Goal: Task Accomplishment & Management: Manage account settings

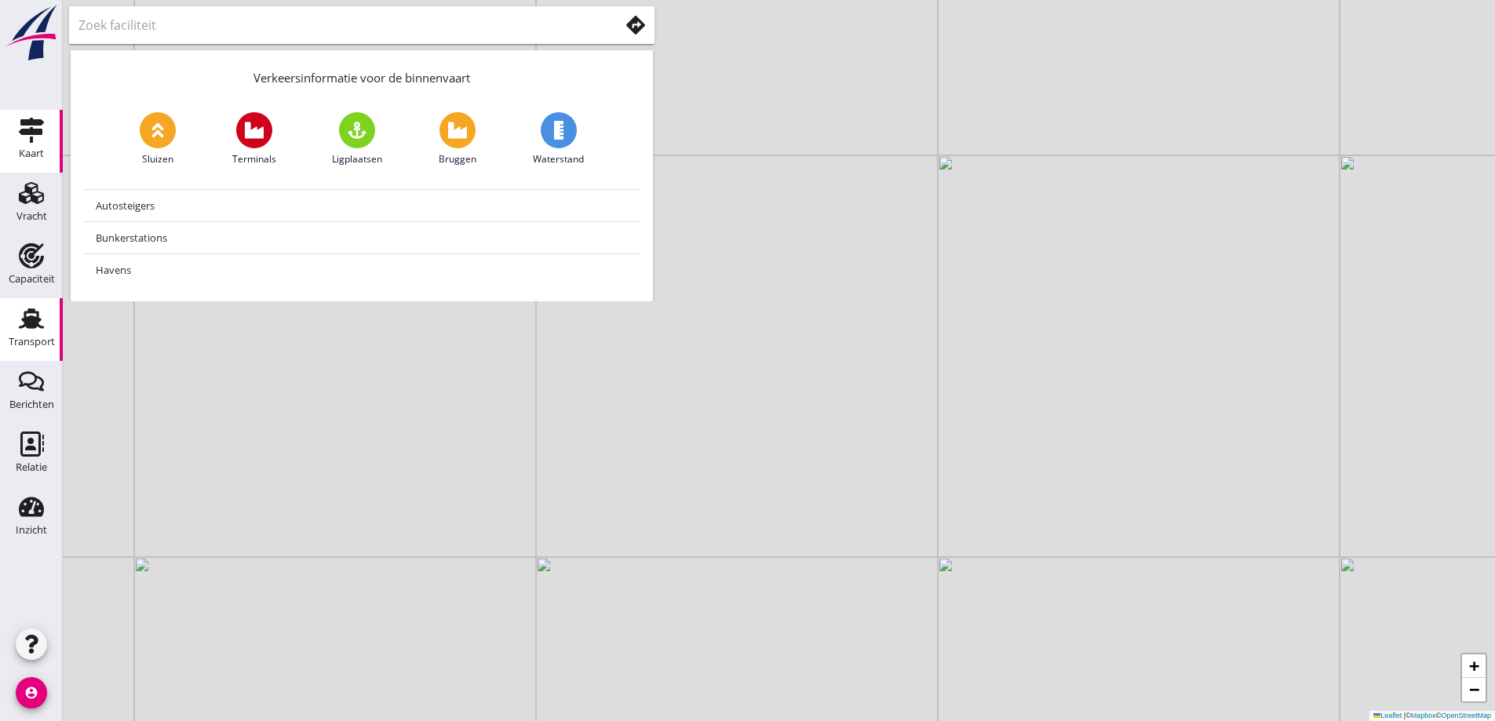
click at [24, 329] on icon "Transport" at bounding box center [31, 318] width 25 height 25
click at [70, 290] on div "Verkeersinformatie voor de binnenvaart Sluizen Terminals Ligplaatsen Bruggen Wa…" at bounding box center [362, 150] width 598 height 301
click at [33, 272] on div "Capaciteit" at bounding box center [32, 279] width 46 height 22
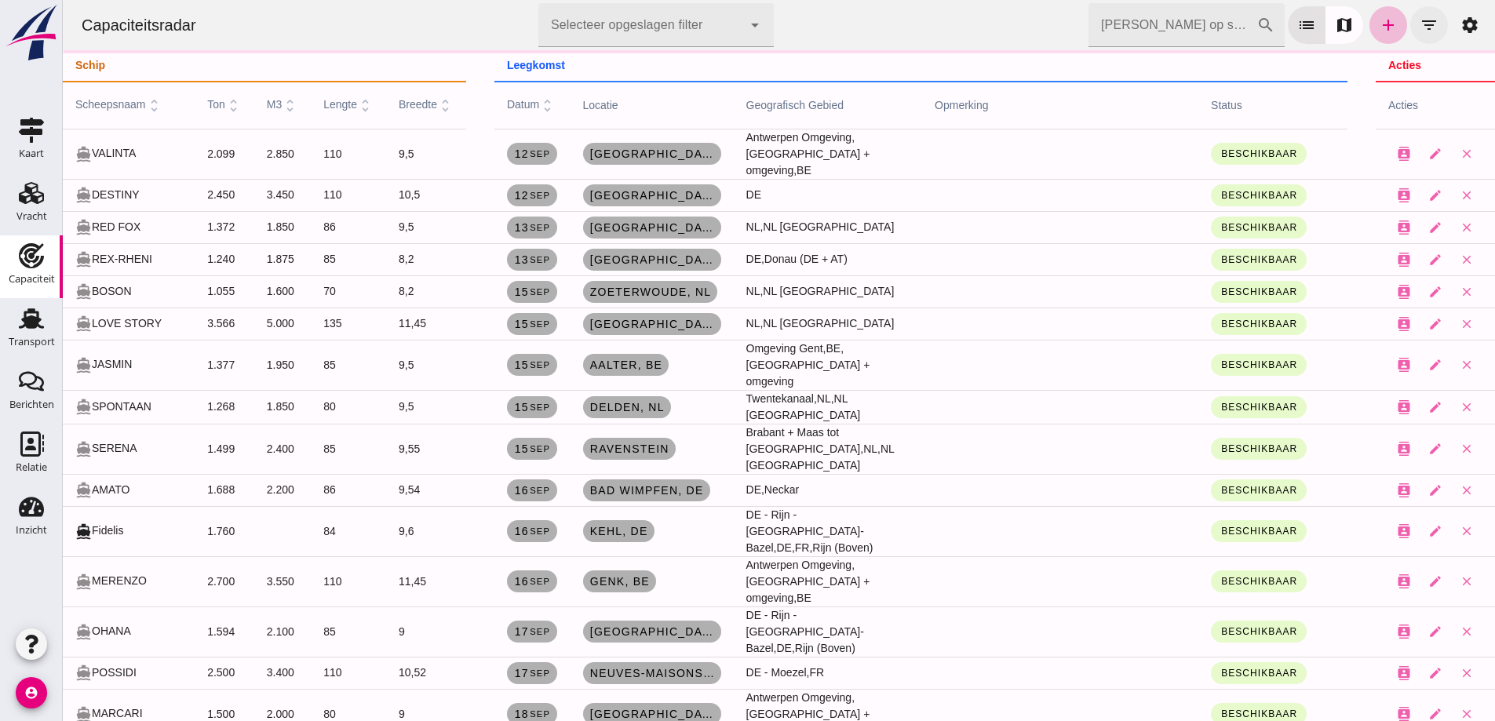
click at [1420, 30] on icon "filter_list" at bounding box center [1429, 25] width 19 height 19
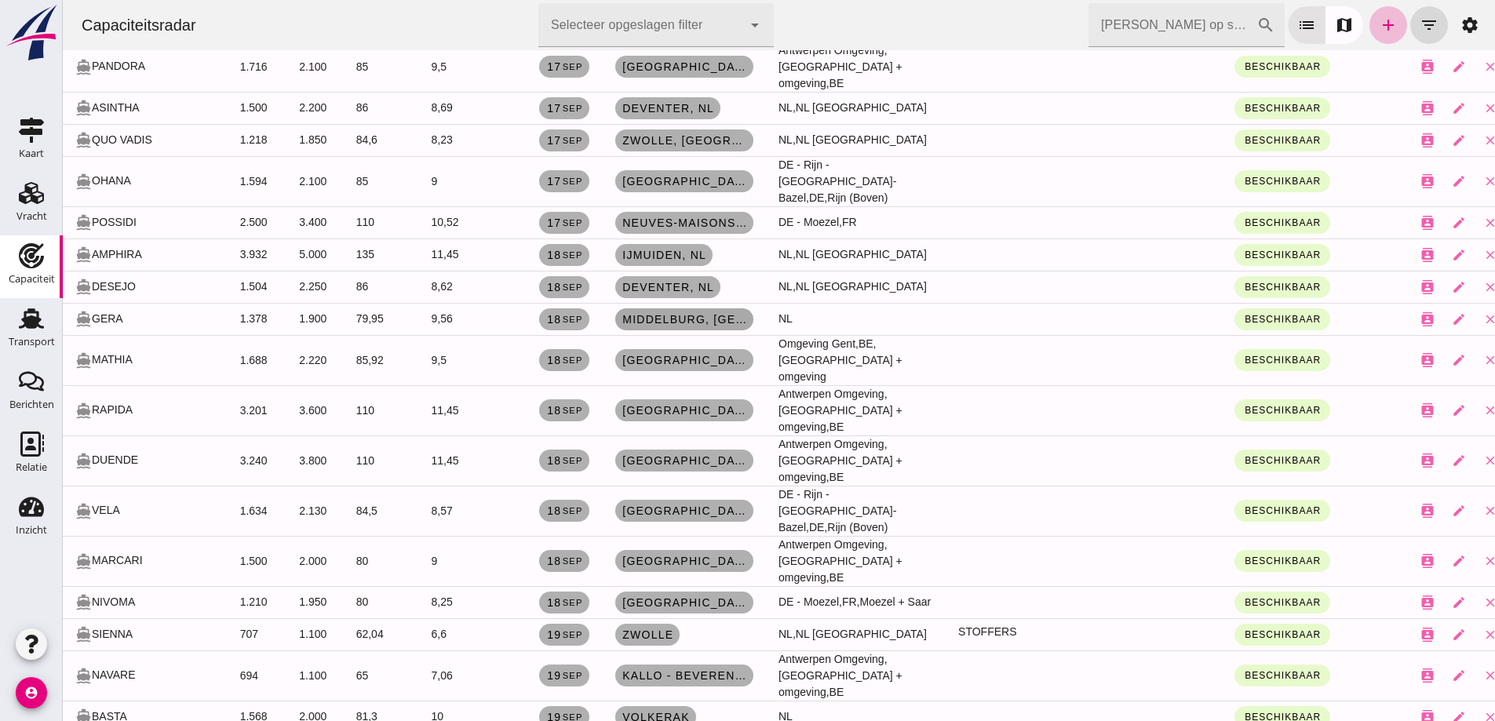
scroll to position [1173, 0]
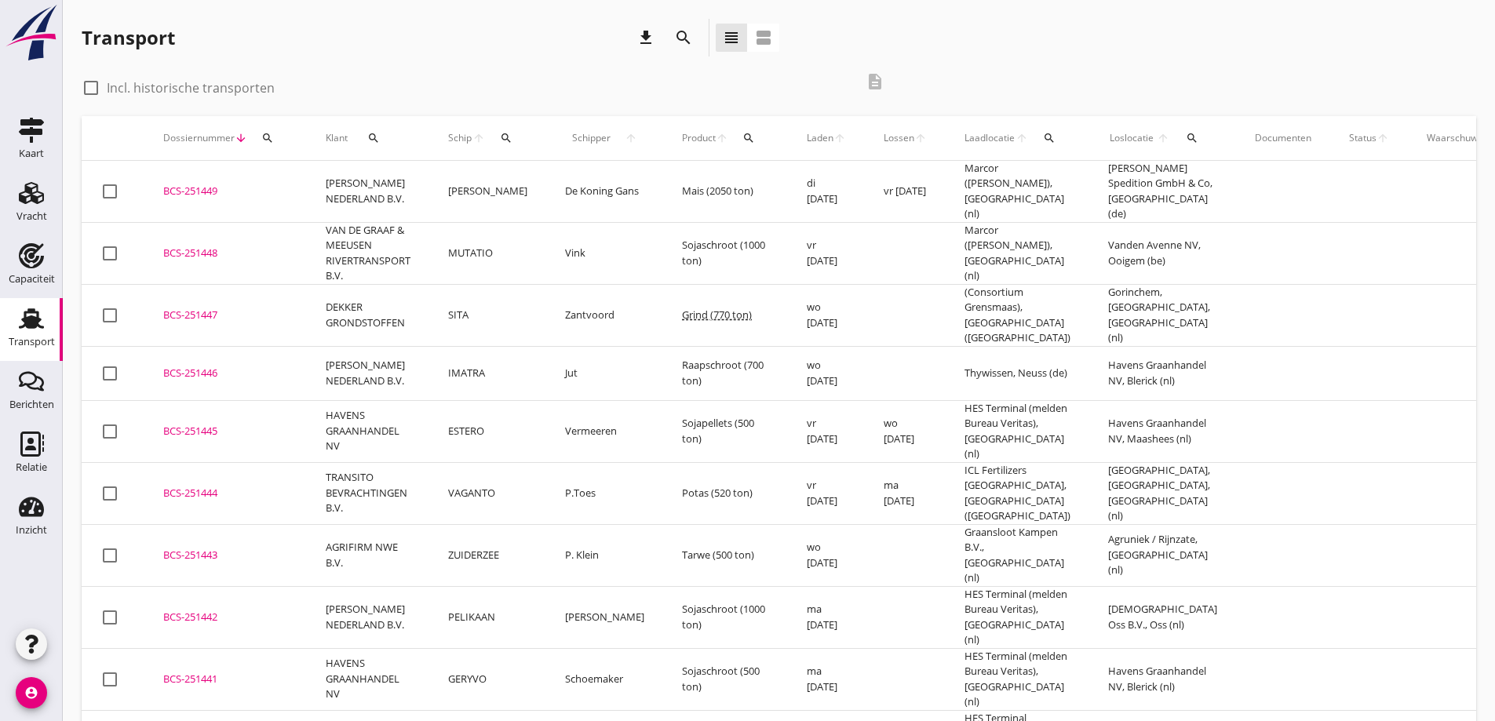
click at [182, 83] on label "Incl. historische transporten" at bounding box center [191, 88] width 168 height 16
click at [182, 84] on label "Incl. historische transporten" at bounding box center [191, 88] width 168 height 16
checkbox input "false"
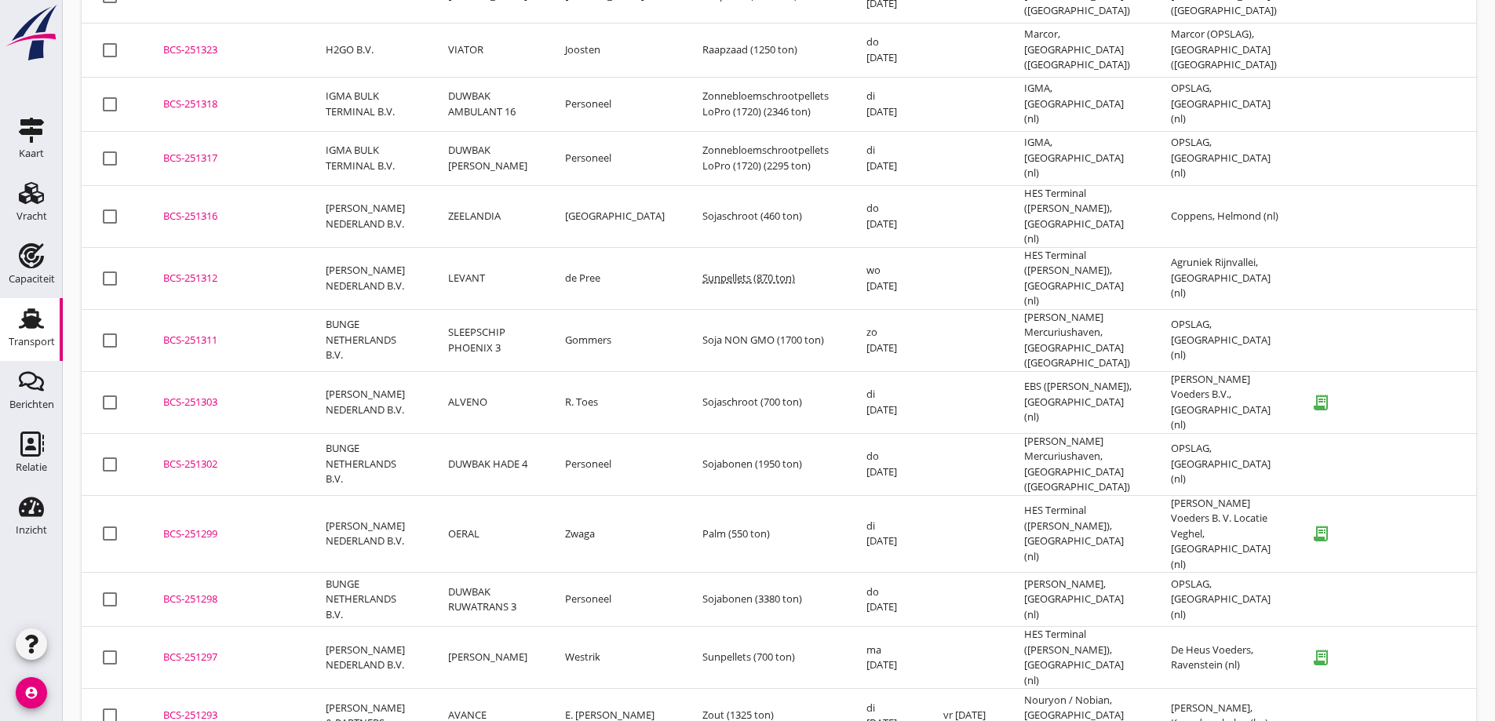
scroll to position [4463, 0]
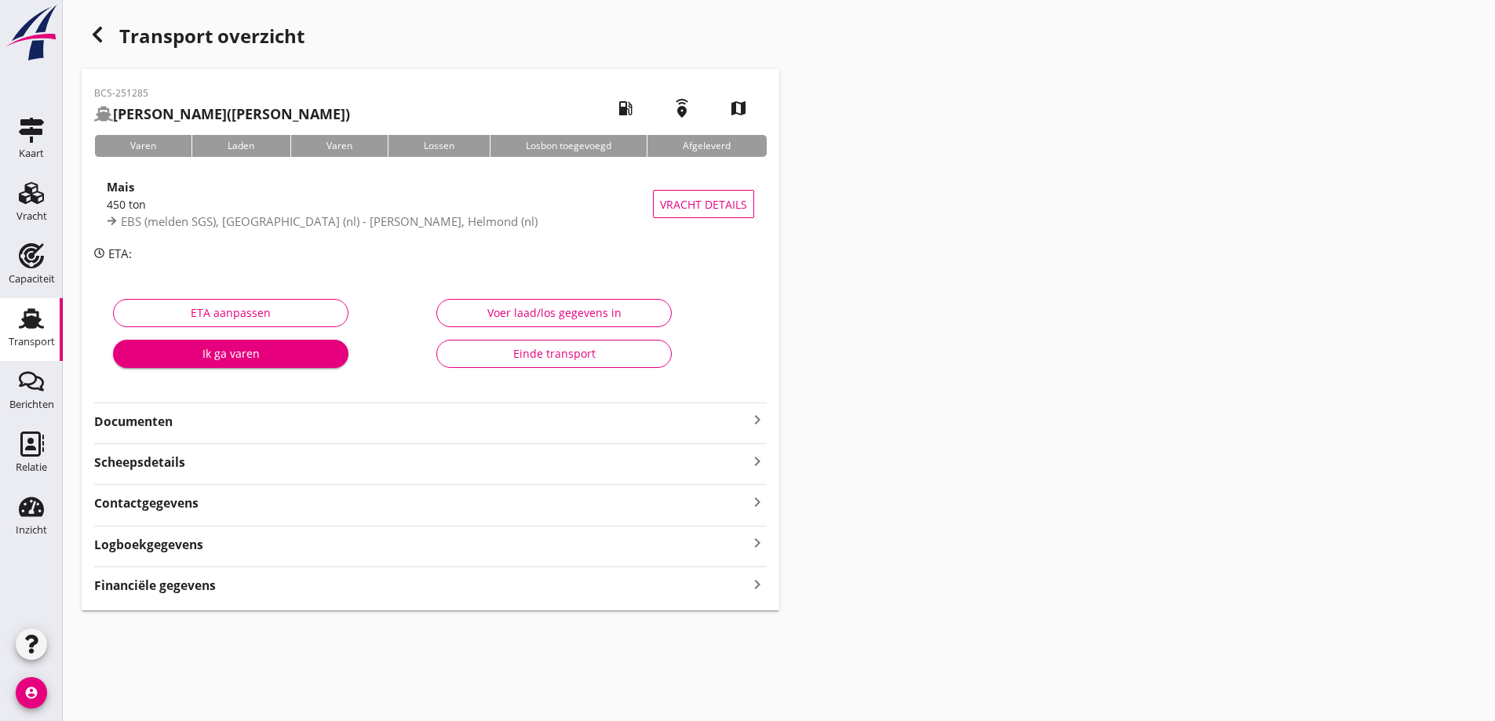
click at [425, 435] on div "BCS-251285 ELSA (Leemans) local_gas_station emergency_share map Varen Laden Var…" at bounding box center [431, 340] width 698 height 542
click at [425, 428] on strong "Documenten" at bounding box center [421, 422] width 654 height 18
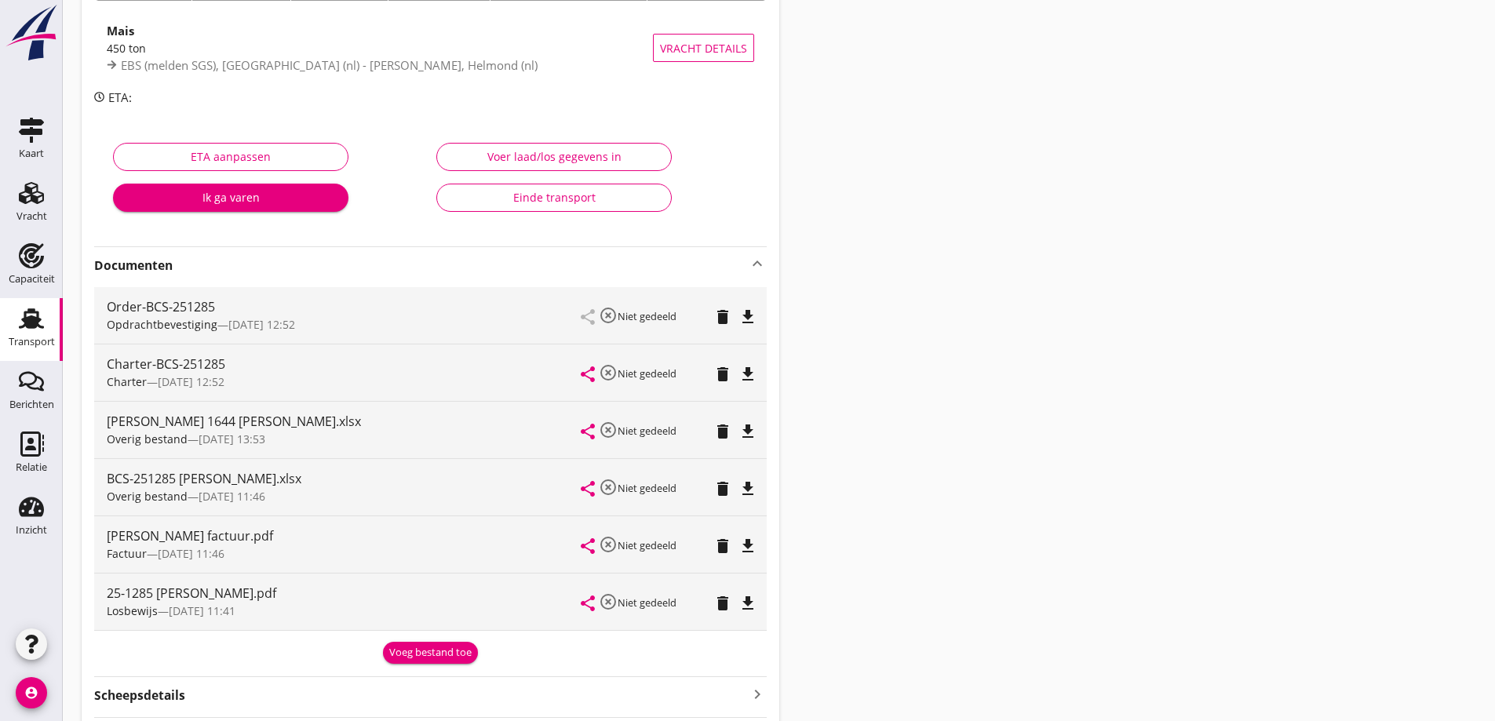
scroll to position [157, 0]
click at [572, 203] on div "Einde transport" at bounding box center [554, 196] width 209 height 16
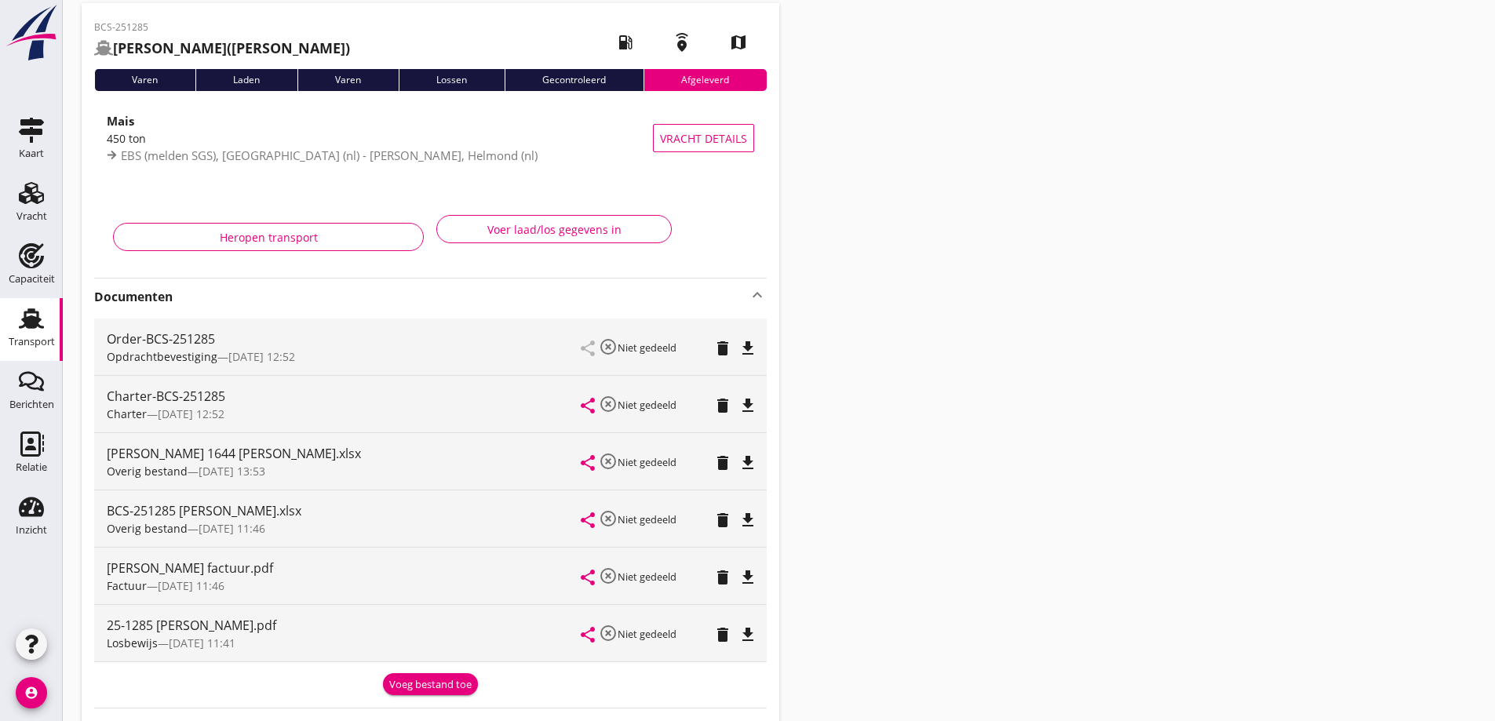
scroll to position [0, 0]
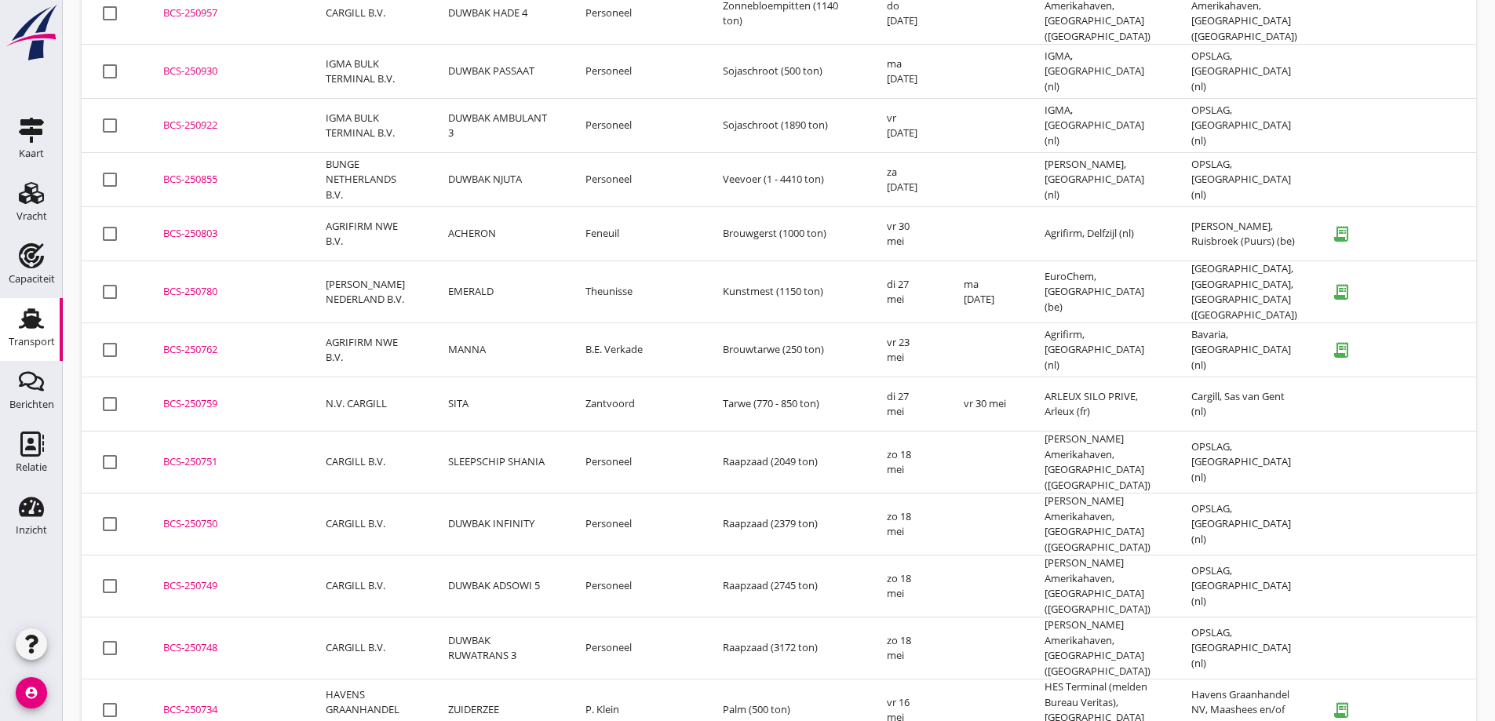
scroll to position [7570, 0]
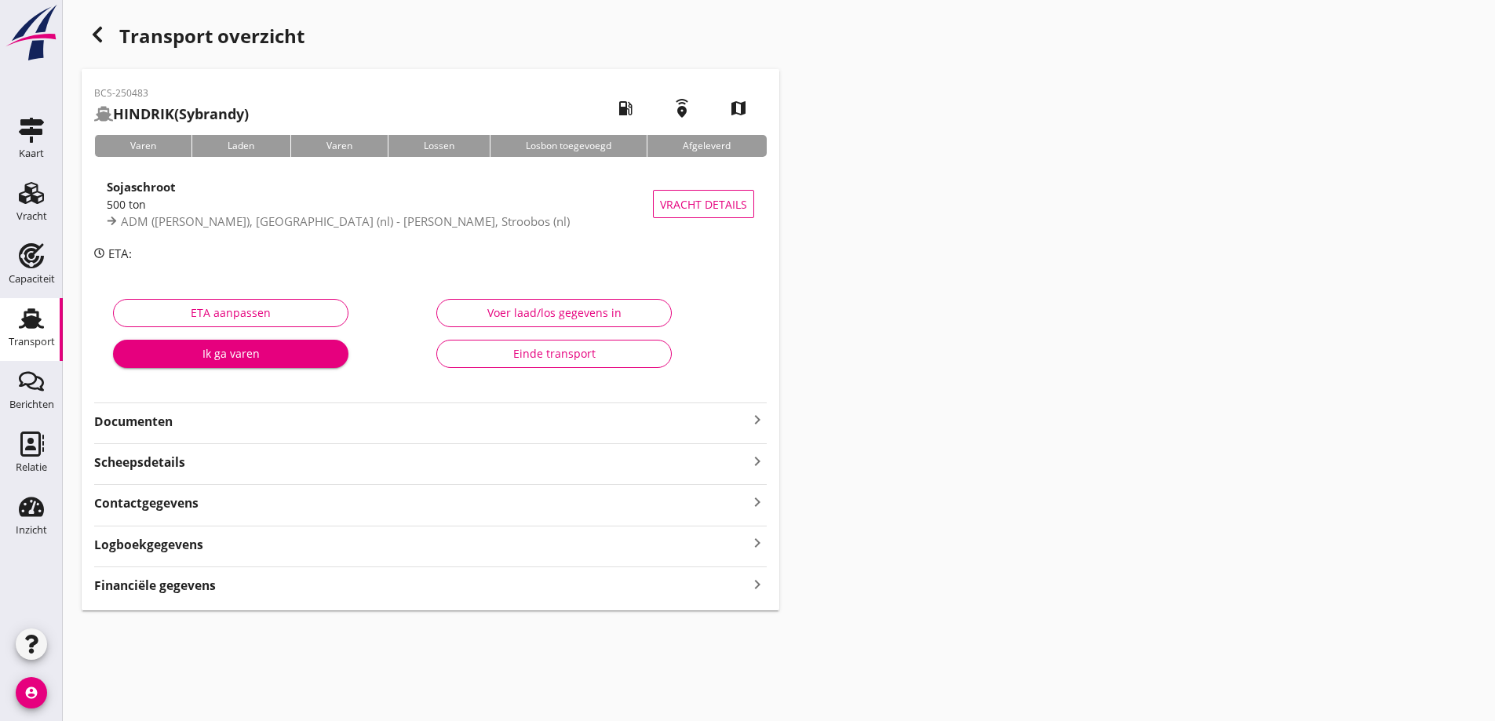
click at [566, 361] on div "Einde transport" at bounding box center [554, 353] width 209 height 16
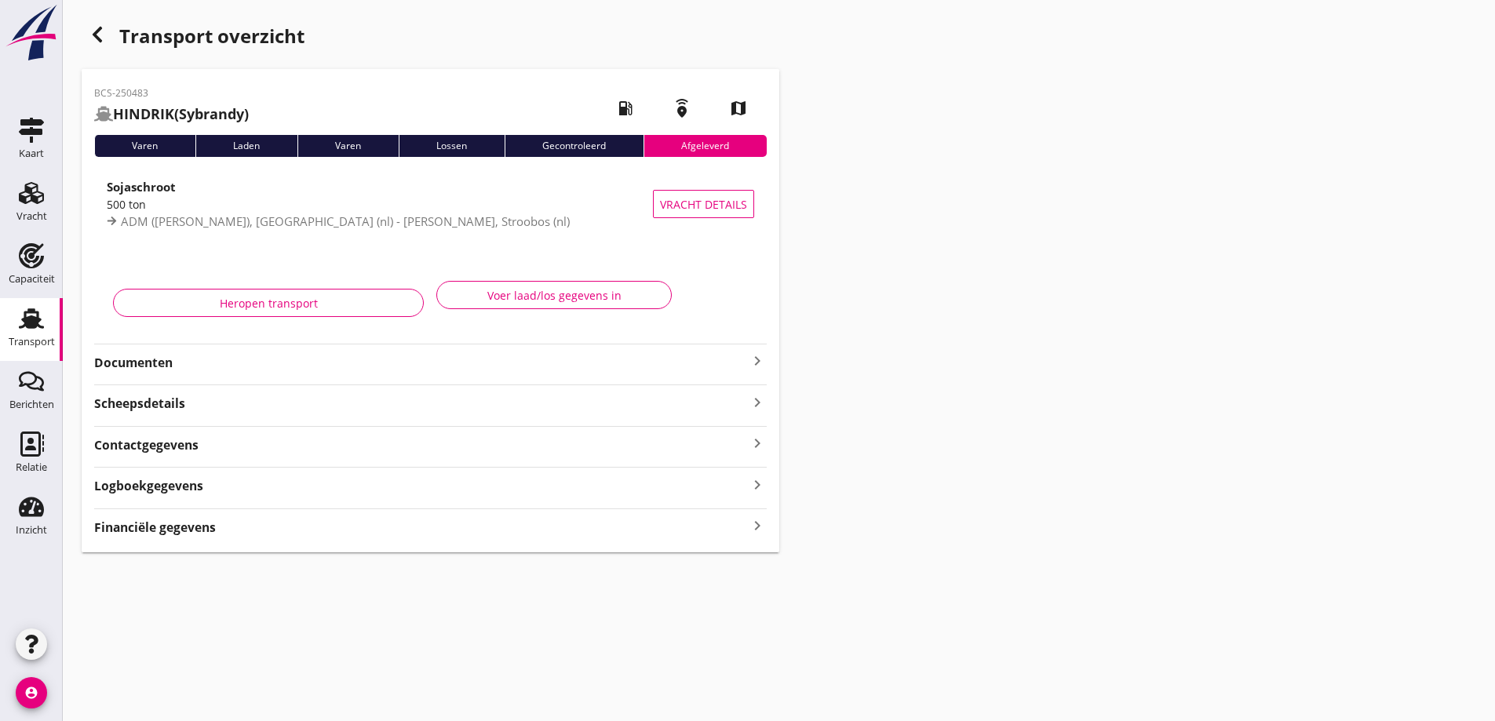
click at [6, 334] on link "Transport Transport" at bounding box center [31, 329] width 63 height 63
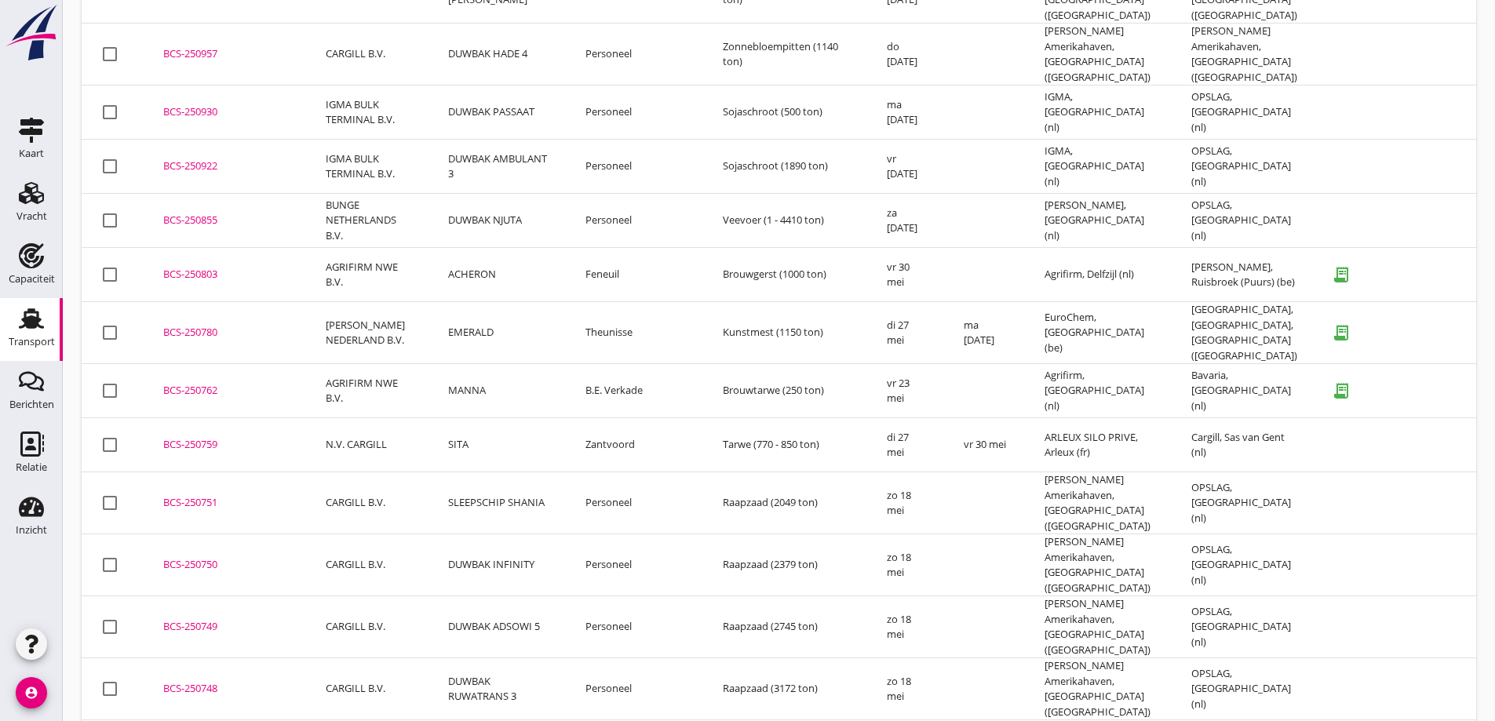
scroll to position [7516, 0]
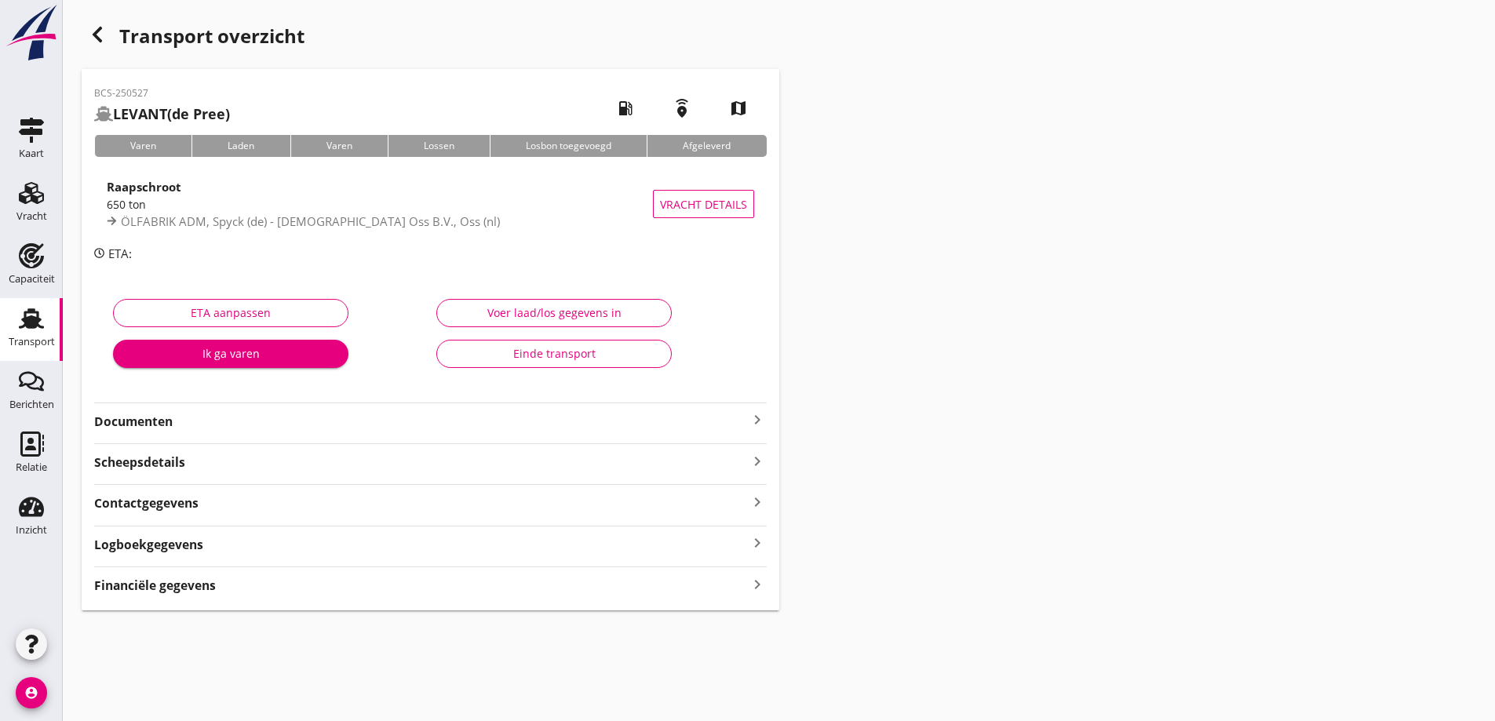
click at [420, 428] on strong "Documenten" at bounding box center [421, 422] width 654 height 18
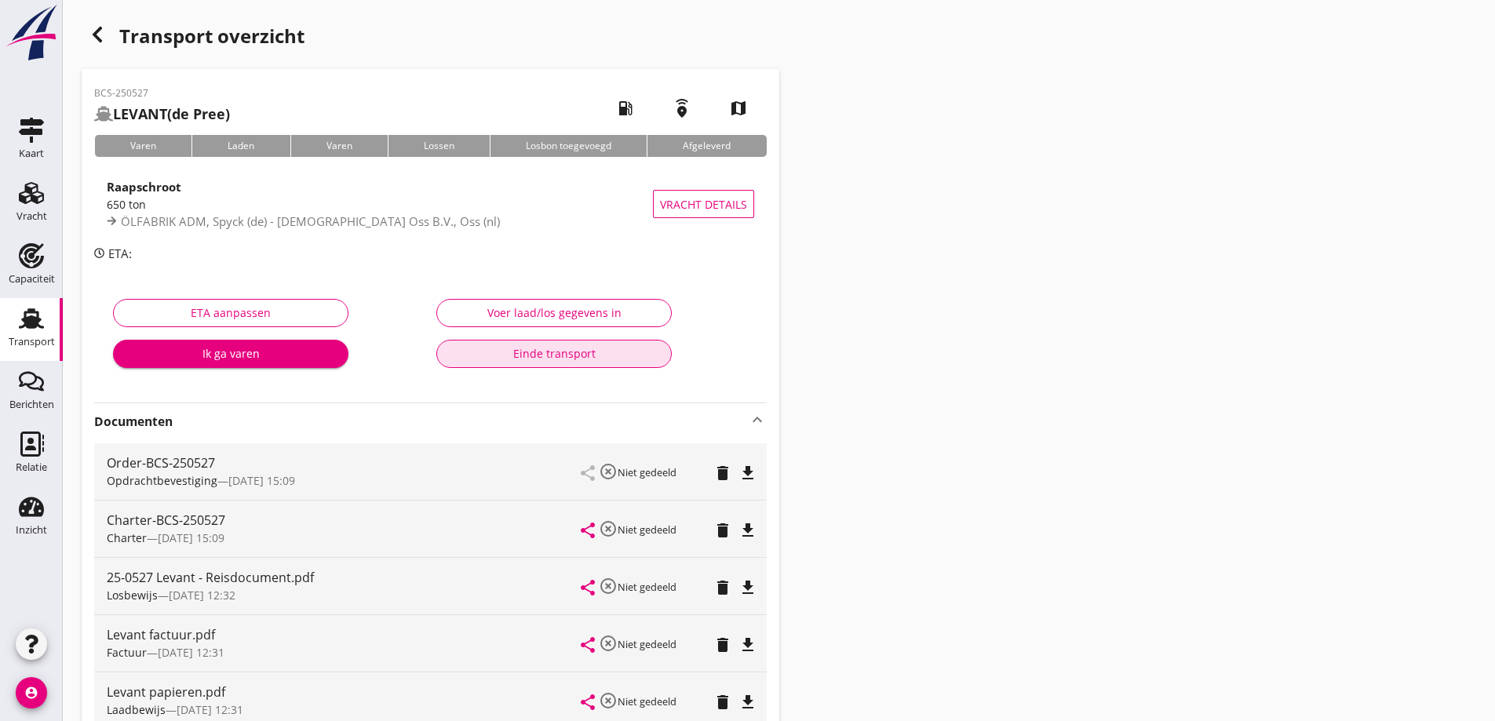
click at [580, 364] on button "Einde transport" at bounding box center [553, 354] width 235 height 28
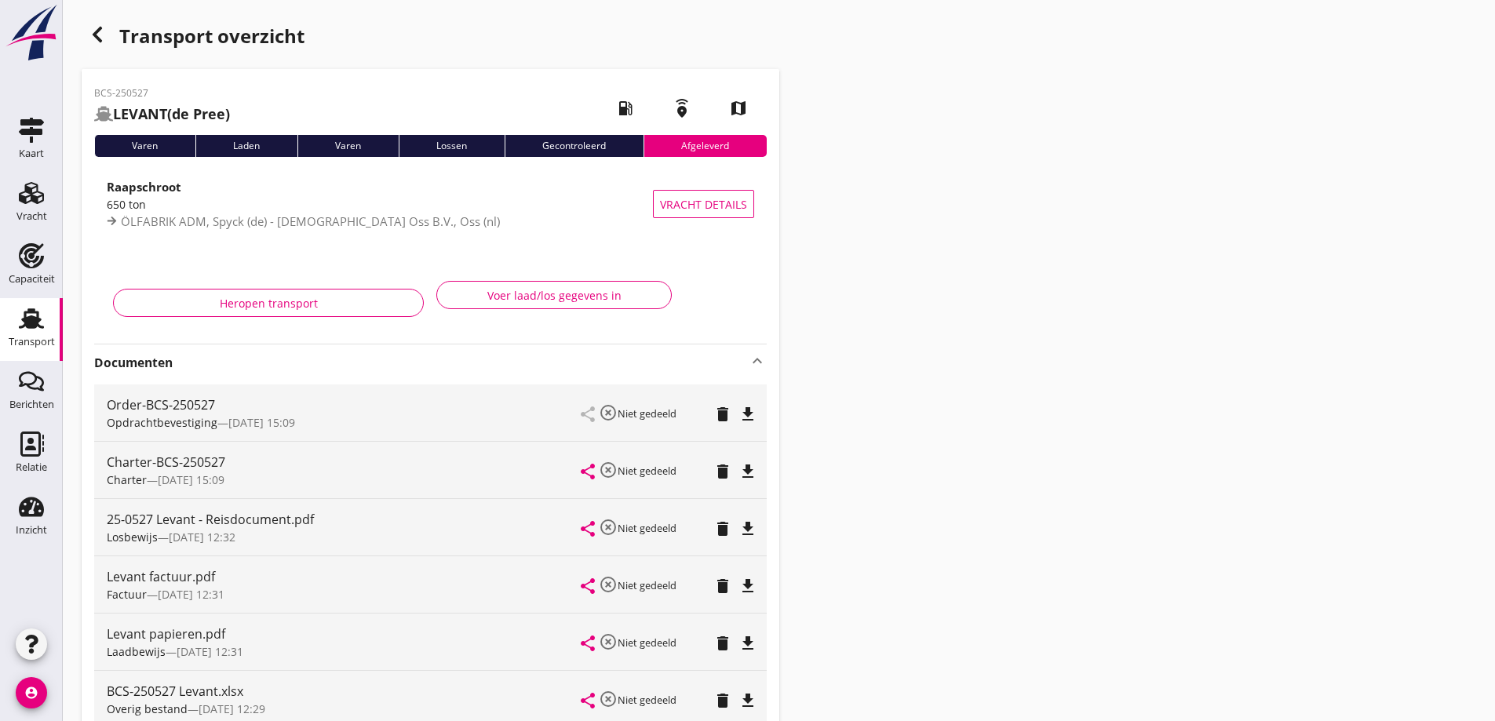
click at [42, 328] on use at bounding box center [31, 318] width 25 height 20
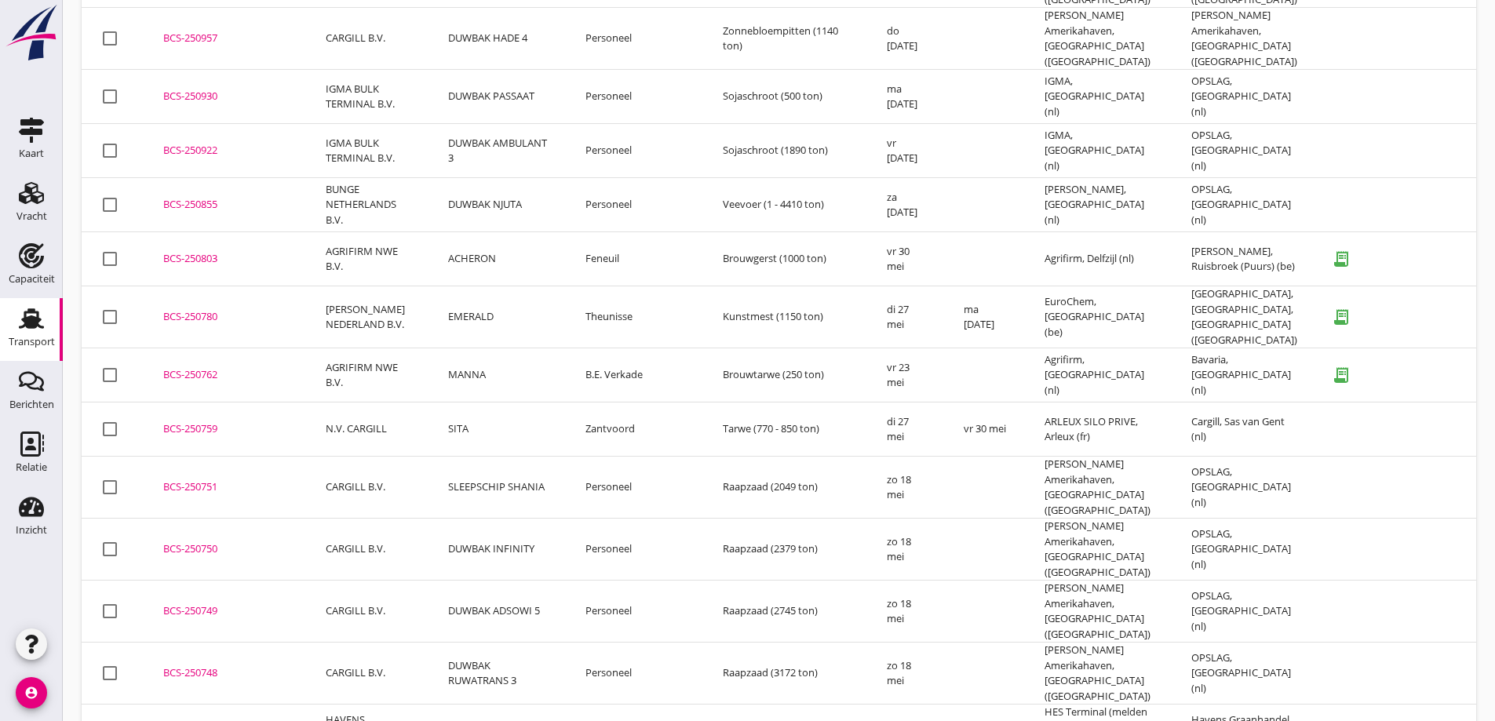
scroll to position [7383, 0]
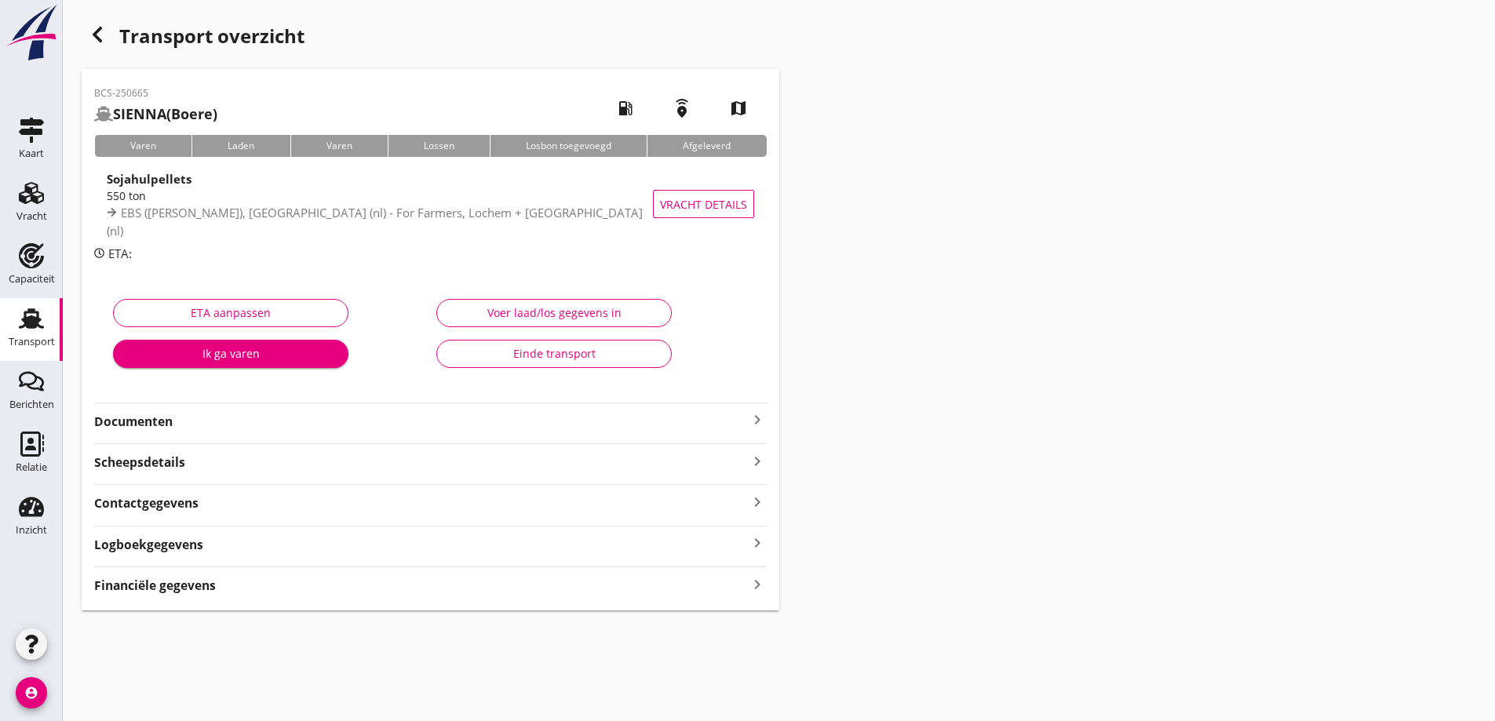
click at [206, 423] on strong "Documenten" at bounding box center [421, 422] width 654 height 18
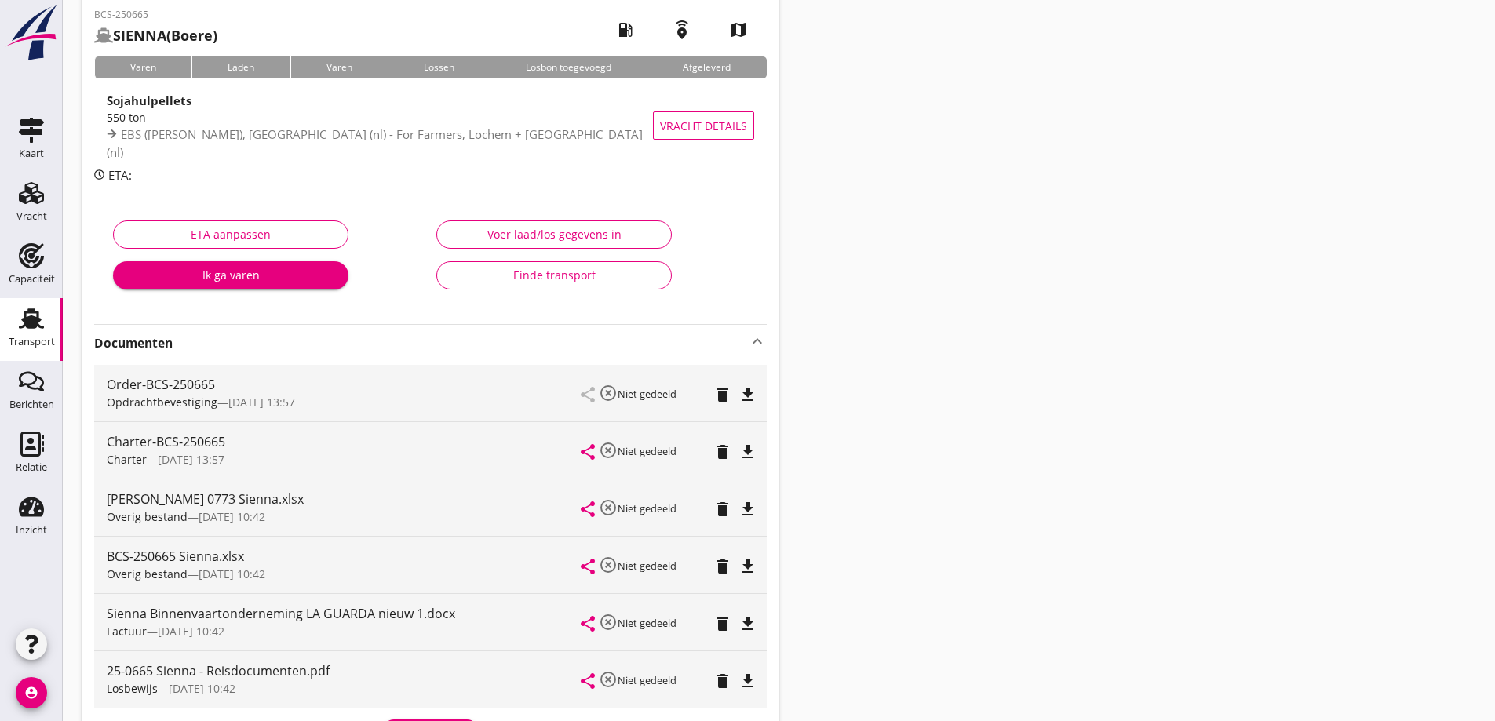
scroll to position [157, 0]
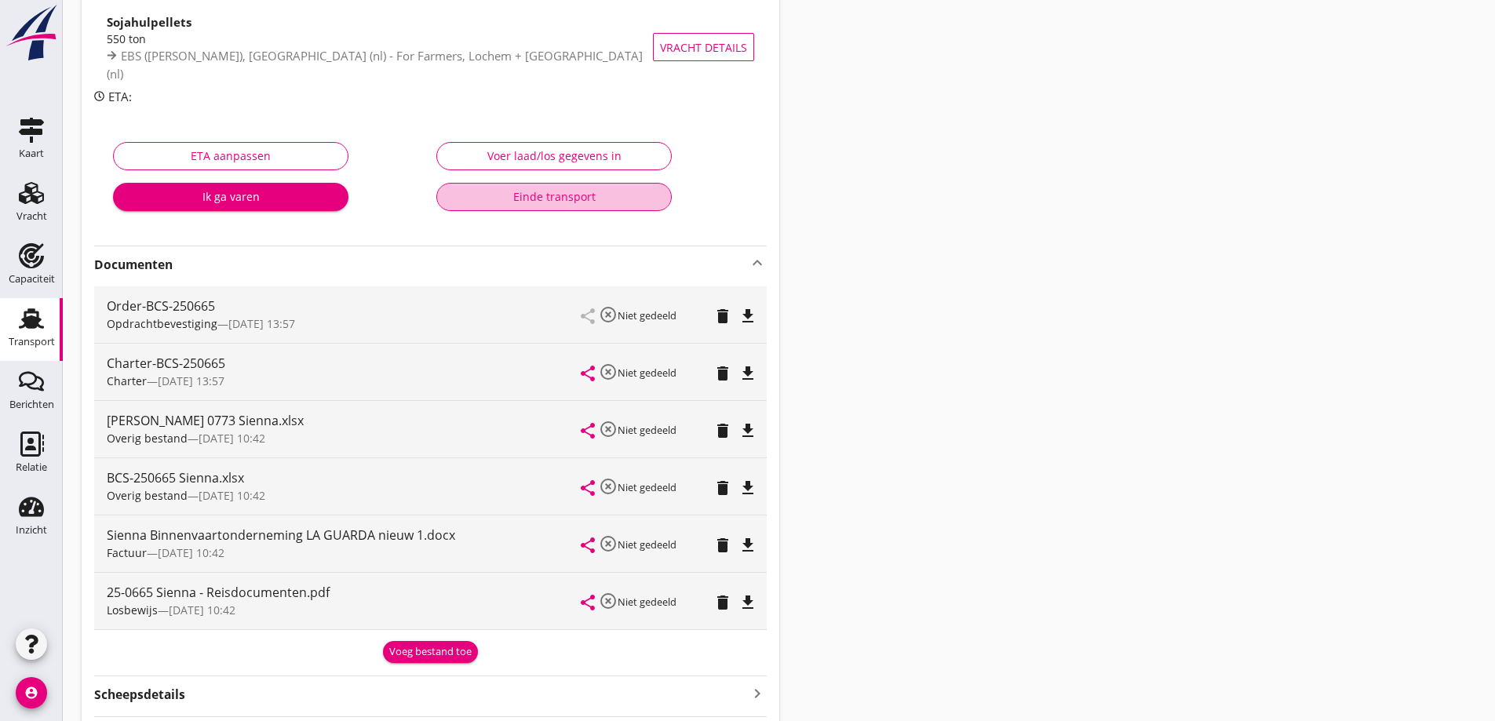
click at [582, 202] on div "Einde transport" at bounding box center [554, 196] width 209 height 16
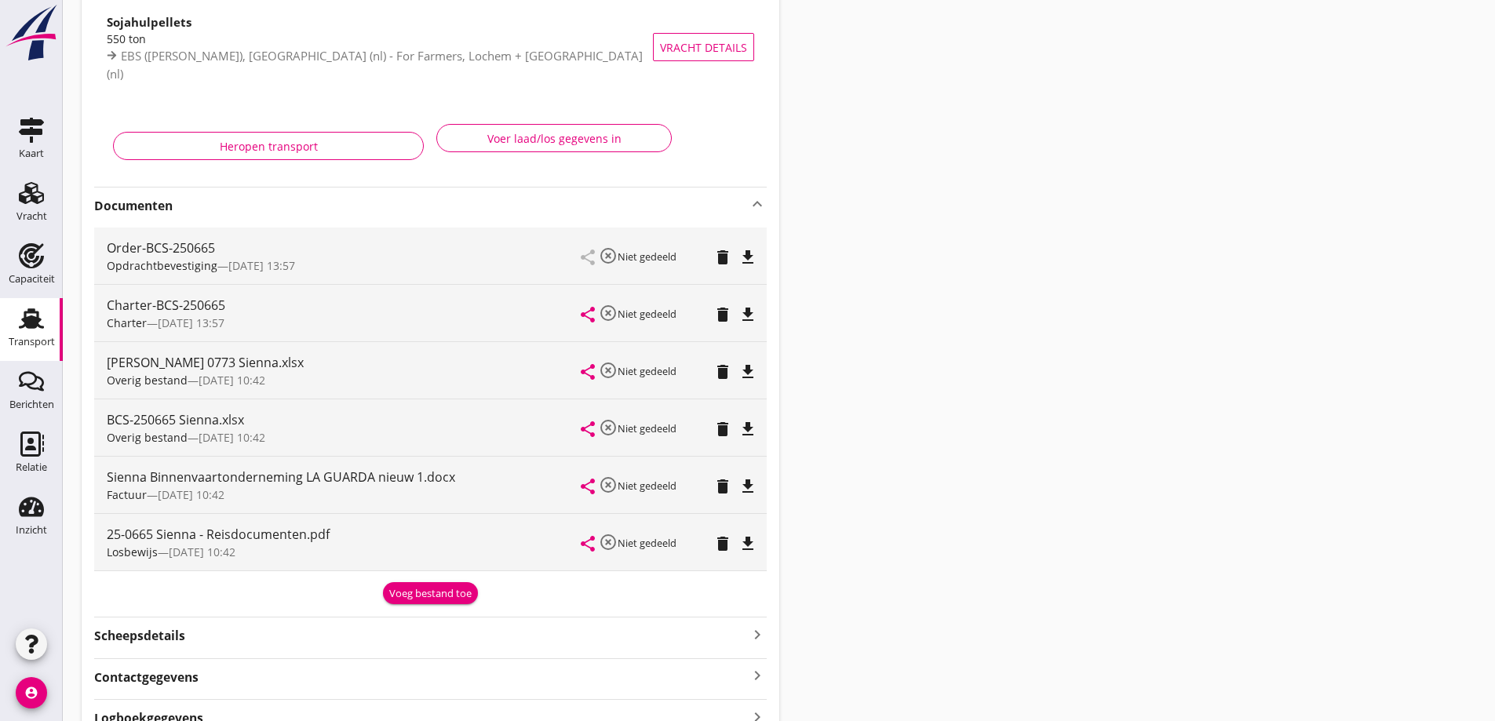
click at [37, 341] on div "Transport" at bounding box center [32, 342] width 46 height 10
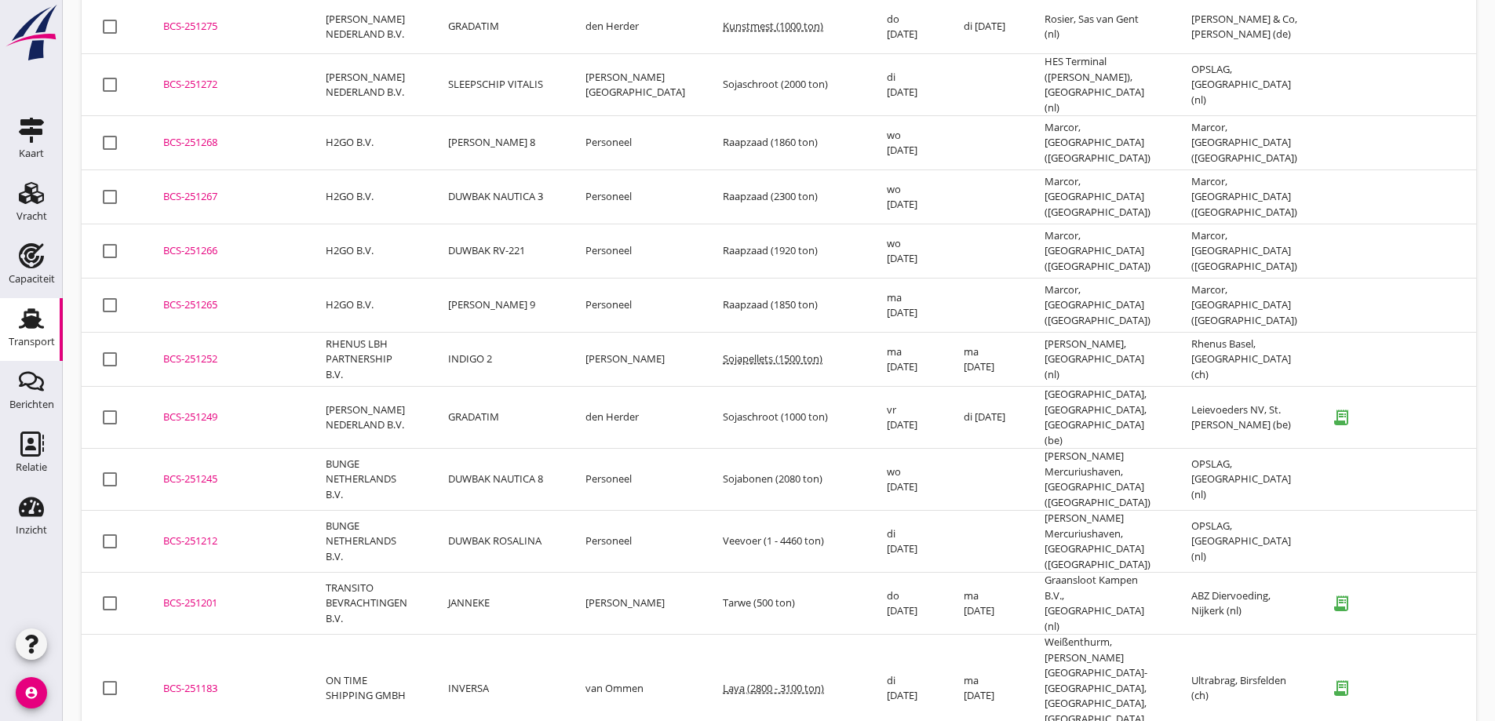
scroll to position [5240, 0]
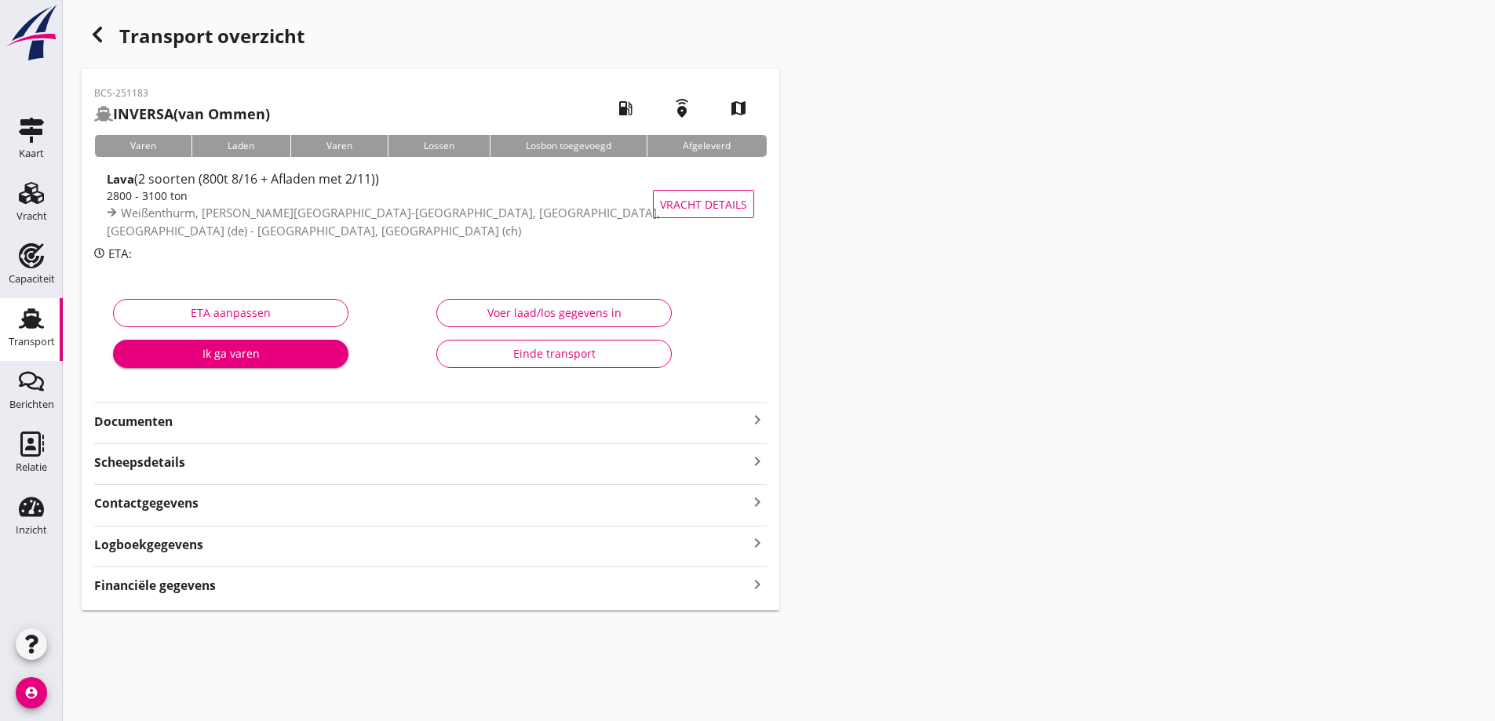
click at [598, 358] on div "Einde transport" at bounding box center [554, 353] width 209 height 16
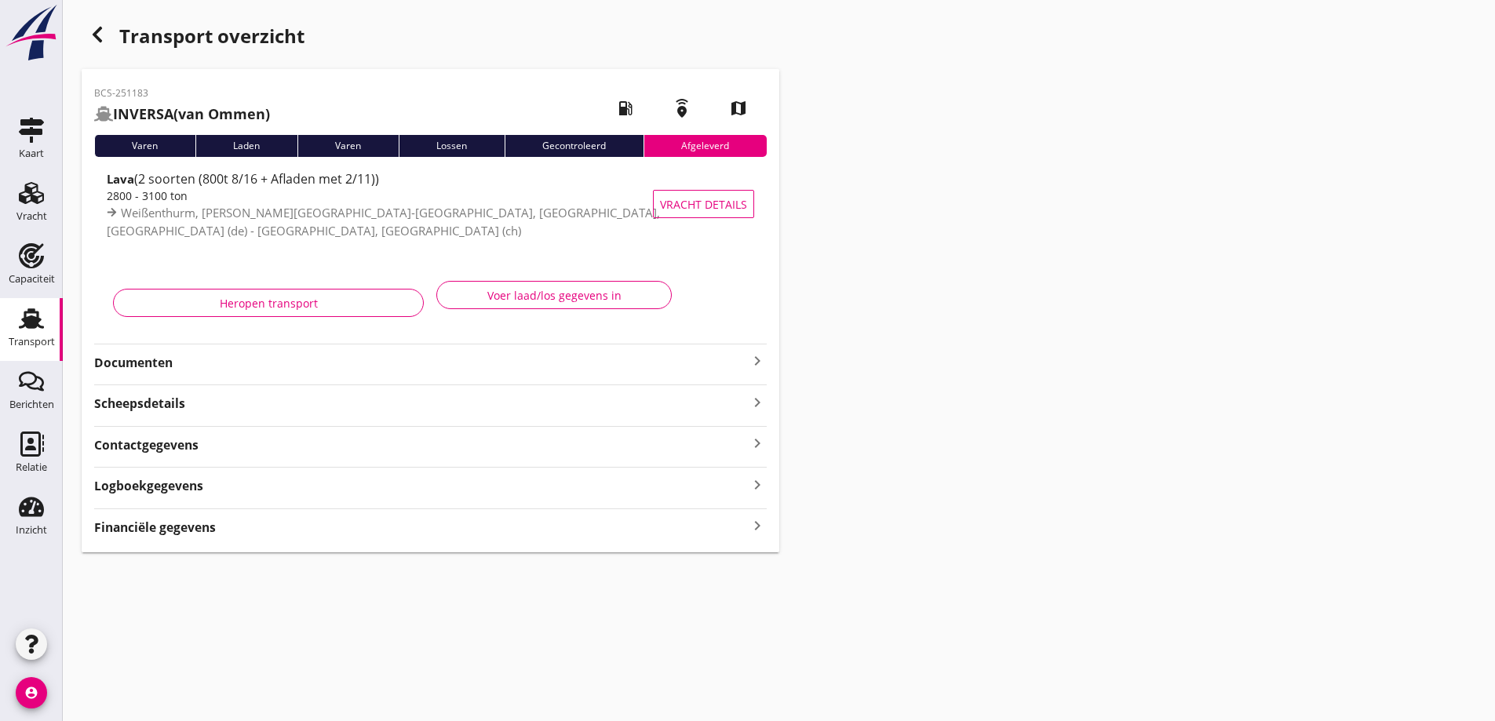
click at [35, 336] on div "Transport" at bounding box center [32, 342] width 46 height 22
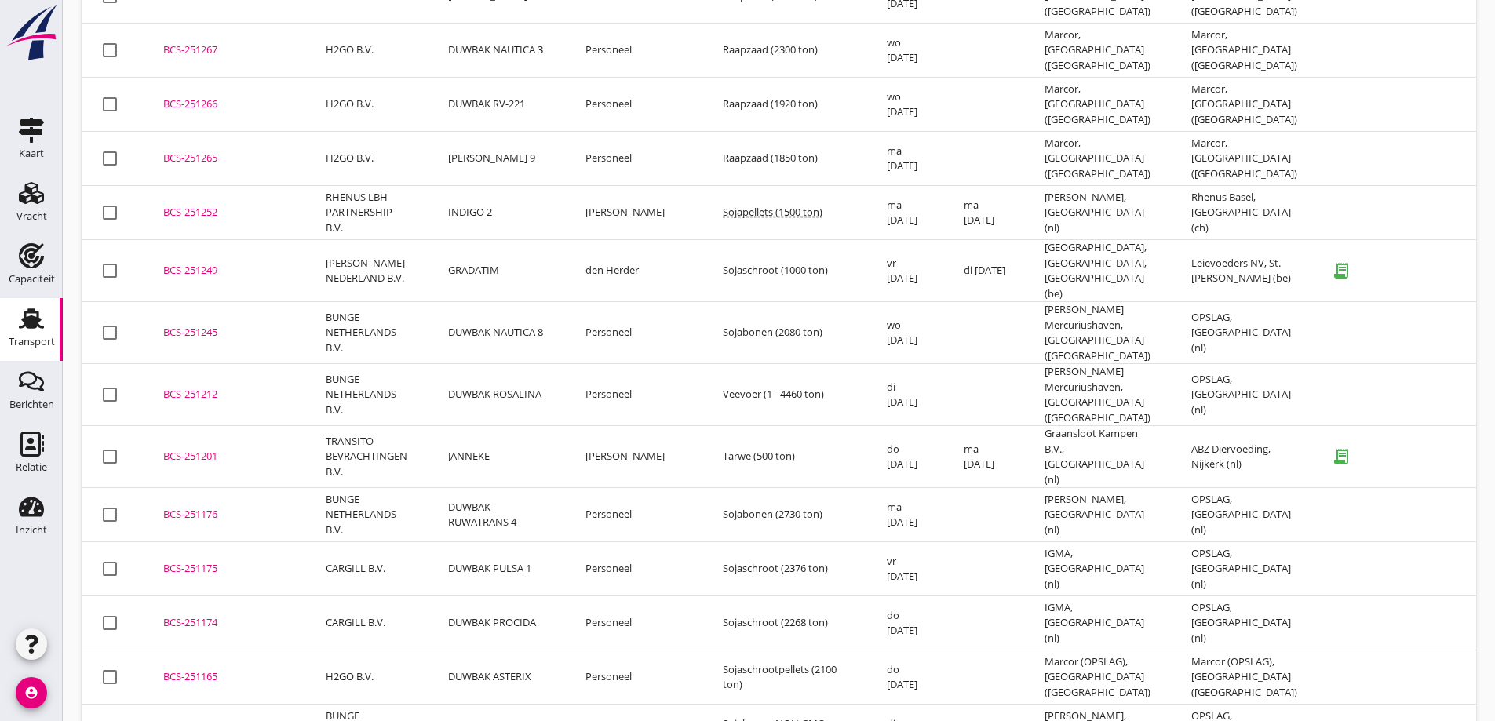
scroll to position [5232, 0]
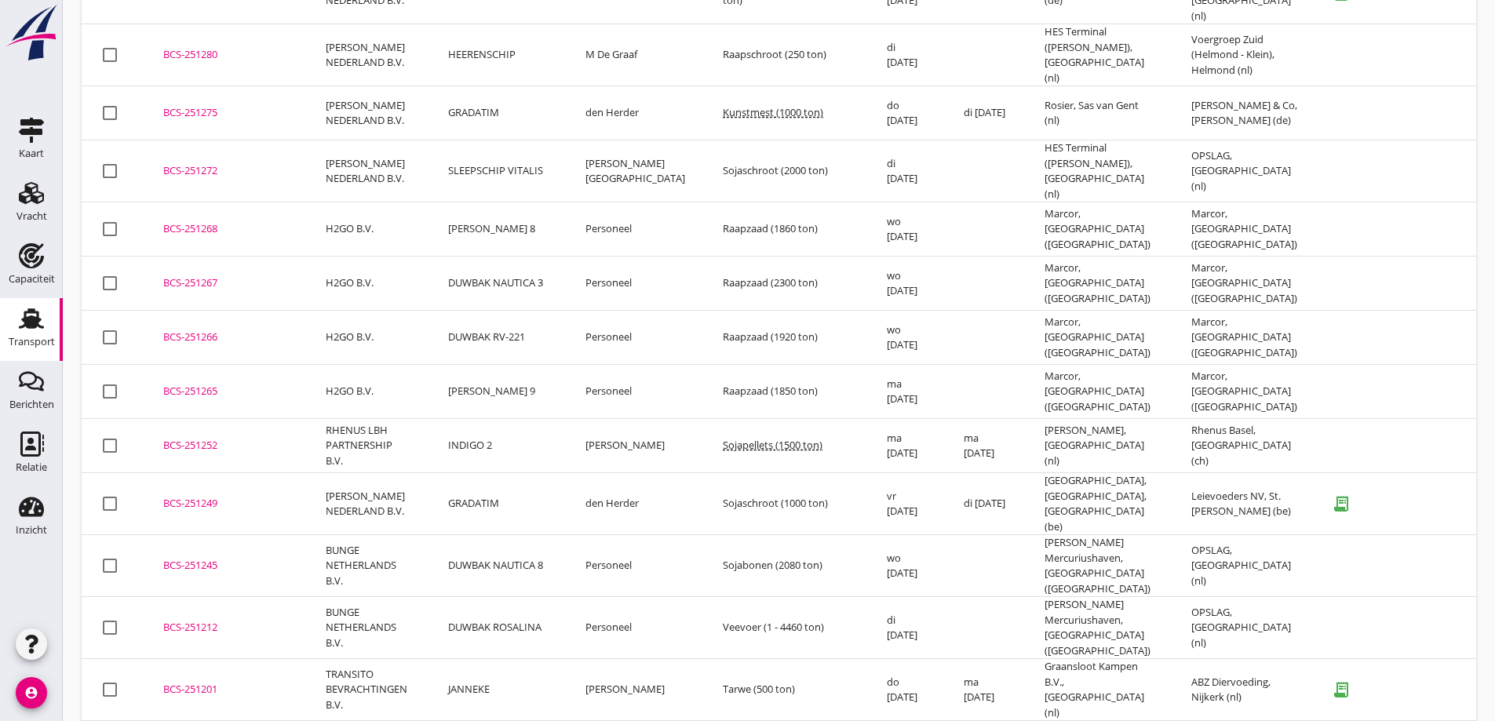
click at [509, 659] on td "JANNEKE" at bounding box center [497, 690] width 137 height 62
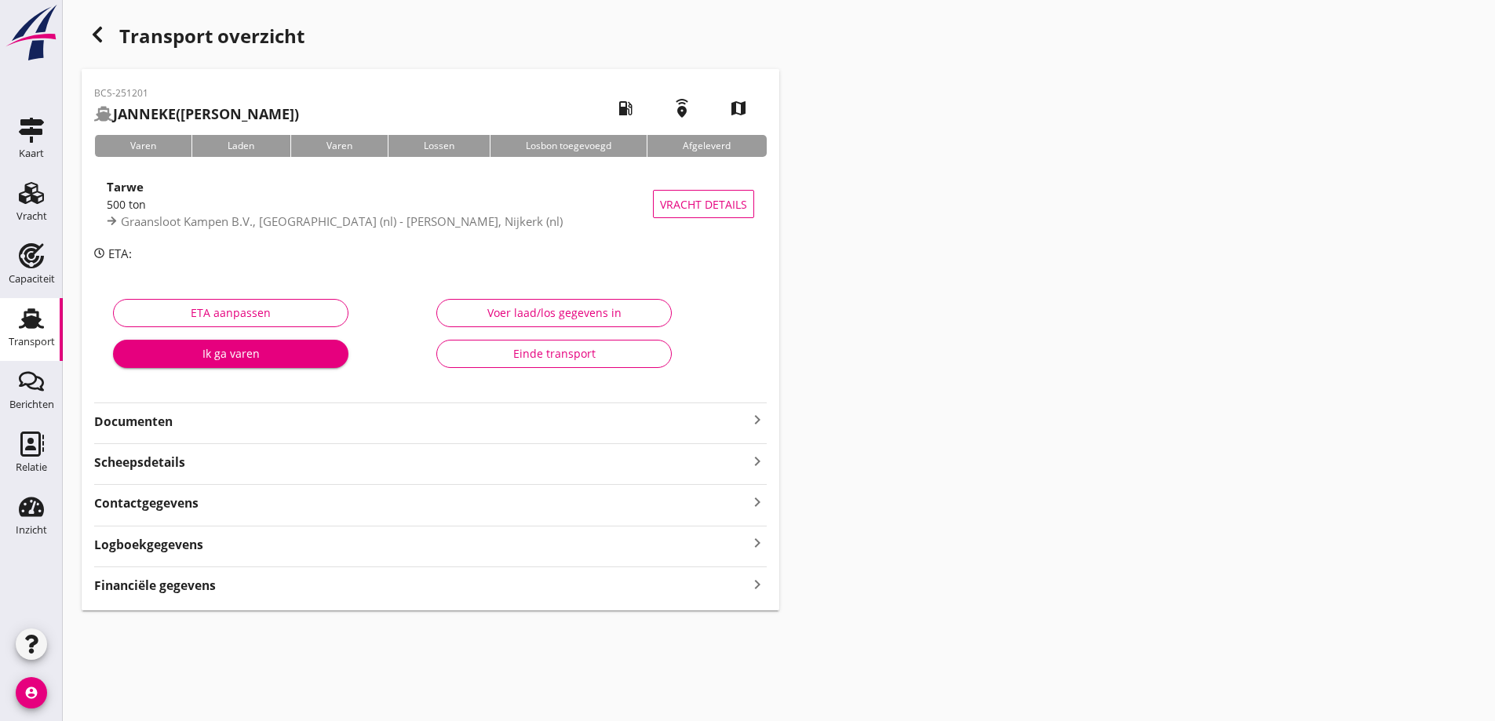
click at [439, 418] on strong "Documenten" at bounding box center [421, 422] width 654 height 18
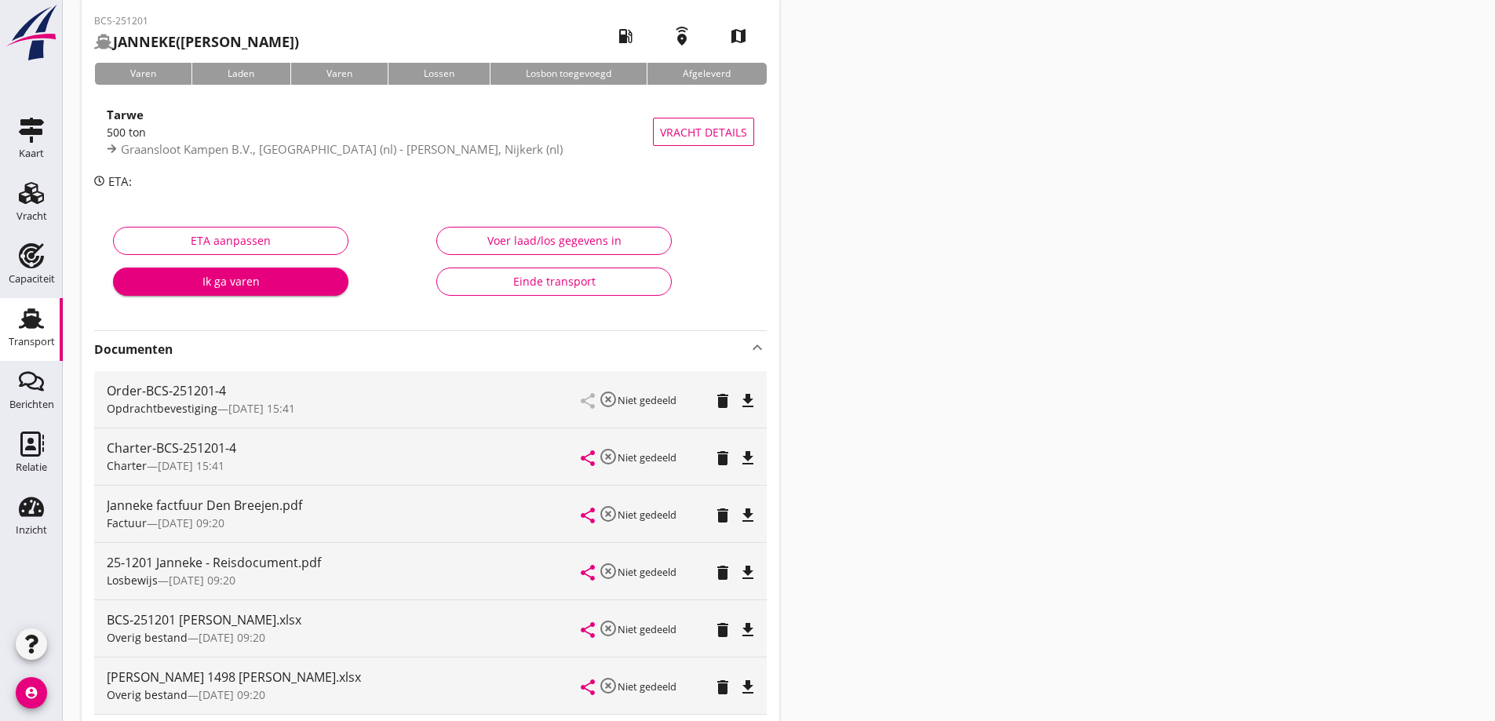
scroll to position [157, 0]
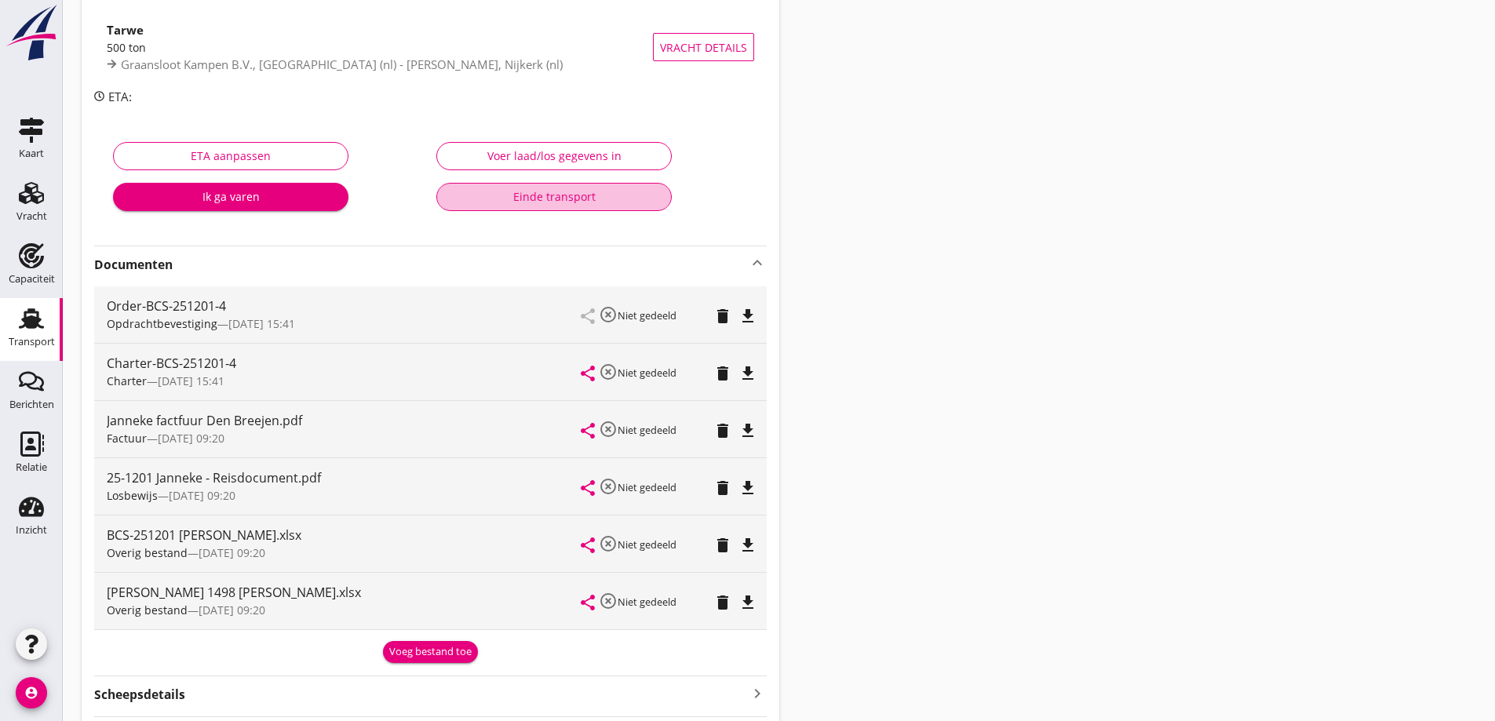
click at [544, 197] on div "Einde transport" at bounding box center [554, 196] width 209 height 16
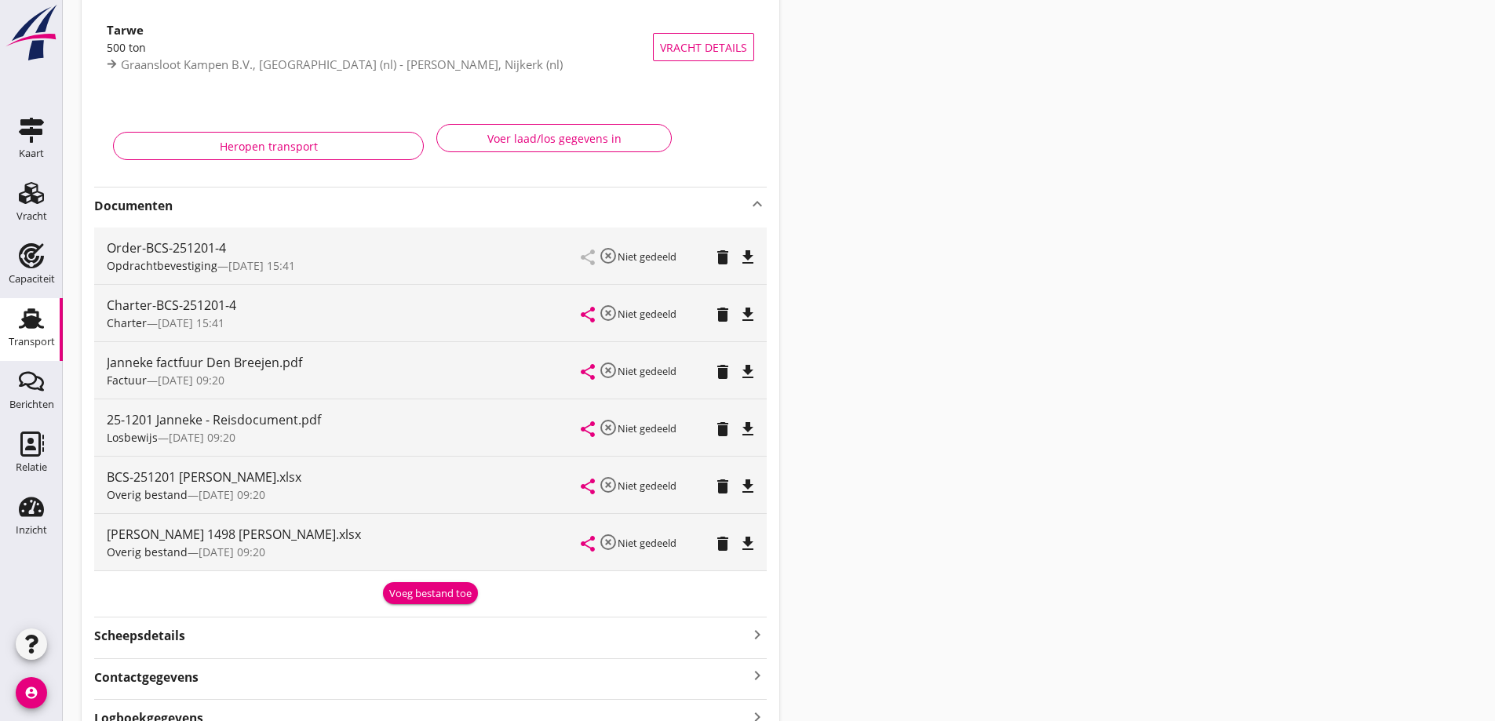
click at [28, 338] on div "Transport" at bounding box center [32, 342] width 46 height 10
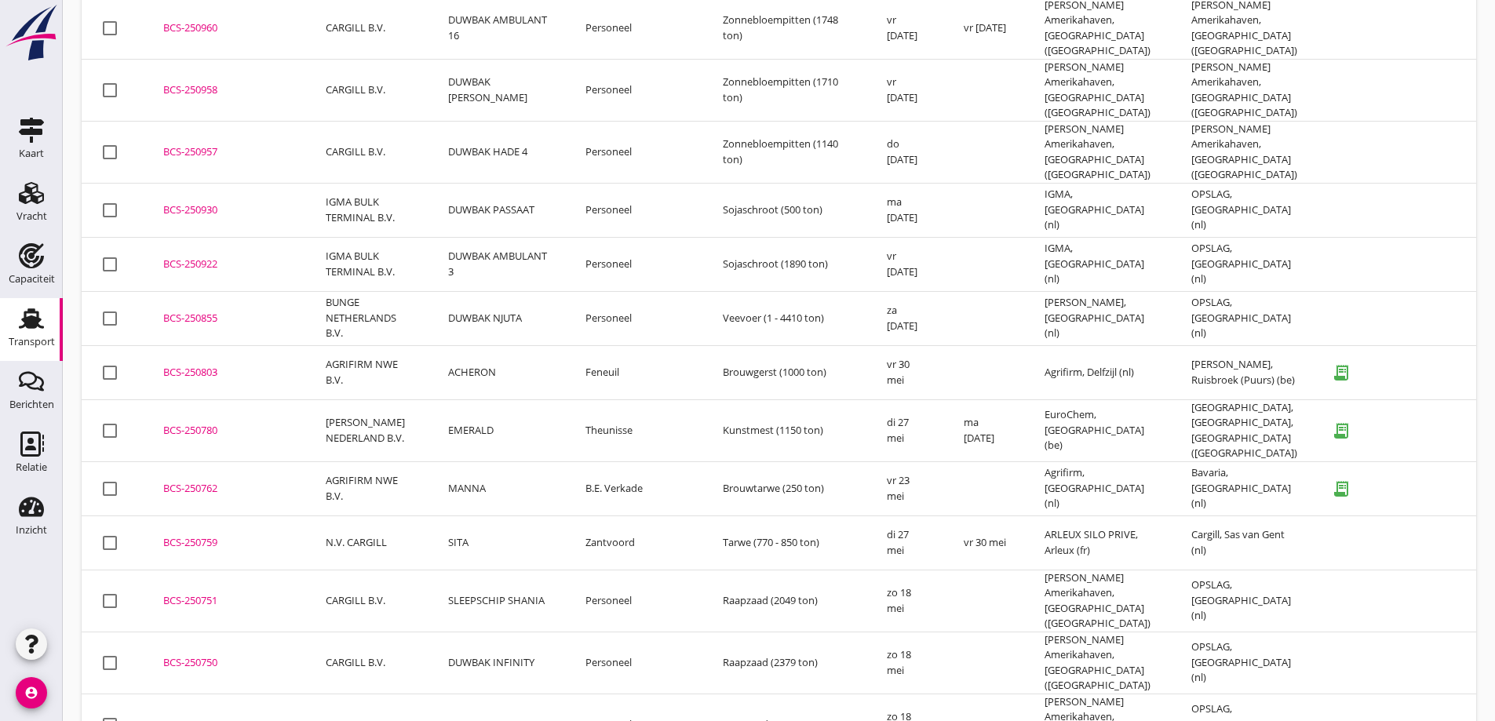
scroll to position [7291, 0]
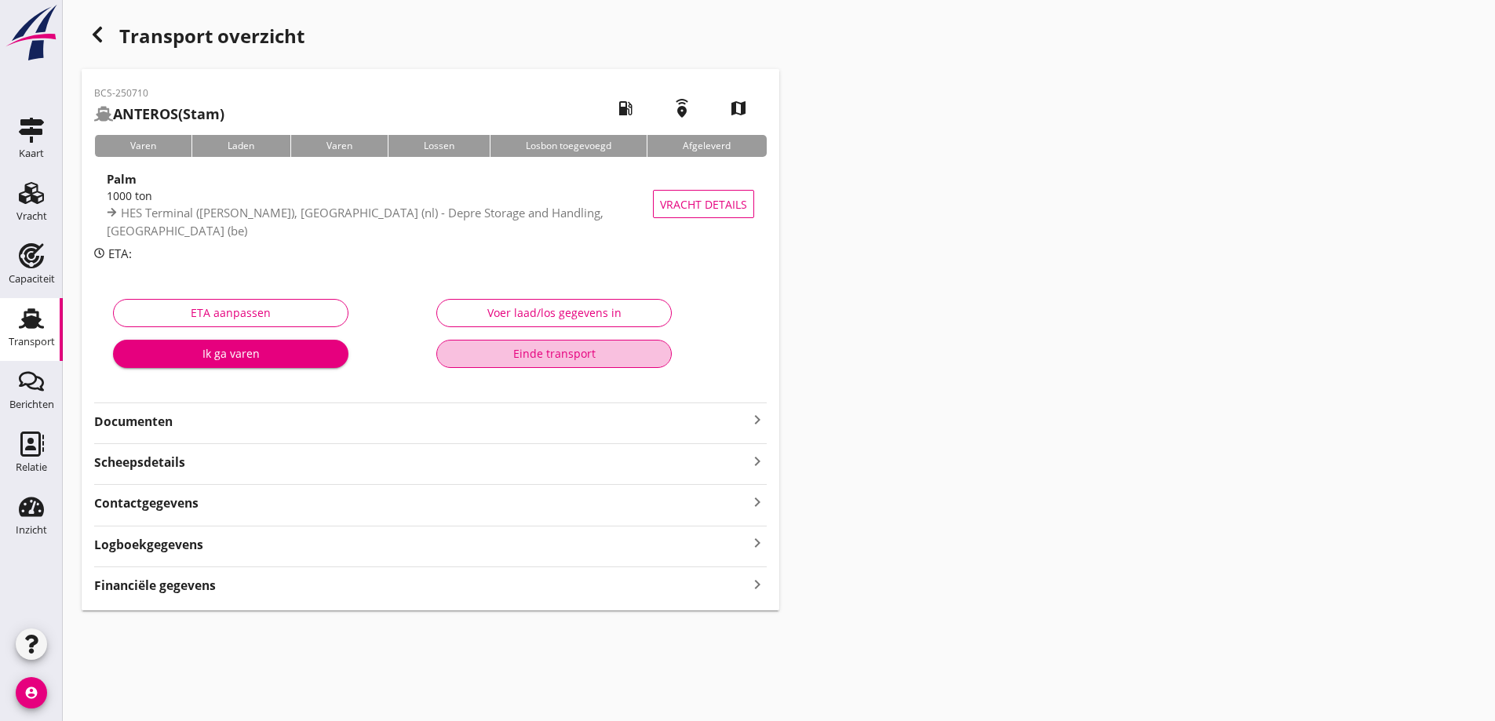
click at [585, 345] on div "Einde transport" at bounding box center [554, 353] width 209 height 16
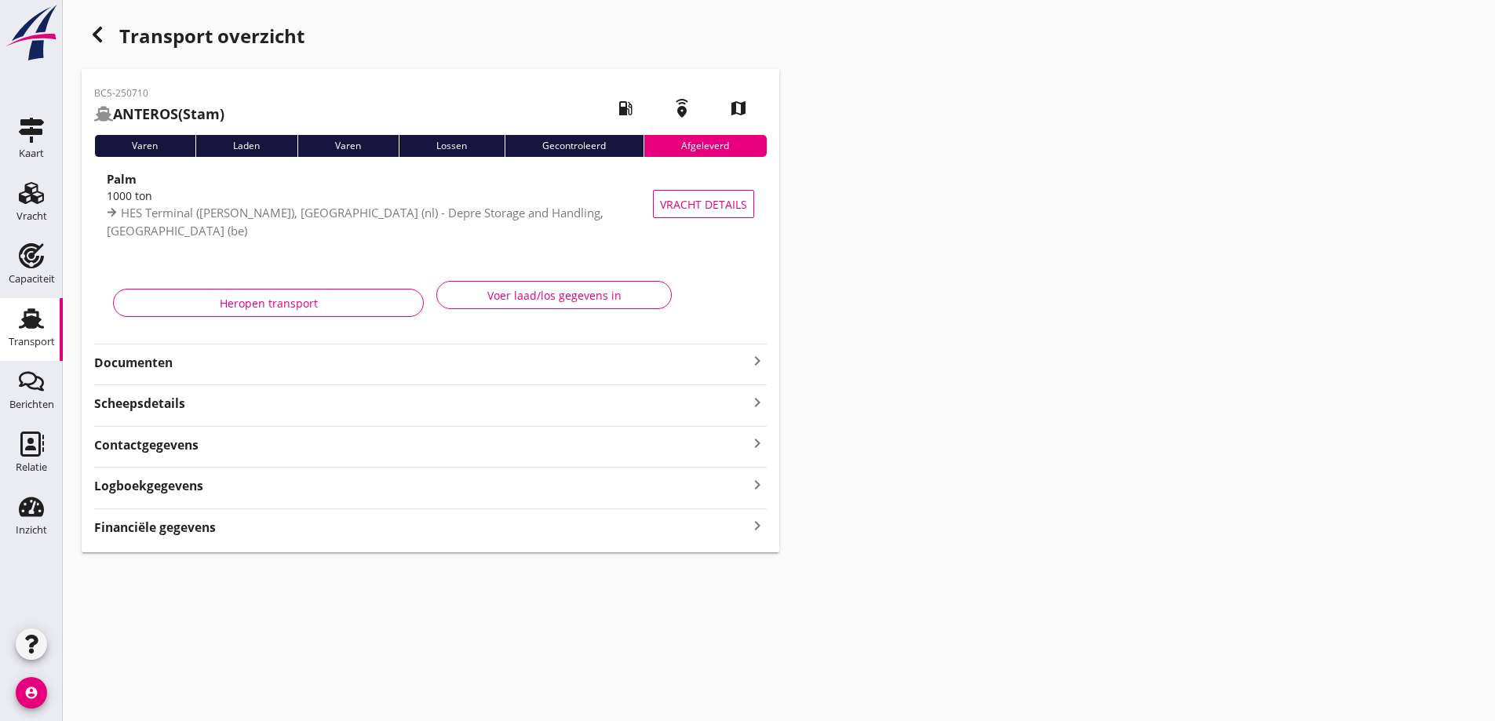
click at [37, 337] on div "Transport" at bounding box center [32, 342] width 46 height 10
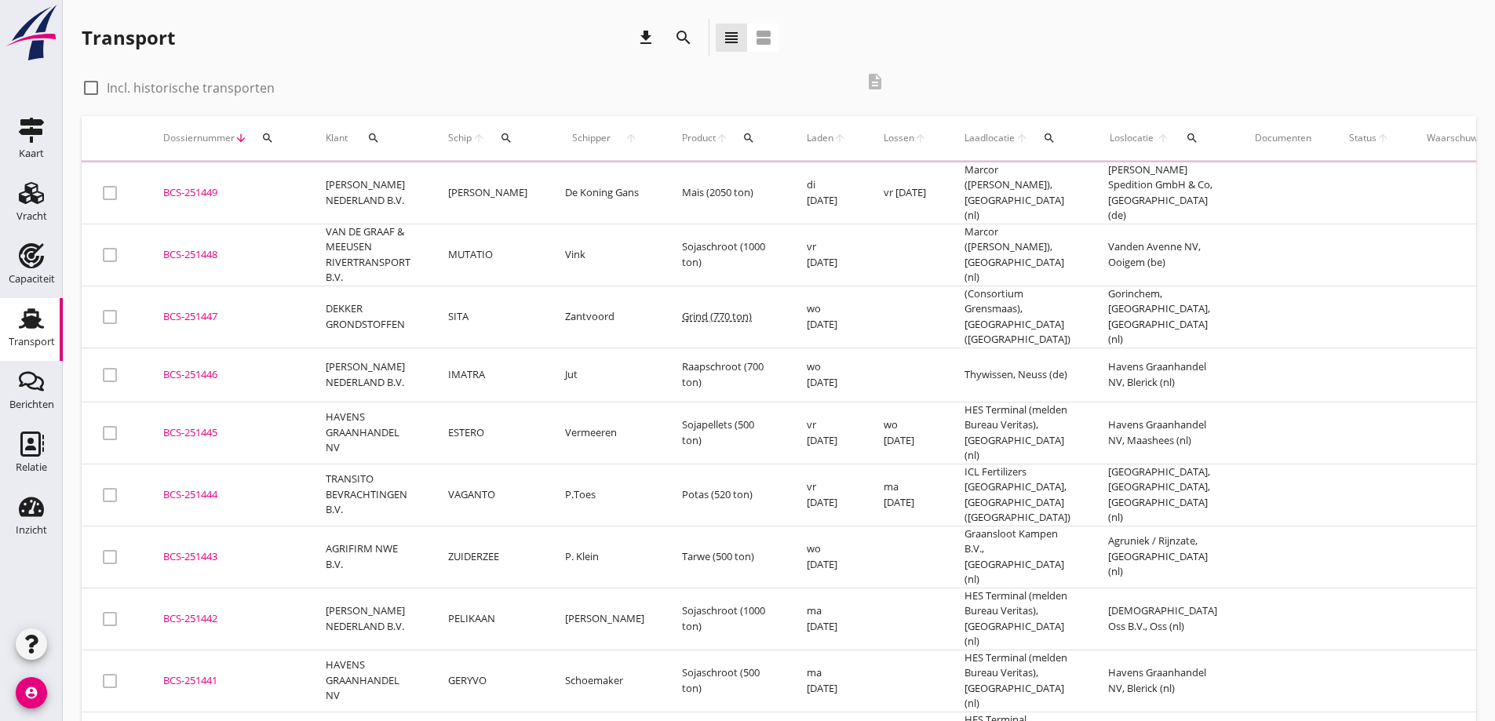
click at [37, 337] on div "Transport" at bounding box center [32, 342] width 46 height 10
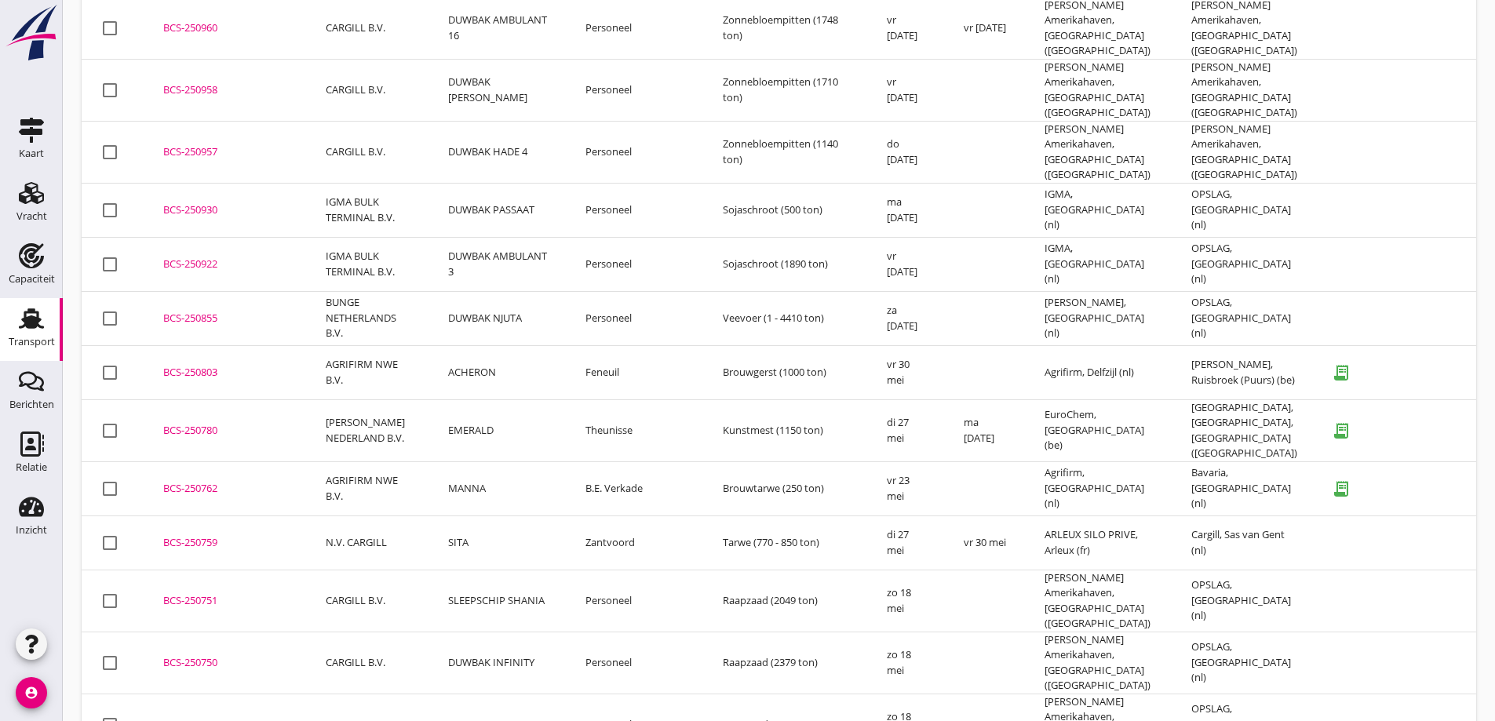
scroll to position [7237, 0]
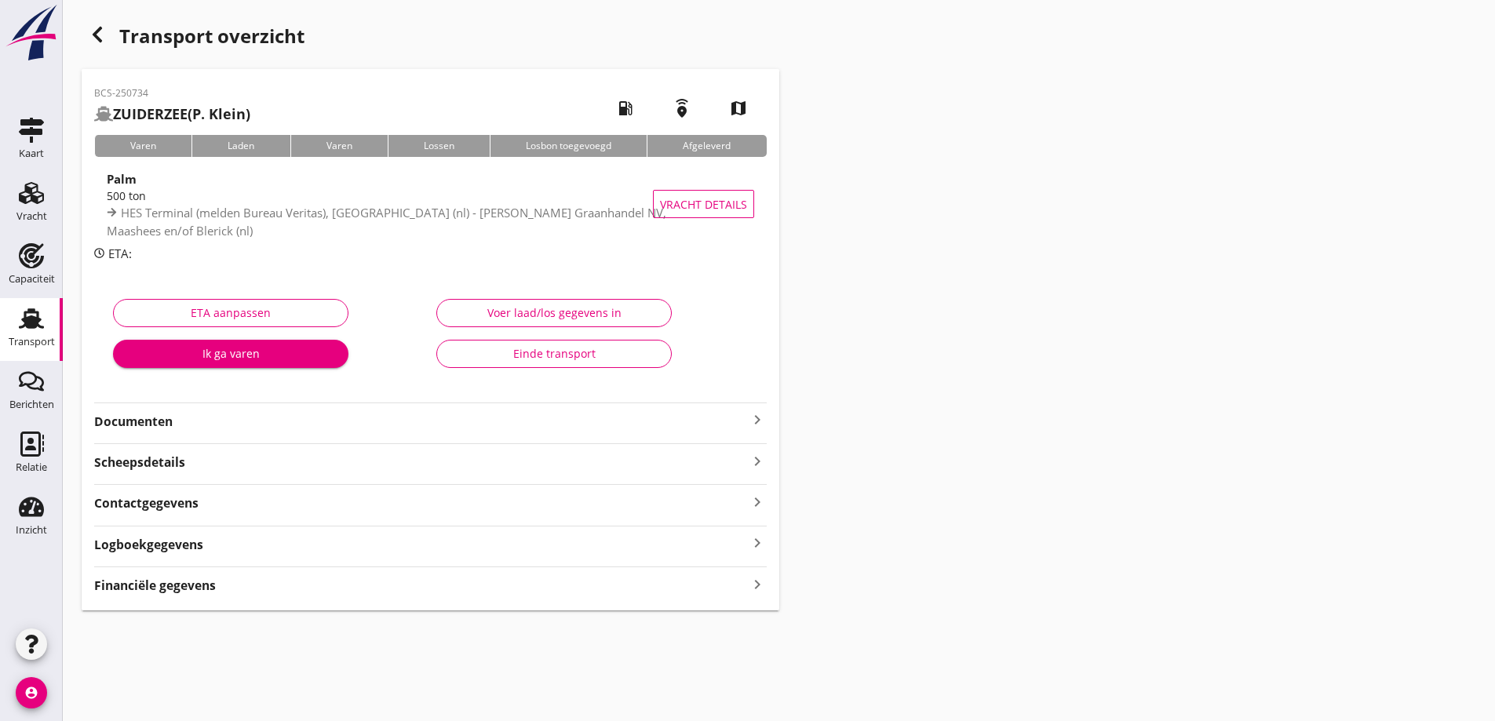
drag, startPoint x: 373, startPoint y: 395, endPoint x: 377, endPoint y: 404, distance: 10.5
click at [377, 404] on div "BCS-250734 ZUIDERZEE (P. Klein) local_gas_station emergency_share map Varen Lad…" at bounding box center [431, 340] width 698 height 542
click at [381, 425] on strong "Documenten" at bounding box center [421, 422] width 654 height 18
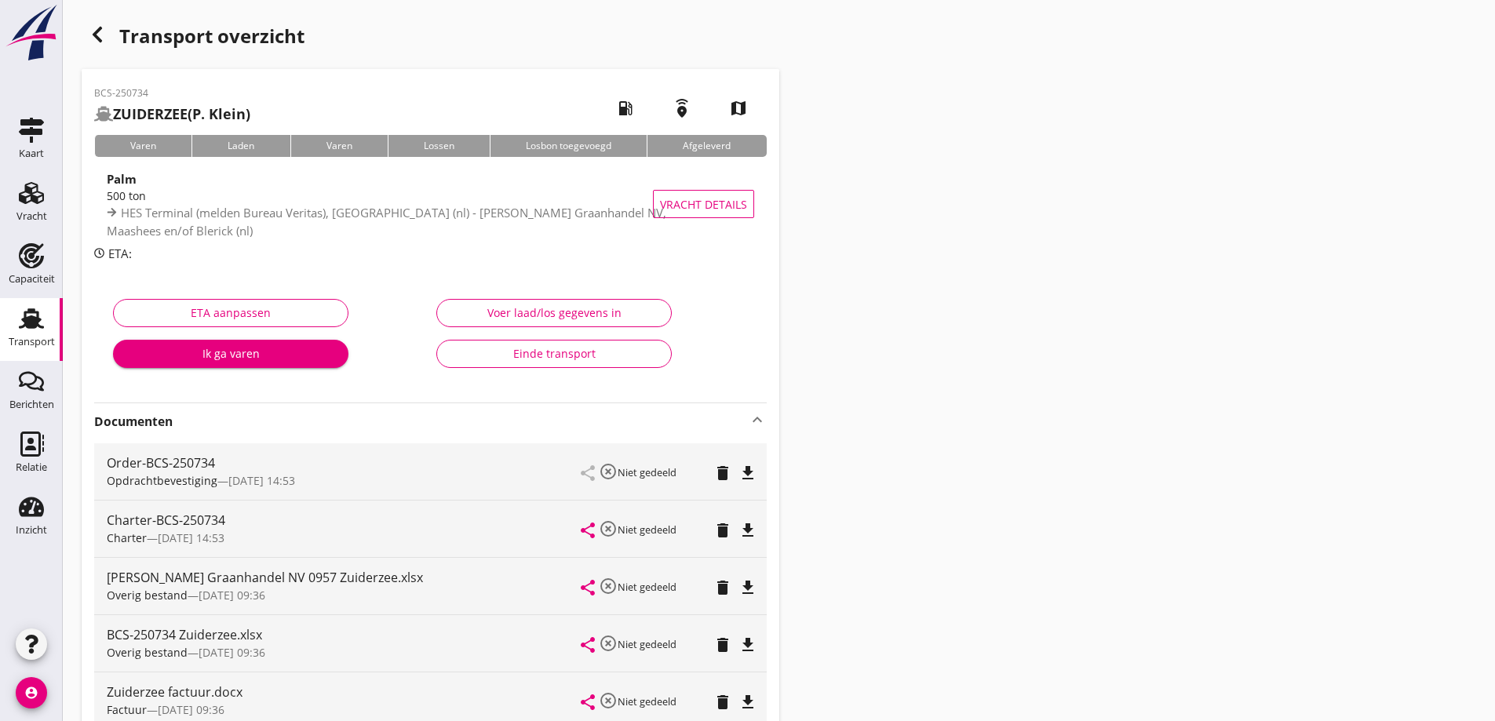
click at [576, 332] on div "Voer laad/los gegevens in Einde transport" at bounding box center [591, 337] width 323 height 99
click at [582, 353] on div "Einde transport" at bounding box center [554, 353] width 209 height 16
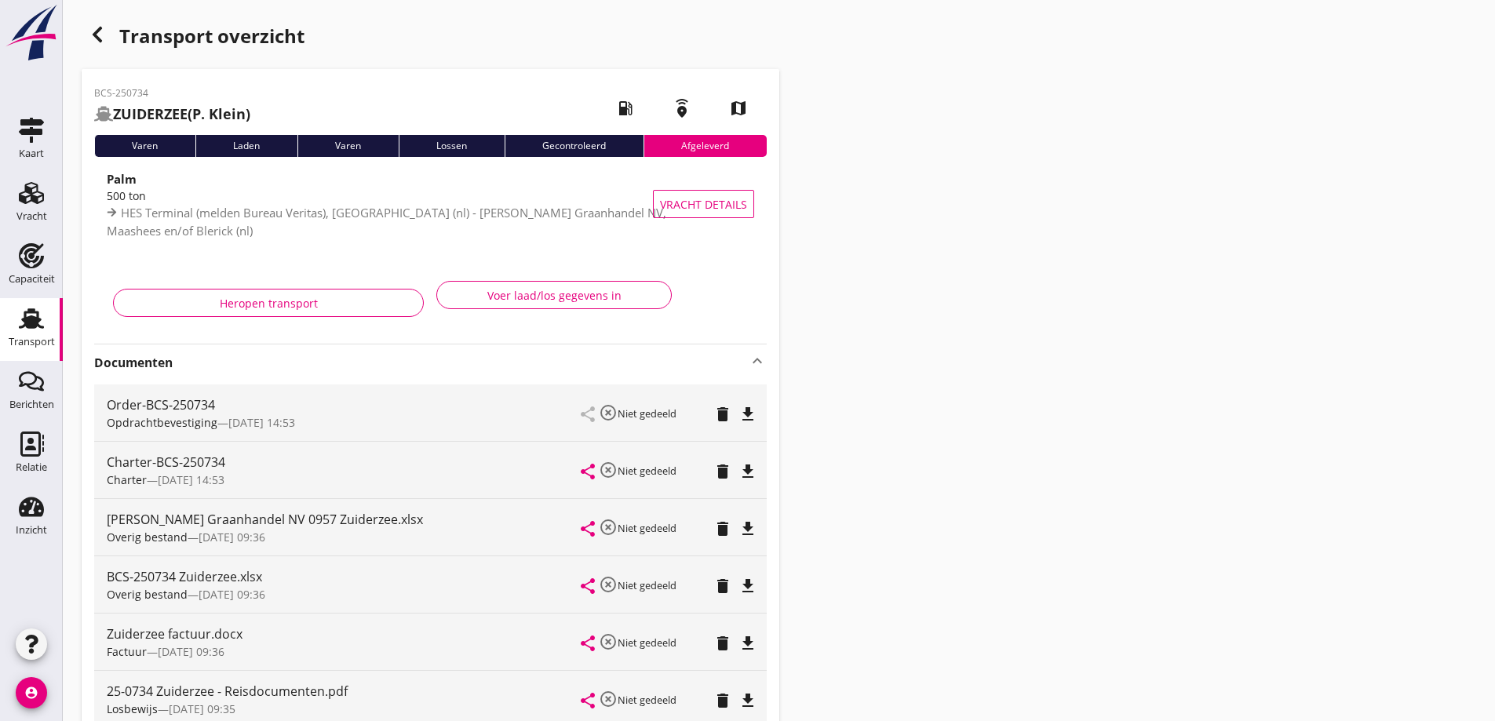
click at [36, 322] on use at bounding box center [31, 318] width 25 height 20
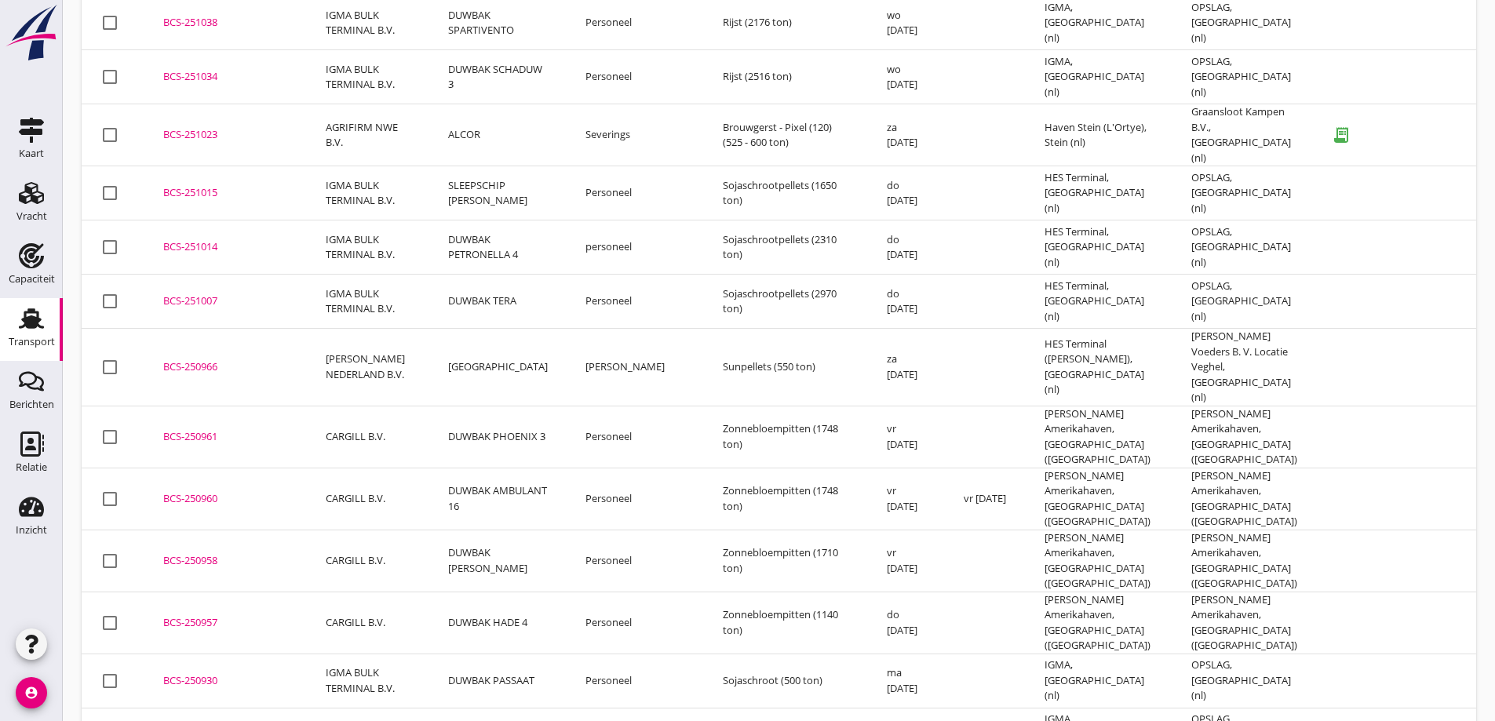
scroll to position [6704, 0]
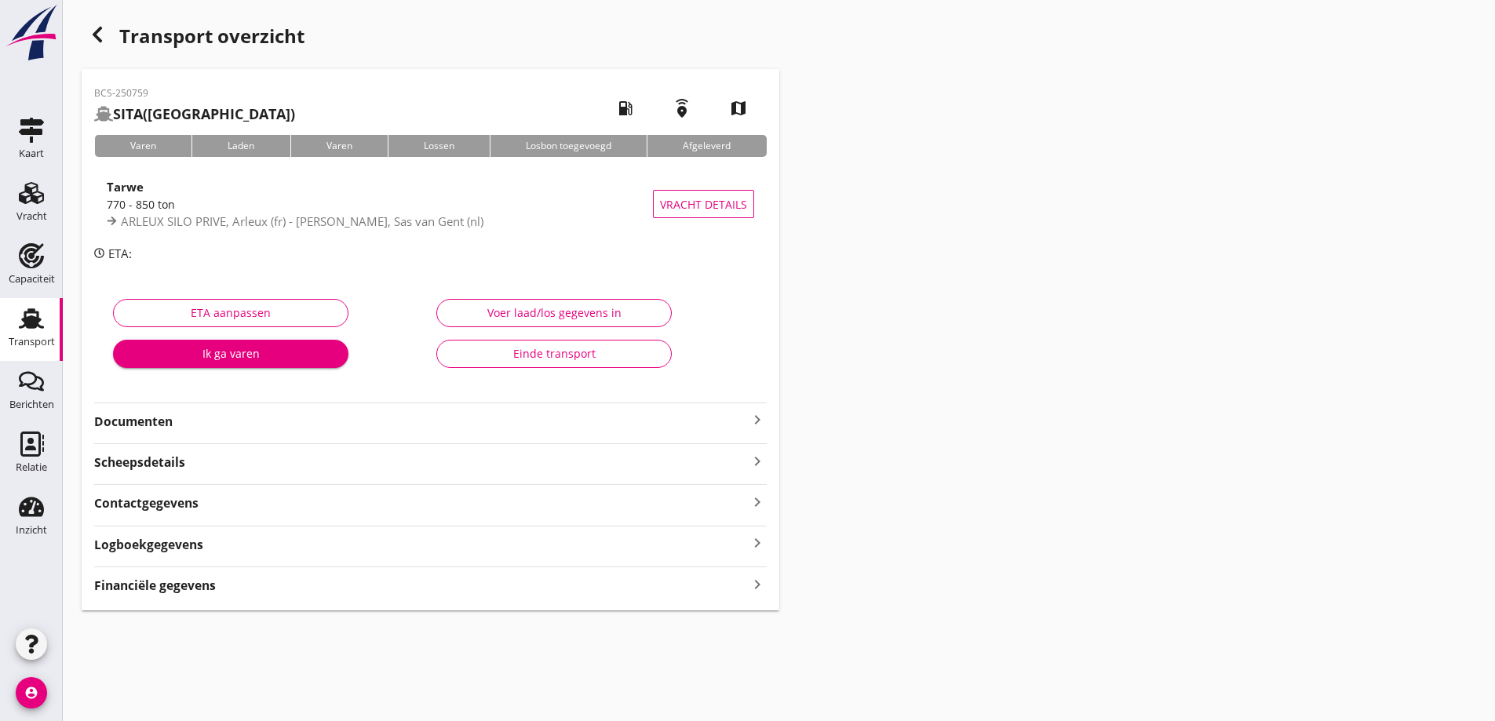
drag, startPoint x: 326, startPoint y: 421, endPoint x: 398, endPoint y: 438, distance: 74.2
click at [326, 421] on strong "Documenten" at bounding box center [421, 422] width 654 height 18
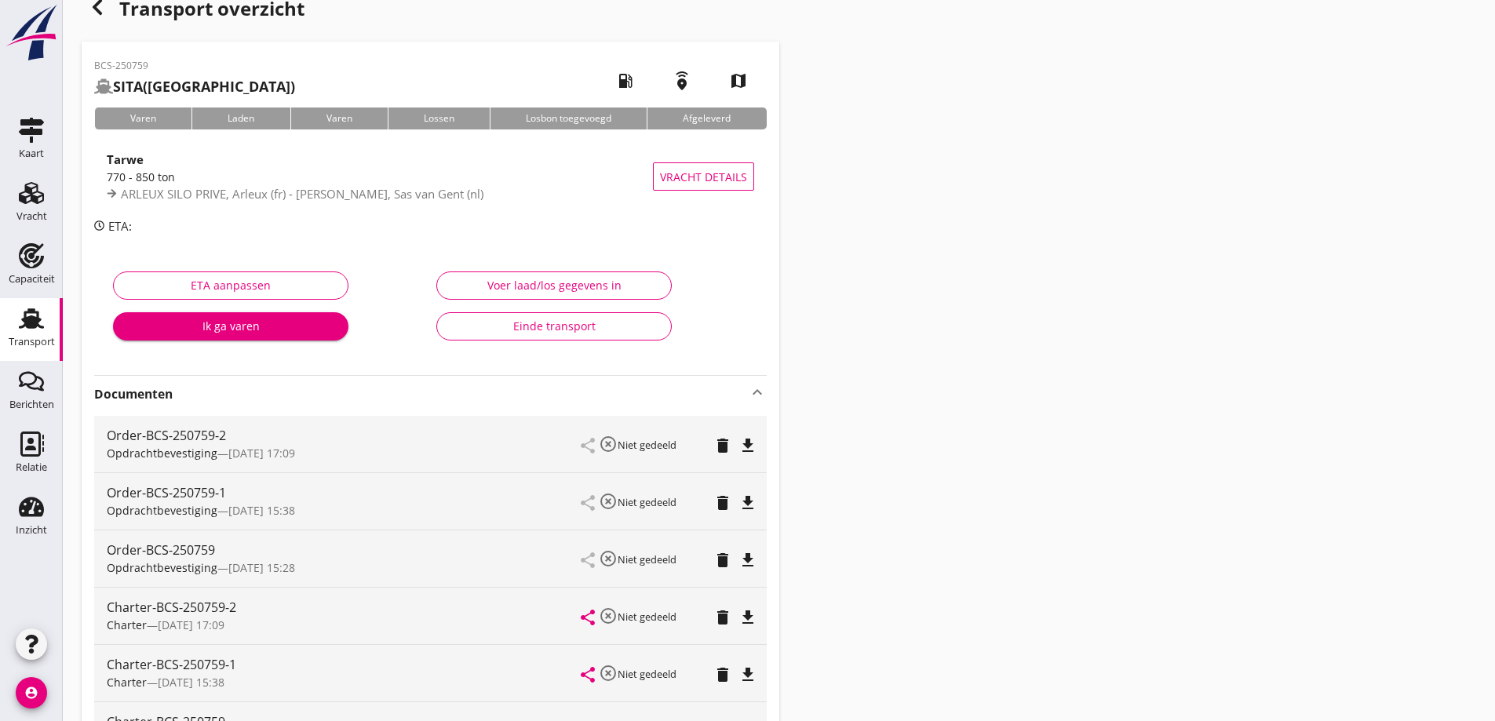
scroll to position [5, 0]
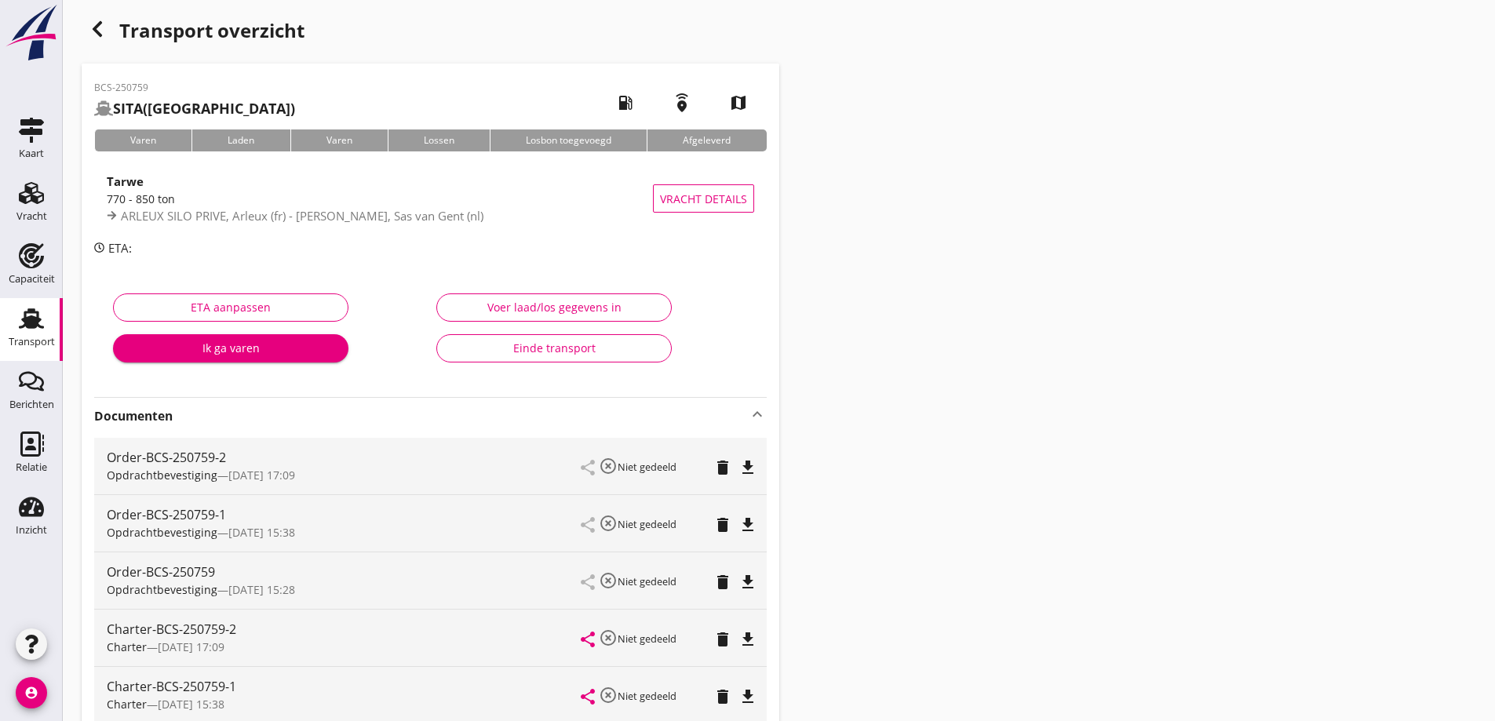
click at [582, 353] on div "Einde transport" at bounding box center [554, 348] width 209 height 16
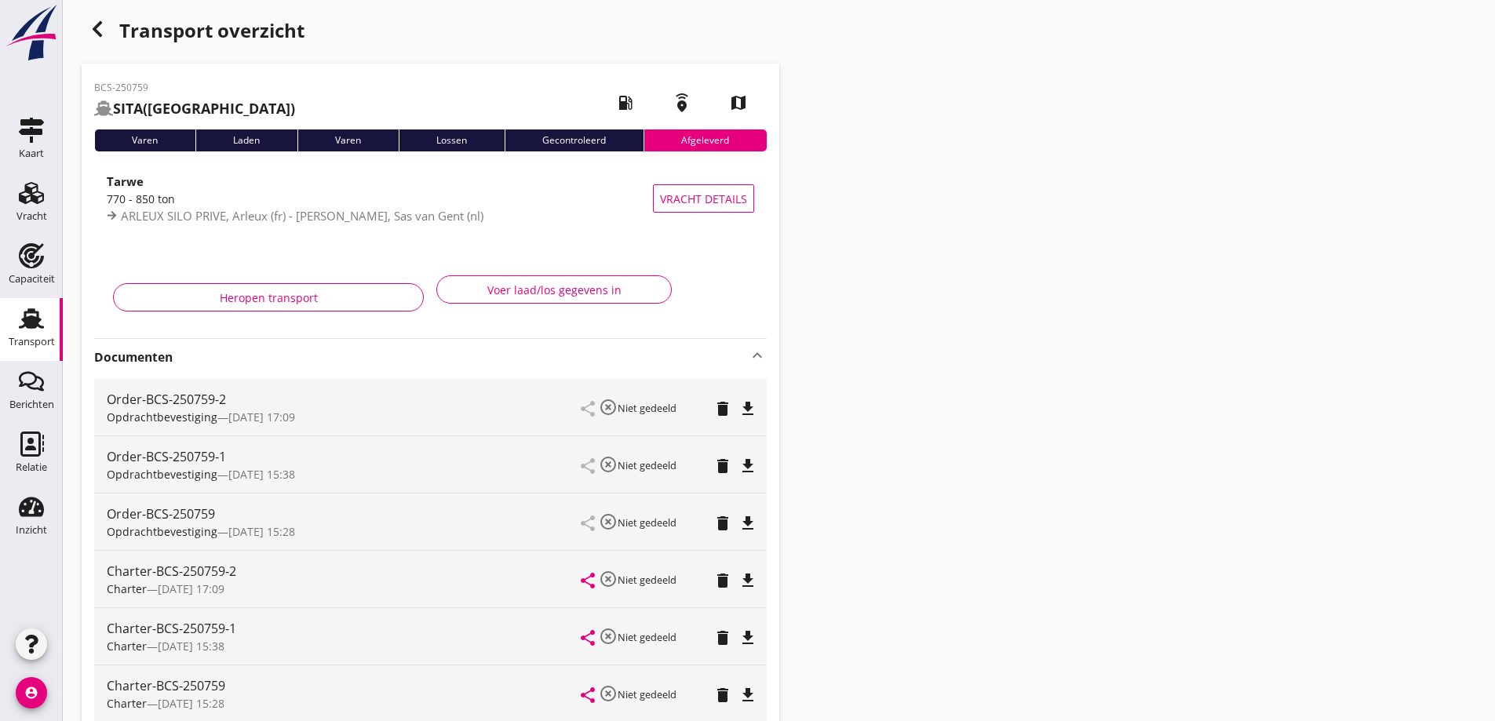
click at [9, 343] on div "Transport" at bounding box center [32, 342] width 46 height 10
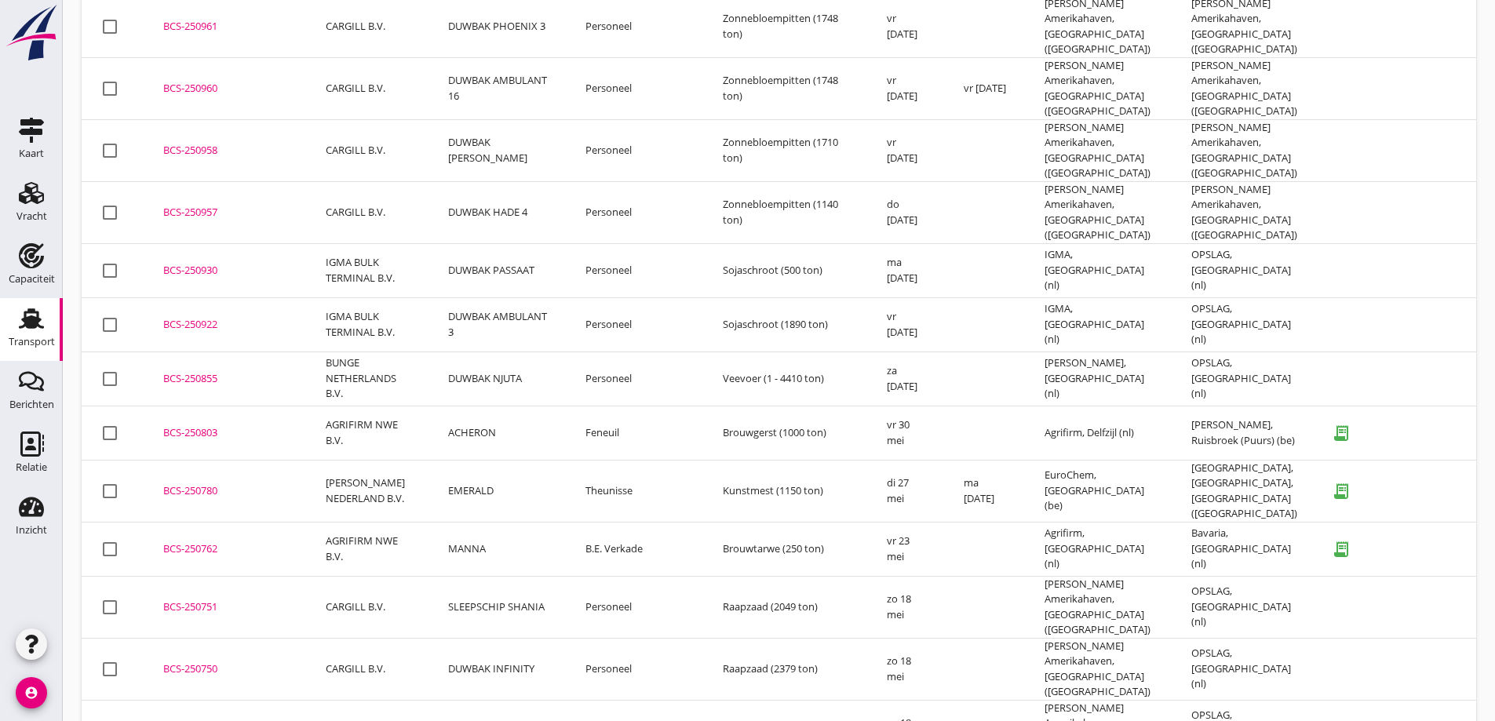
scroll to position [7121, 0]
drag, startPoint x: 490, startPoint y: 649, endPoint x: 483, endPoint y: 745, distance: 96.1
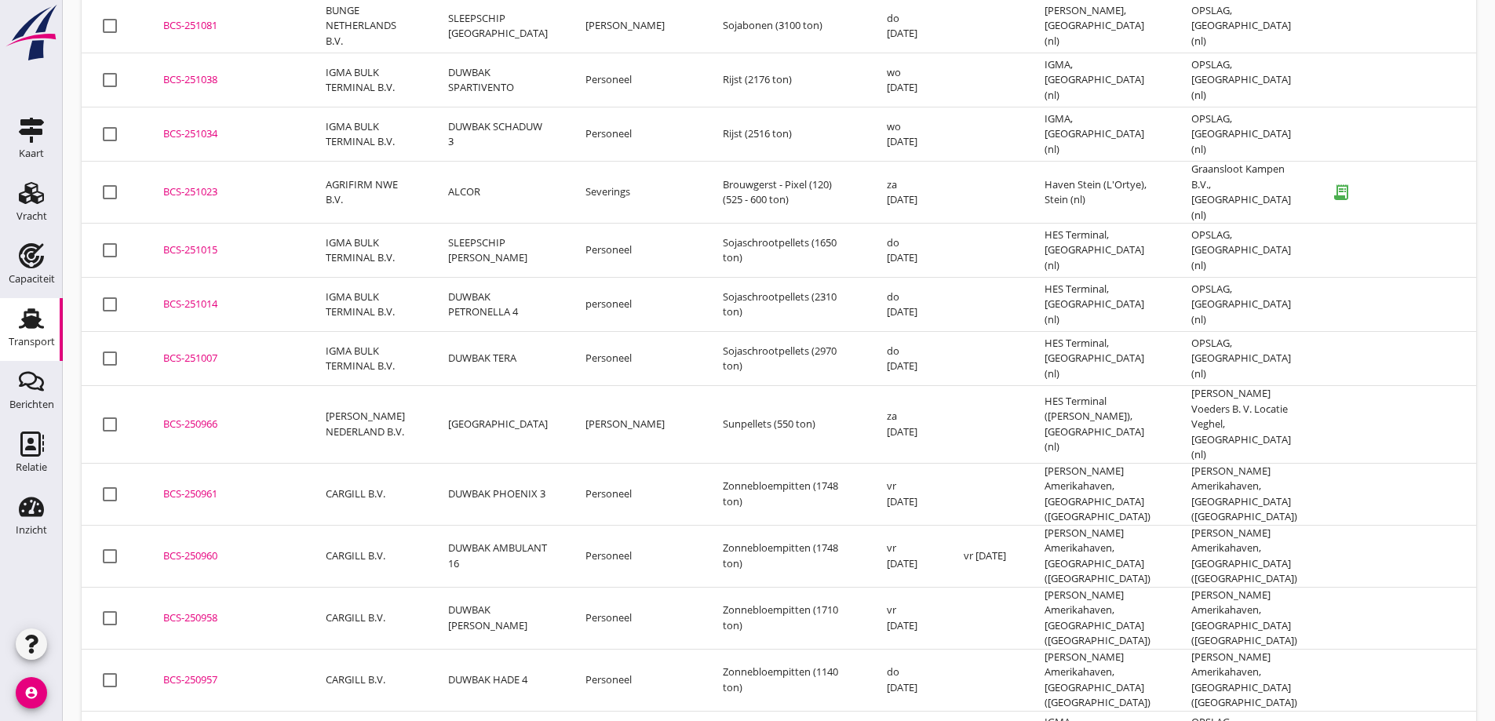
scroll to position [6572, 0]
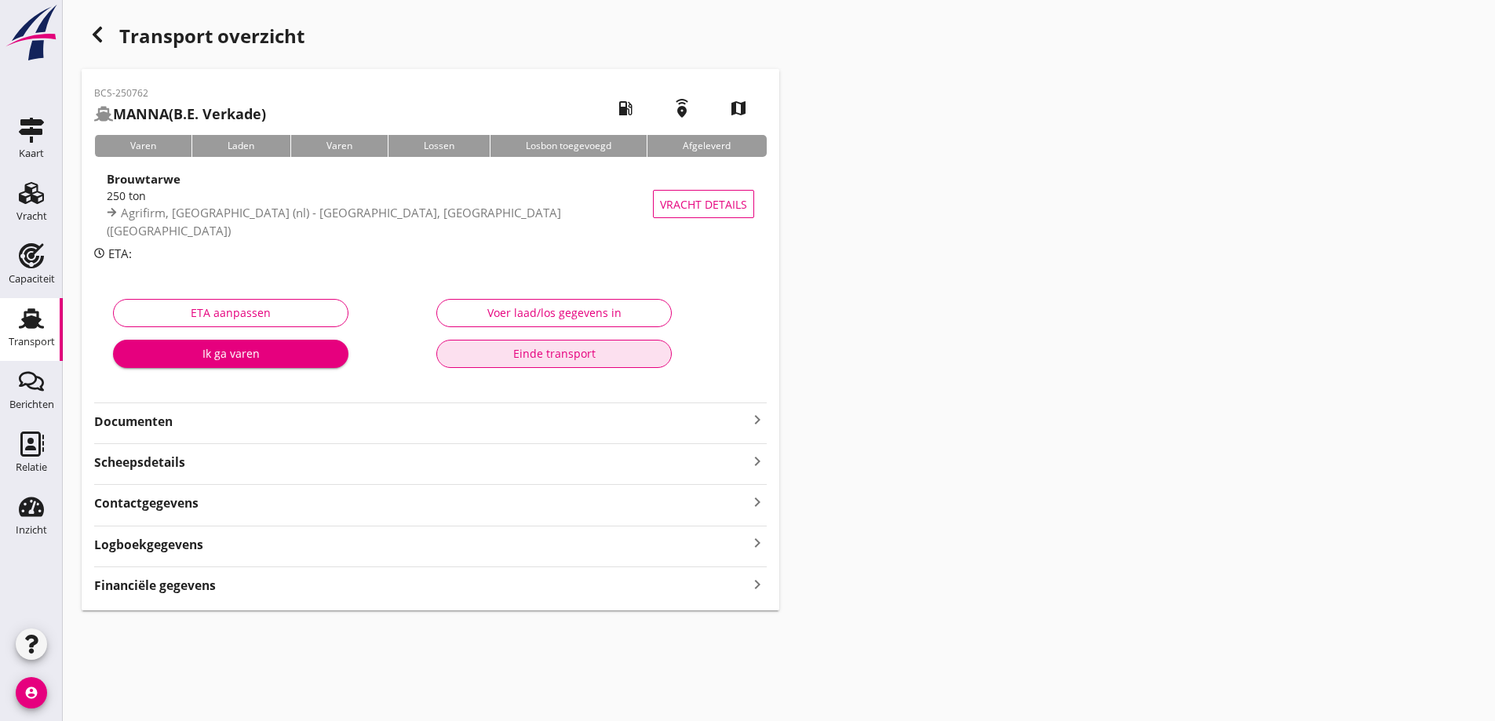
click at [585, 360] on div "Einde transport" at bounding box center [554, 353] width 209 height 16
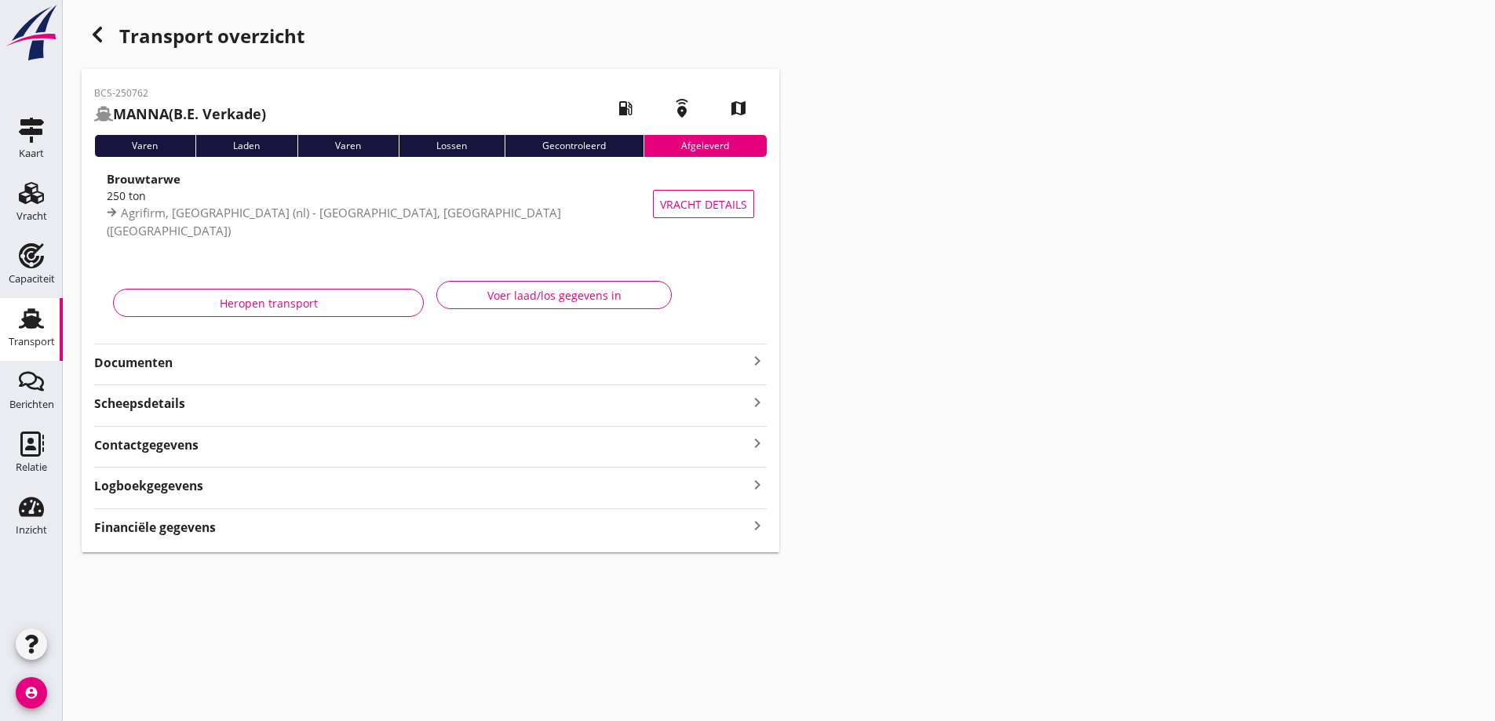
click at [1094, 72] on div "Transport overzicht BCS-250762 MANNA (B.E. Verkade) local_gas_station emergency…" at bounding box center [779, 285] width 1432 height 571
click at [25, 323] on use at bounding box center [31, 318] width 25 height 20
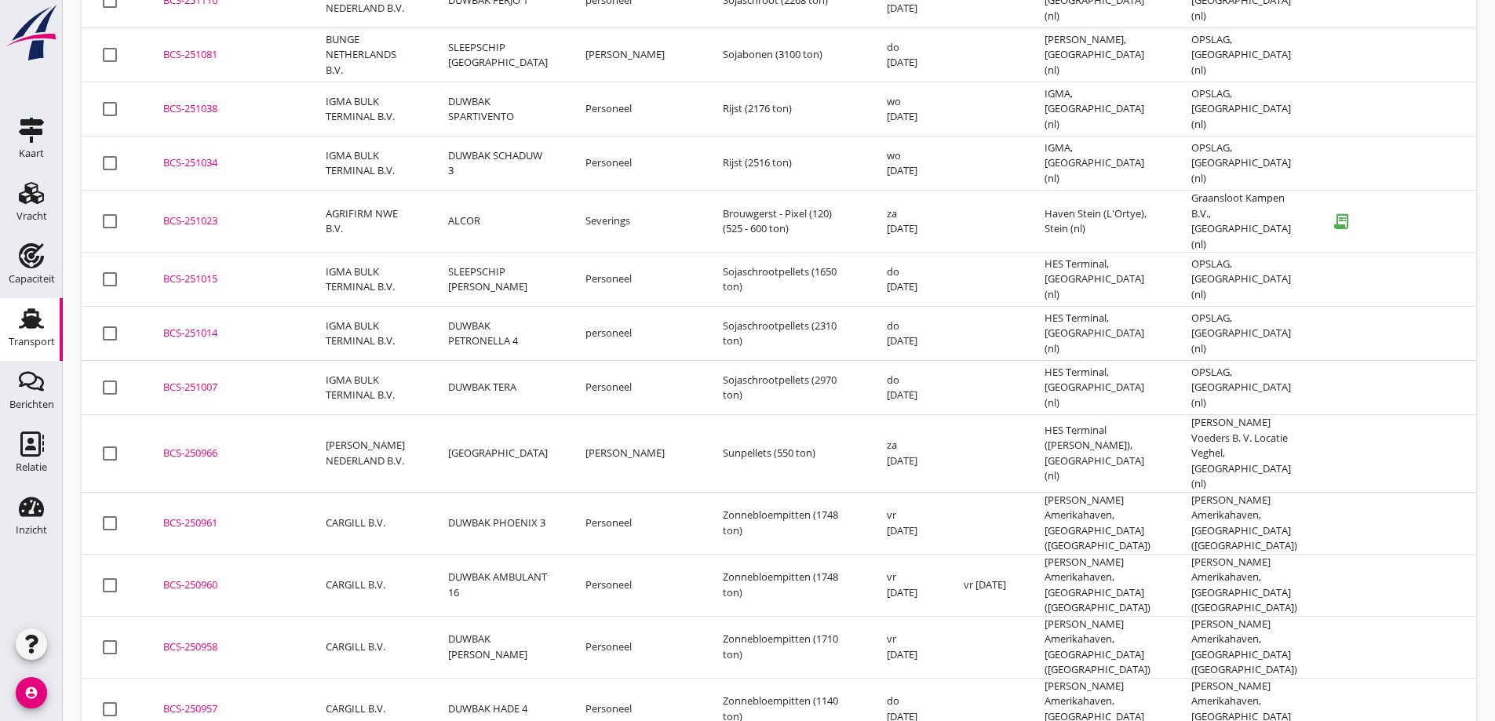
scroll to position [6629, 0]
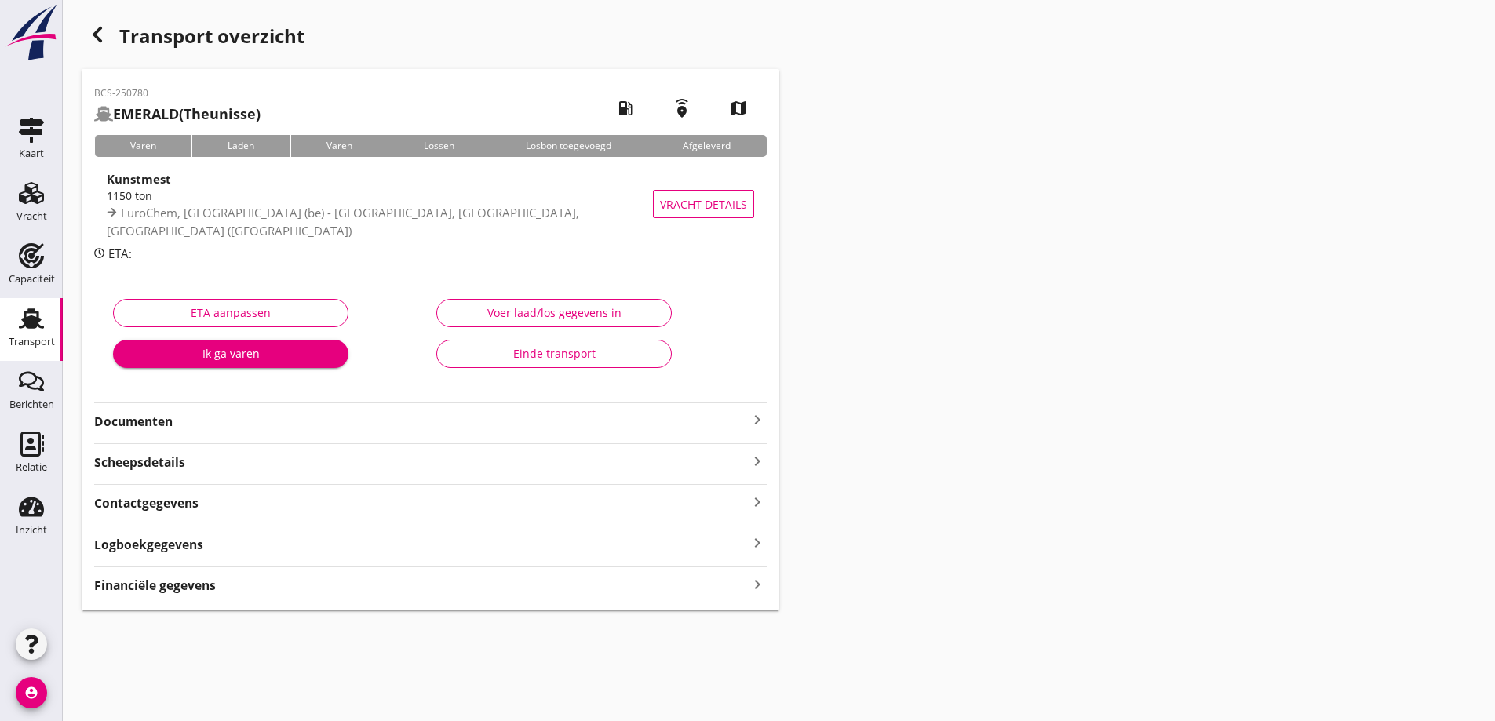
click at [516, 363] on button "Einde transport" at bounding box center [553, 354] width 235 height 28
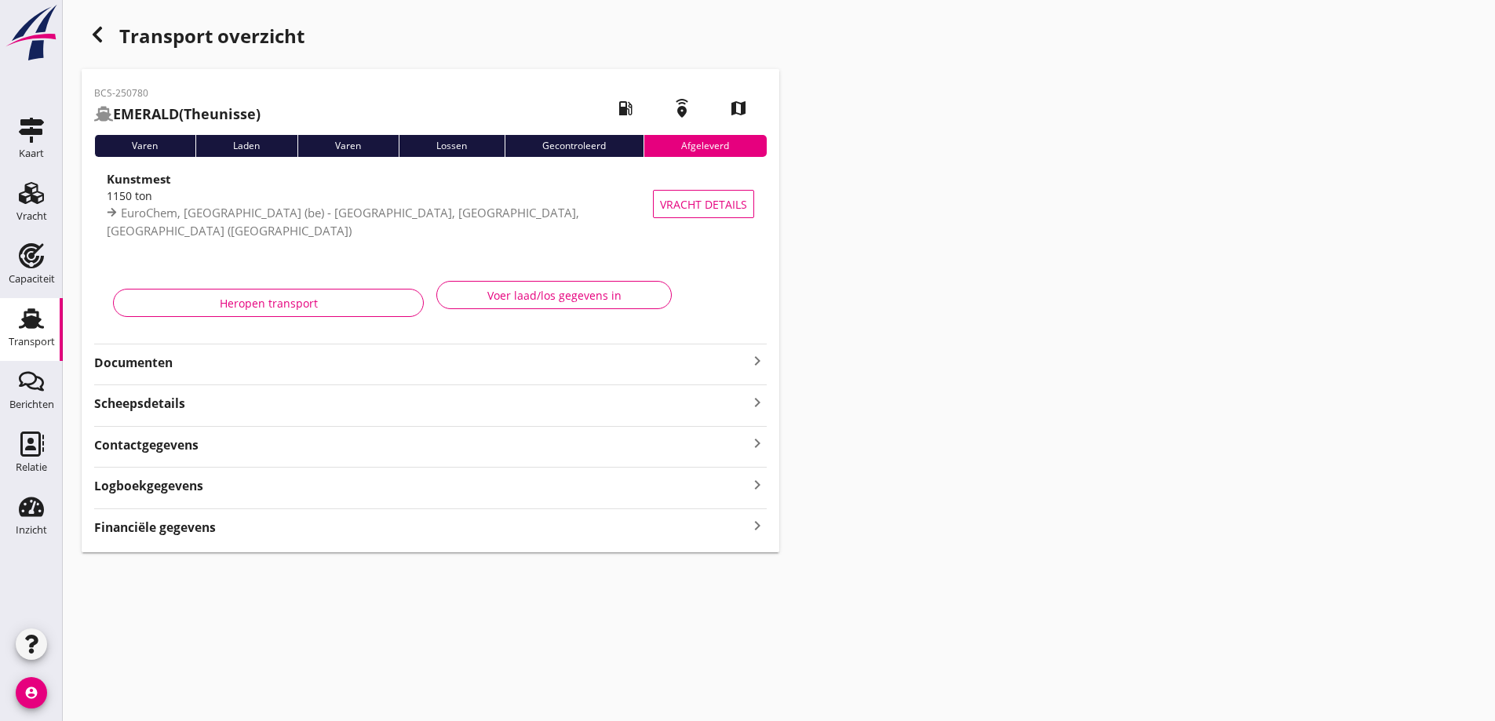
click at [47, 330] on div "Transport" at bounding box center [32, 318] width 38 height 25
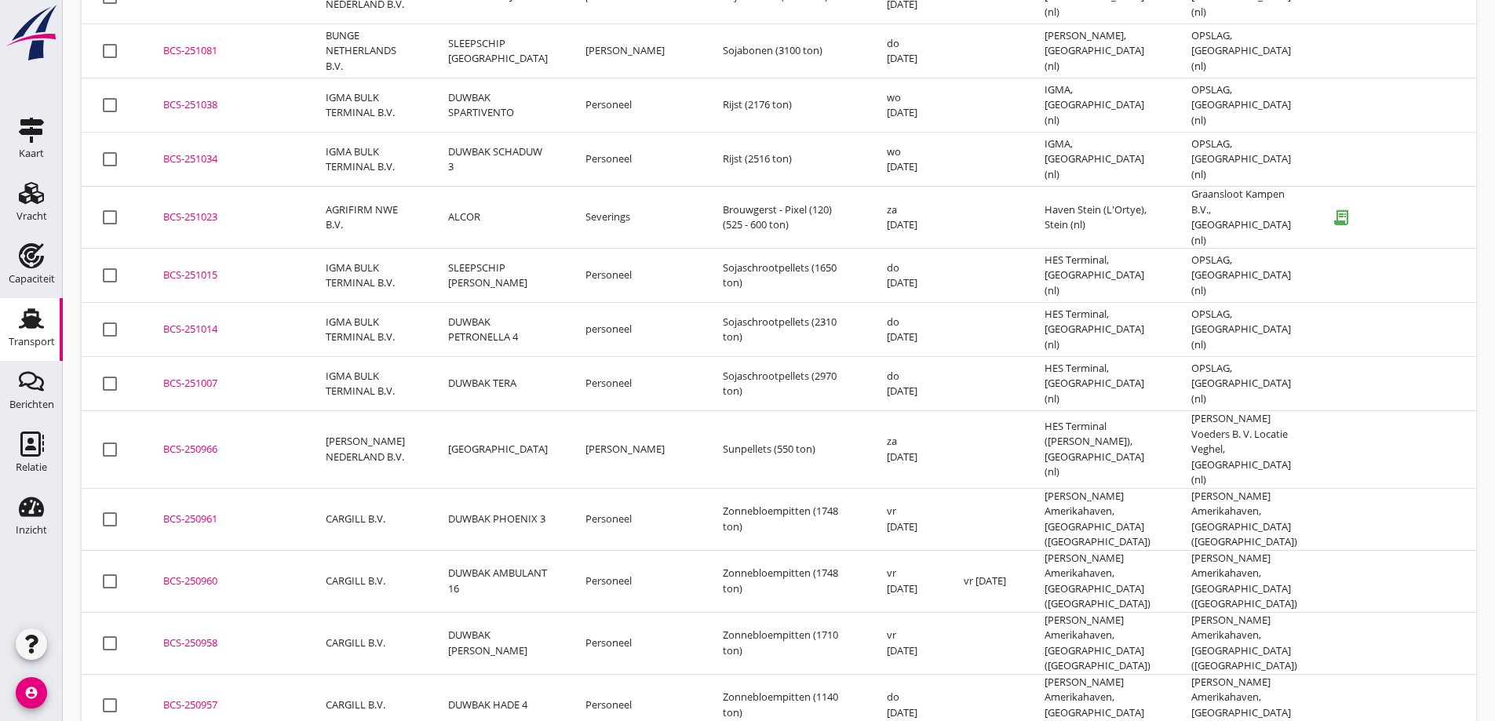
scroll to position [6620, 0]
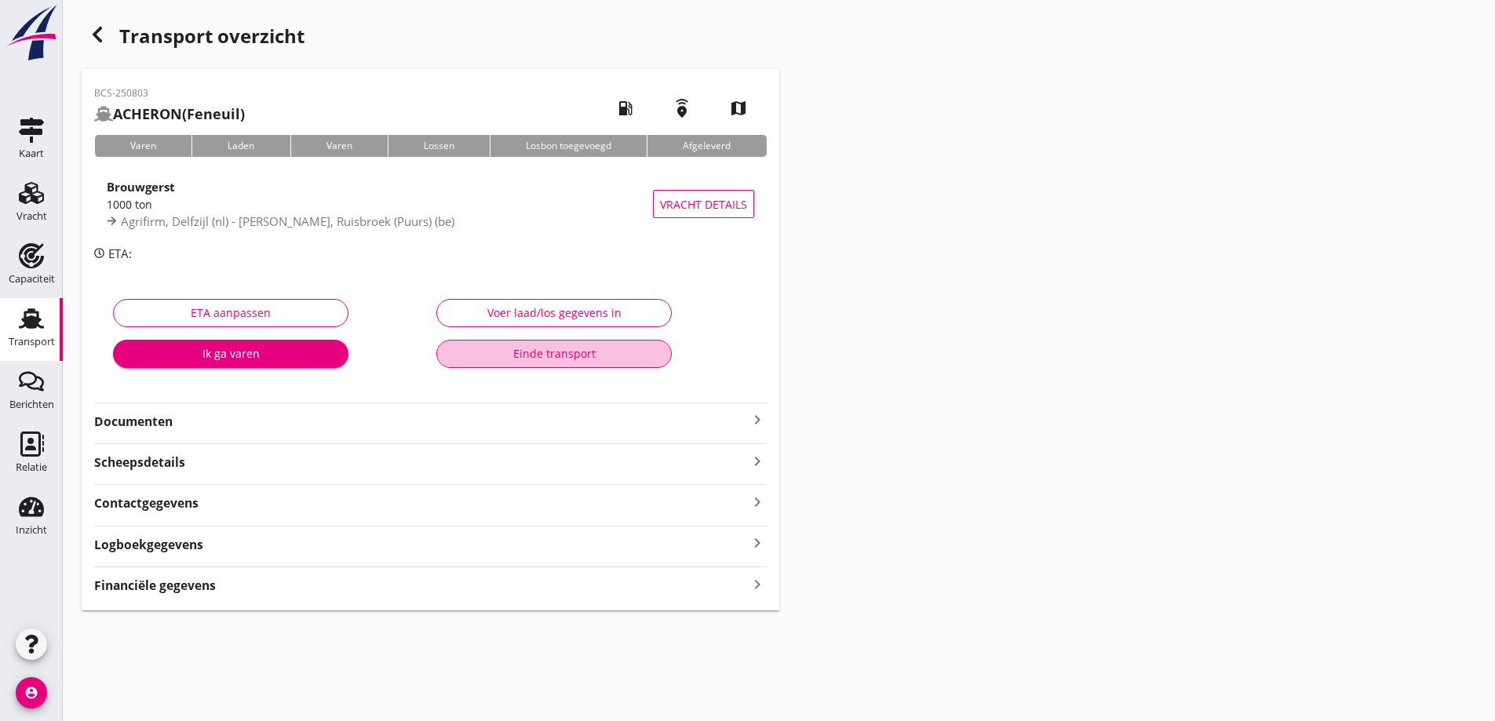
click at [618, 360] on div "Einde transport" at bounding box center [554, 353] width 209 height 16
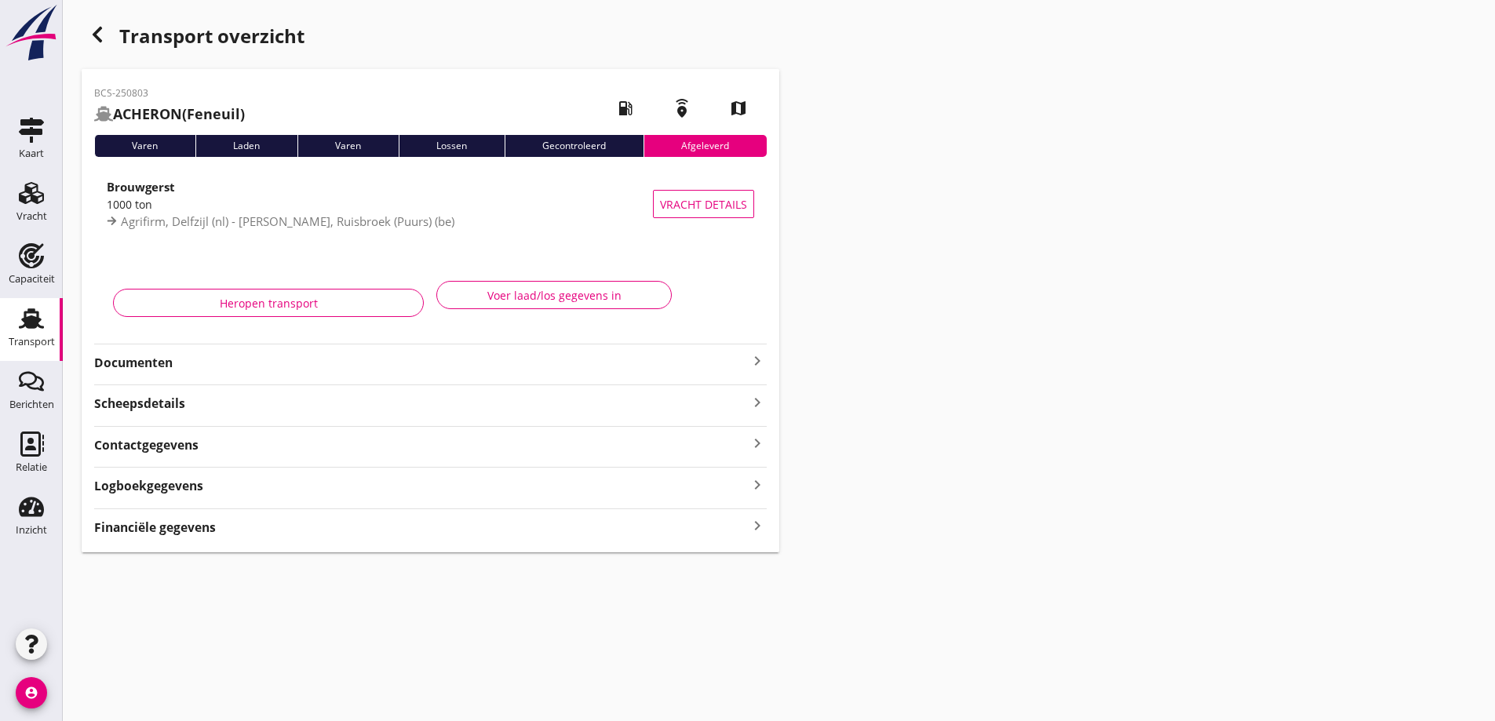
click at [13, 334] on div "Transport" at bounding box center [32, 342] width 46 height 22
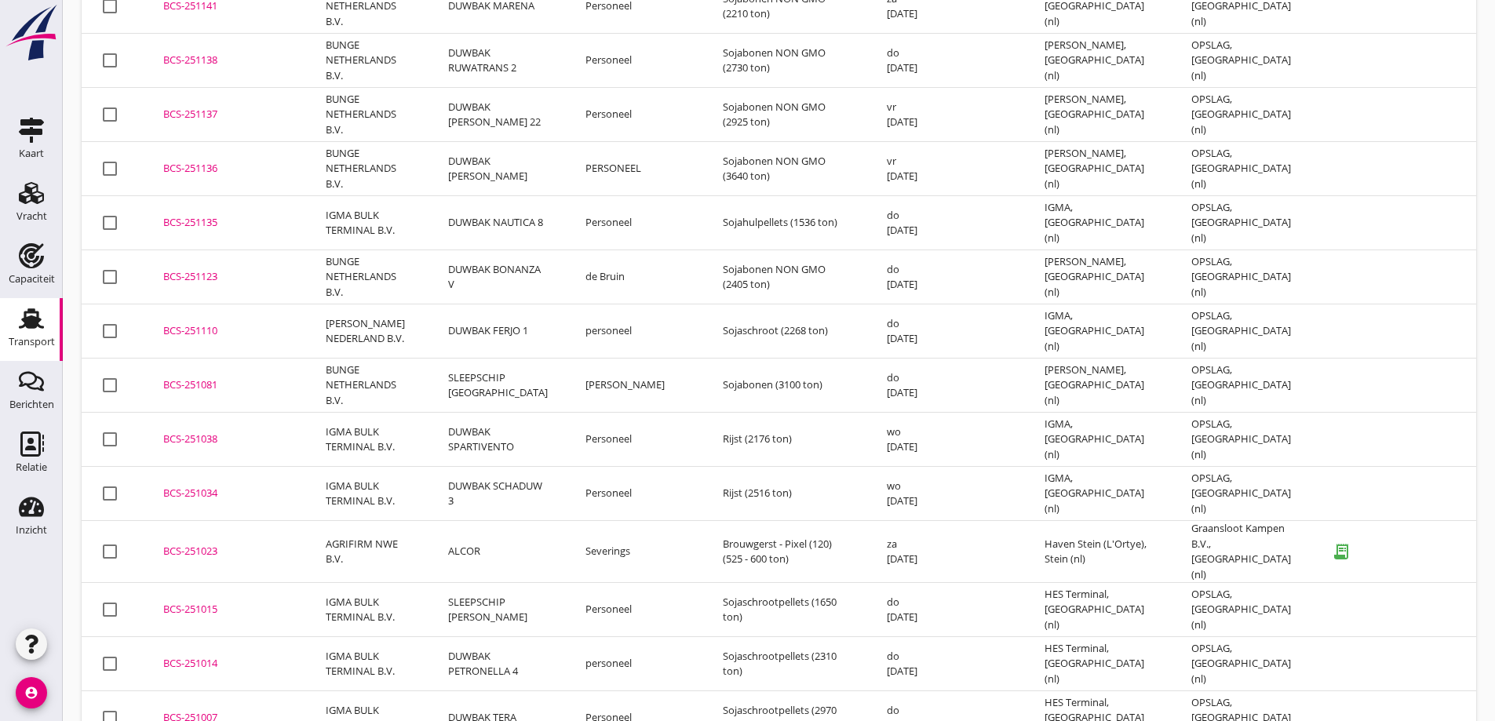
scroll to position [6252, 0]
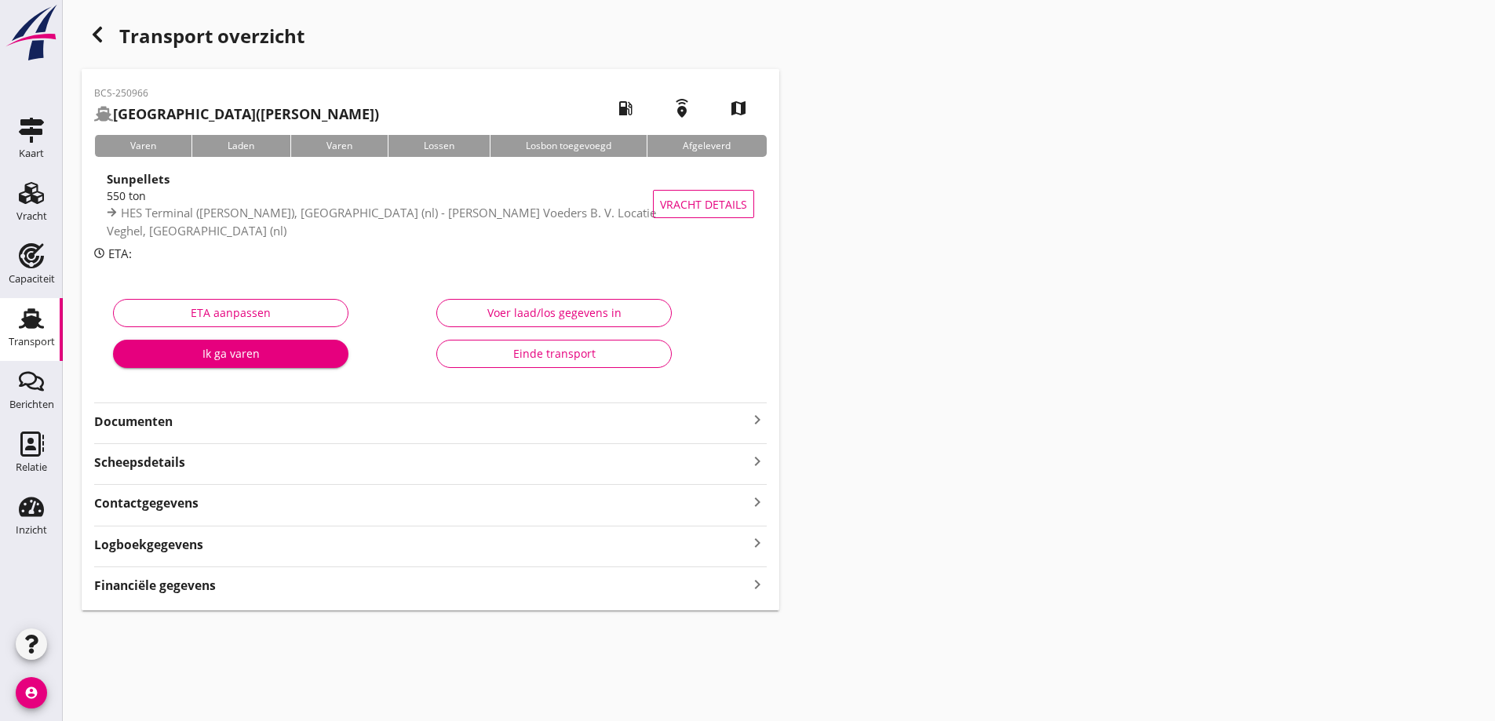
click at [261, 428] on strong "Documenten" at bounding box center [421, 422] width 654 height 18
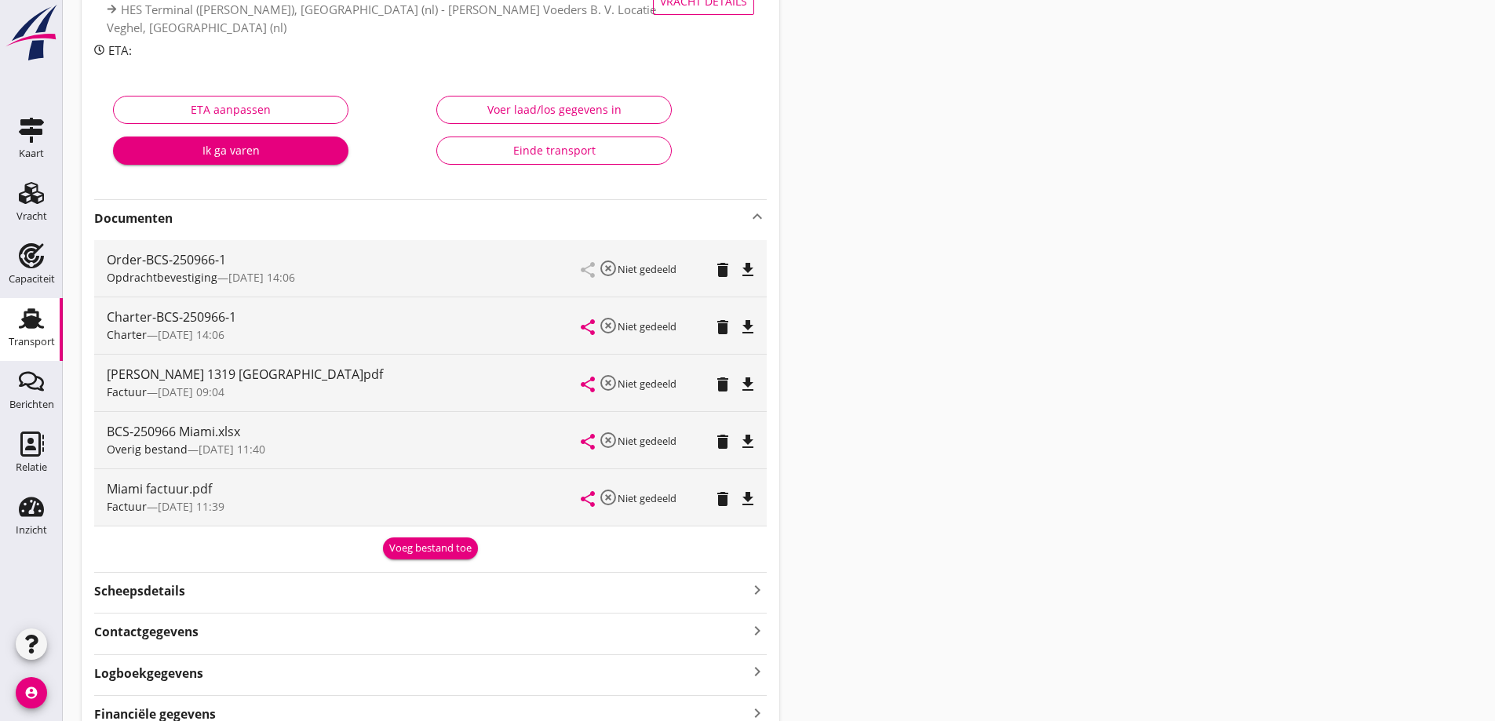
scroll to position [235, 0]
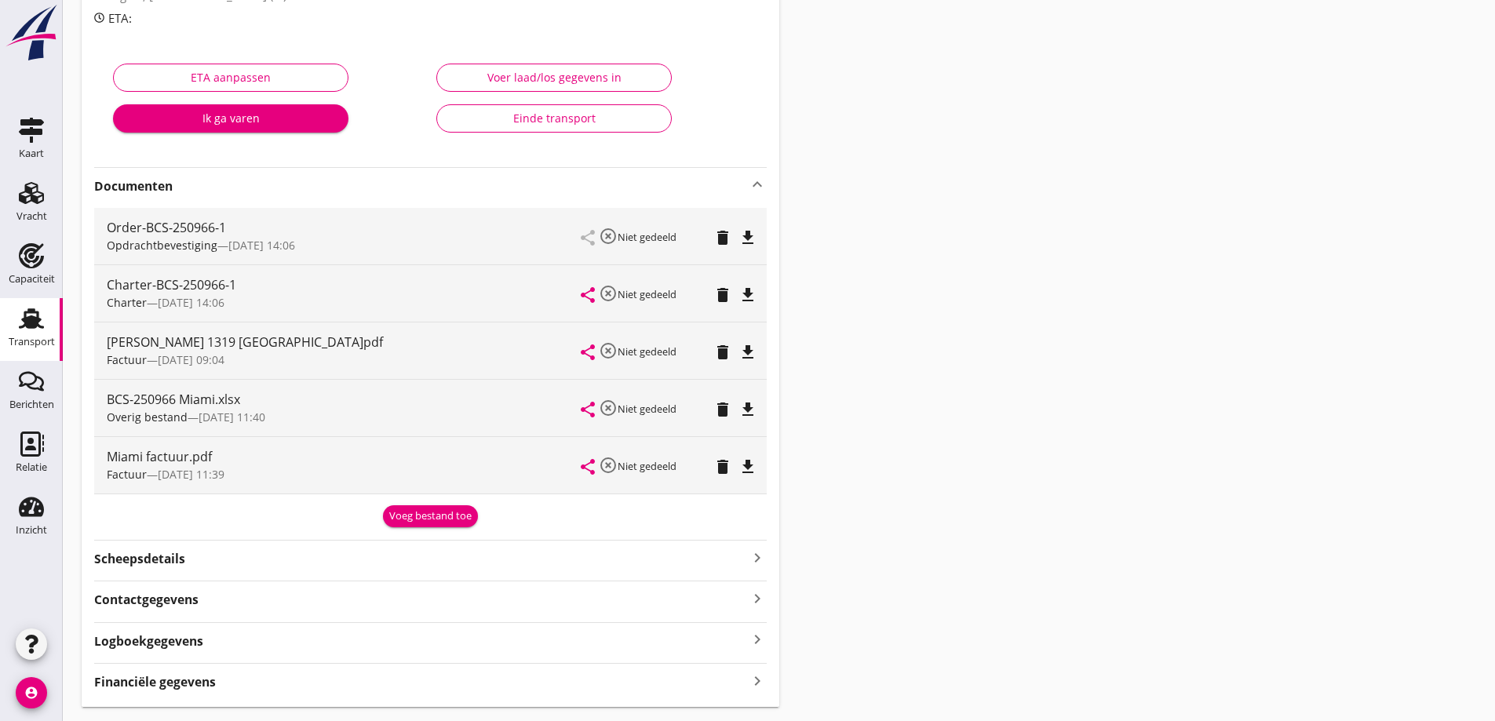
click at [553, 112] on div "Einde transport" at bounding box center [554, 118] width 209 height 16
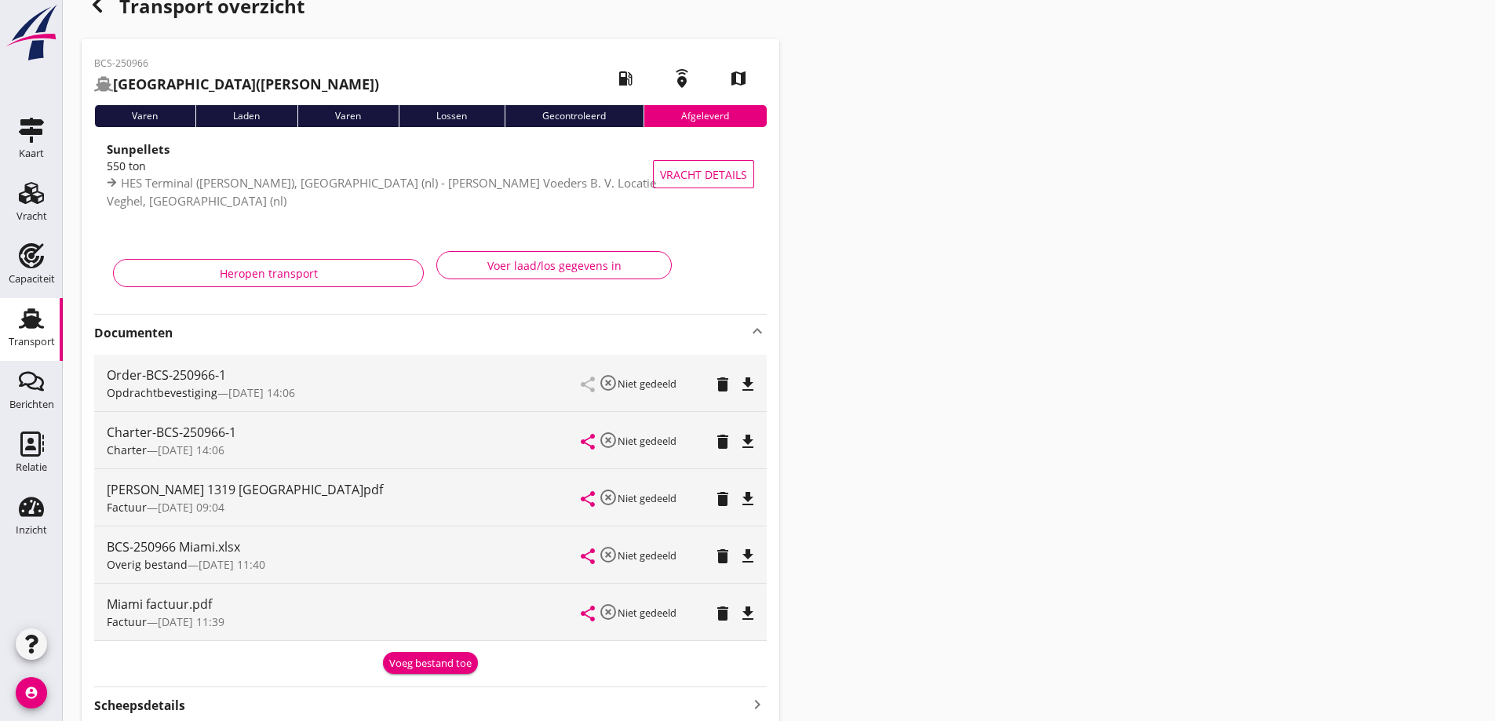
scroll to position [0, 0]
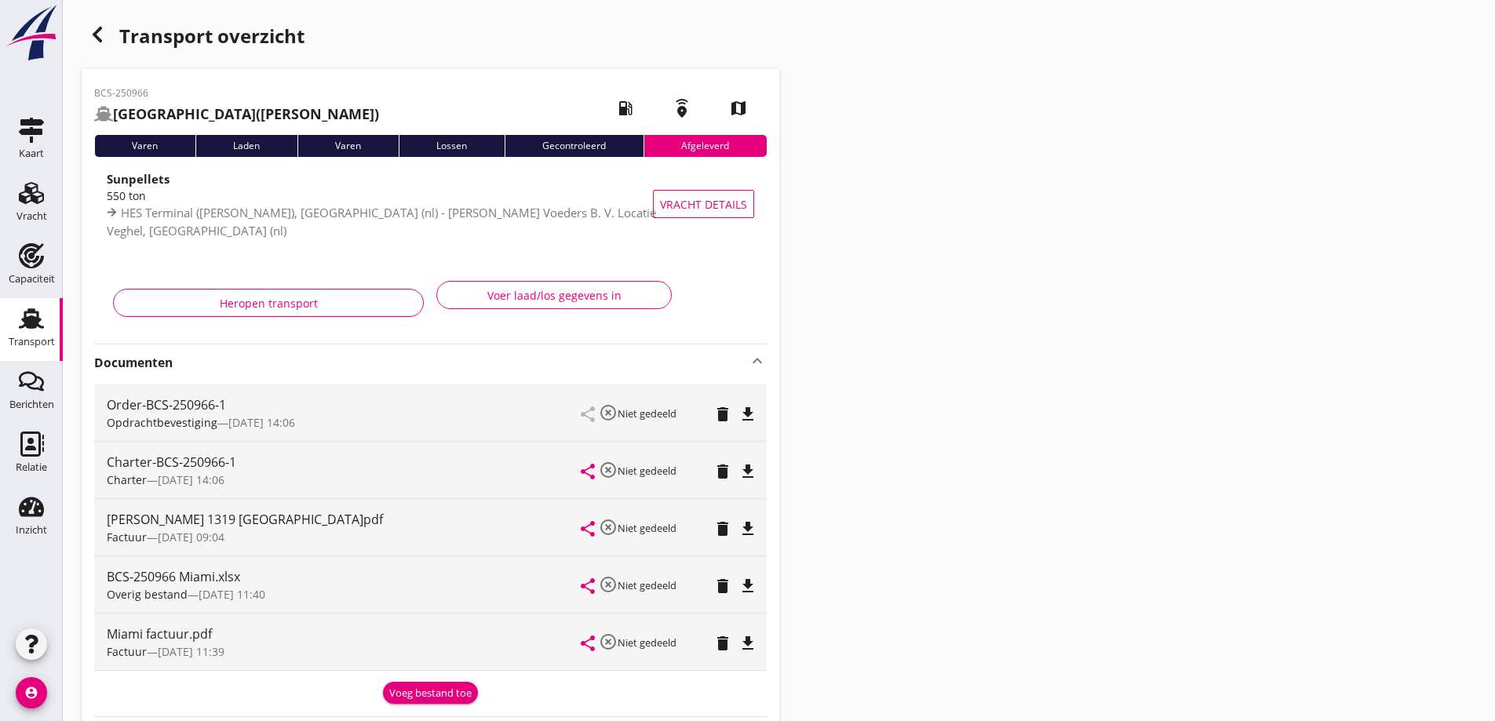
click at [33, 348] on div "Transport" at bounding box center [32, 342] width 46 height 22
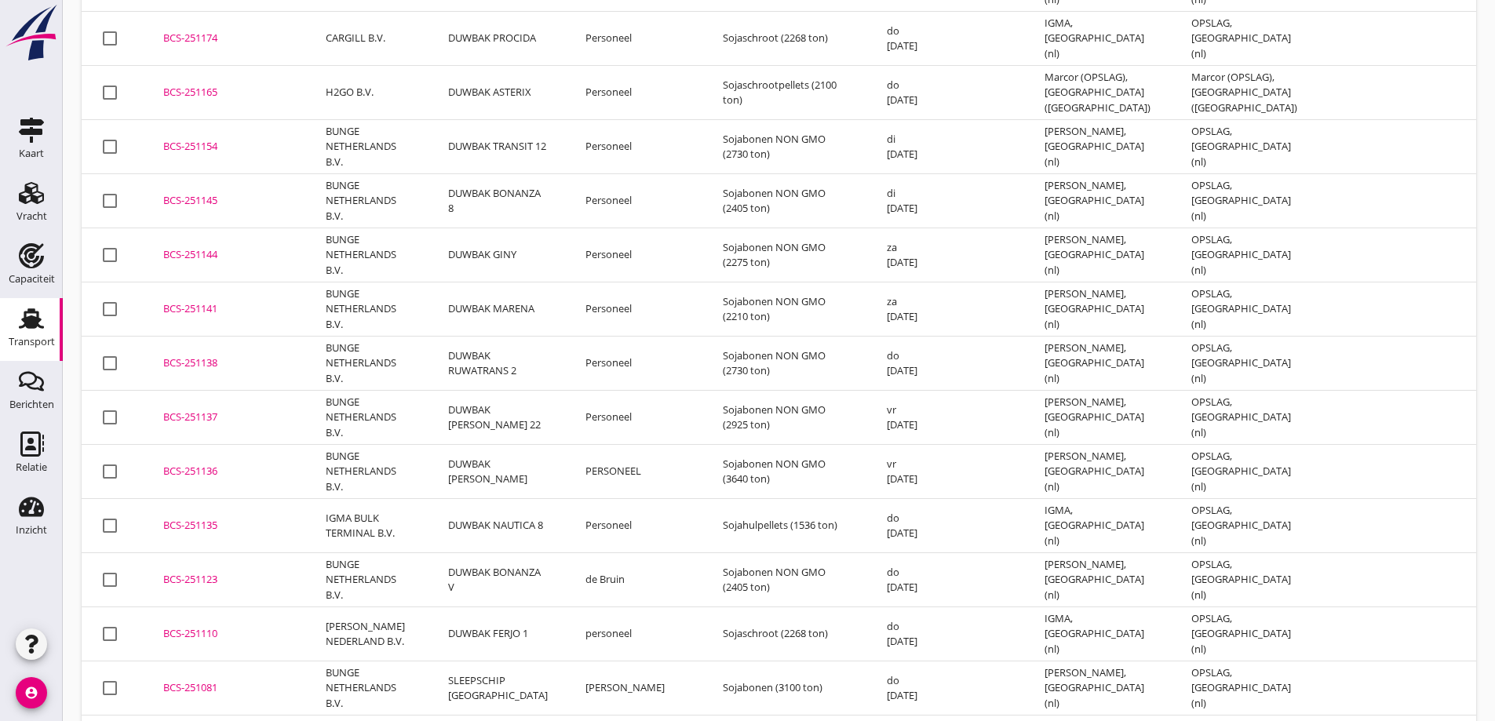
scroll to position [5963, 0]
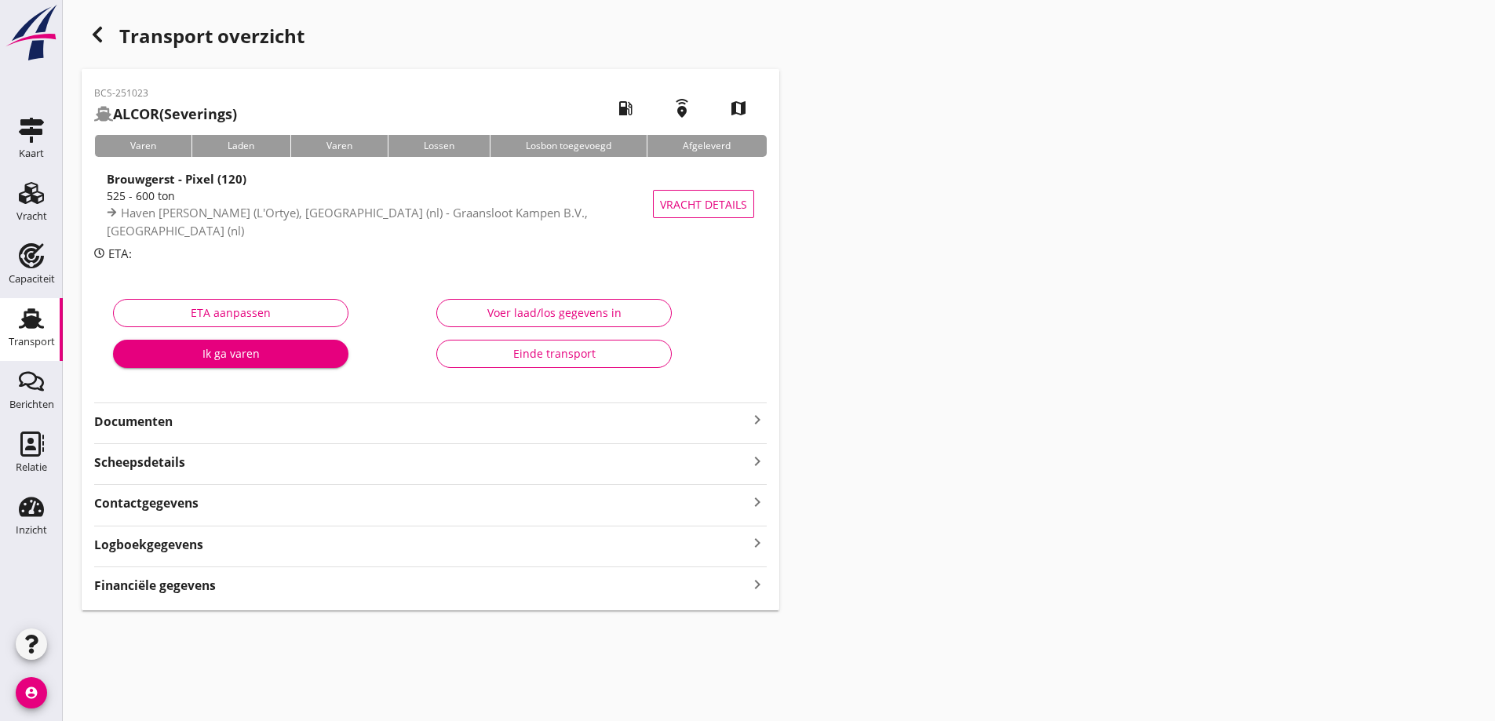
click at [584, 424] on strong "Documenten" at bounding box center [421, 422] width 654 height 18
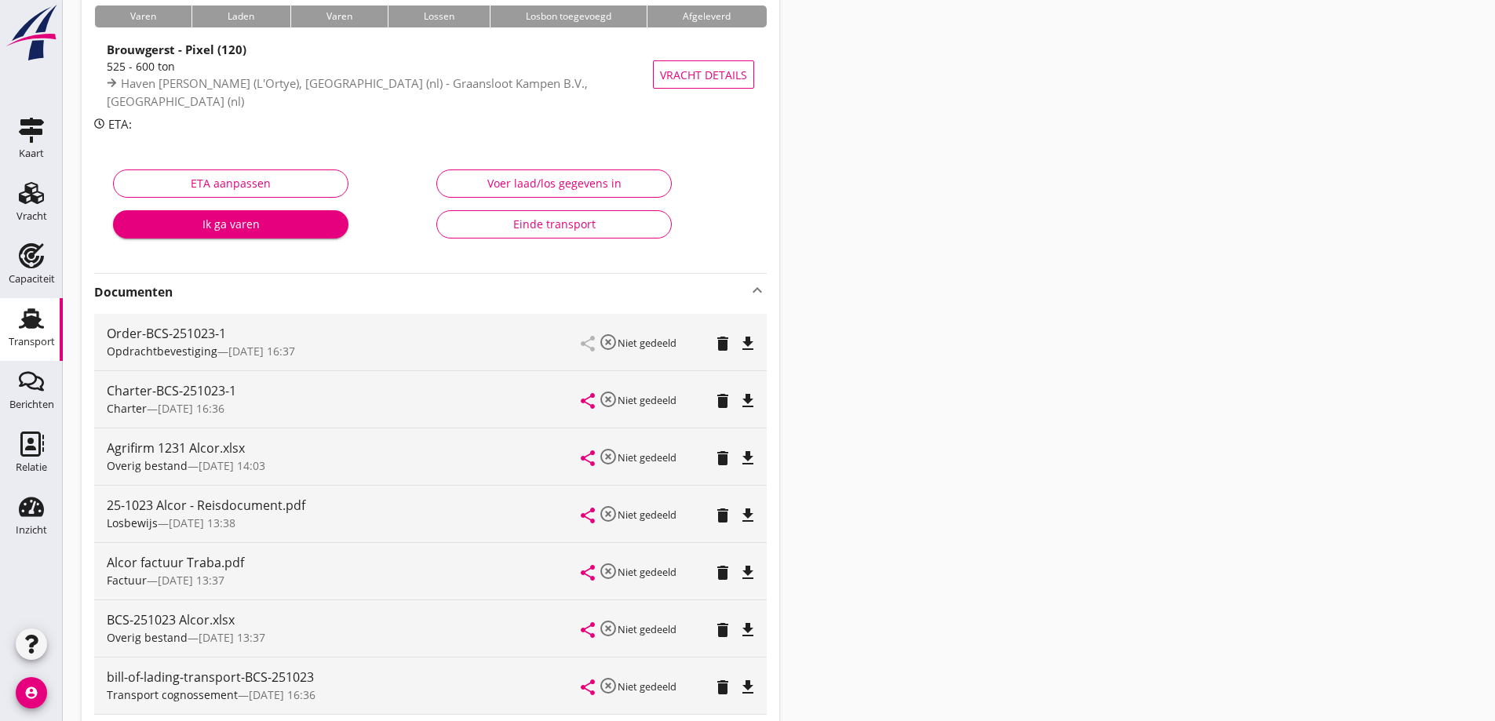
scroll to position [157, 0]
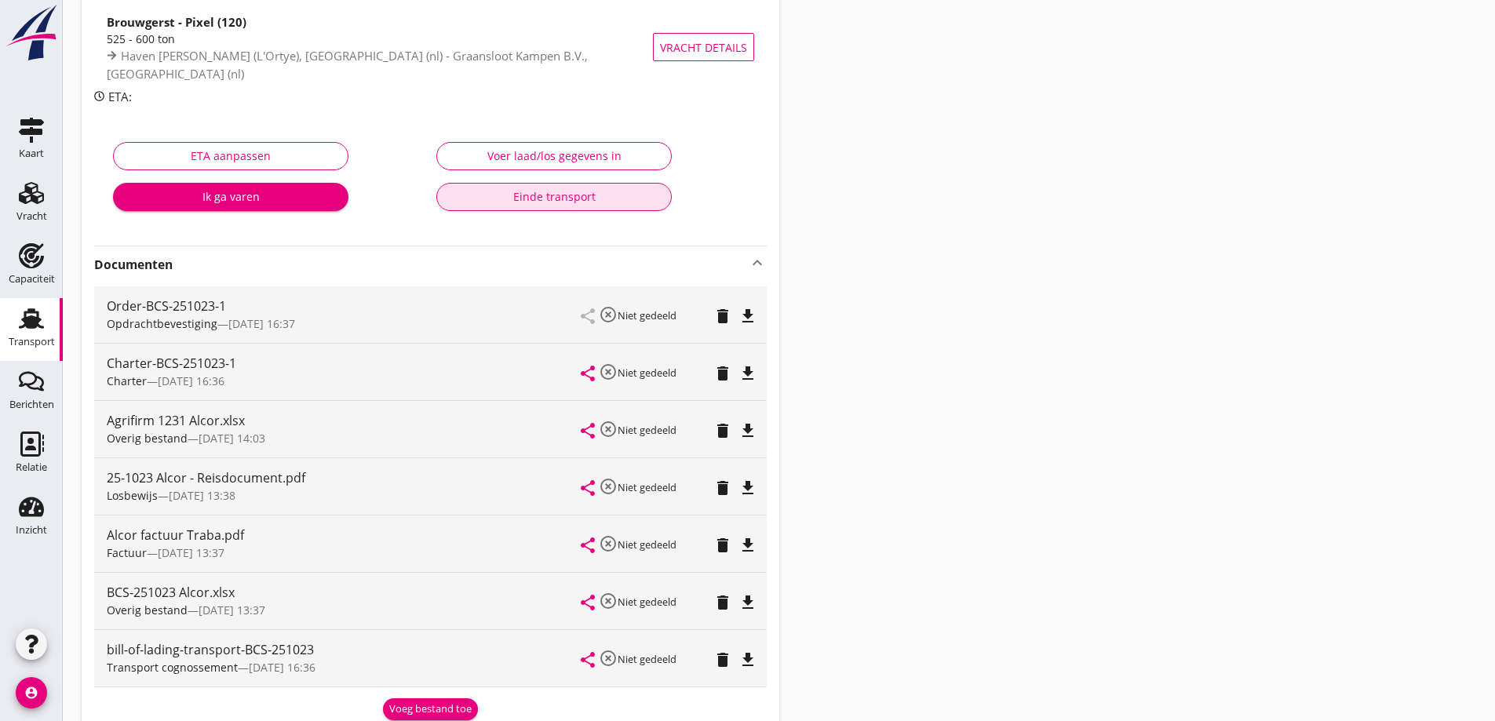
click at [572, 207] on button "Einde transport" at bounding box center [553, 197] width 235 height 28
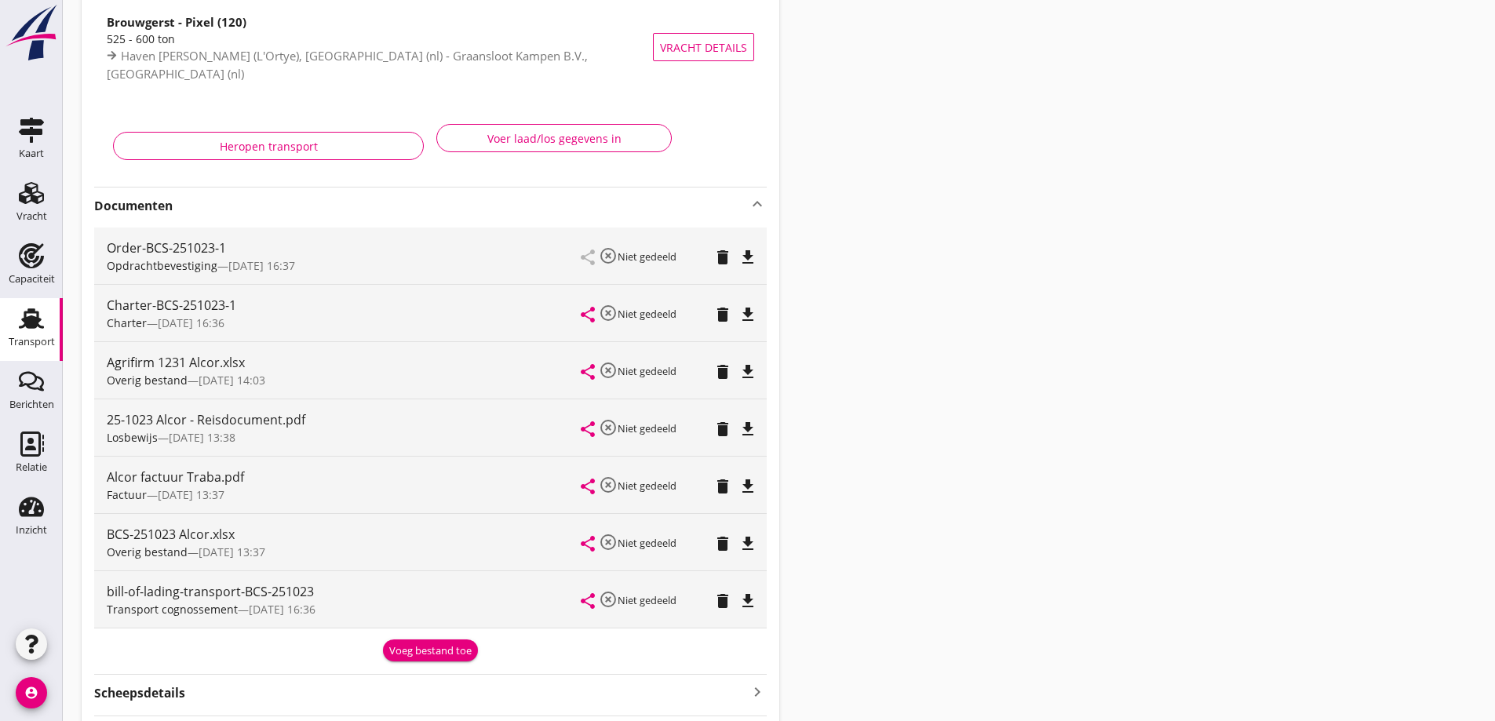
scroll to position [78, 0]
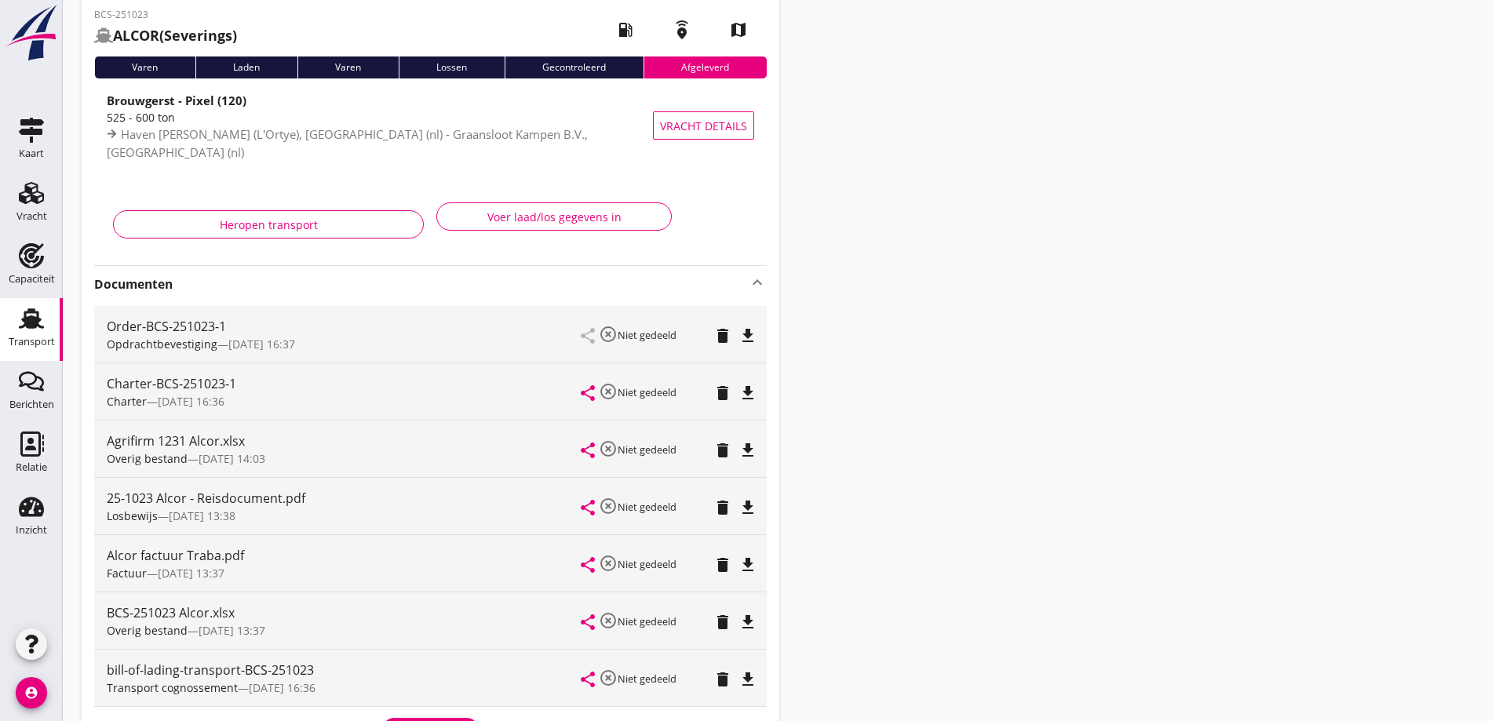
click at [20, 326] on use at bounding box center [31, 318] width 25 height 20
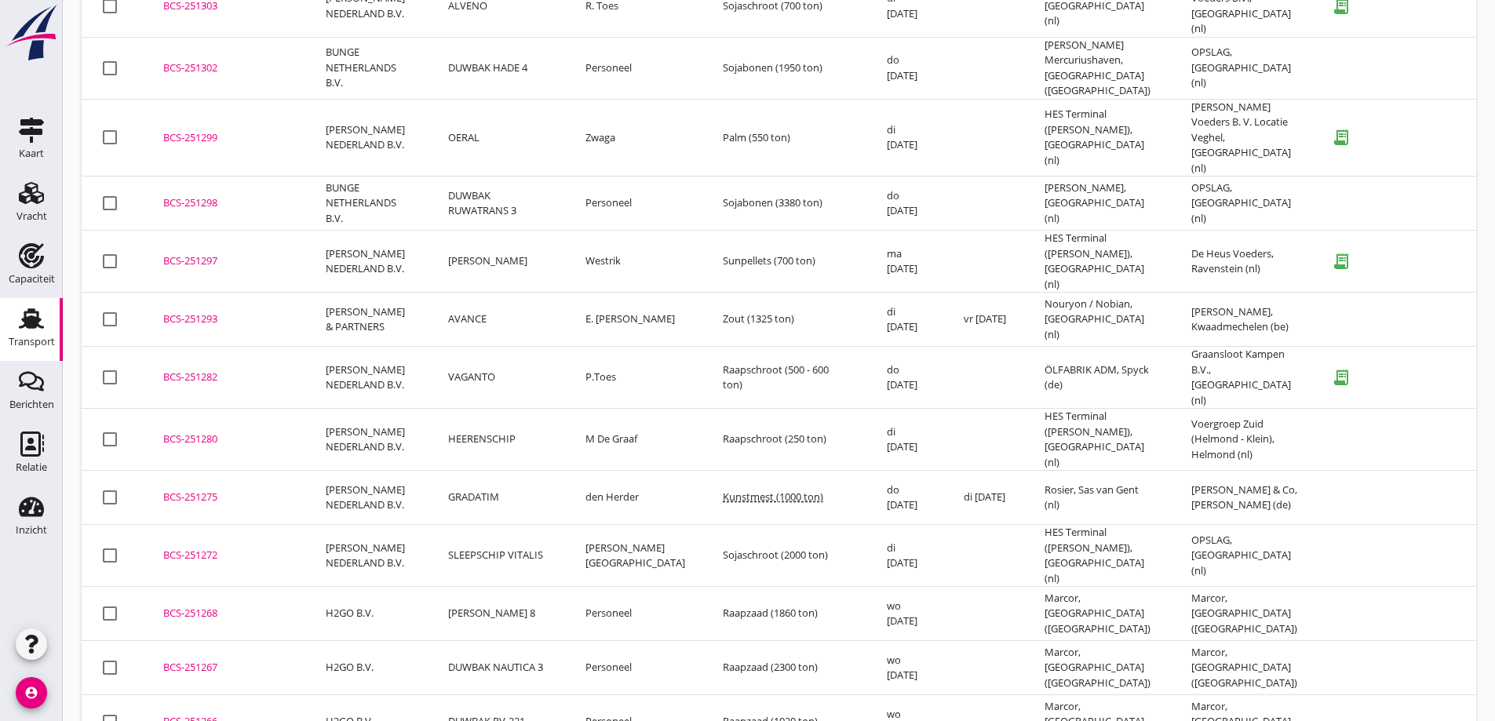
scroll to position [4810, 0]
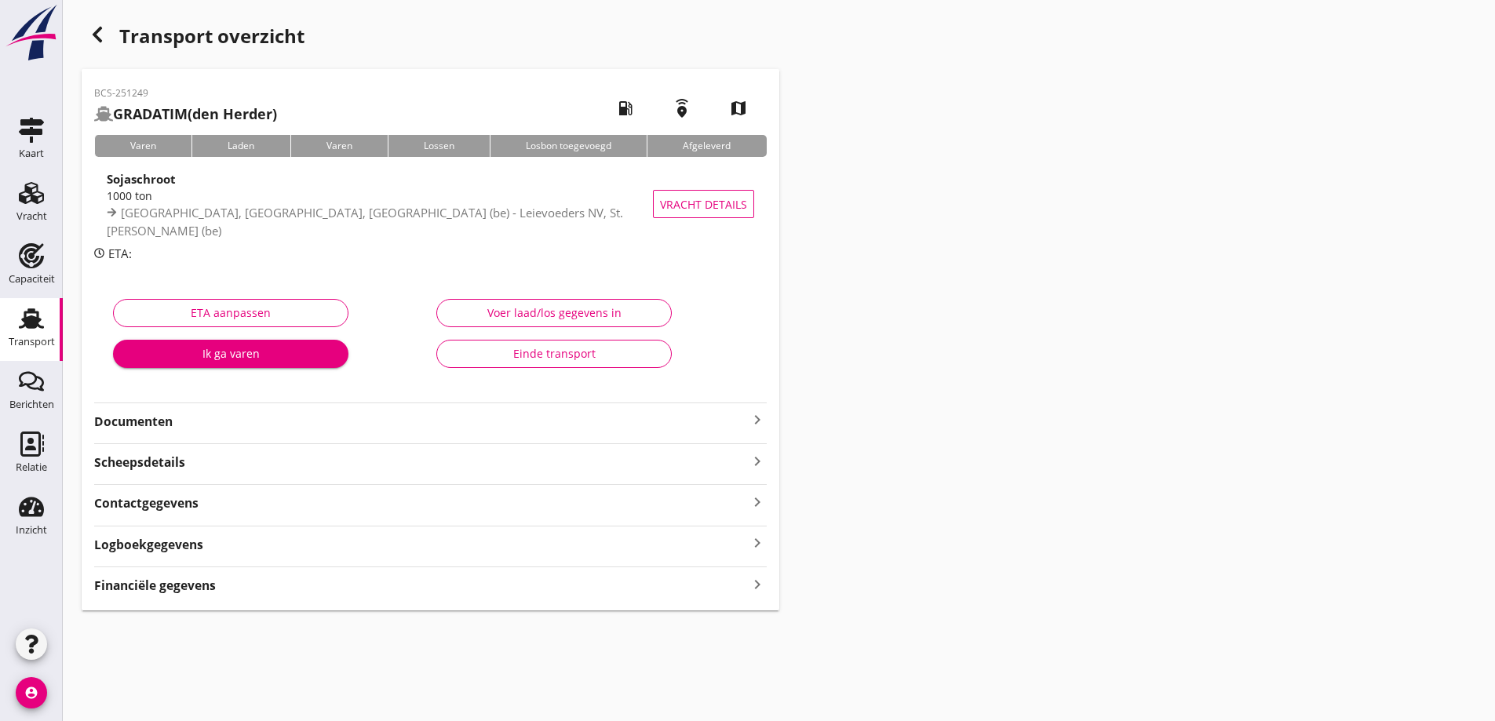
click at [364, 436] on div "BCS-251249 GRADATIM (den Herder) local_gas_station emergency_share map Varen La…" at bounding box center [431, 340] width 698 height 542
click at [356, 423] on strong "Documenten" at bounding box center [421, 422] width 654 height 18
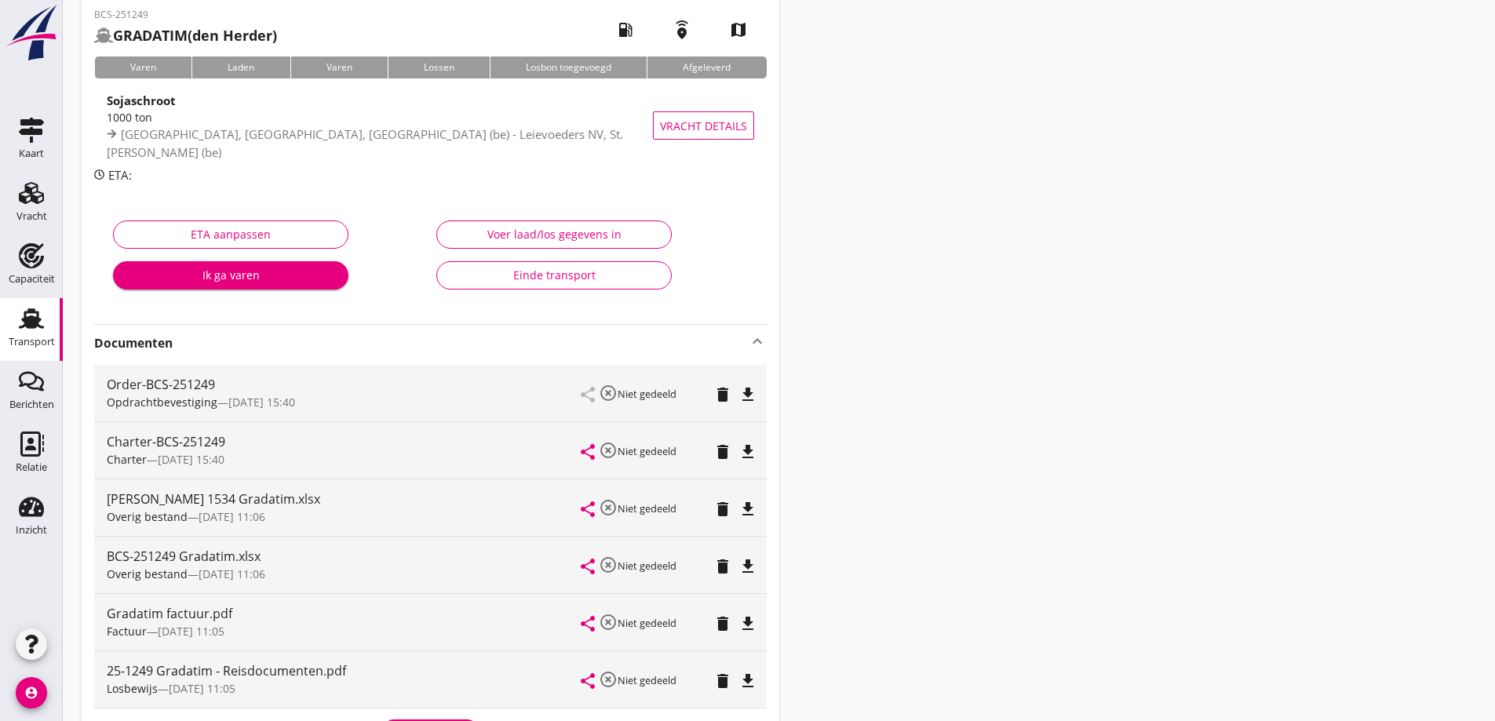
scroll to position [157, 0]
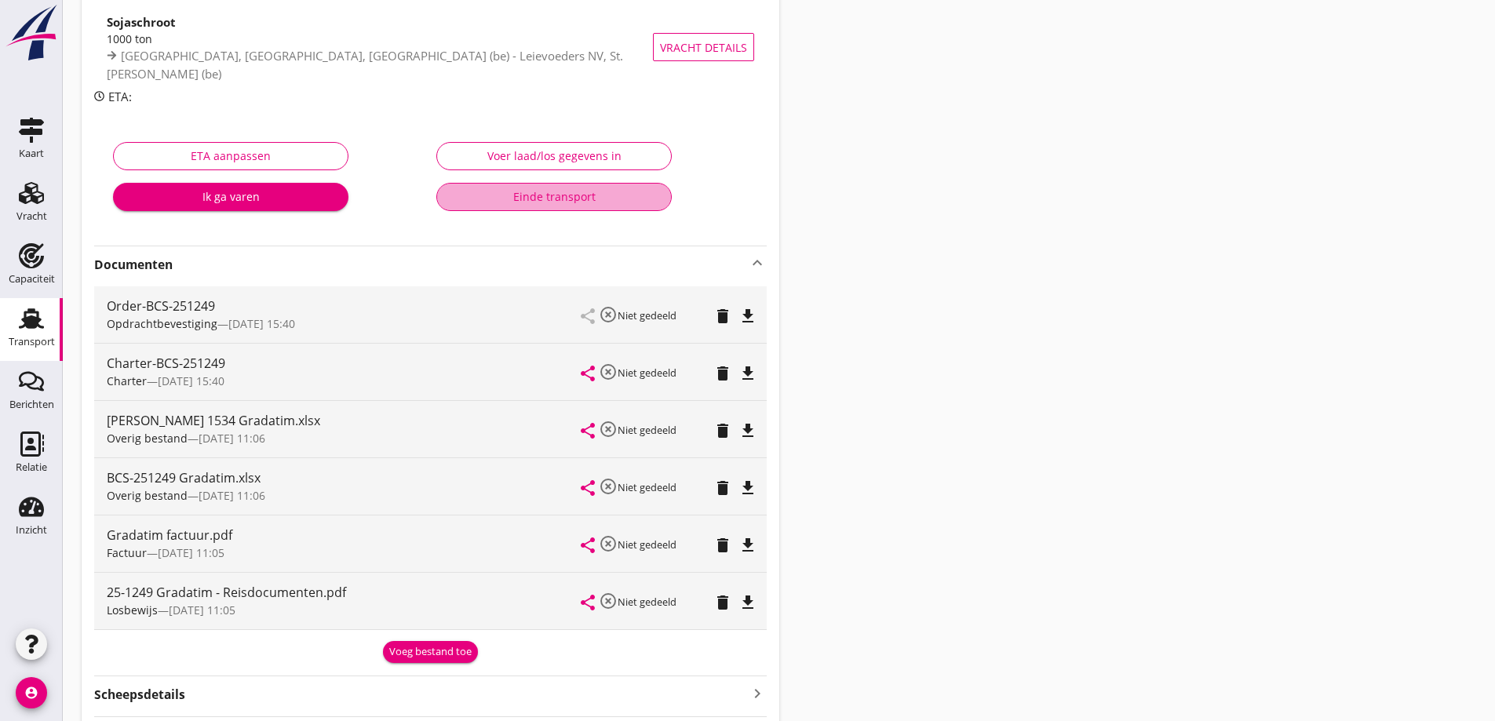
click at [553, 202] on div "Einde transport" at bounding box center [554, 196] width 209 height 16
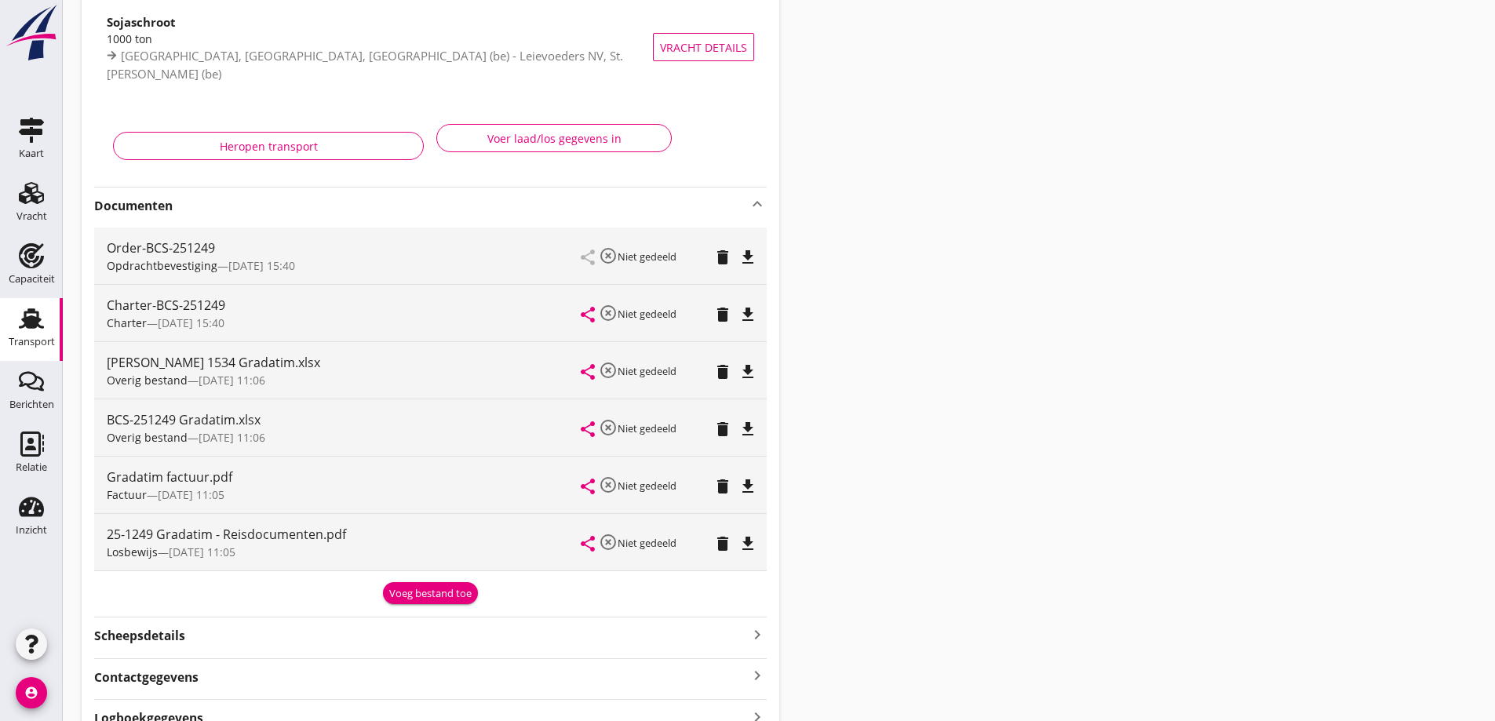
click at [20, 321] on icon "Transport" at bounding box center [31, 318] width 25 height 25
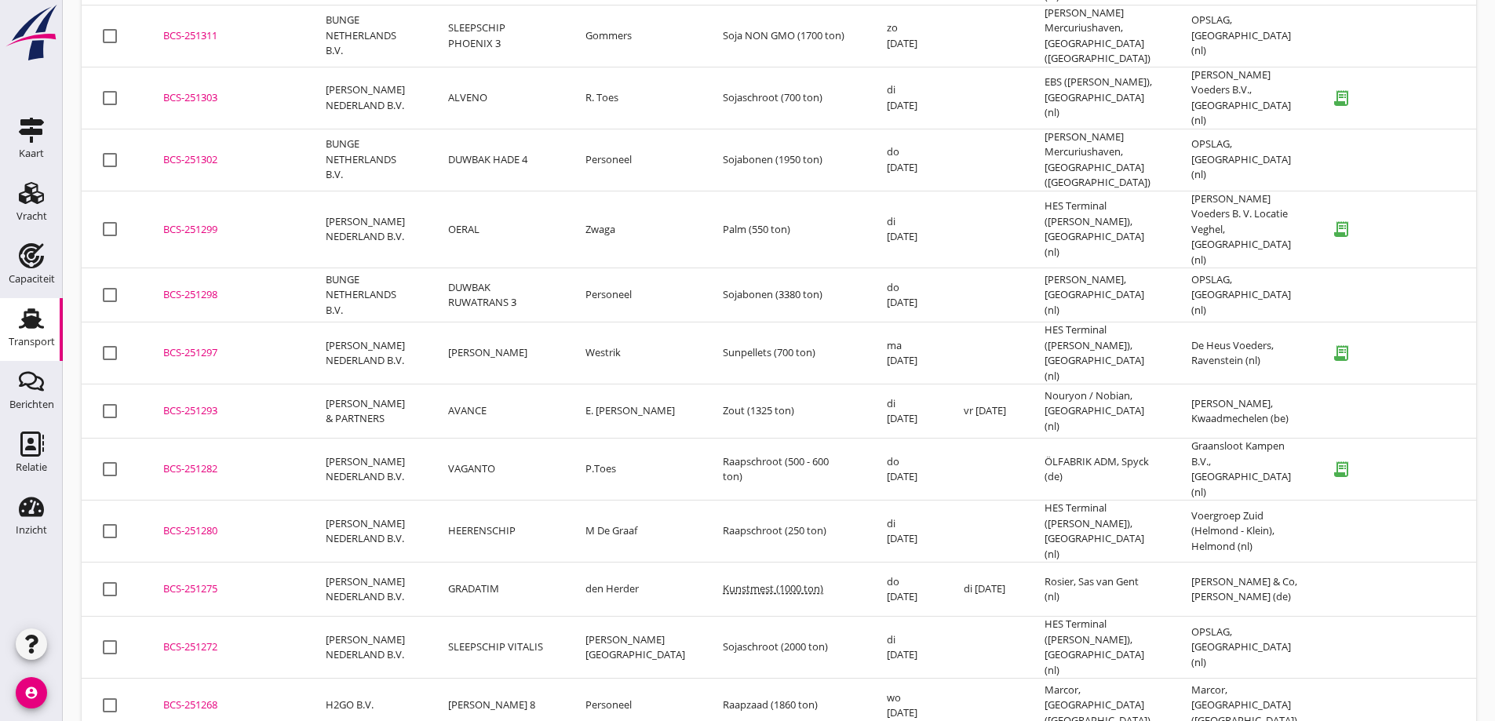
scroll to position [4677, 0]
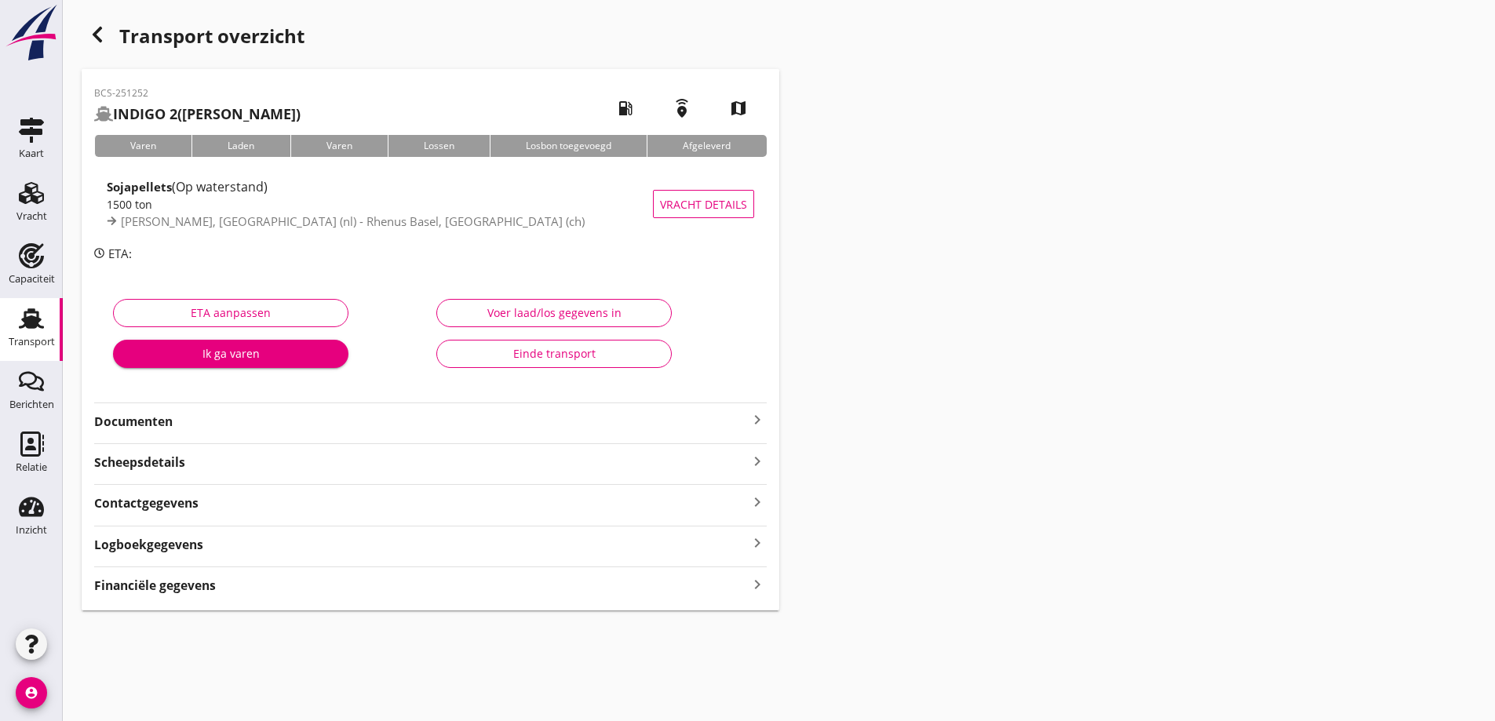
click at [188, 582] on strong "Financiële gegevens" at bounding box center [155, 586] width 122 height 18
click at [183, 423] on strong "Documenten" at bounding box center [421, 422] width 654 height 18
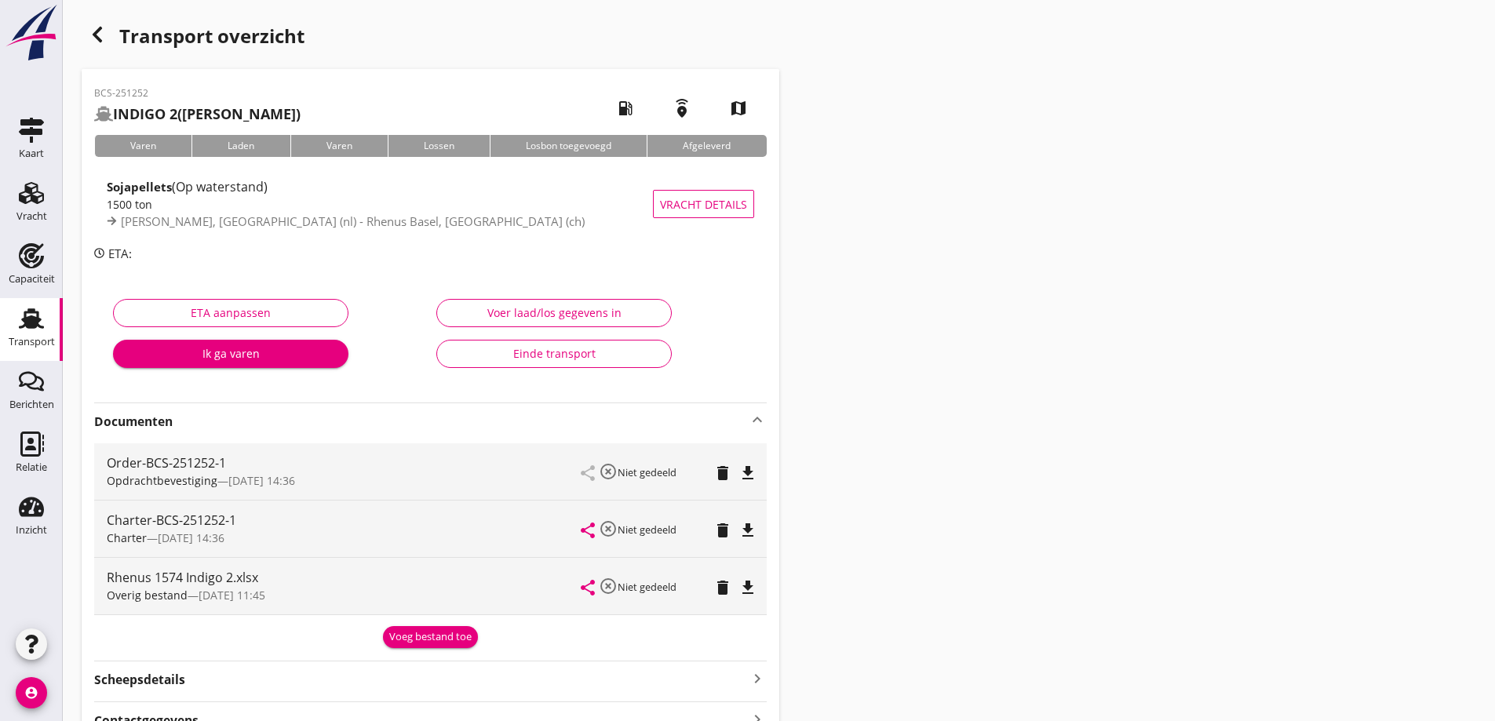
click at [102, 37] on icon "button" at bounding box center [97, 34] width 19 height 19
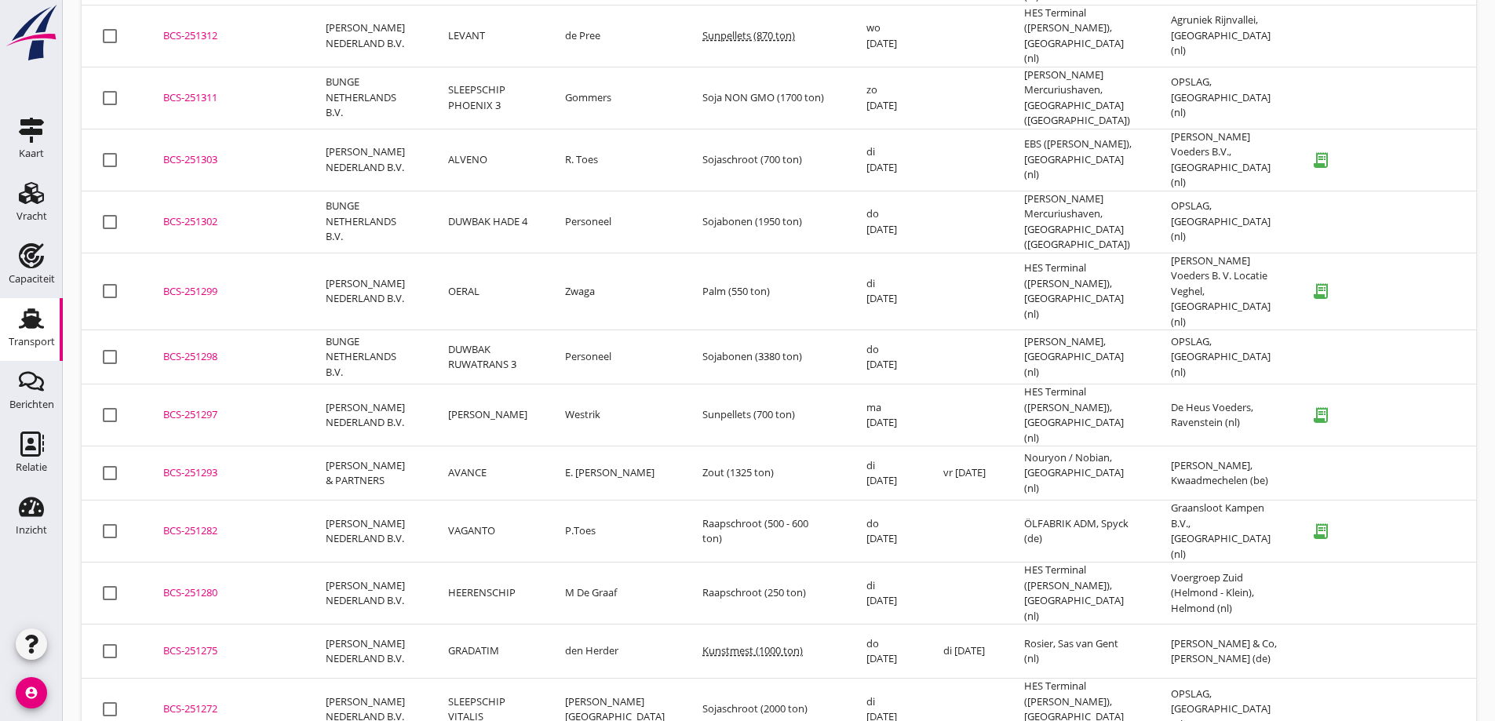
scroll to position [4699, 0]
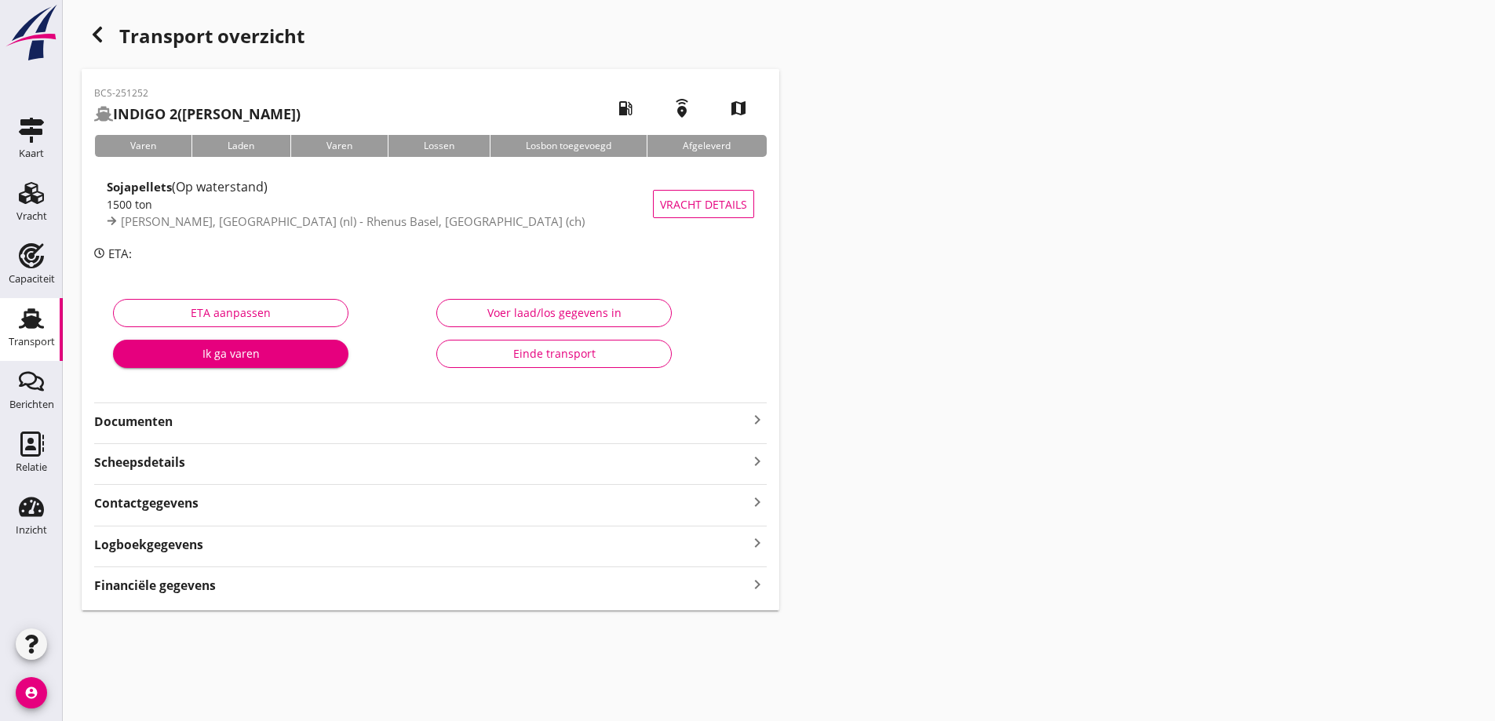
click at [272, 413] on strong "Documenten" at bounding box center [421, 422] width 654 height 18
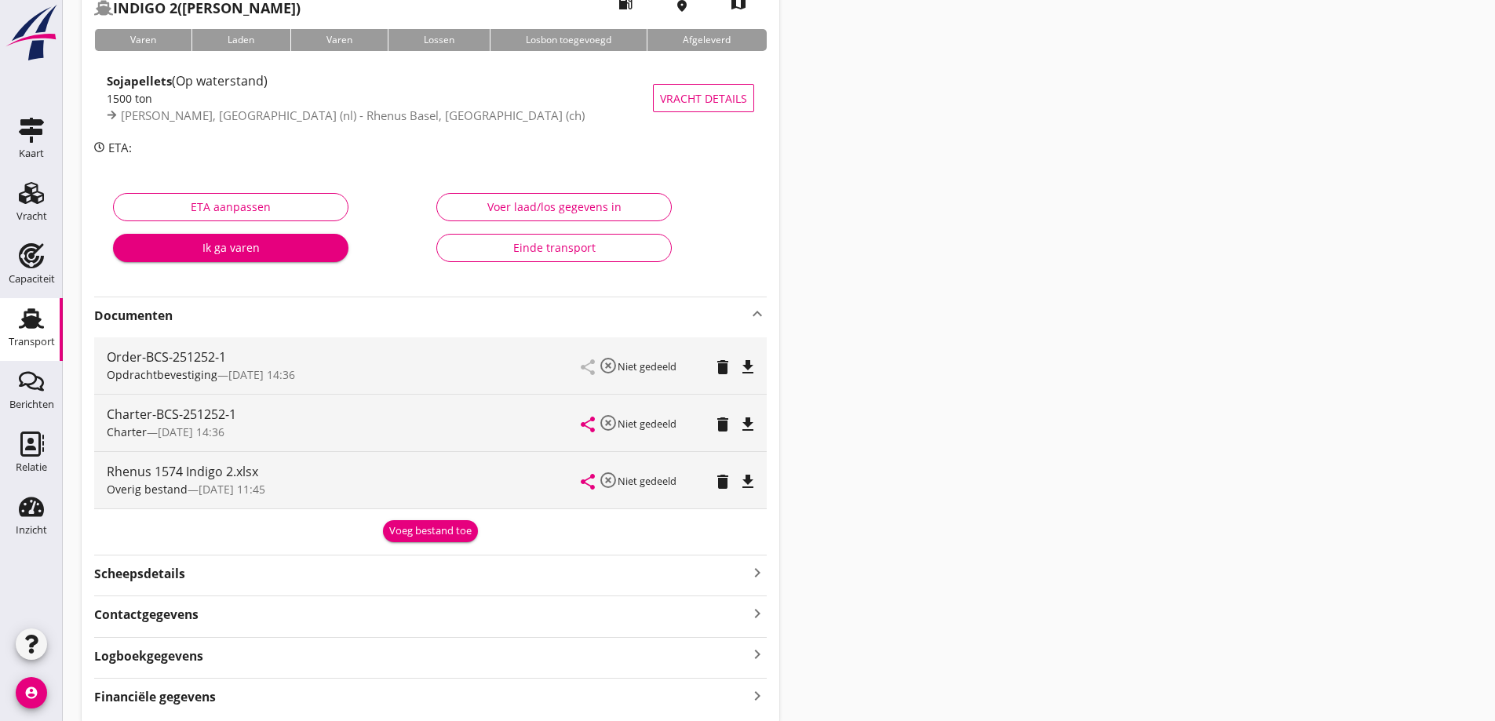
scroll to position [78, 0]
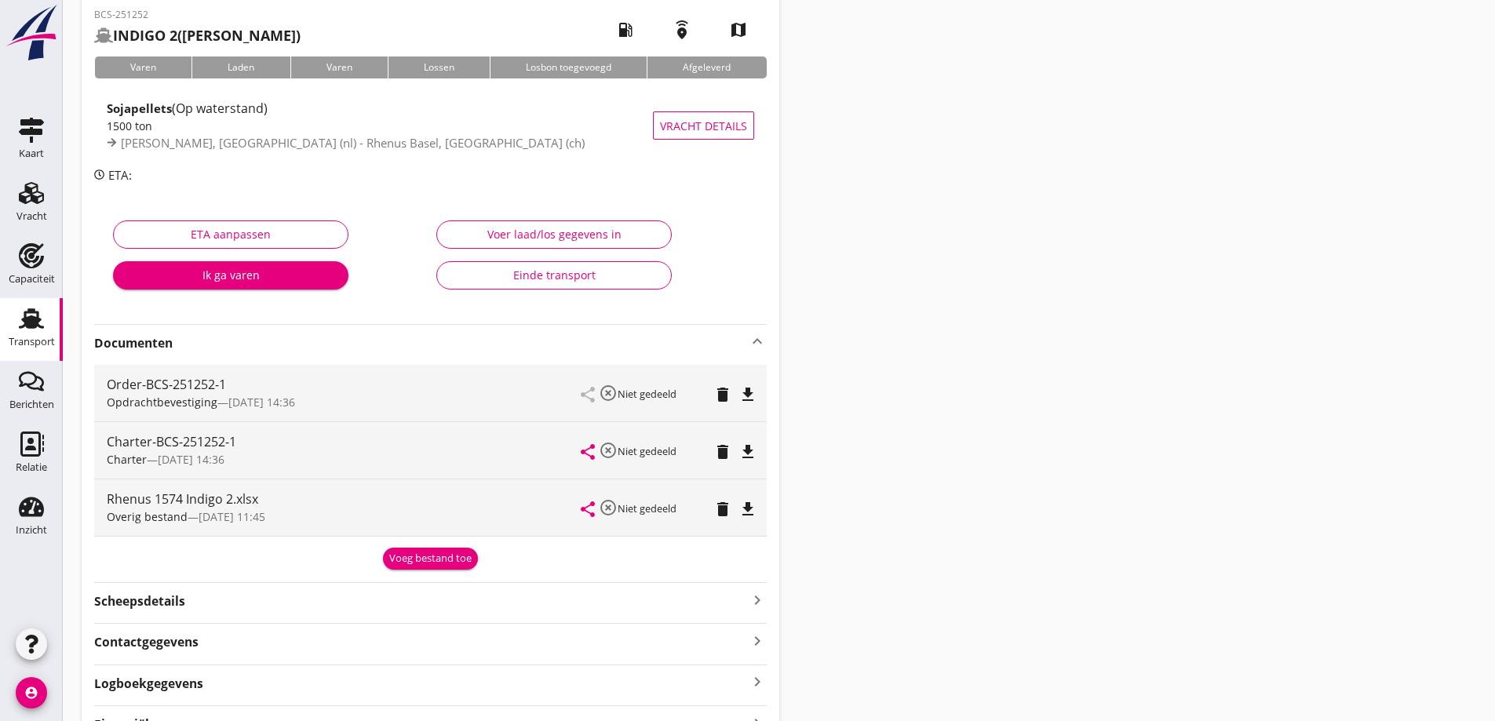
click at [510, 284] on button "Einde transport" at bounding box center [553, 275] width 235 height 28
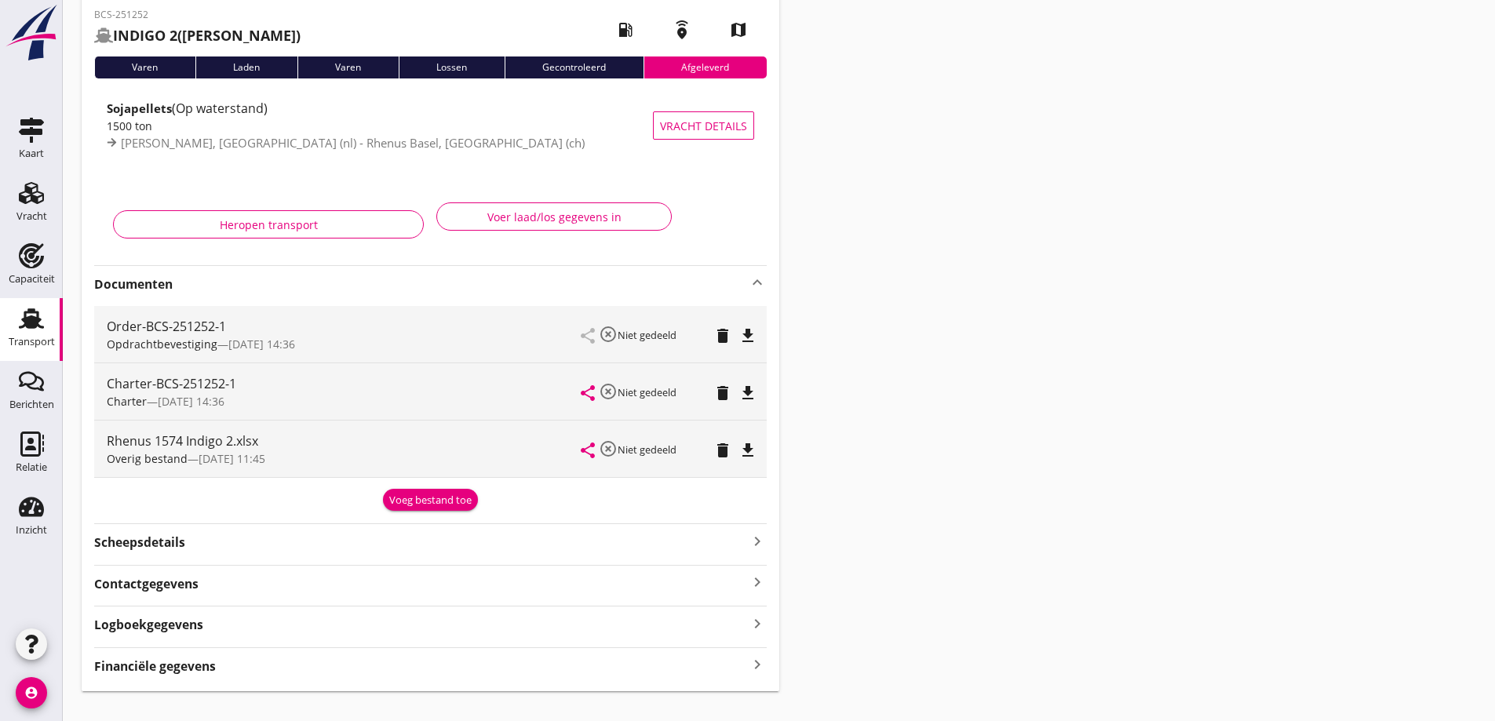
click at [40, 322] on icon "Transport" at bounding box center [31, 318] width 25 height 25
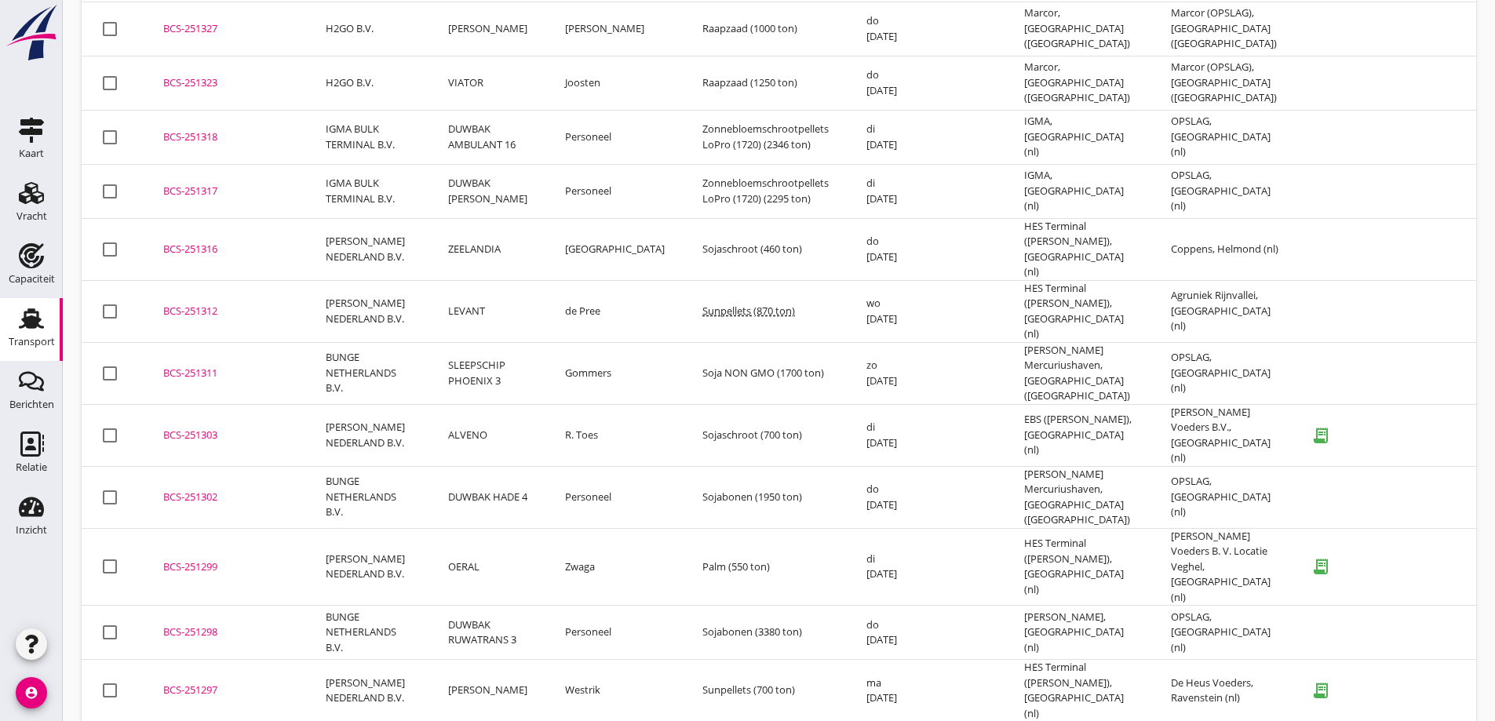
scroll to position [4392, 0]
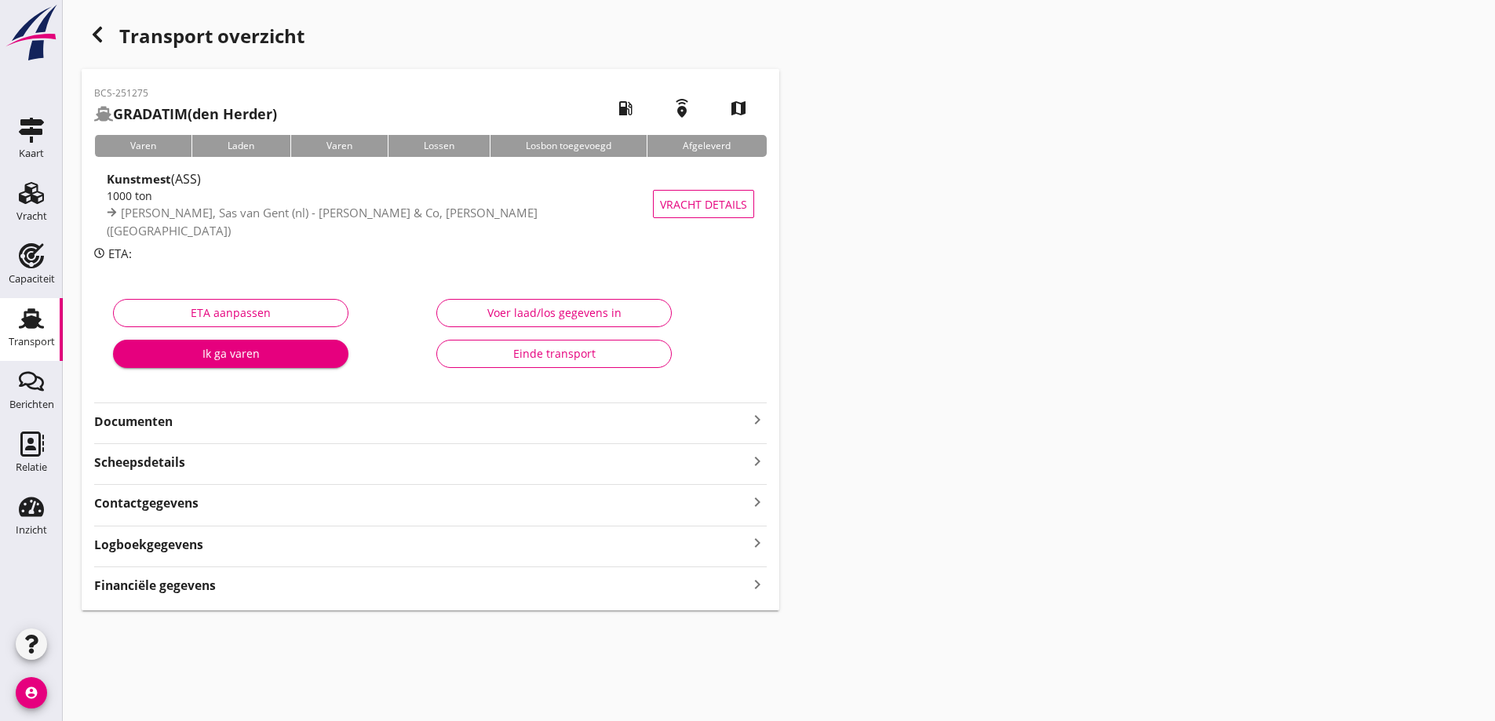
click at [359, 425] on strong "Documenten" at bounding box center [421, 422] width 654 height 18
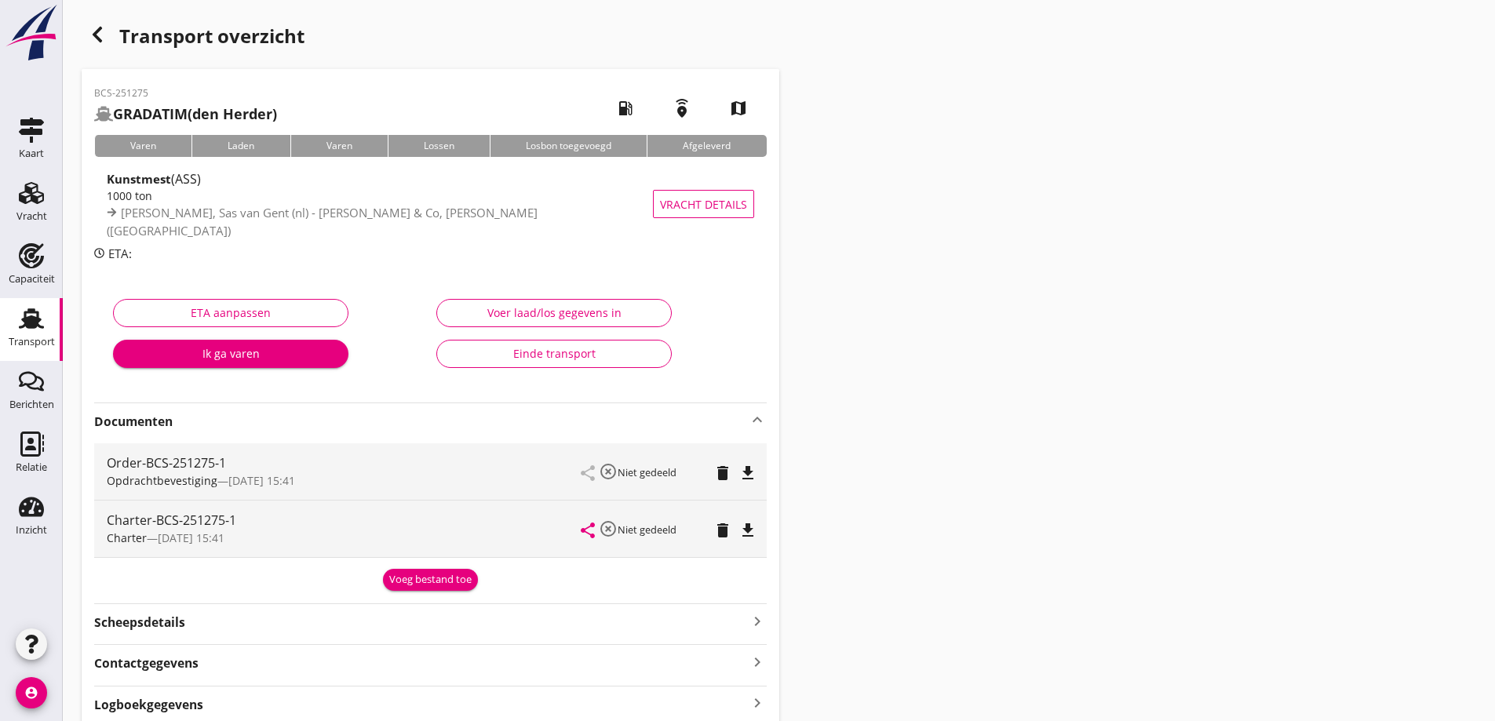
click at [520, 359] on div "Einde transport" at bounding box center [554, 353] width 209 height 16
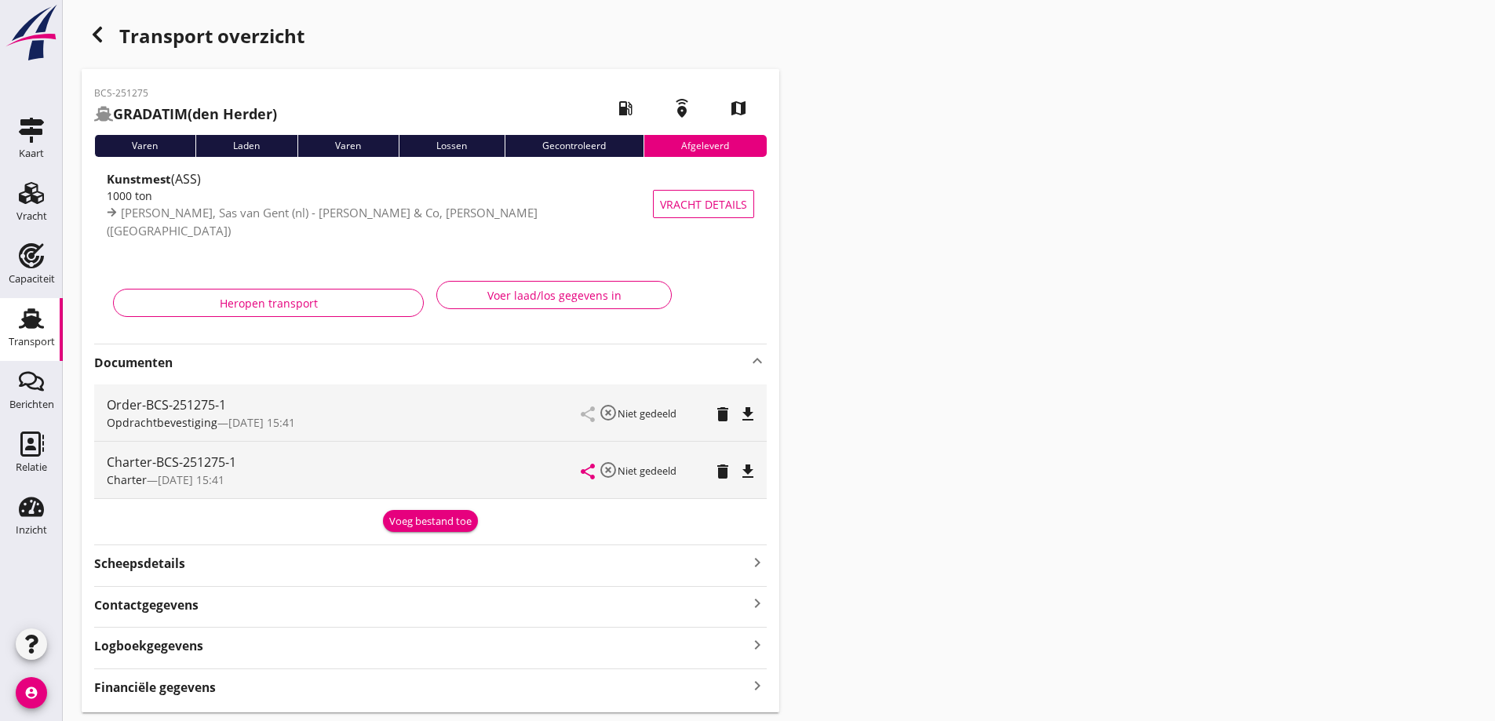
click at [39, 334] on div "Transport" at bounding box center [32, 342] width 46 height 22
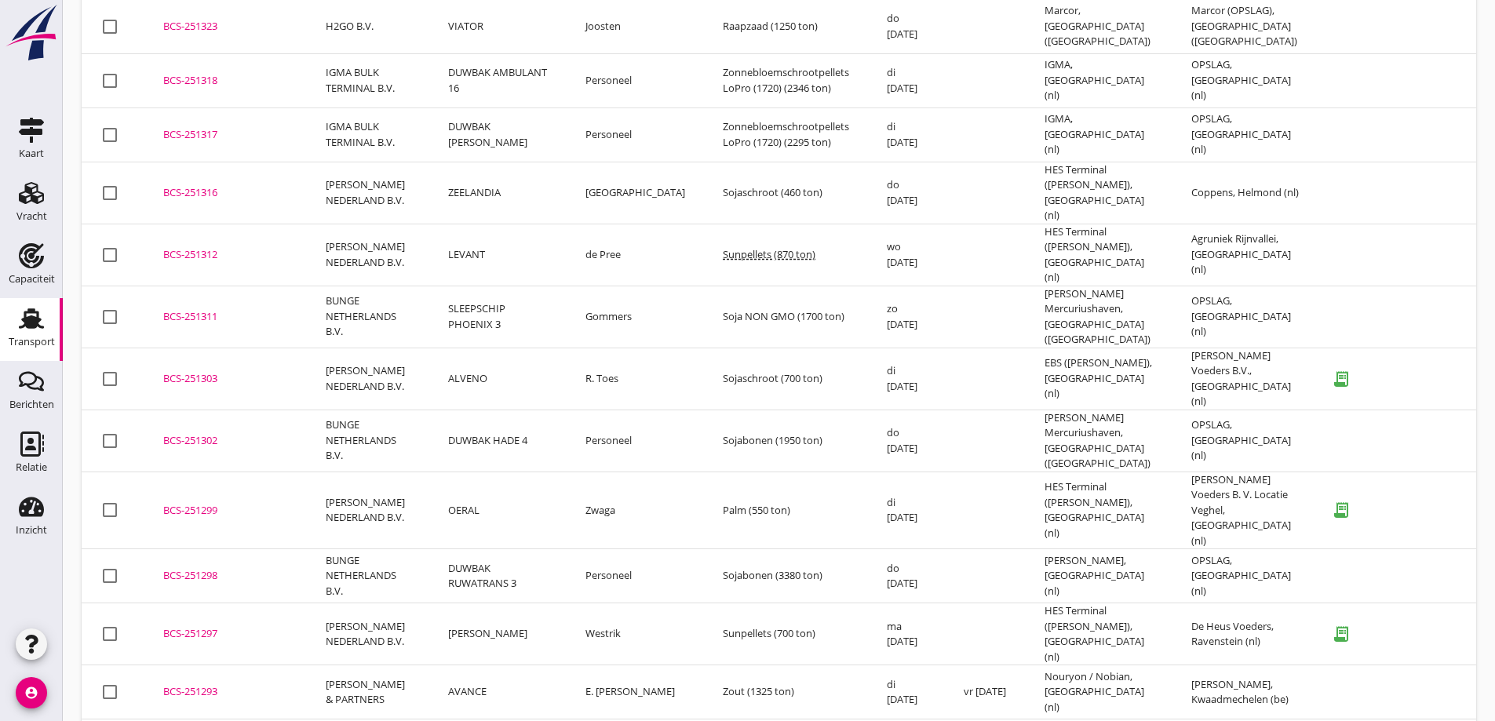
scroll to position [4447, 0]
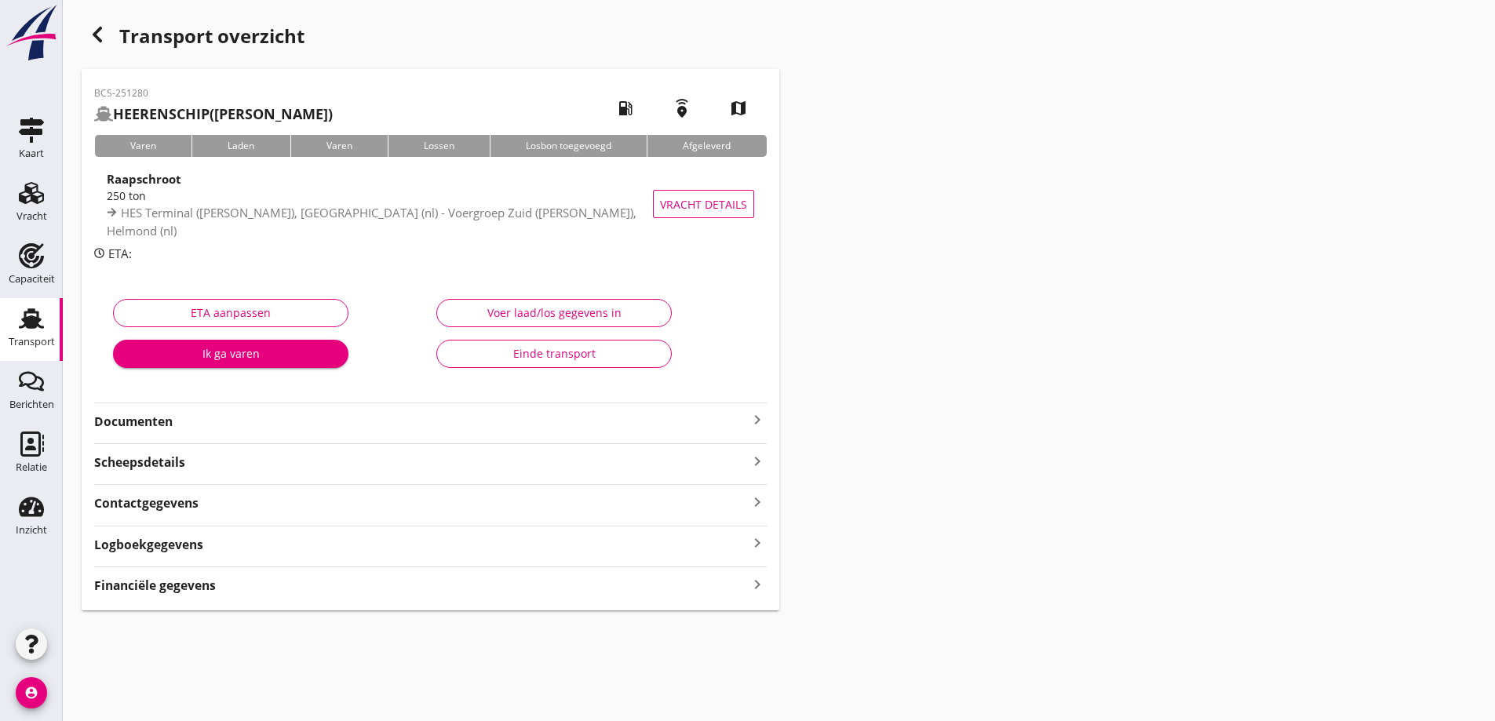
click at [589, 404] on div "Documenten keyboard_arrow_right" at bounding box center [430, 417] width 673 height 28
click at [590, 419] on strong "Documenten" at bounding box center [421, 422] width 654 height 18
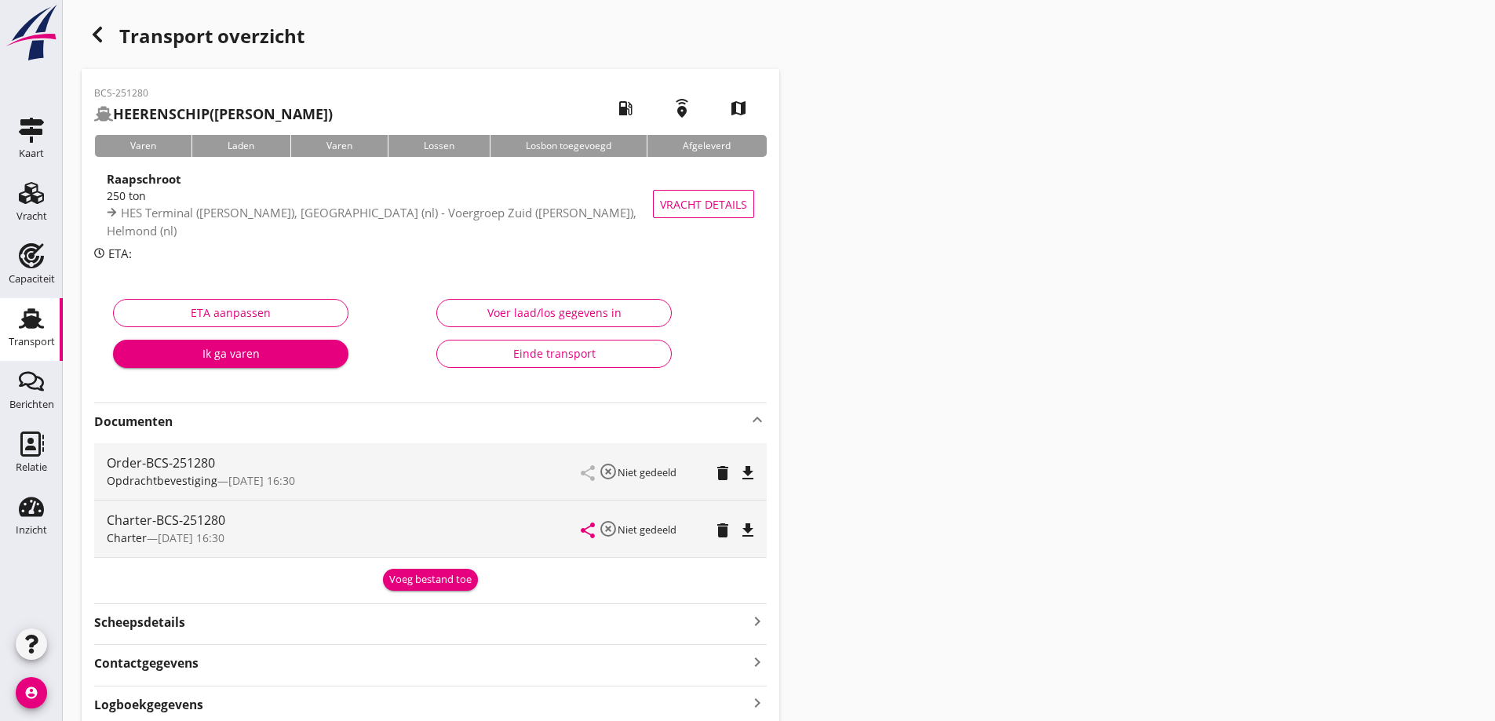
click at [574, 366] on button "Einde transport" at bounding box center [553, 354] width 235 height 28
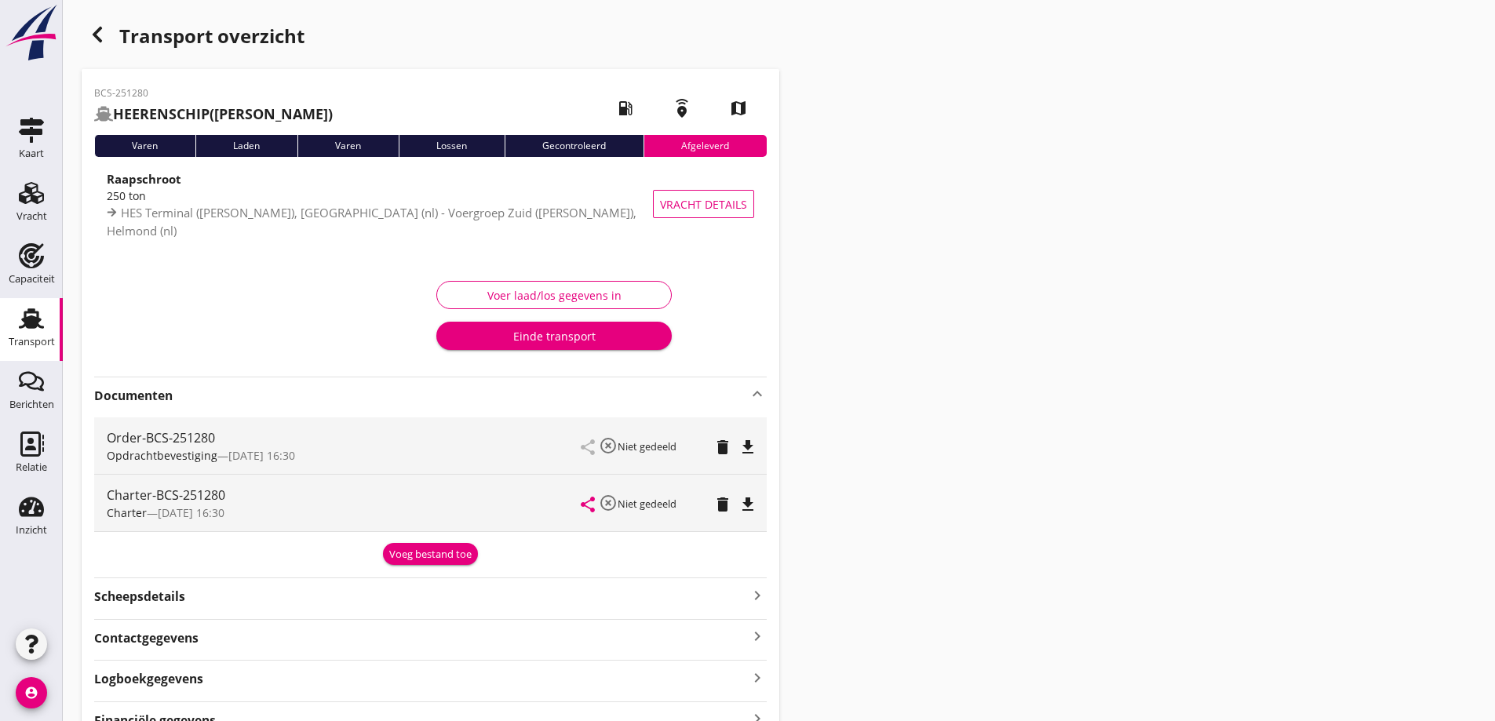
click at [9, 322] on link "Transport Transport" at bounding box center [31, 329] width 63 height 63
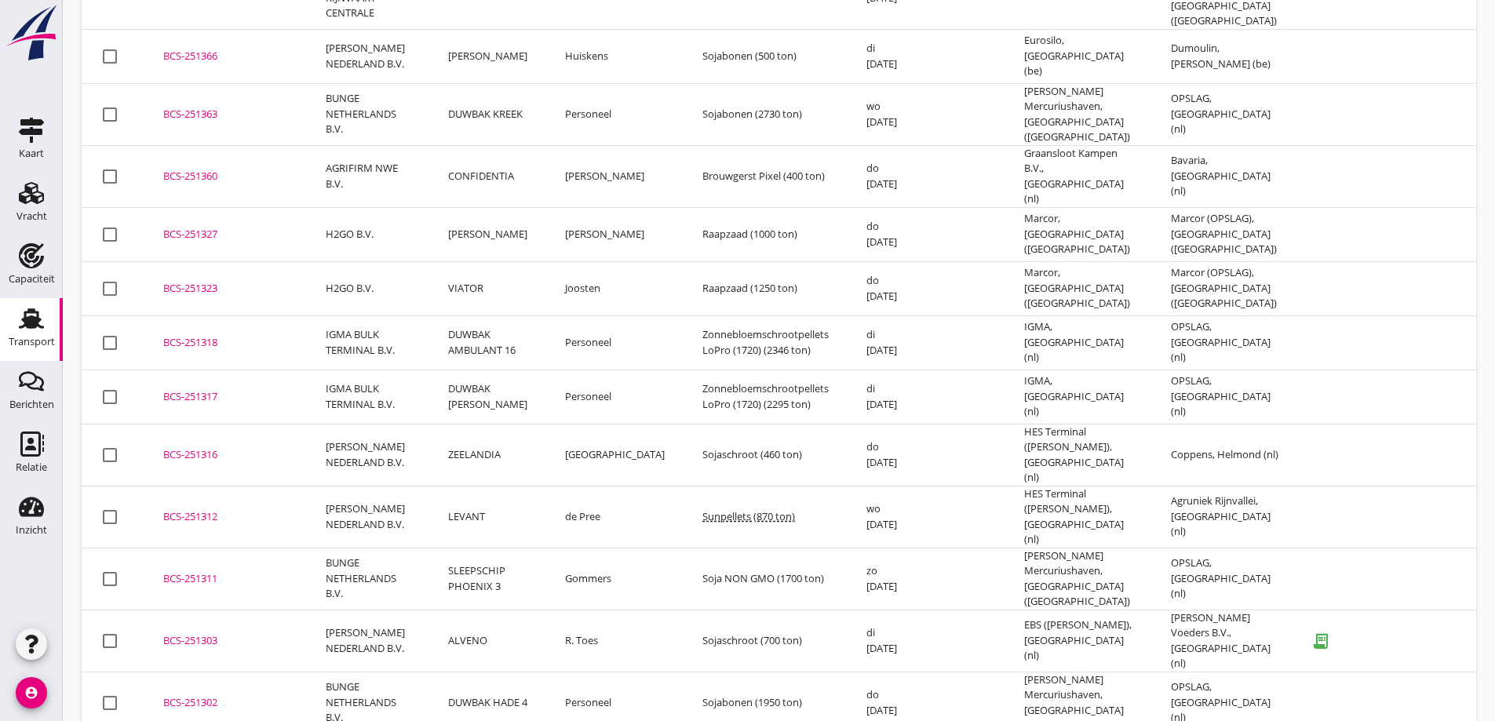
scroll to position [4314, 0]
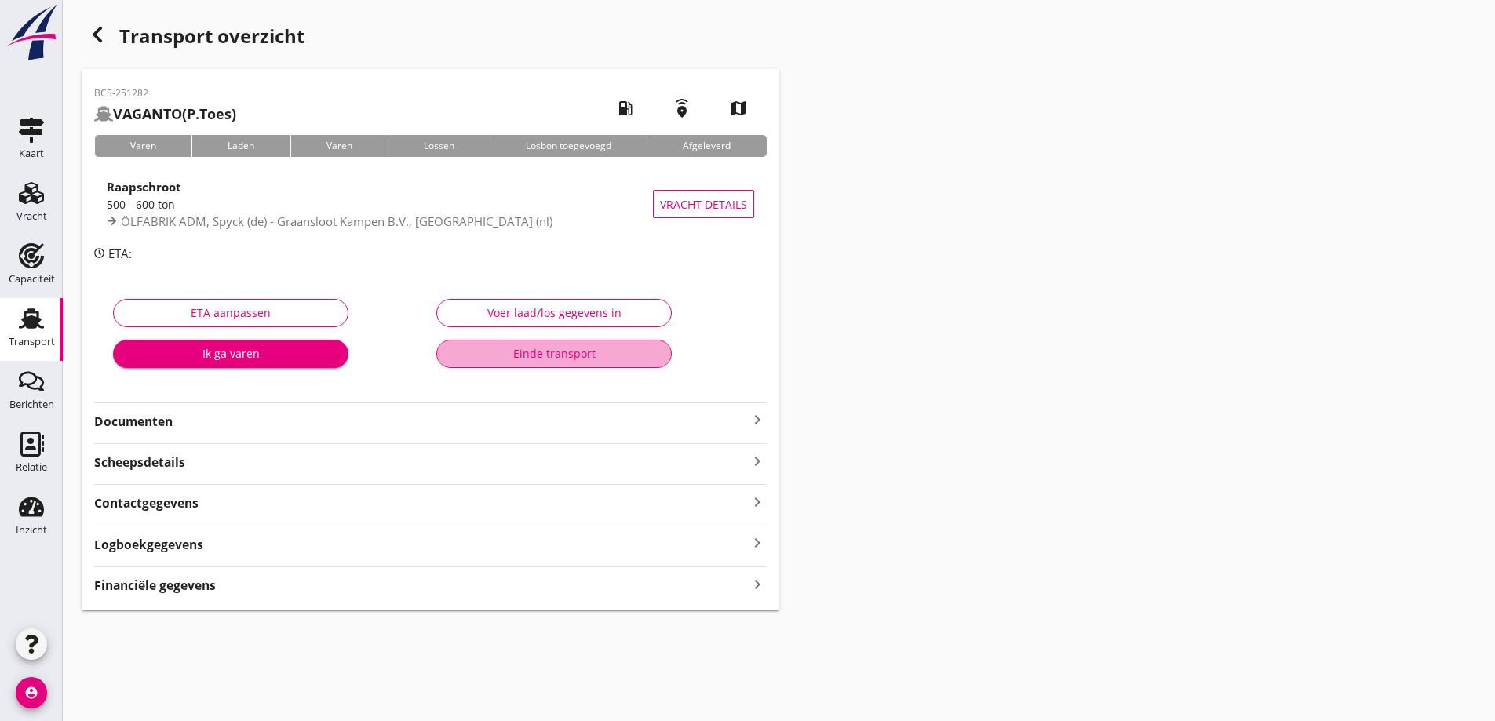
click at [526, 363] on button "Einde transport" at bounding box center [553, 354] width 235 height 28
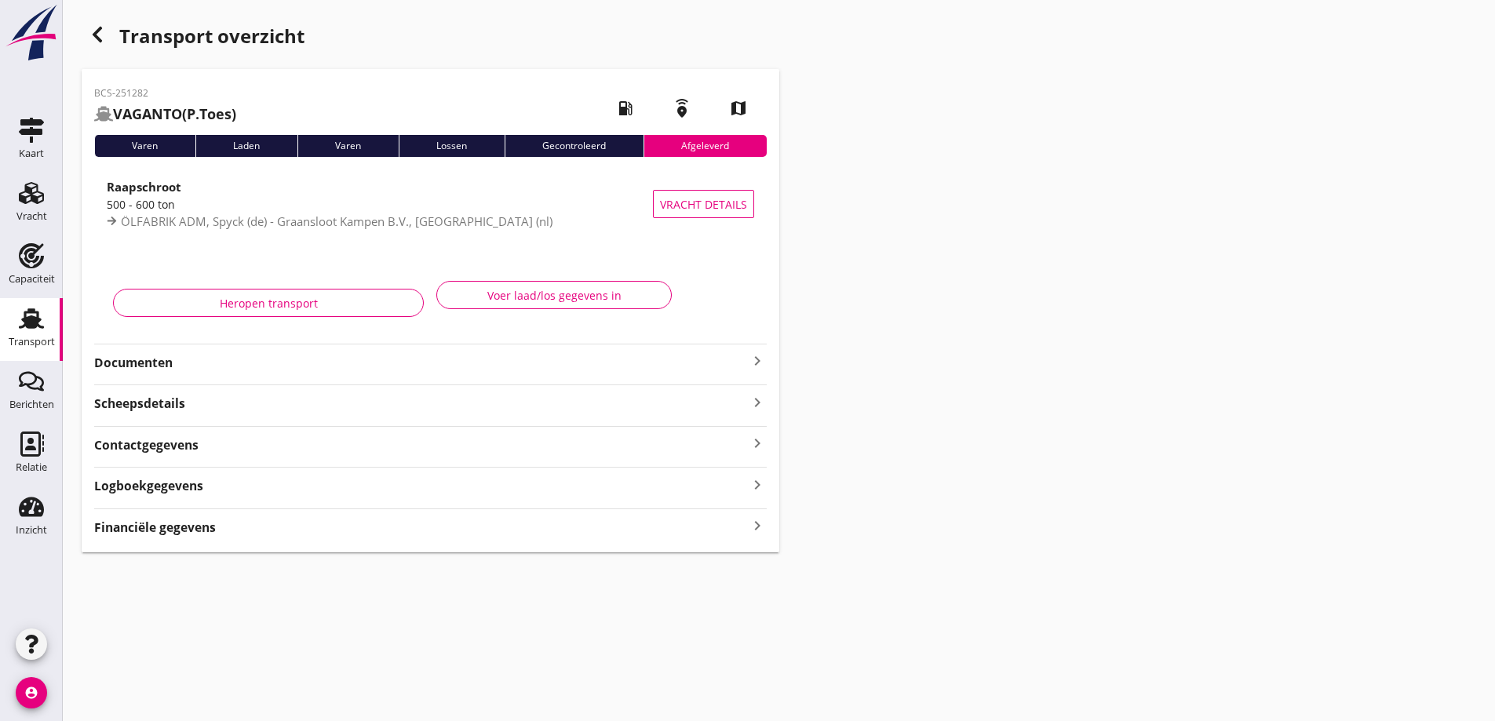
drag, startPoint x: 1246, startPoint y: 368, endPoint x: 1239, endPoint y: 356, distance: 14.4
click at [1247, 366] on div "Transport overzicht BCS-251282 VAGANTO (P.Toes) local_gas_station emergency_sha…" at bounding box center [779, 285] width 1432 height 571
click at [304, 359] on strong "Documenten" at bounding box center [421, 363] width 654 height 18
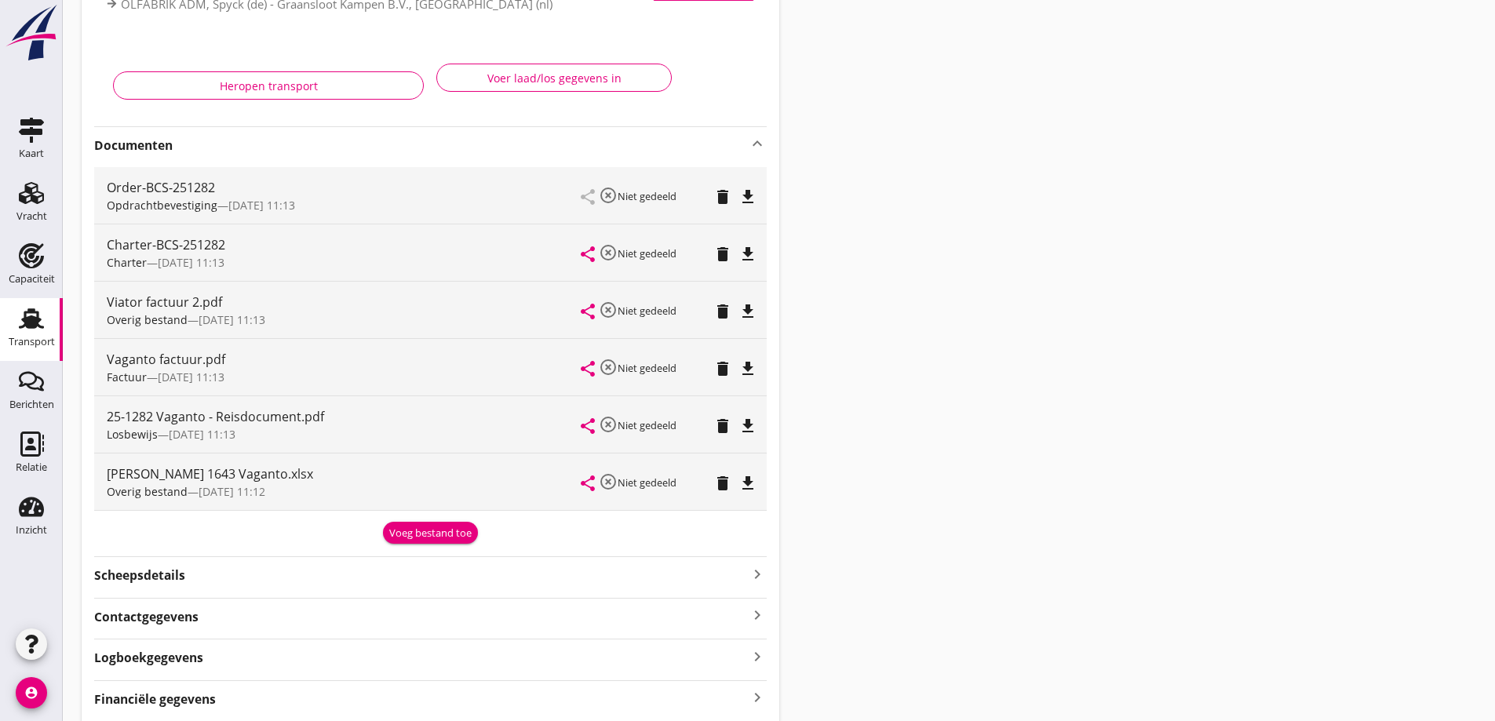
scroll to position [235, 0]
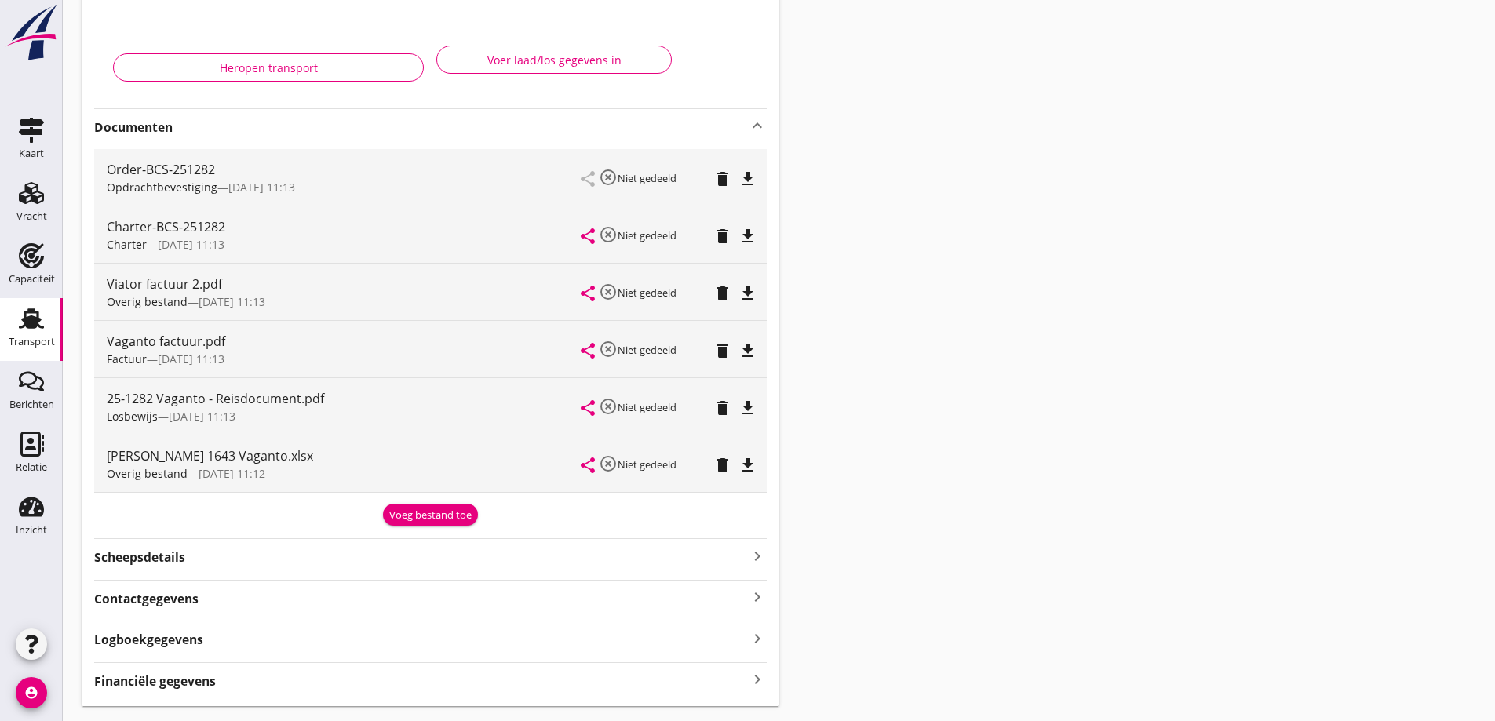
click at [20, 339] on div "Transport" at bounding box center [32, 342] width 46 height 10
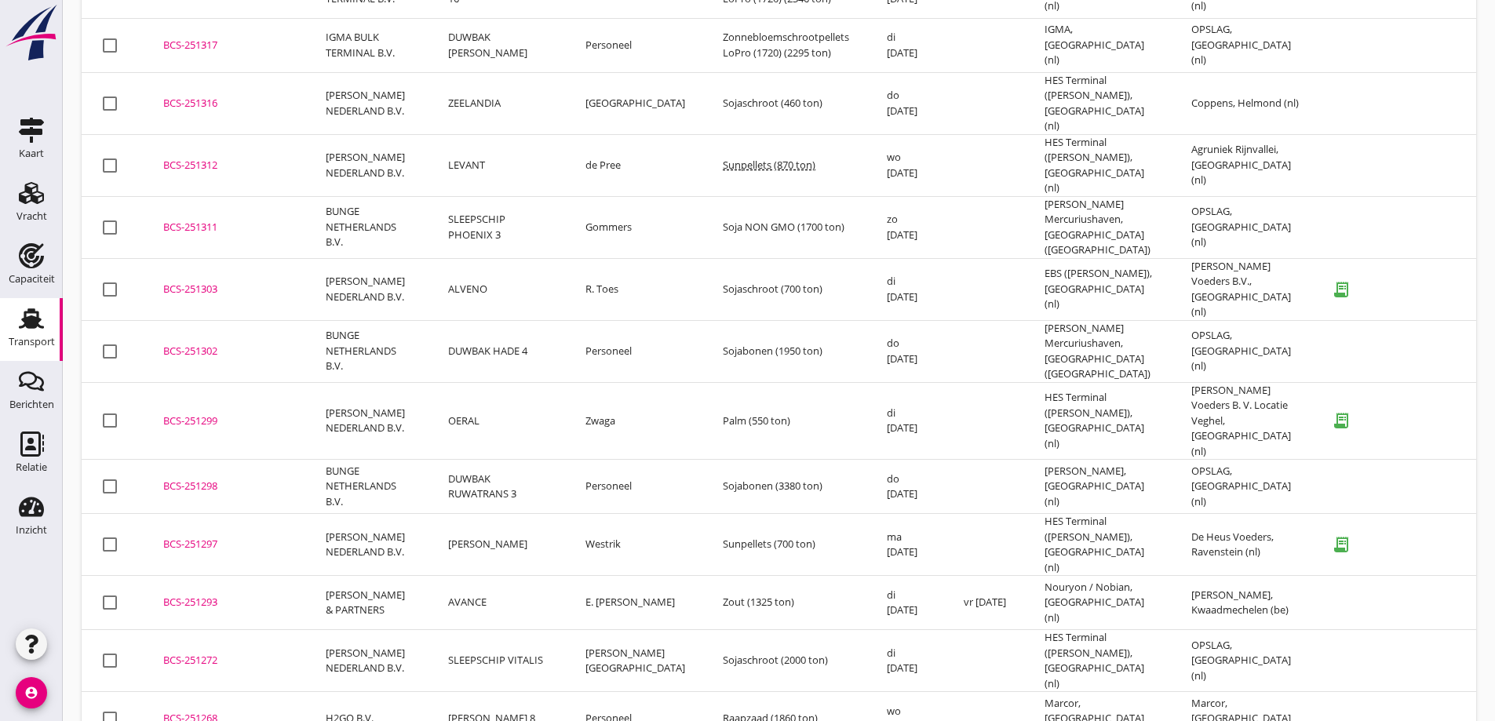
scroll to position [4539, 0]
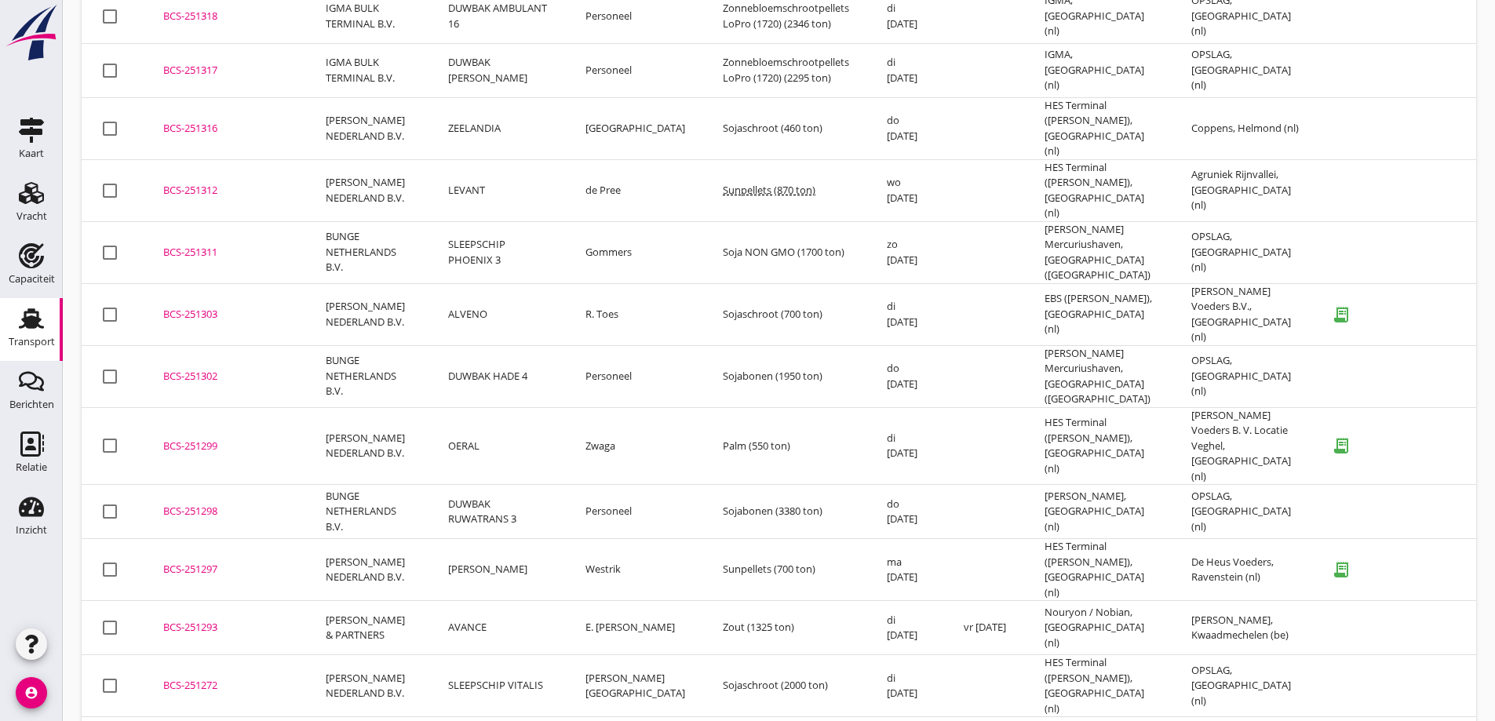
click at [475, 601] on td "AVANCE" at bounding box center [497, 628] width 137 height 54
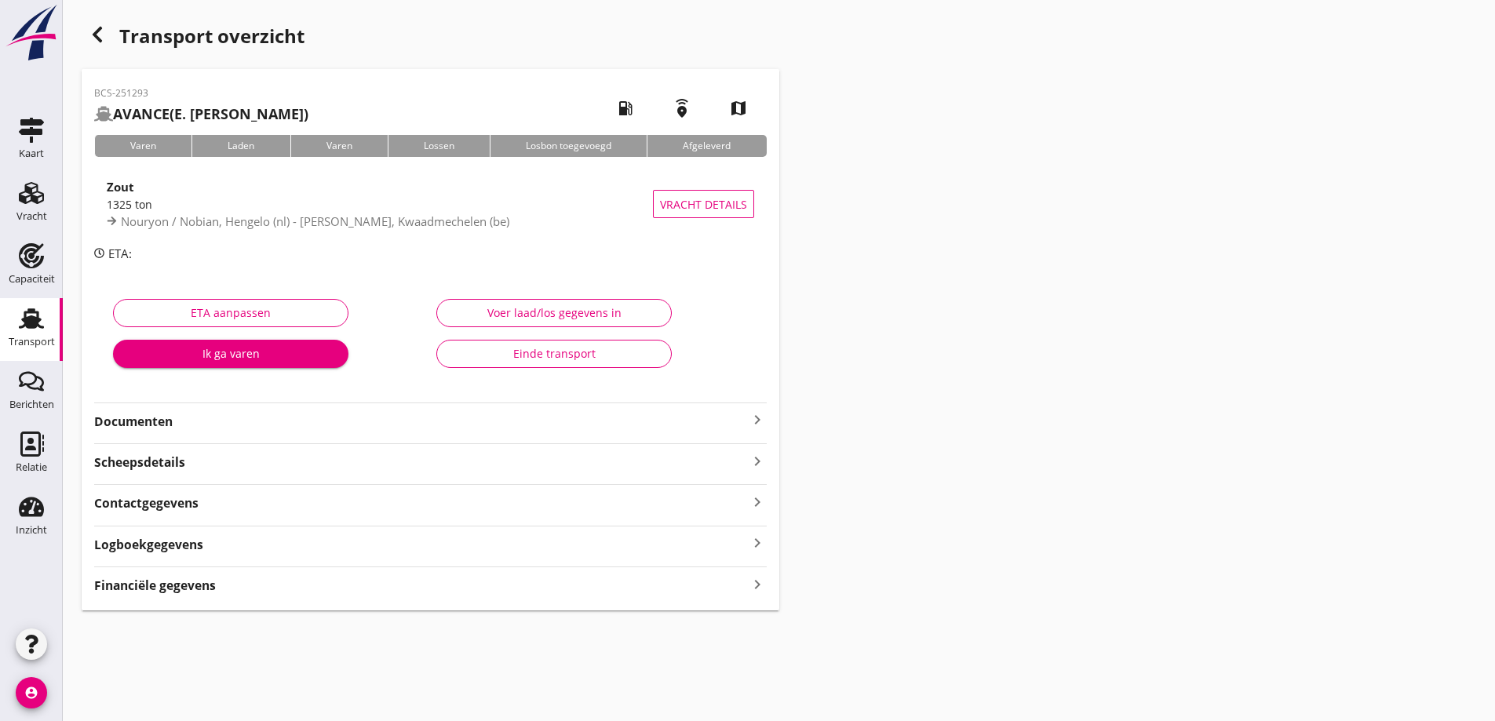
click at [299, 412] on div "Documenten keyboard_arrow_right" at bounding box center [430, 420] width 673 height 21
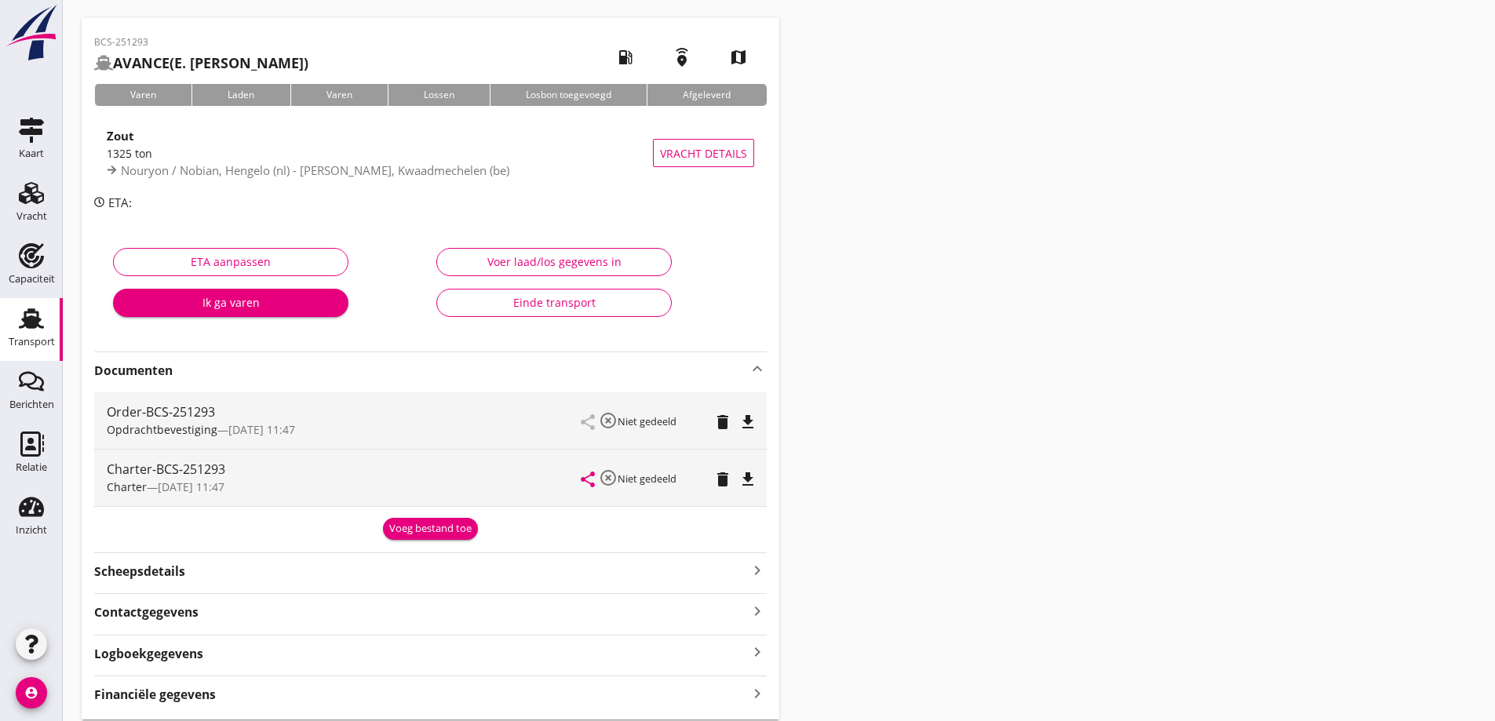
scroll to position [78, 0]
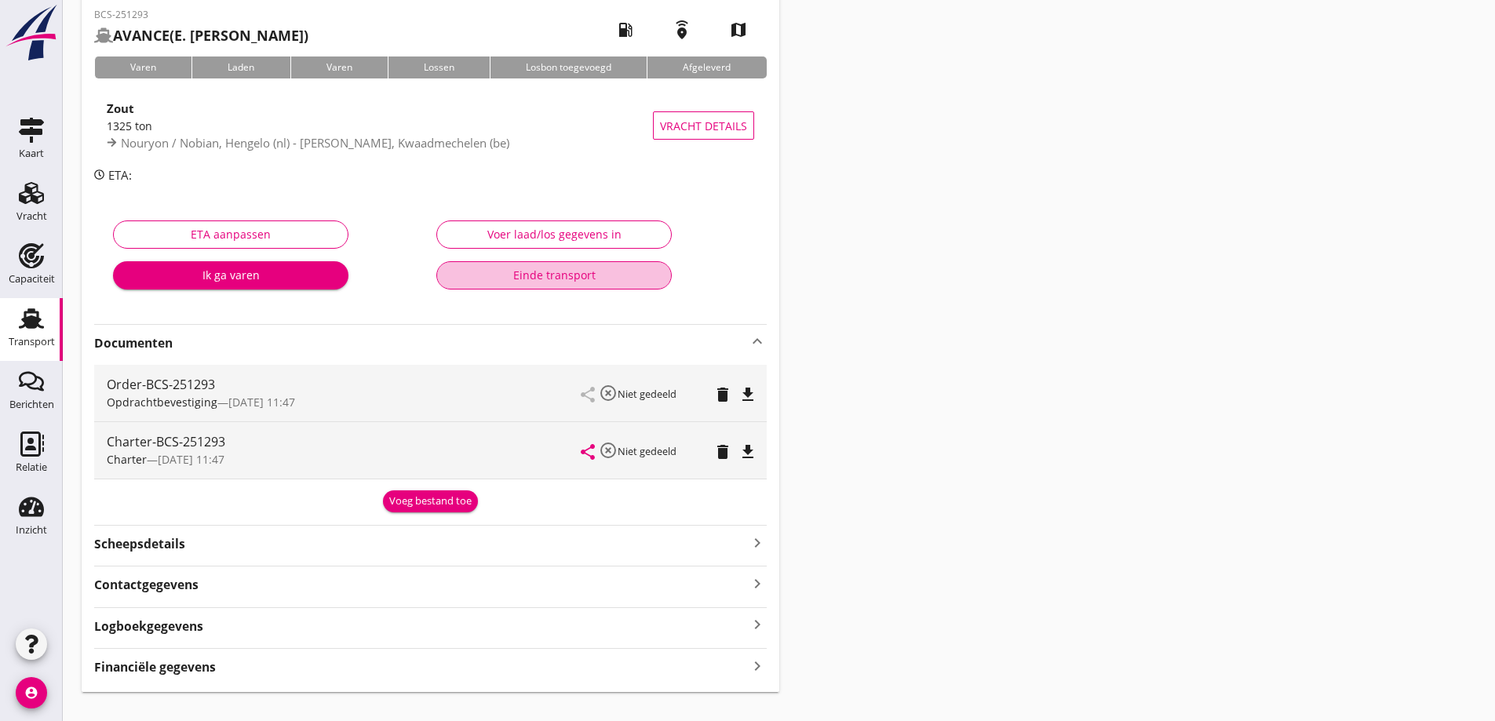
click at [520, 284] on button "Einde transport" at bounding box center [553, 275] width 235 height 28
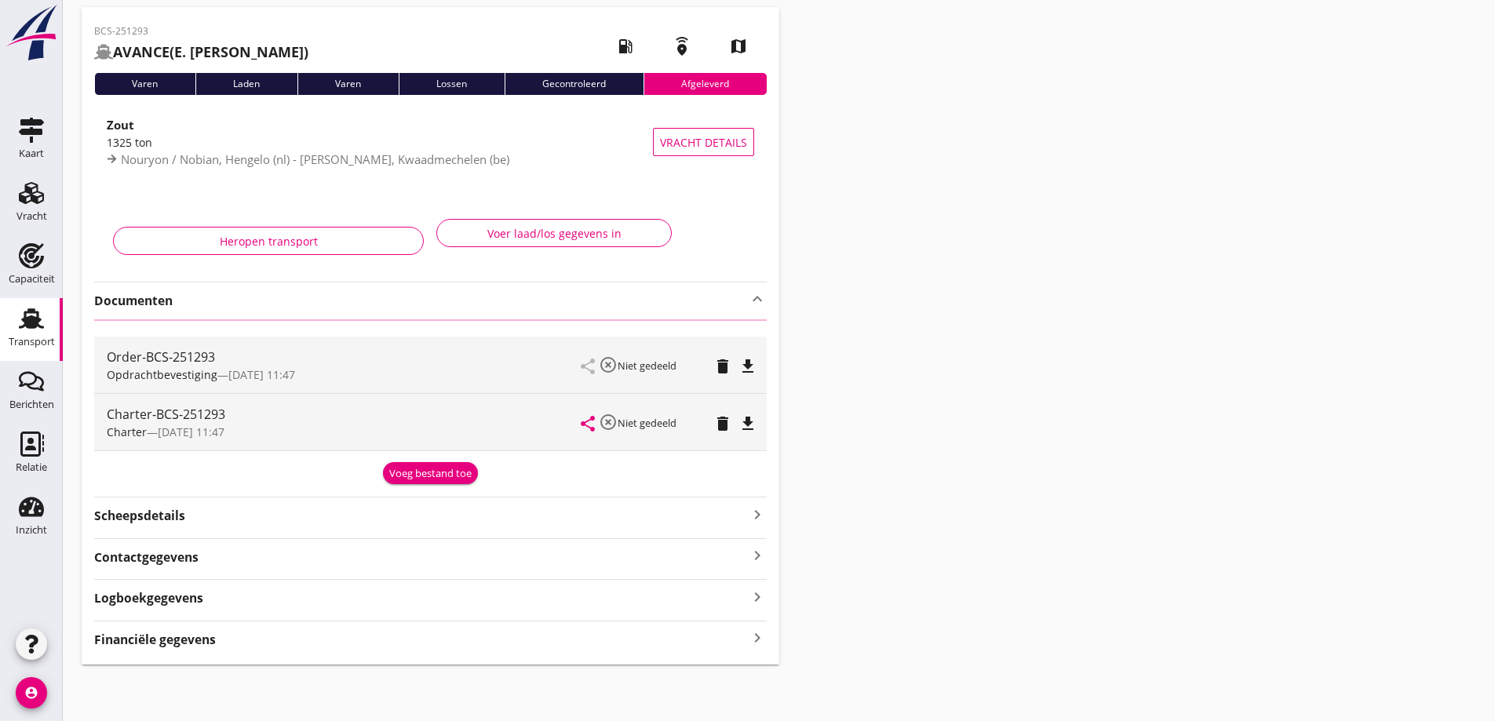
scroll to position [48, 0]
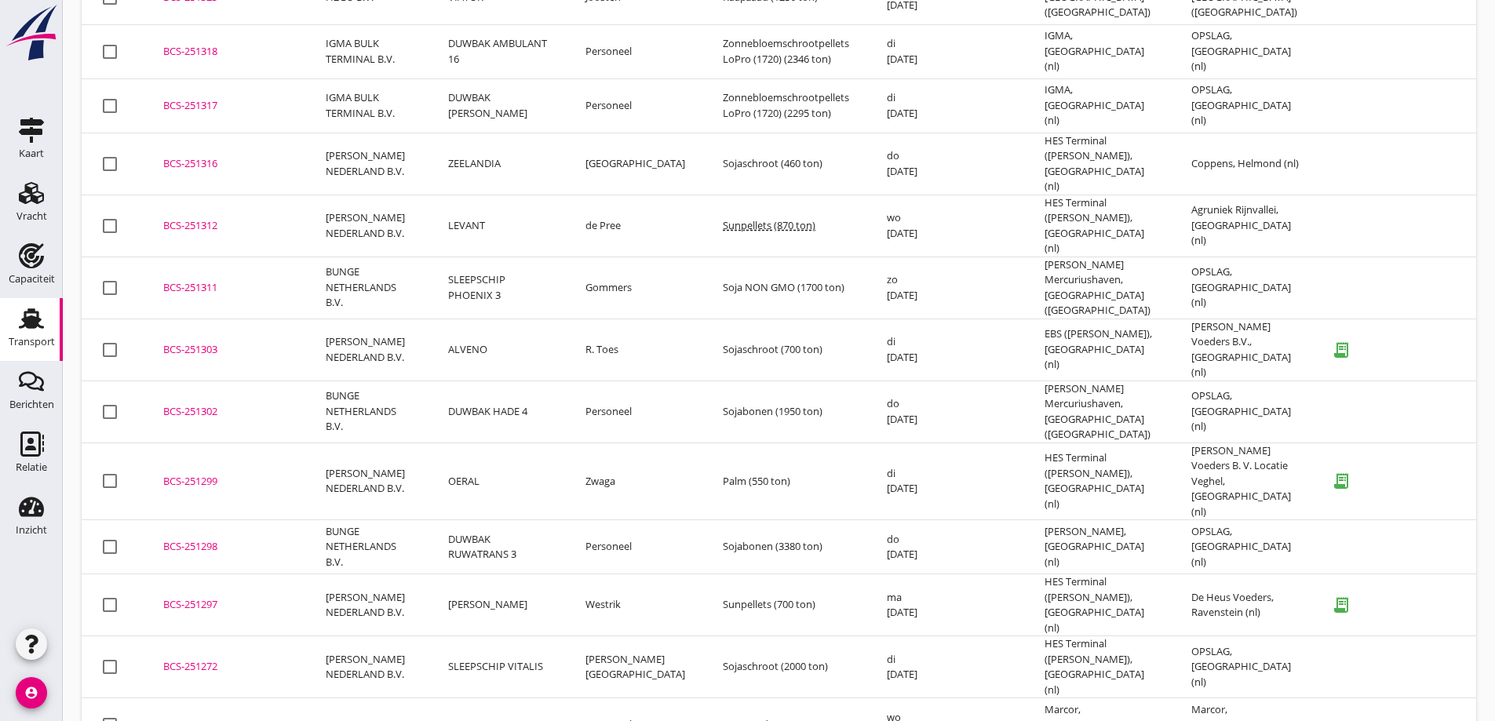
scroll to position [4469, 0]
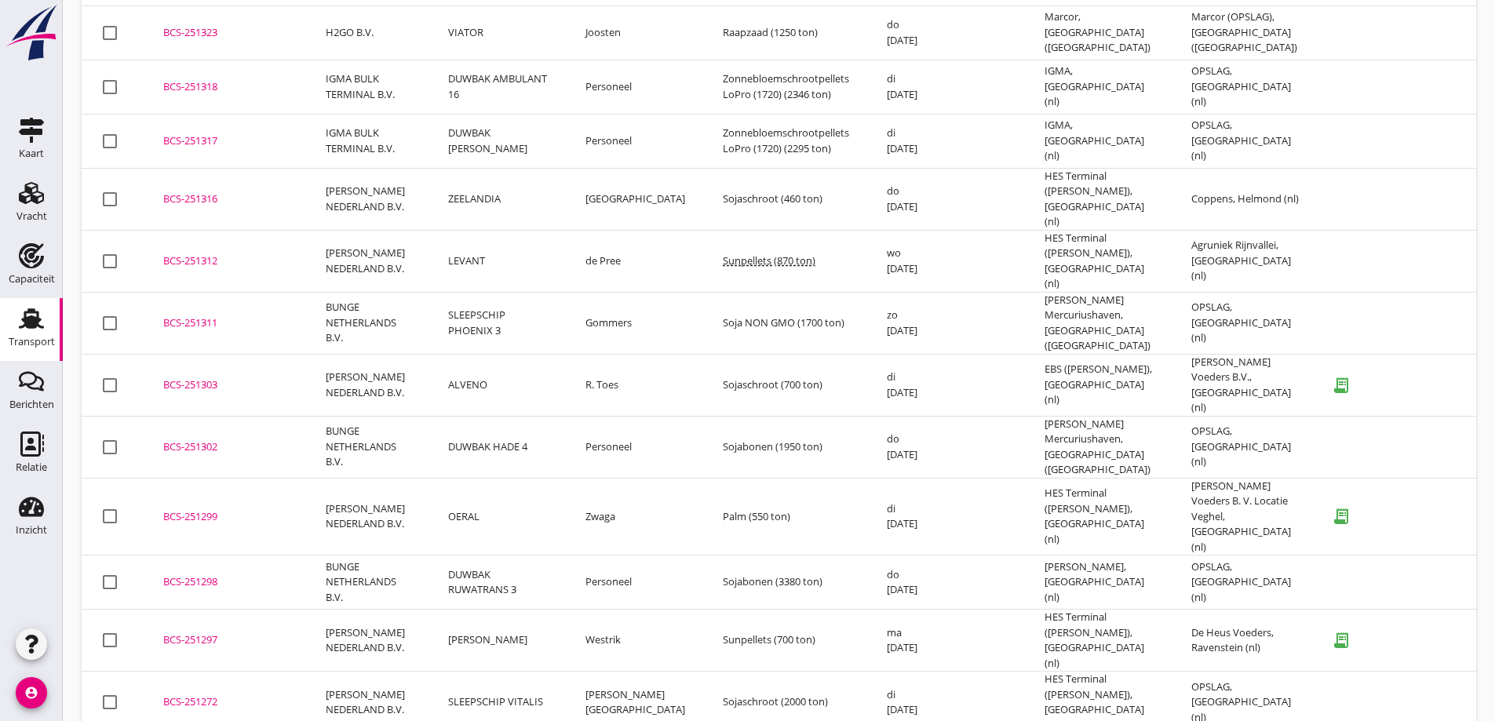
click at [381, 610] on td "[PERSON_NAME] NEDERLAND B.V." at bounding box center [368, 641] width 122 height 62
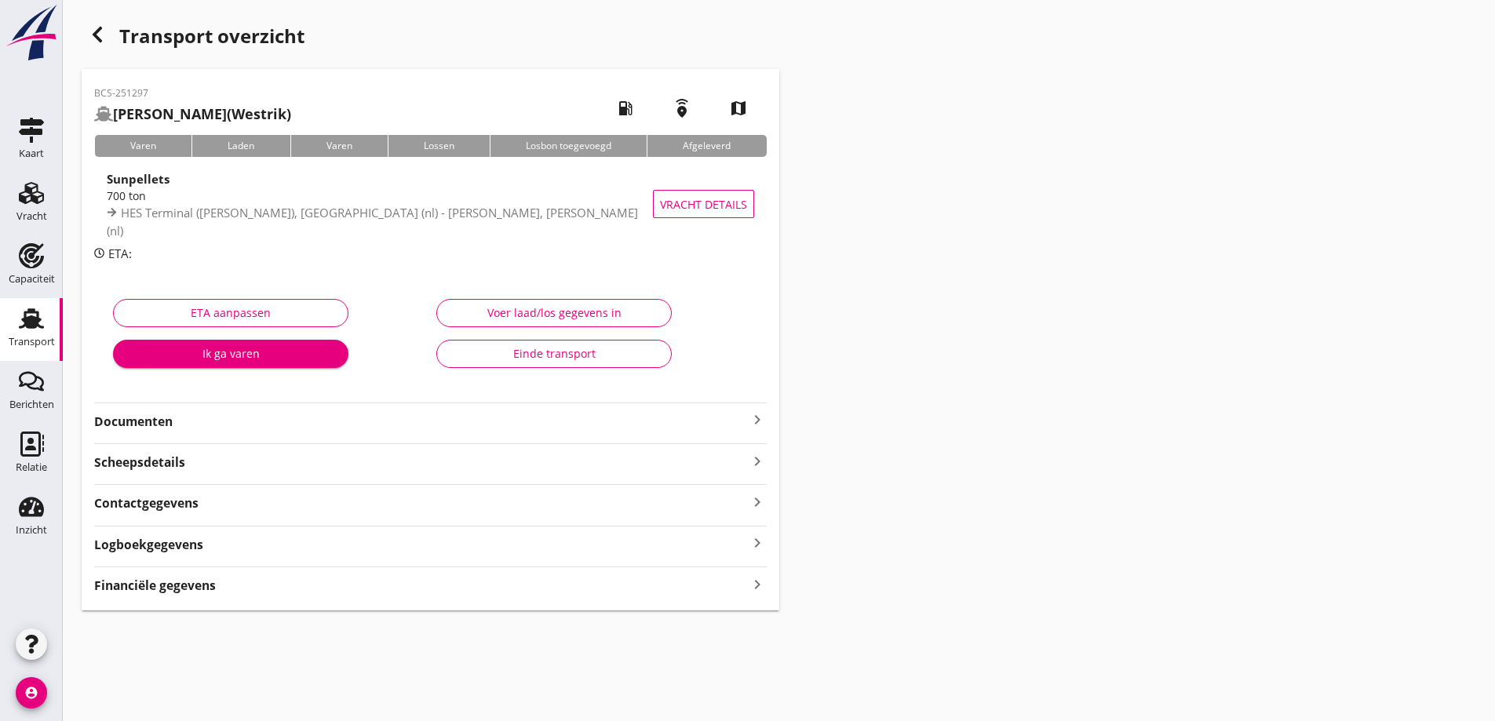
click at [231, 421] on strong "Documenten" at bounding box center [421, 422] width 654 height 18
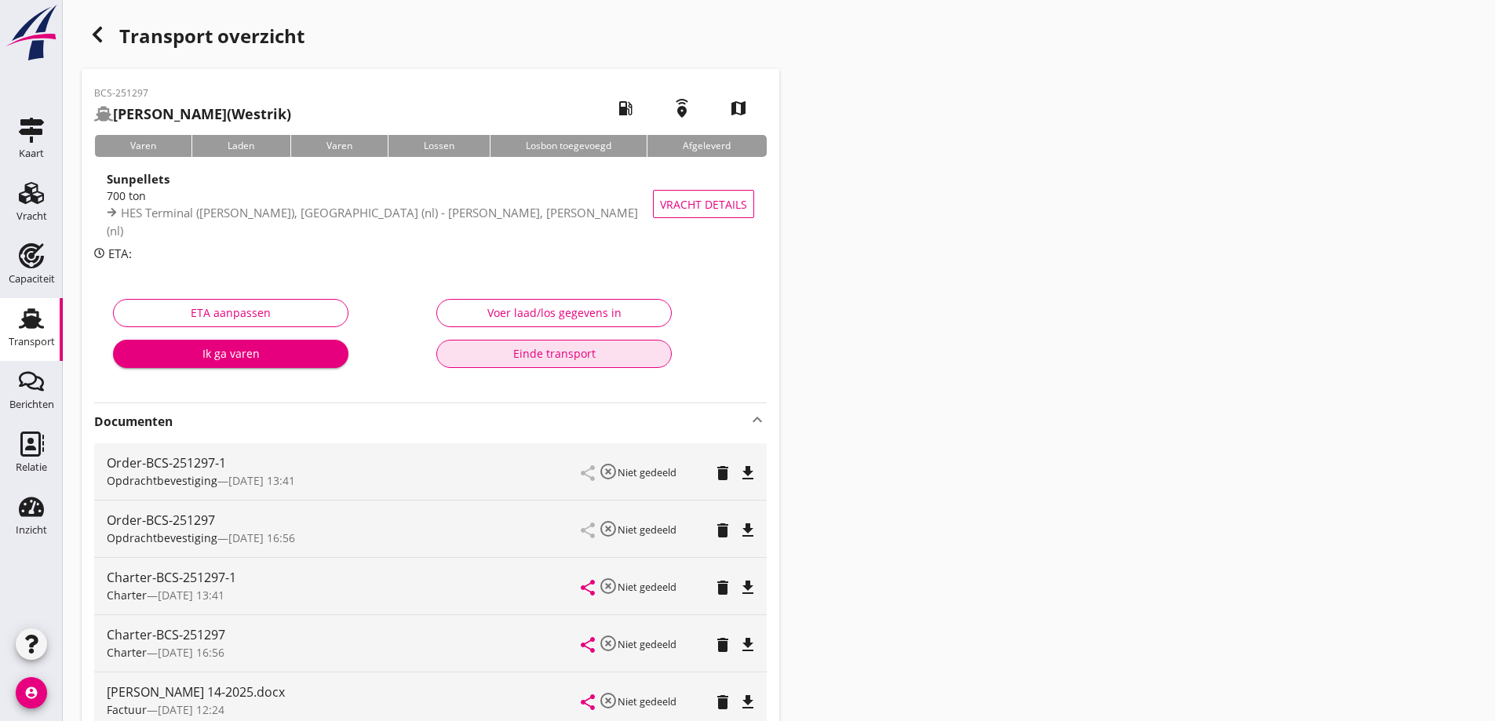
click at [615, 353] on div "Einde transport" at bounding box center [554, 353] width 209 height 16
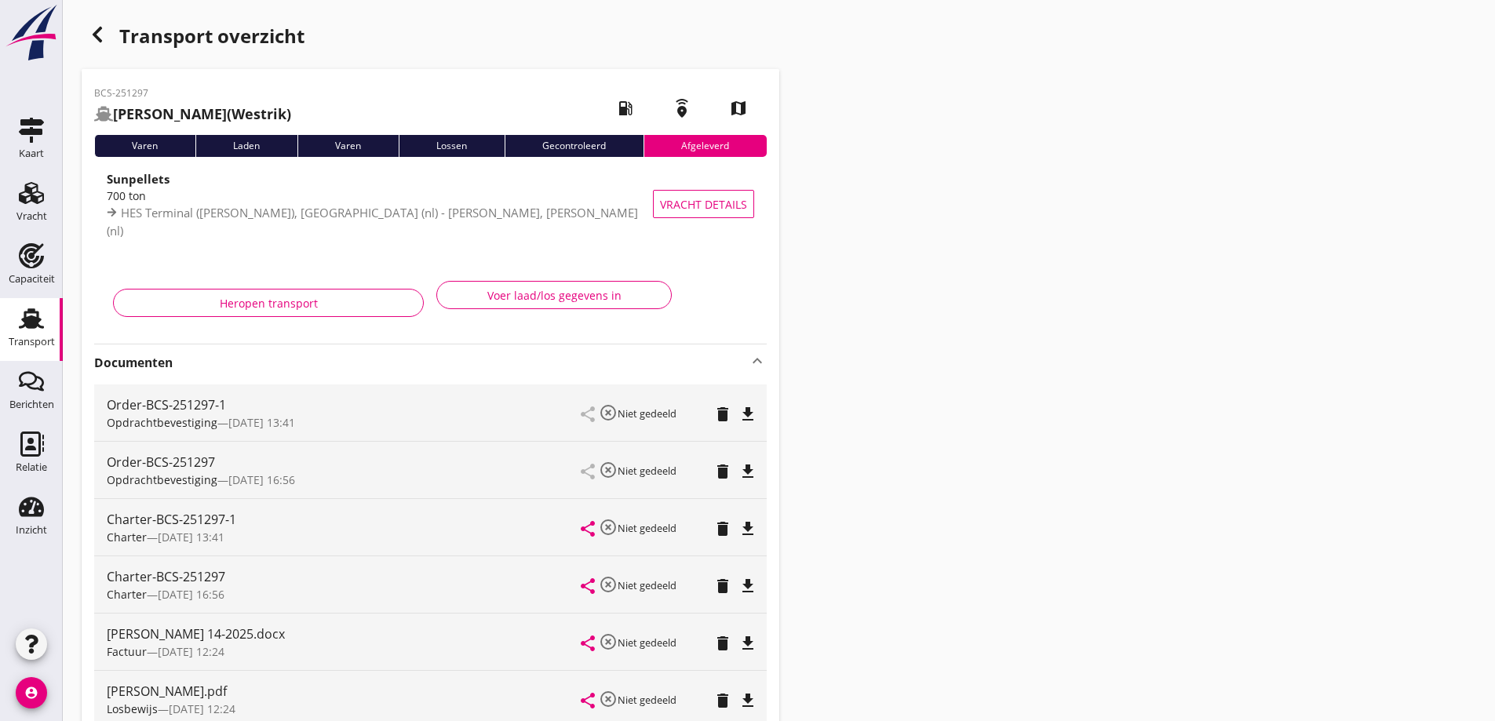
click at [35, 321] on use at bounding box center [31, 318] width 25 height 20
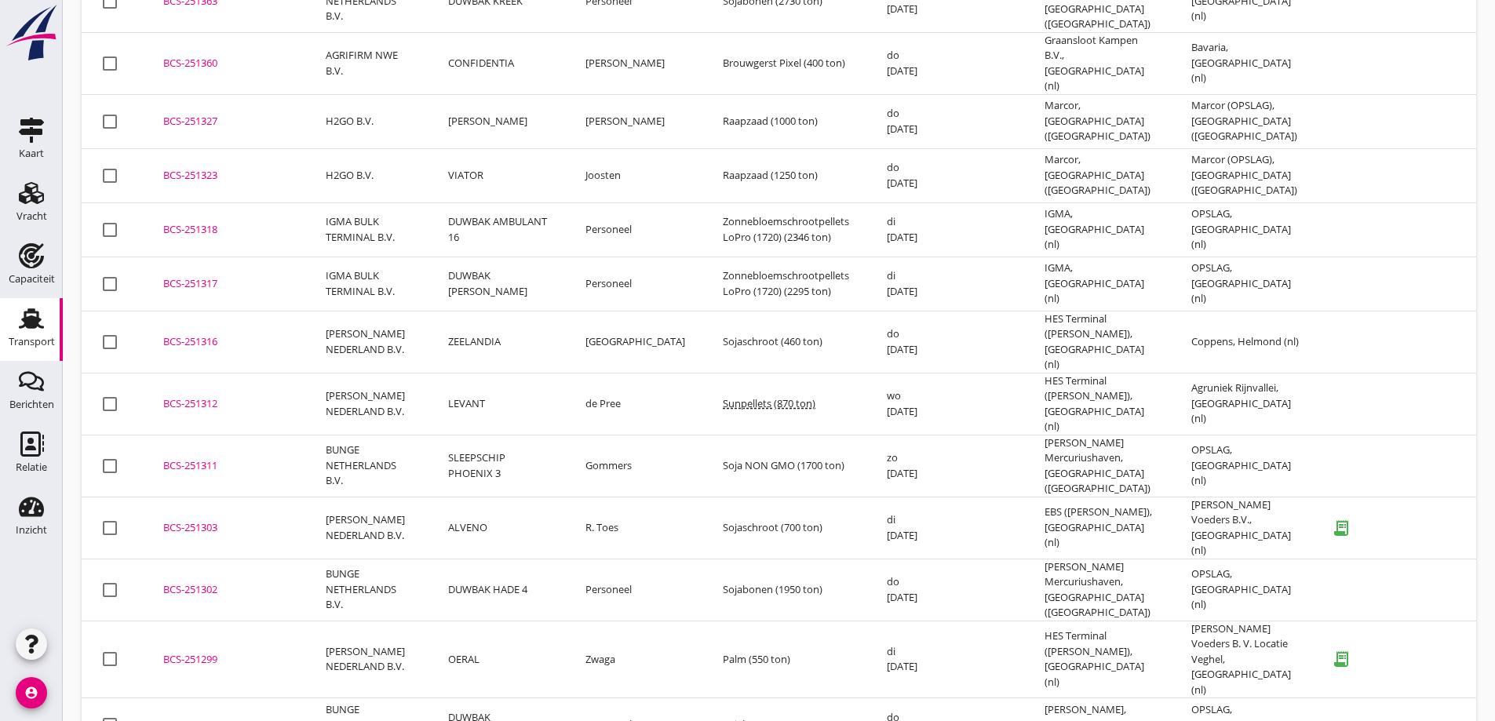
scroll to position [4298, 0]
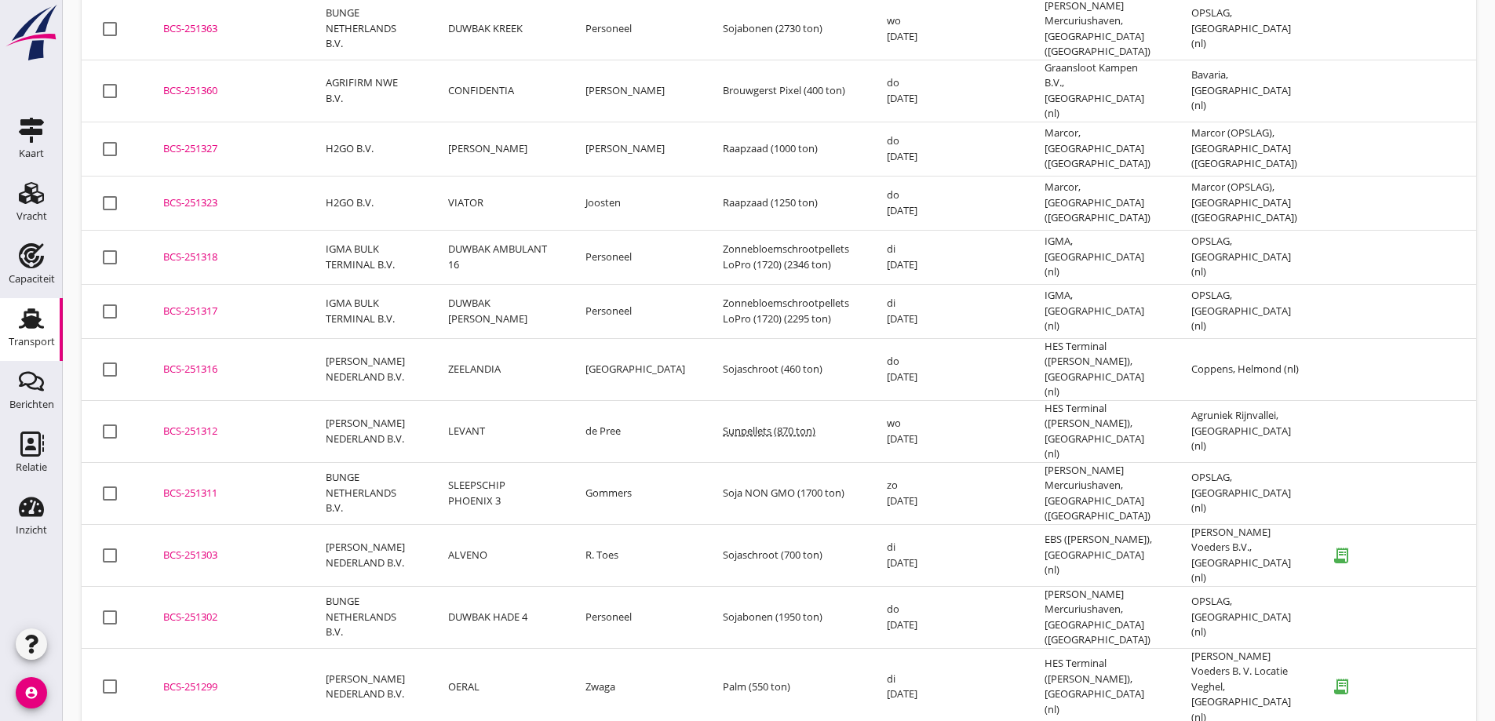
click at [462, 648] on td "OERAL" at bounding box center [497, 687] width 137 height 78
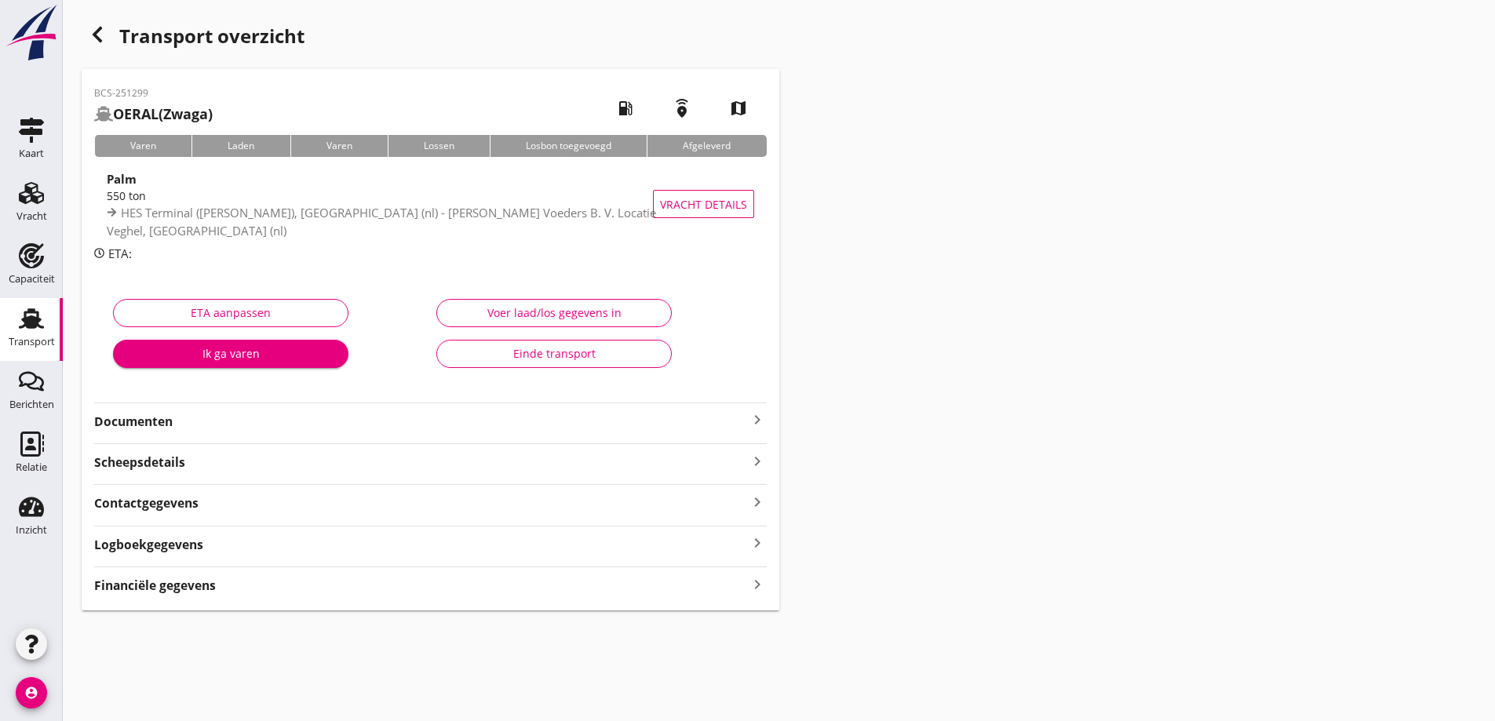
click at [425, 421] on strong "Documenten" at bounding box center [421, 422] width 654 height 18
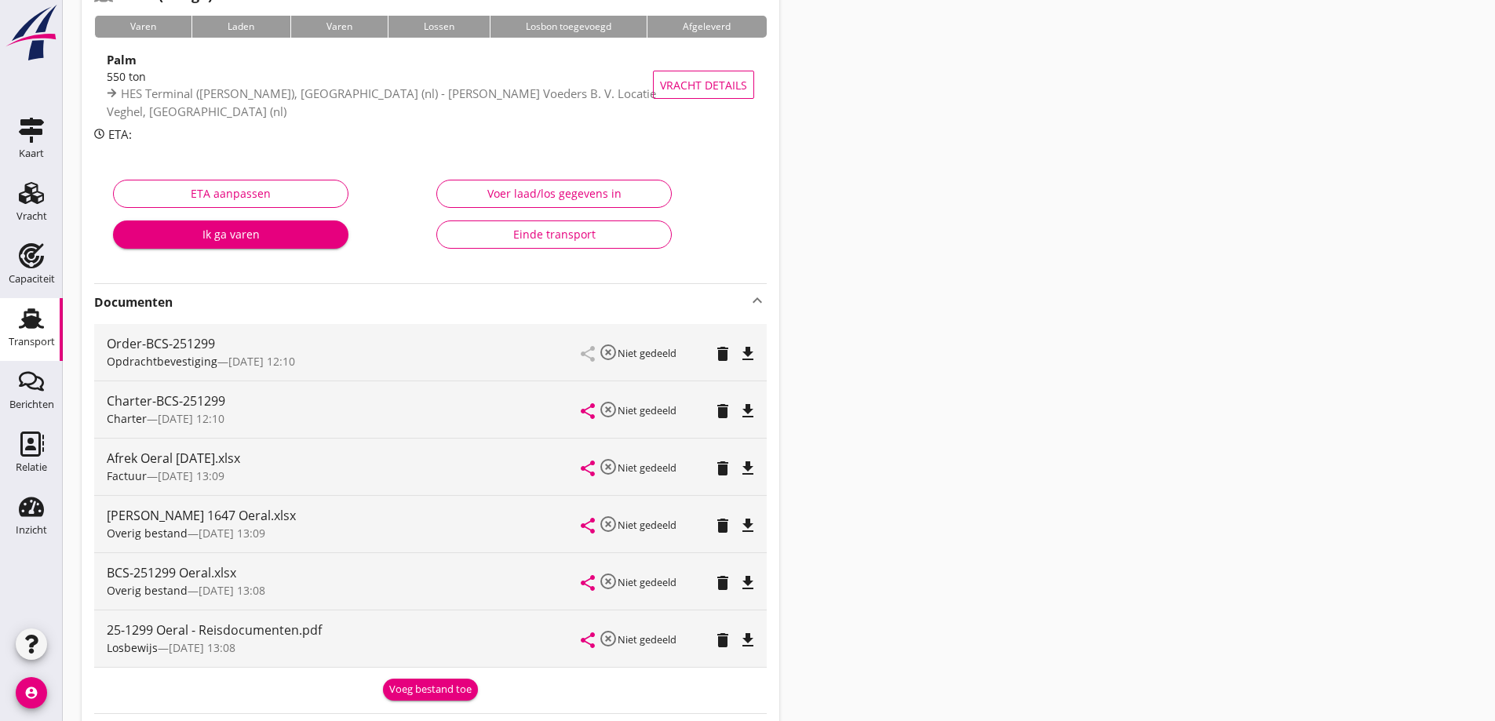
scroll to position [157, 0]
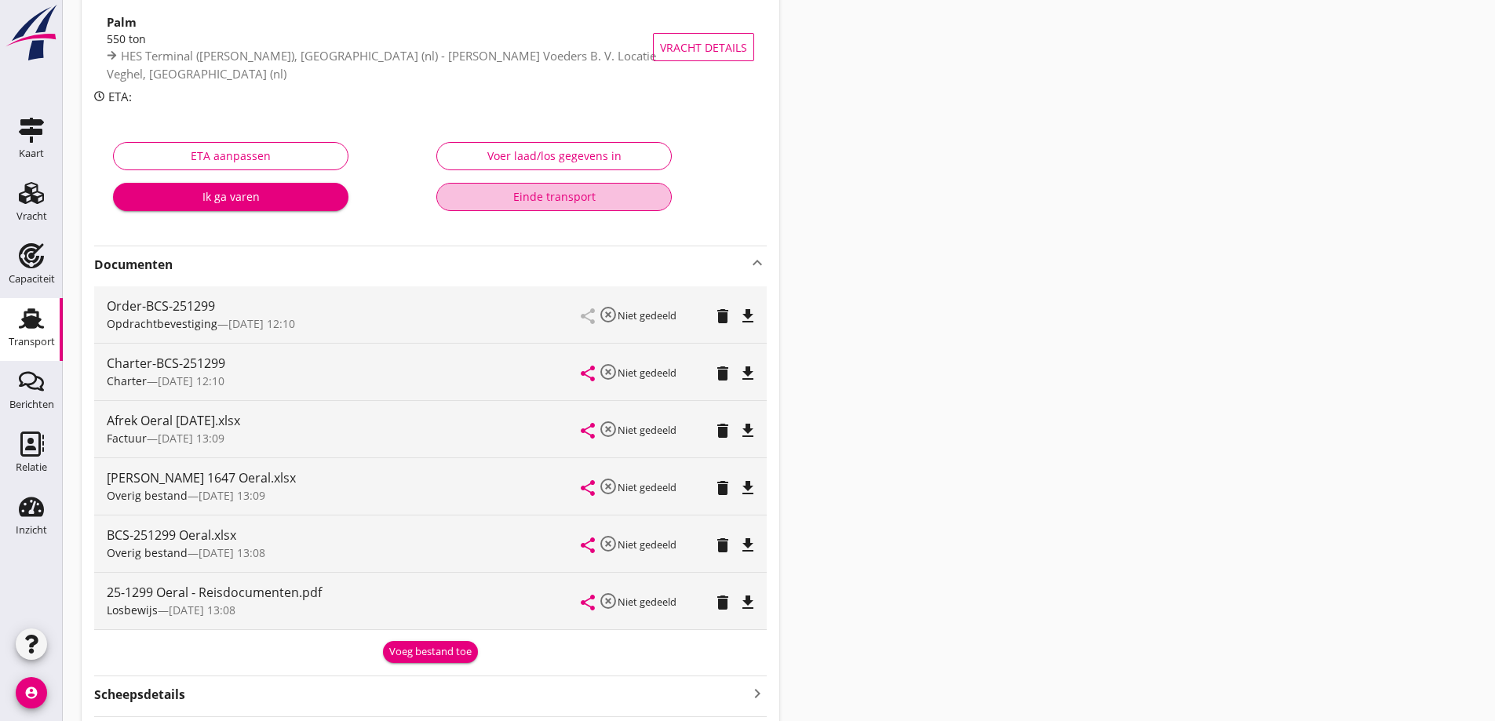
click at [559, 186] on button "Einde transport" at bounding box center [553, 197] width 235 height 28
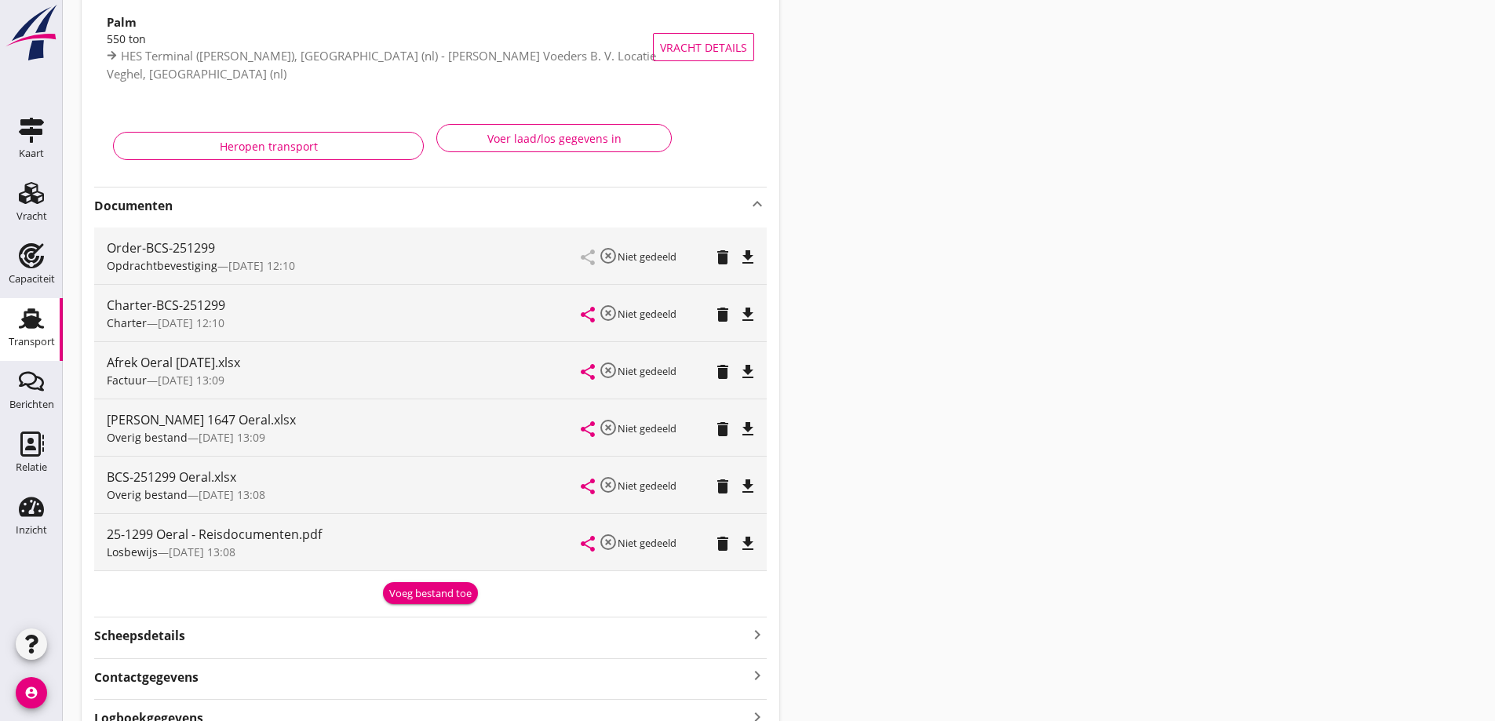
click at [19, 336] on div "Transport" at bounding box center [32, 342] width 46 height 22
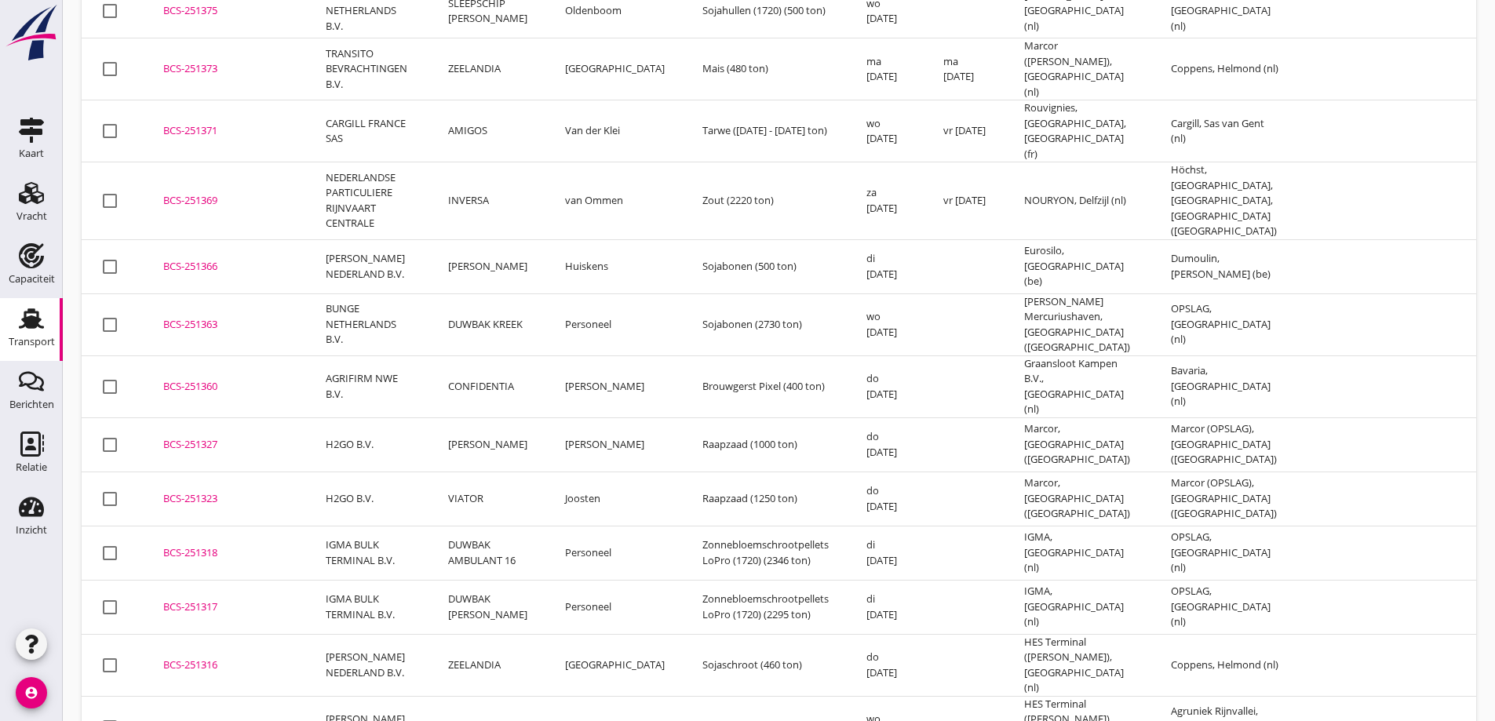
scroll to position [4029, 0]
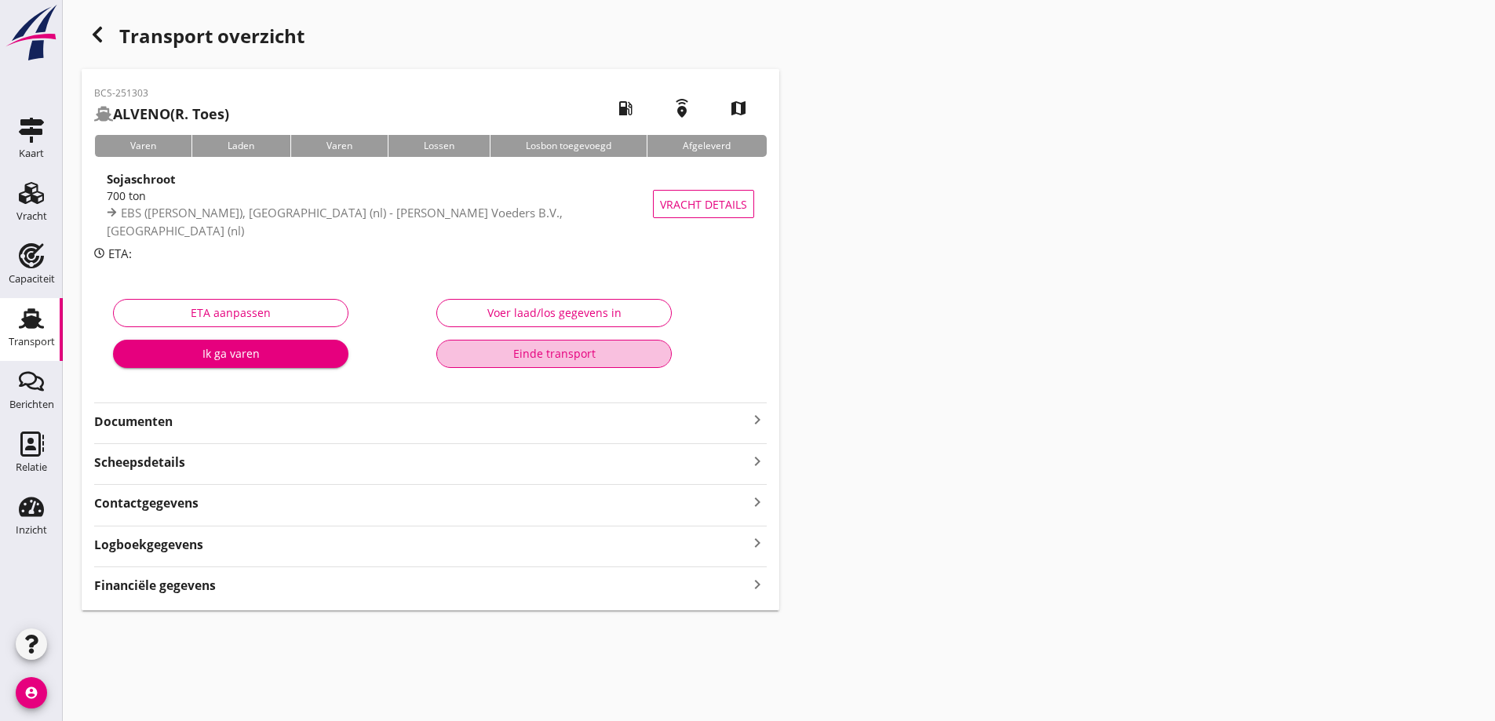
click at [500, 359] on div "Einde transport" at bounding box center [554, 353] width 209 height 16
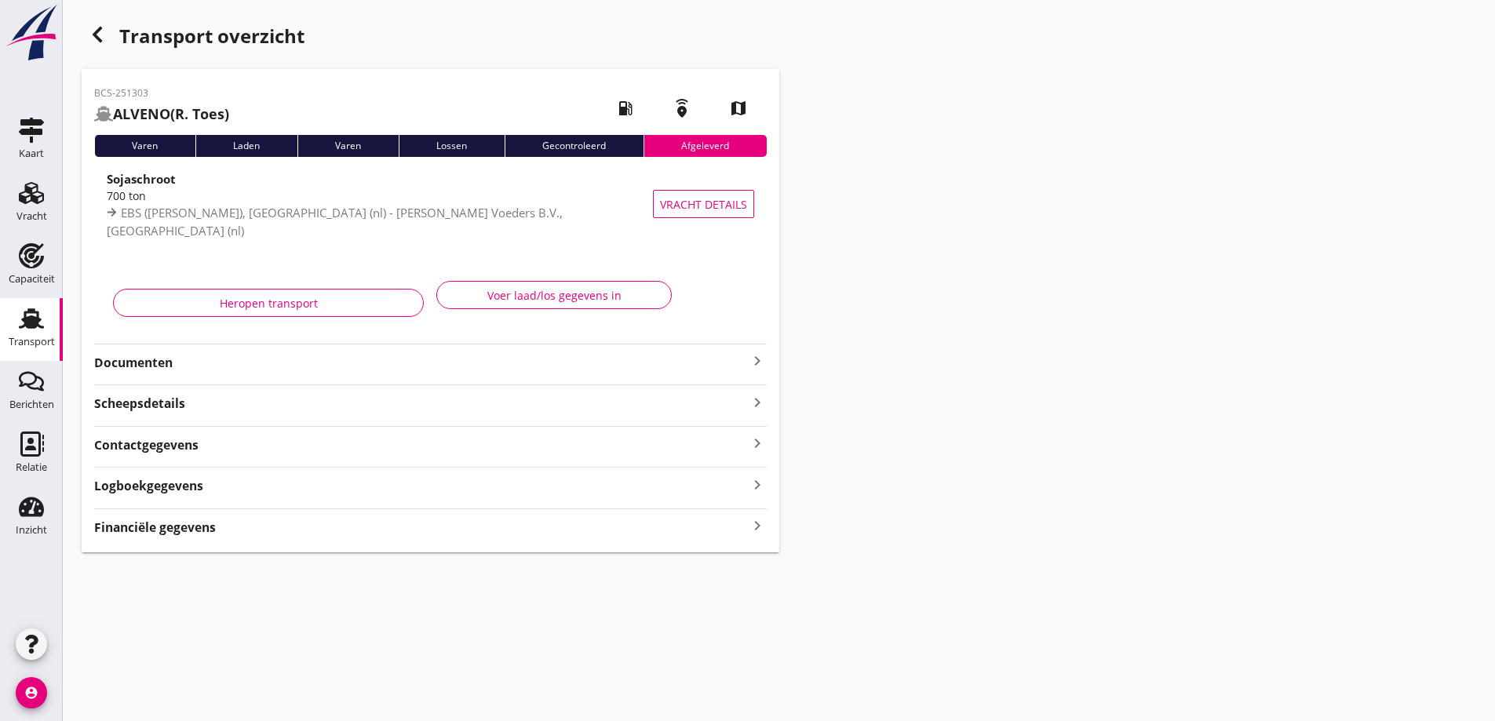
click at [16, 311] on div "Transport" at bounding box center [32, 318] width 38 height 25
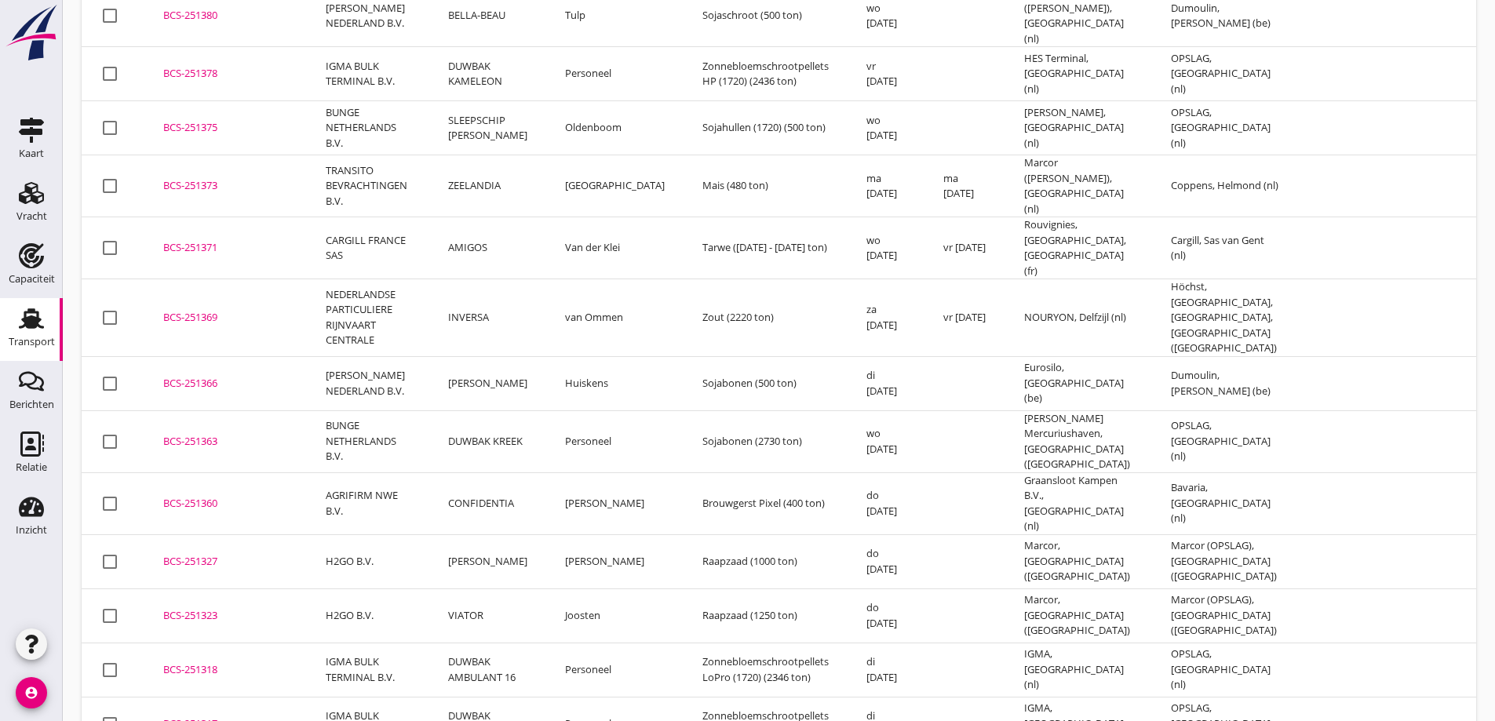
scroll to position [3843, 0]
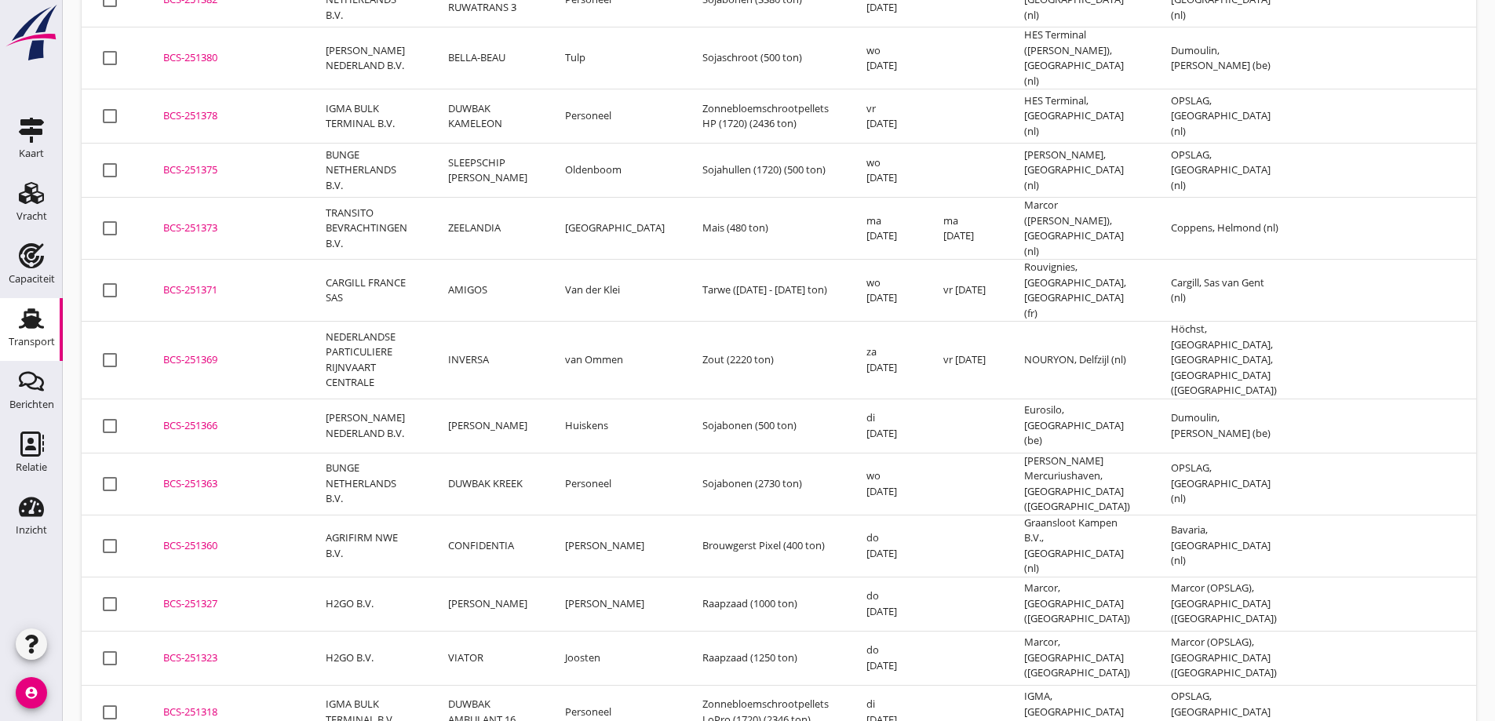
drag, startPoint x: 480, startPoint y: 476, endPoint x: 557, endPoint y: 470, distance: 77.2
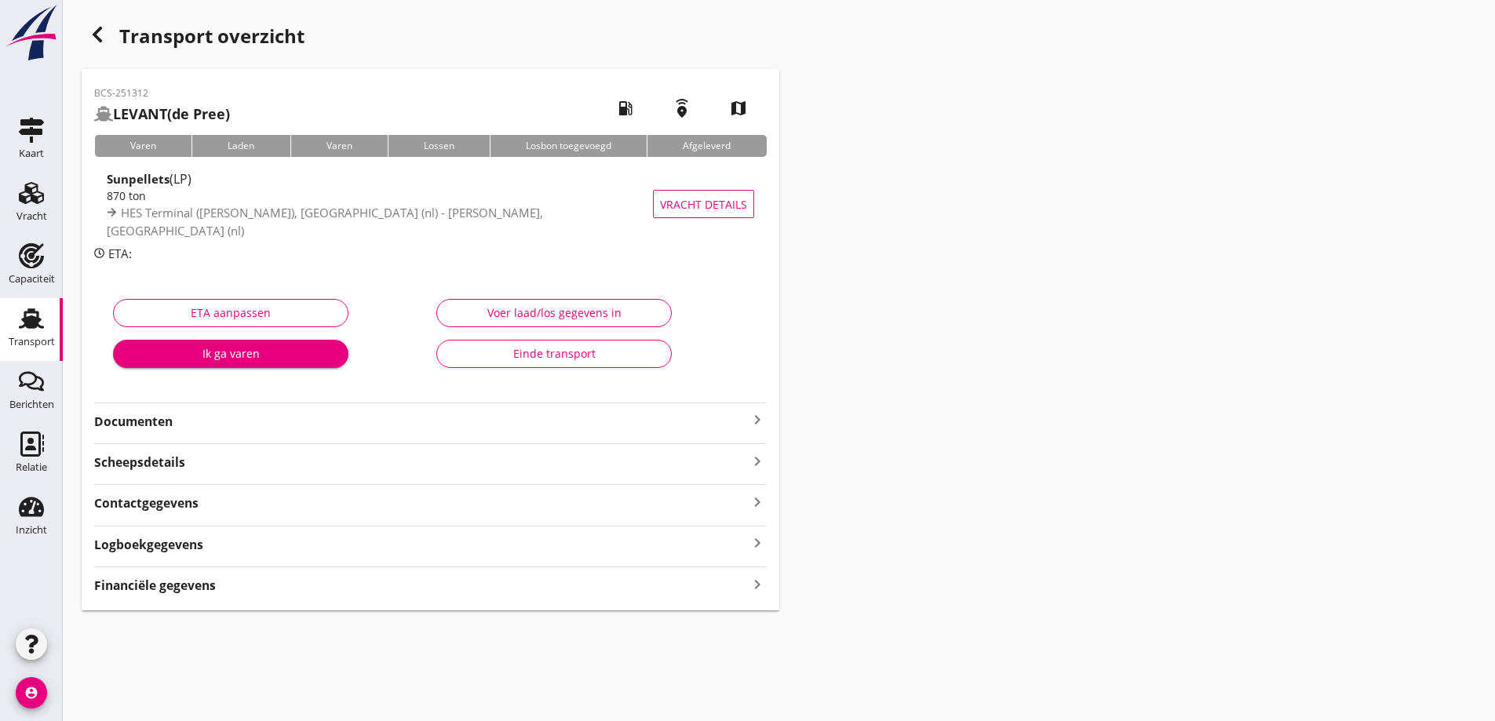
click at [274, 442] on div "BCS-251312 LEVANT (de Pree) local_gas_station emergency_share map Varen Laden V…" at bounding box center [431, 340] width 698 height 542
click at [261, 418] on strong "Documenten" at bounding box center [421, 422] width 654 height 18
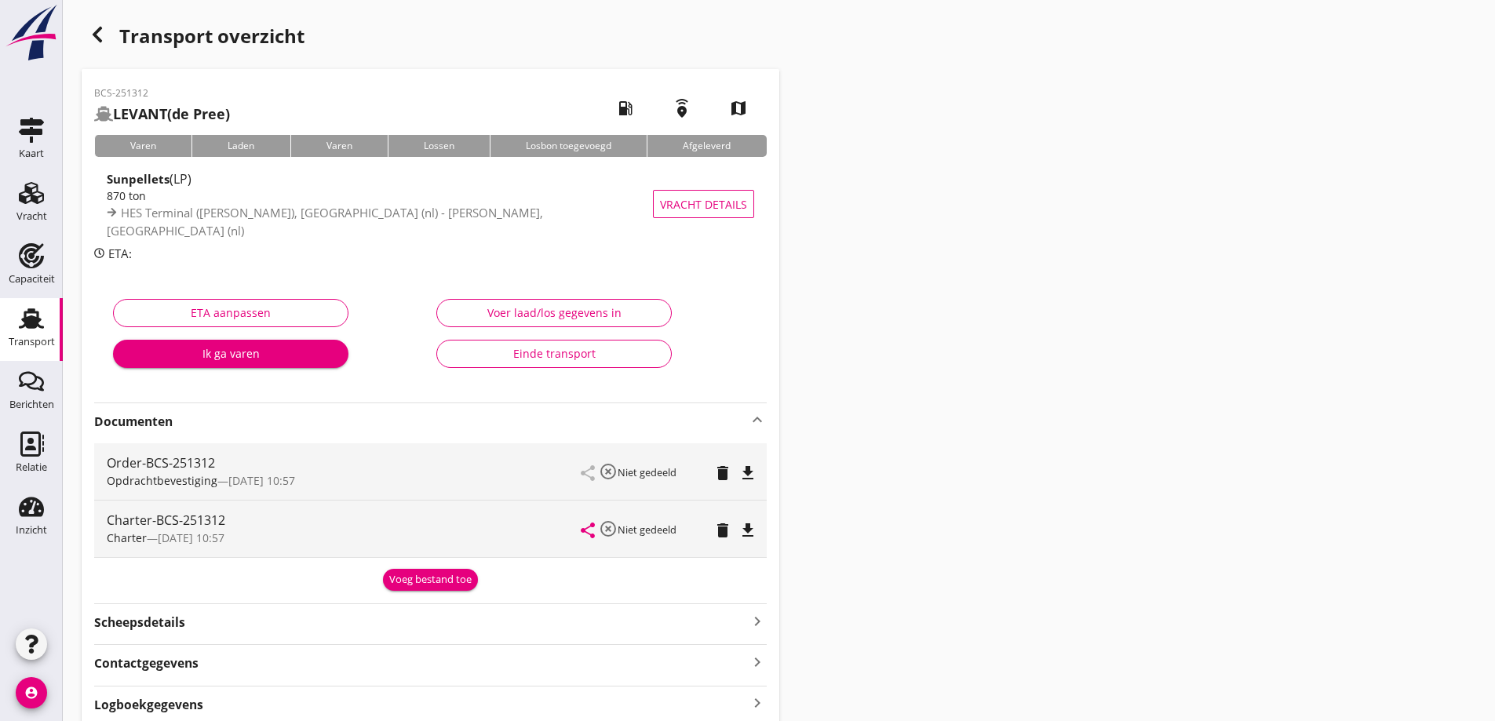
drag, startPoint x: 161, startPoint y: 96, endPoint x: 88, endPoint y: 94, distance: 73.0
click at [88, 94] on div "BCS-251312 LEVANT (de Pree) local_gas_station emergency_share map Varen Laden V…" at bounding box center [431, 420] width 698 height 702
click at [545, 353] on div "Einde transport" at bounding box center [554, 353] width 209 height 16
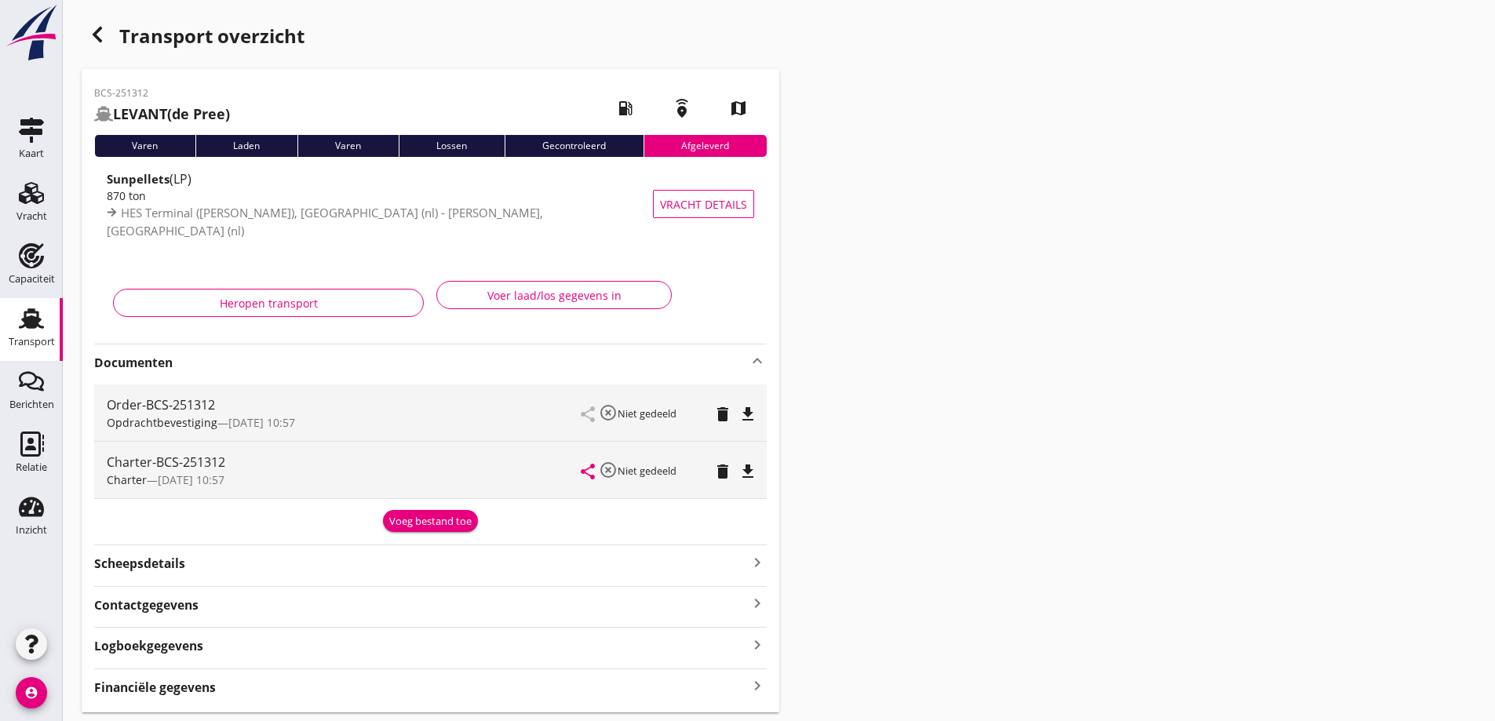
click at [97, 44] on div "button" at bounding box center [97, 34] width 31 height 31
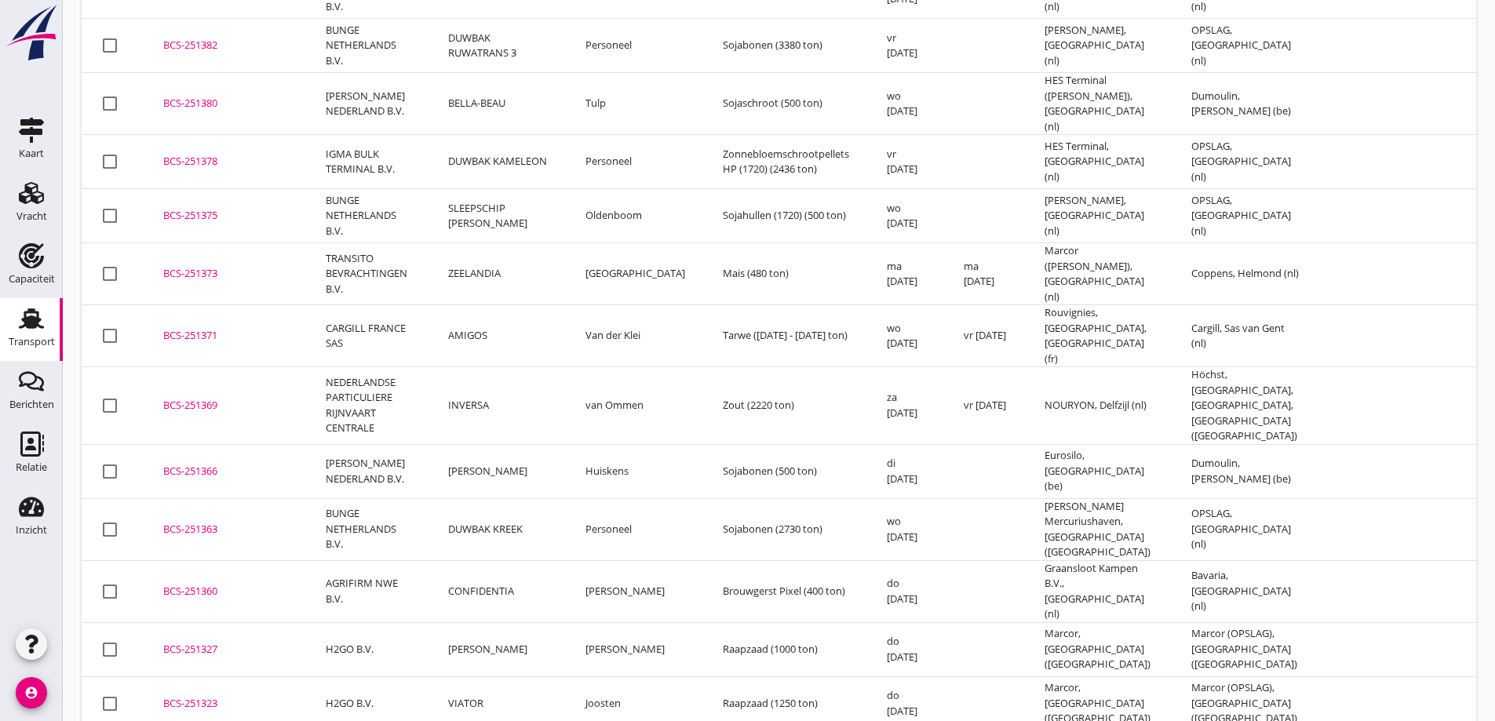
scroll to position [3770, 0]
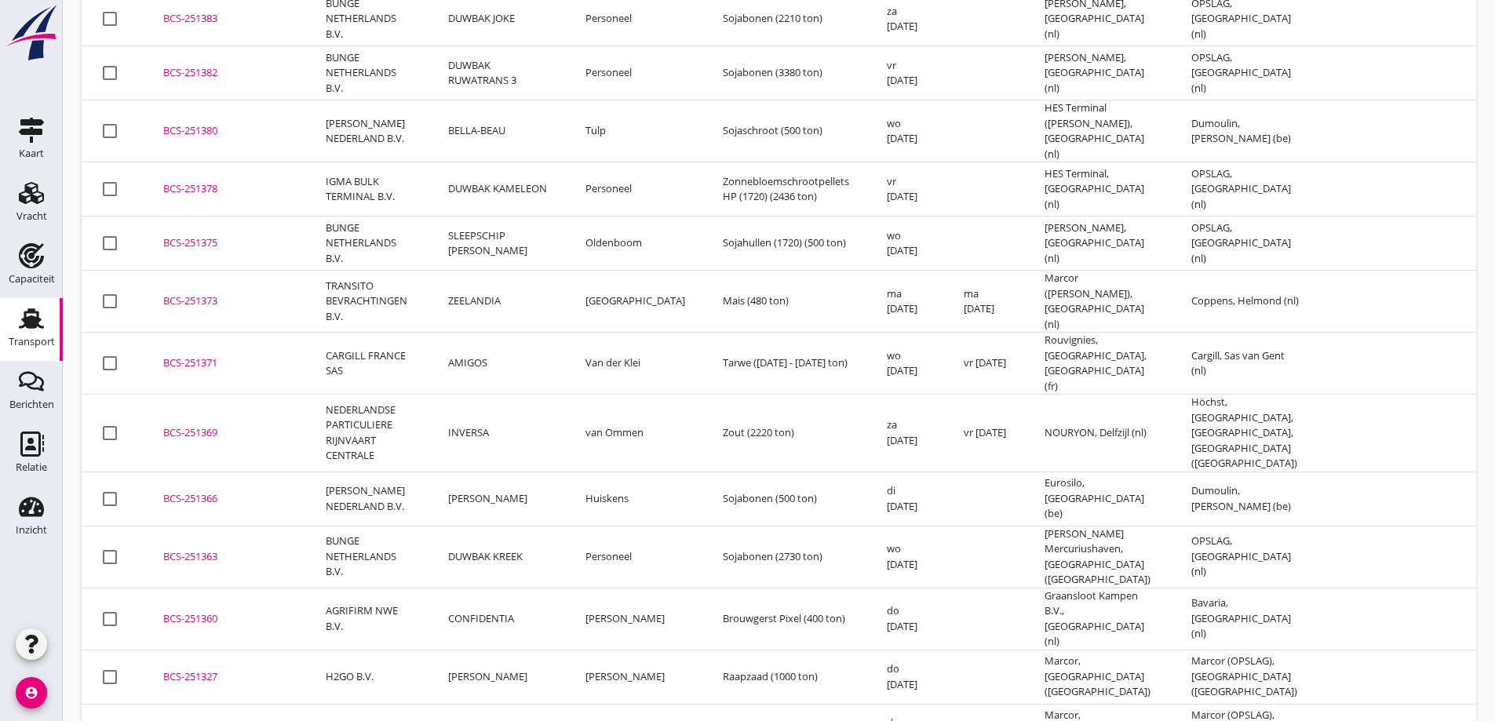
drag, startPoint x: 484, startPoint y: 335, endPoint x: 473, endPoint y: 337, distance: 11.2
click at [484, 704] on td "VIATOR" at bounding box center [497, 731] width 137 height 54
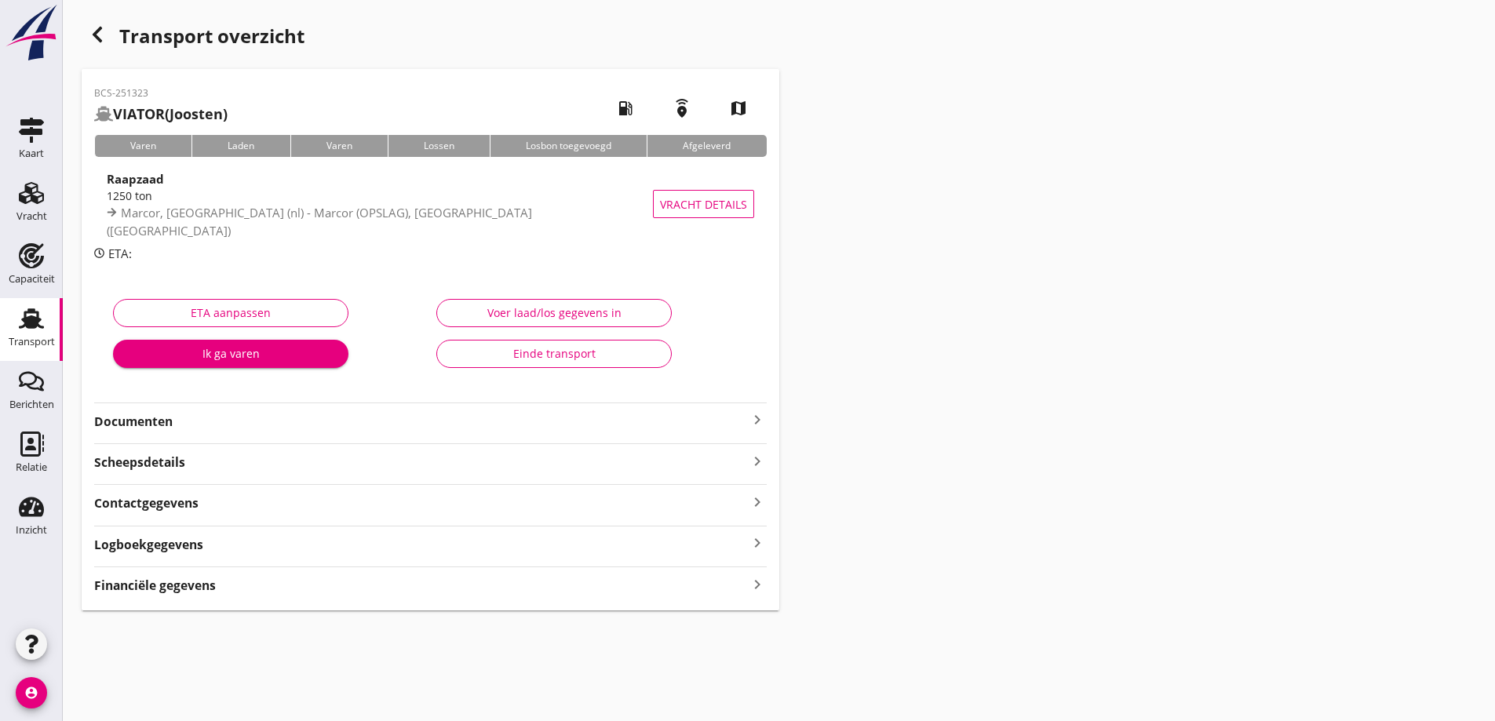
click at [330, 429] on strong "Documenten" at bounding box center [421, 422] width 654 height 18
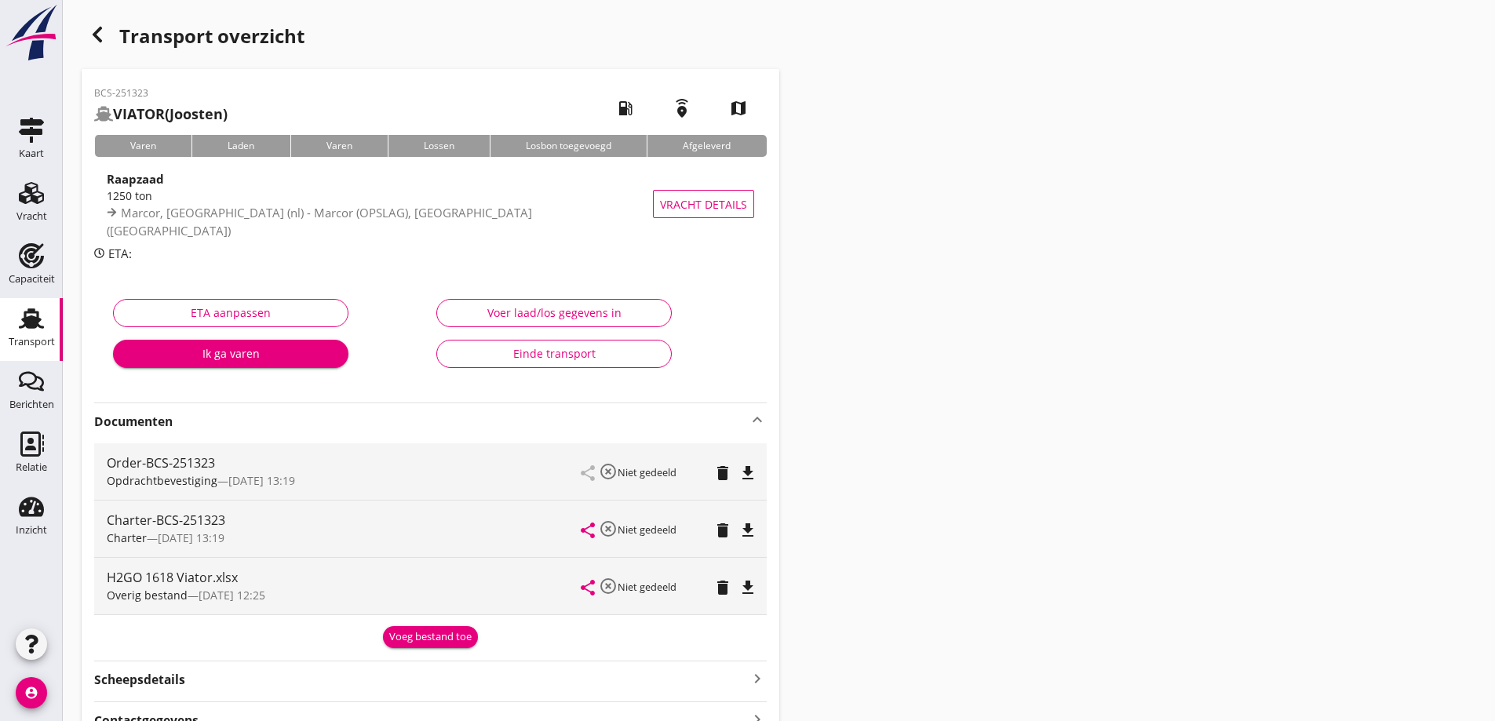
click at [98, 33] on icon "button" at bounding box center [97, 34] width 19 height 19
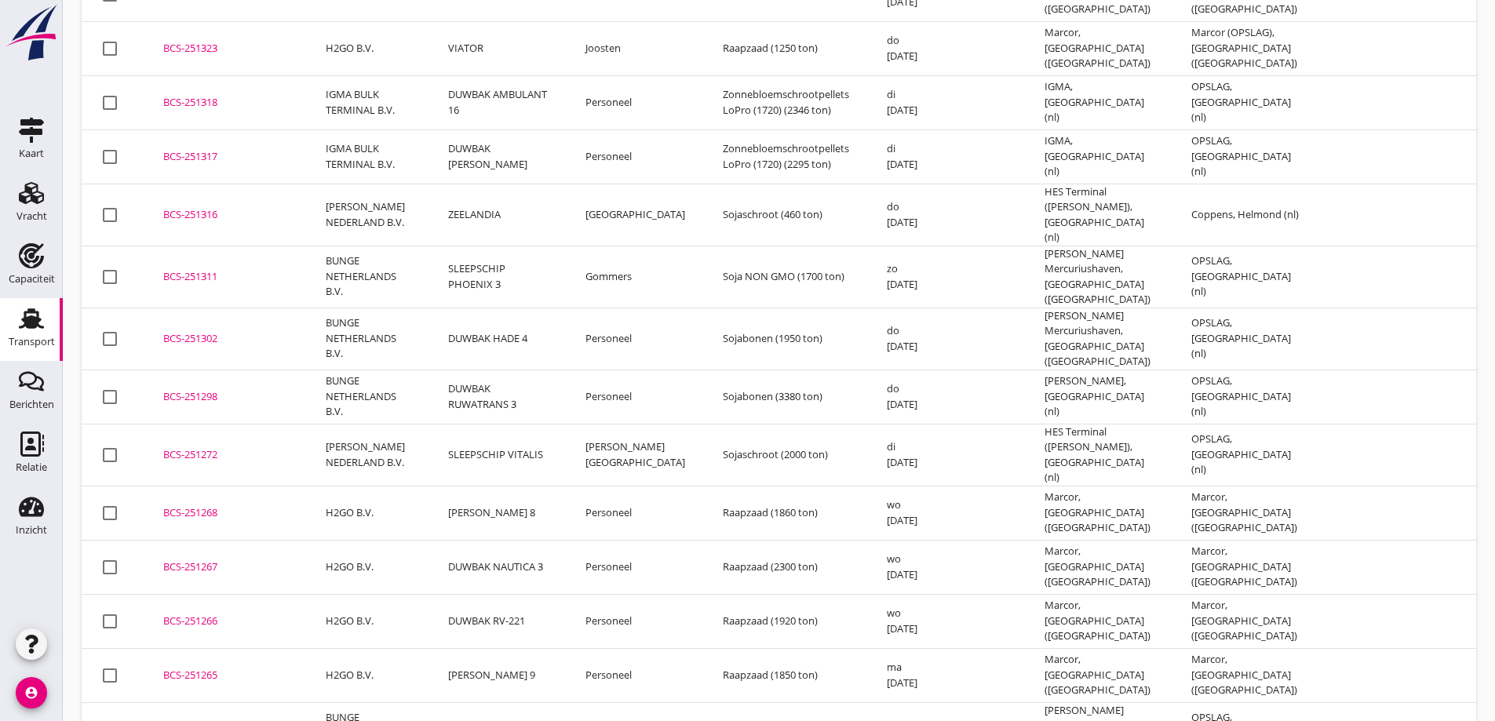
scroll to position [4534, 0]
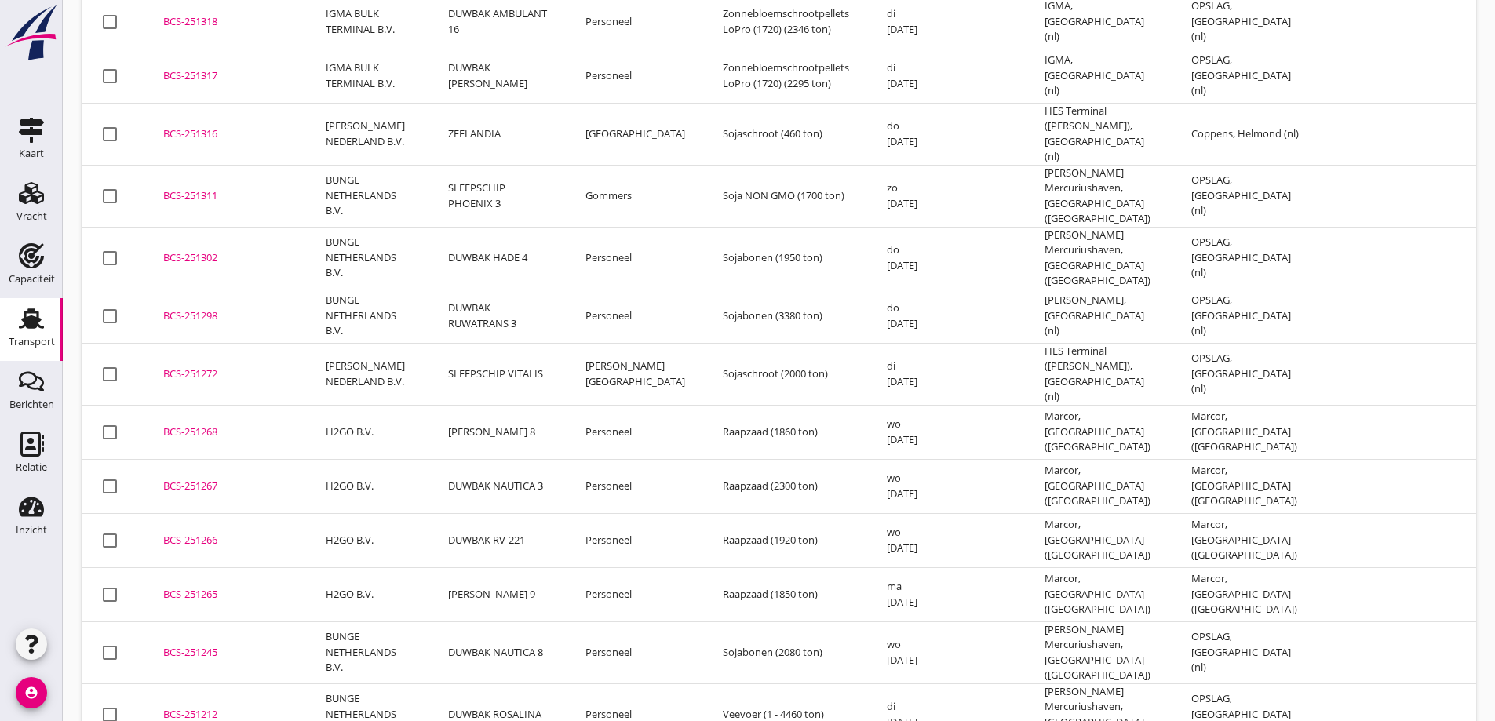
drag, startPoint x: 578, startPoint y: 402, endPoint x: 547, endPoint y: 437, distance: 47.3
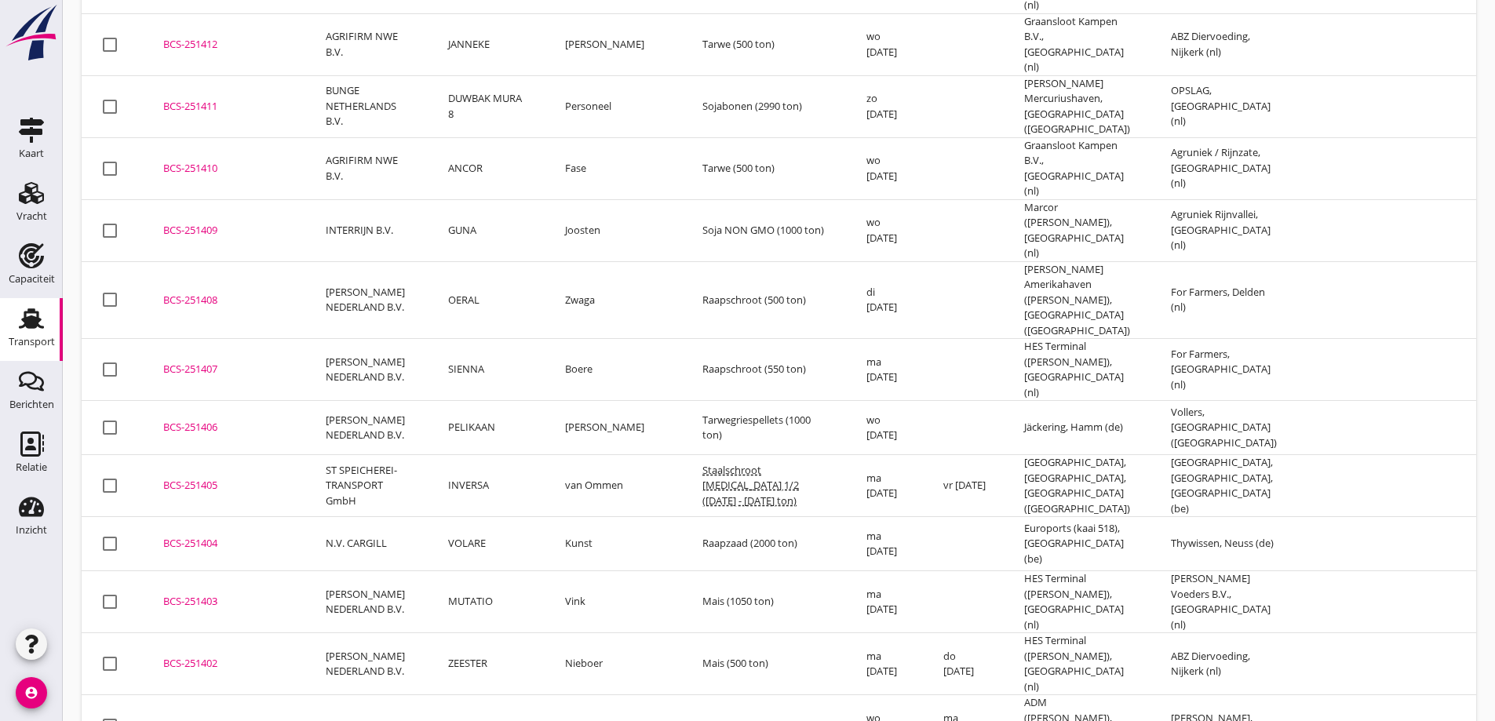
scroll to position [2354, 0]
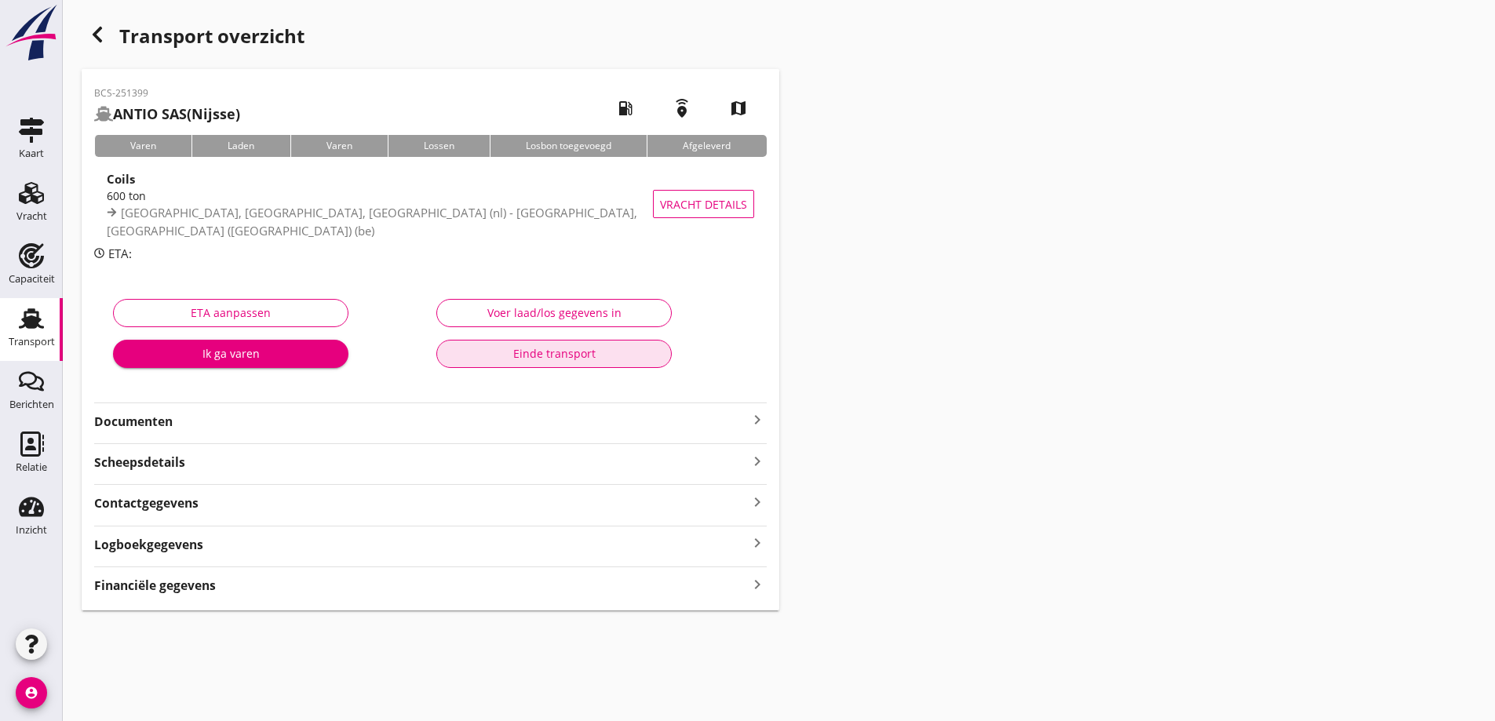
click at [520, 348] on div "Einde transport" at bounding box center [554, 353] width 209 height 16
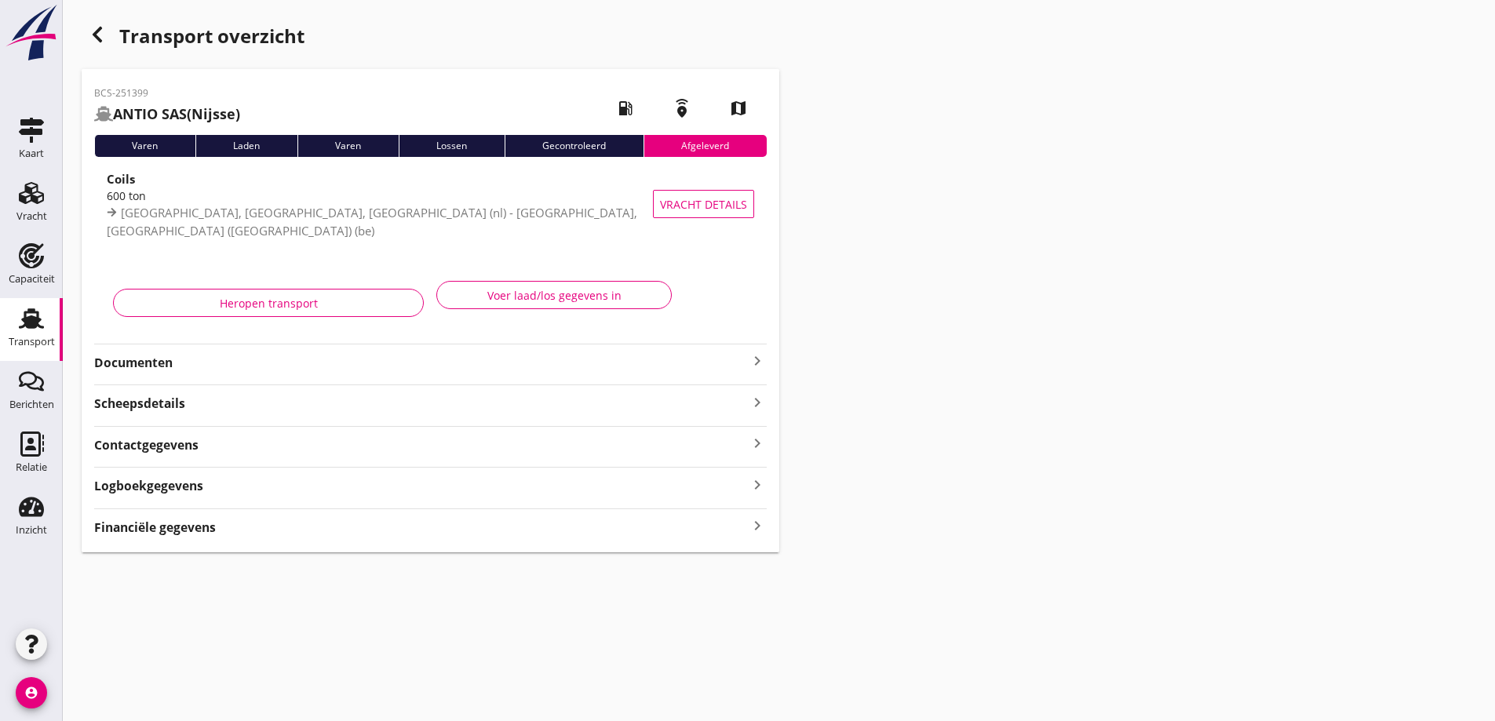
click at [31, 323] on use at bounding box center [31, 318] width 25 height 20
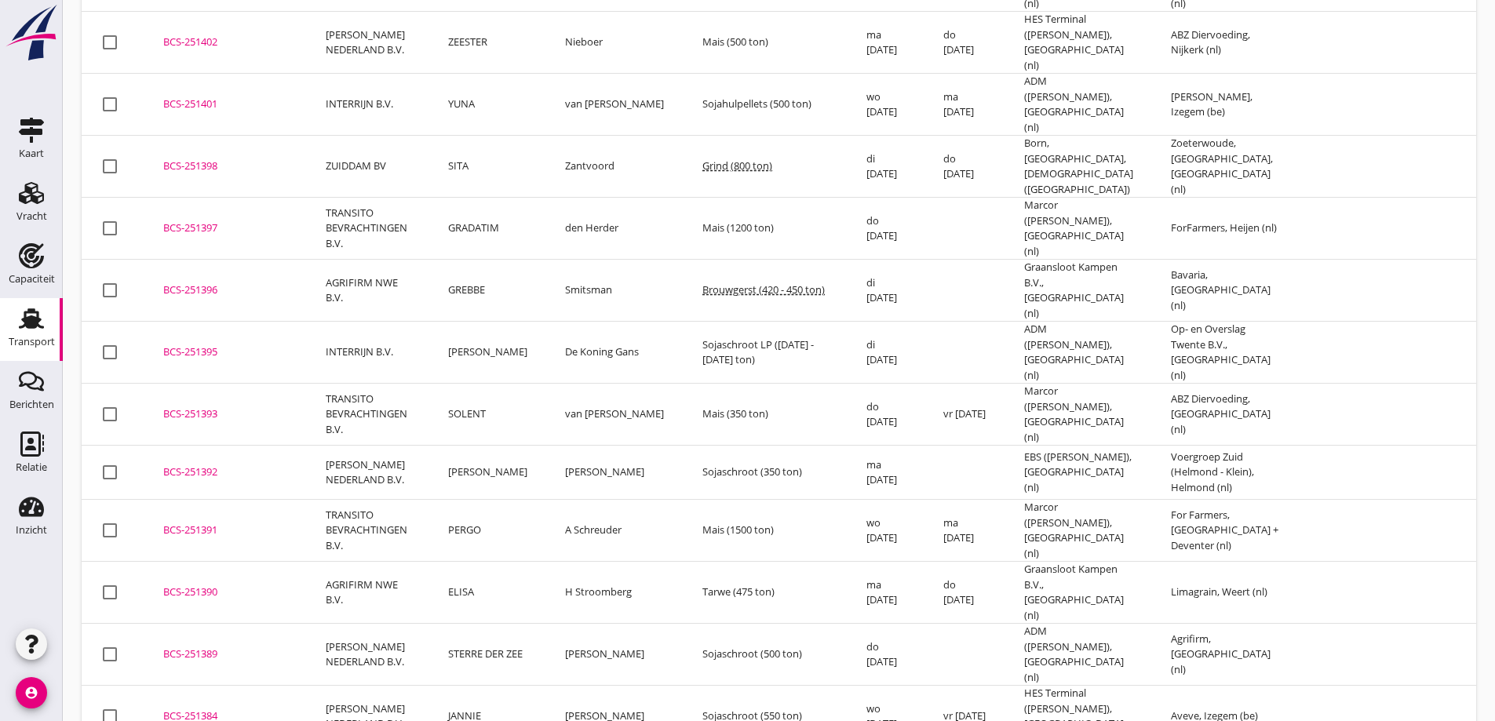
scroll to position [2980, 0]
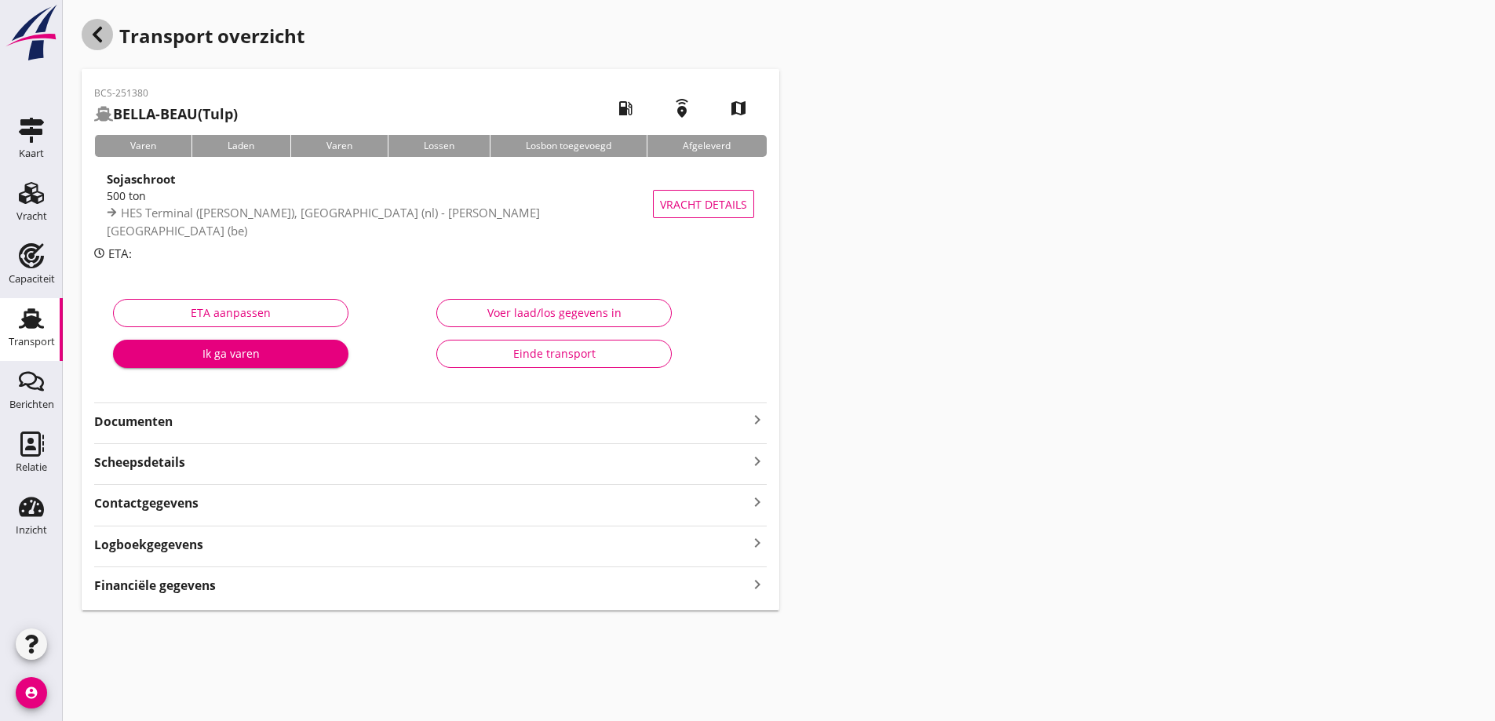
click at [102, 29] on icon "button" at bounding box center [97, 34] width 19 height 19
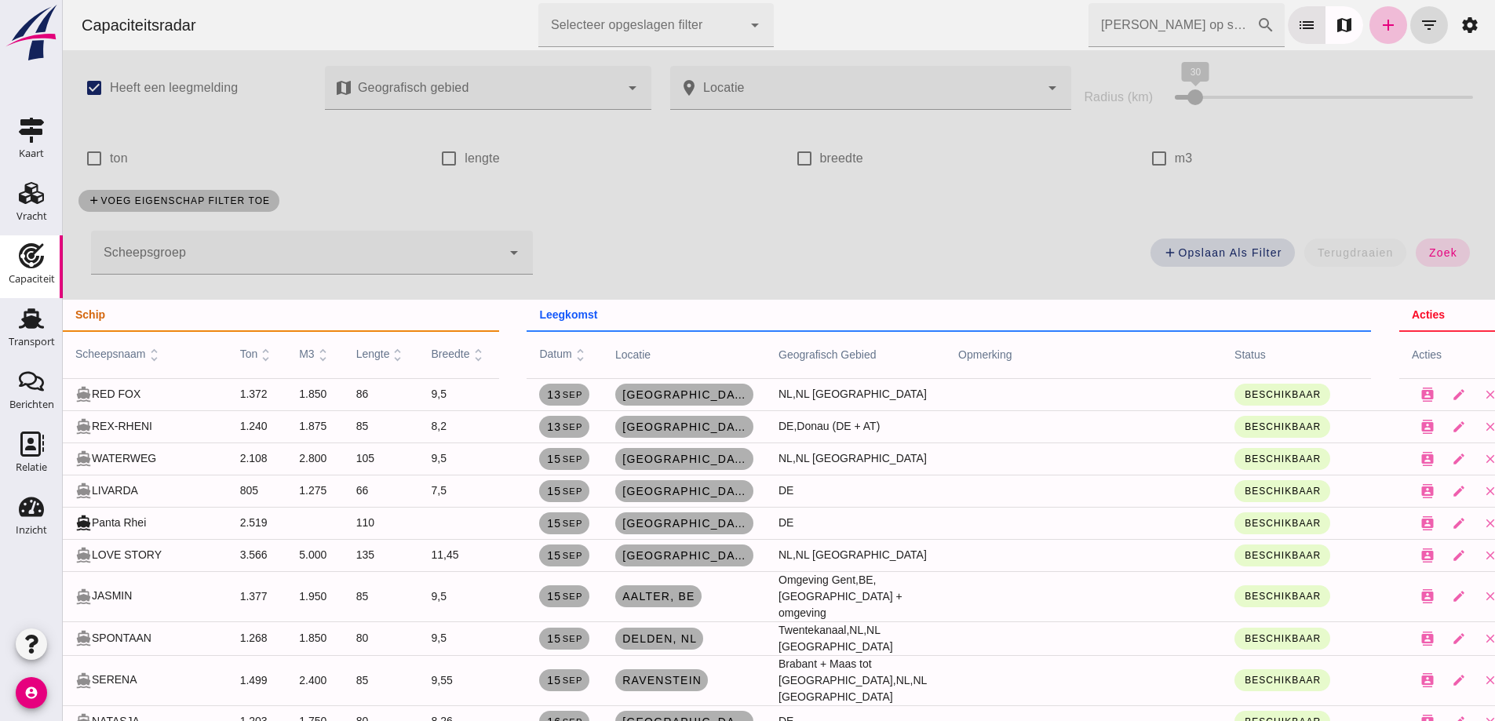
click at [223, 247] on div at bounding box center [296, 253] width 410 height 44
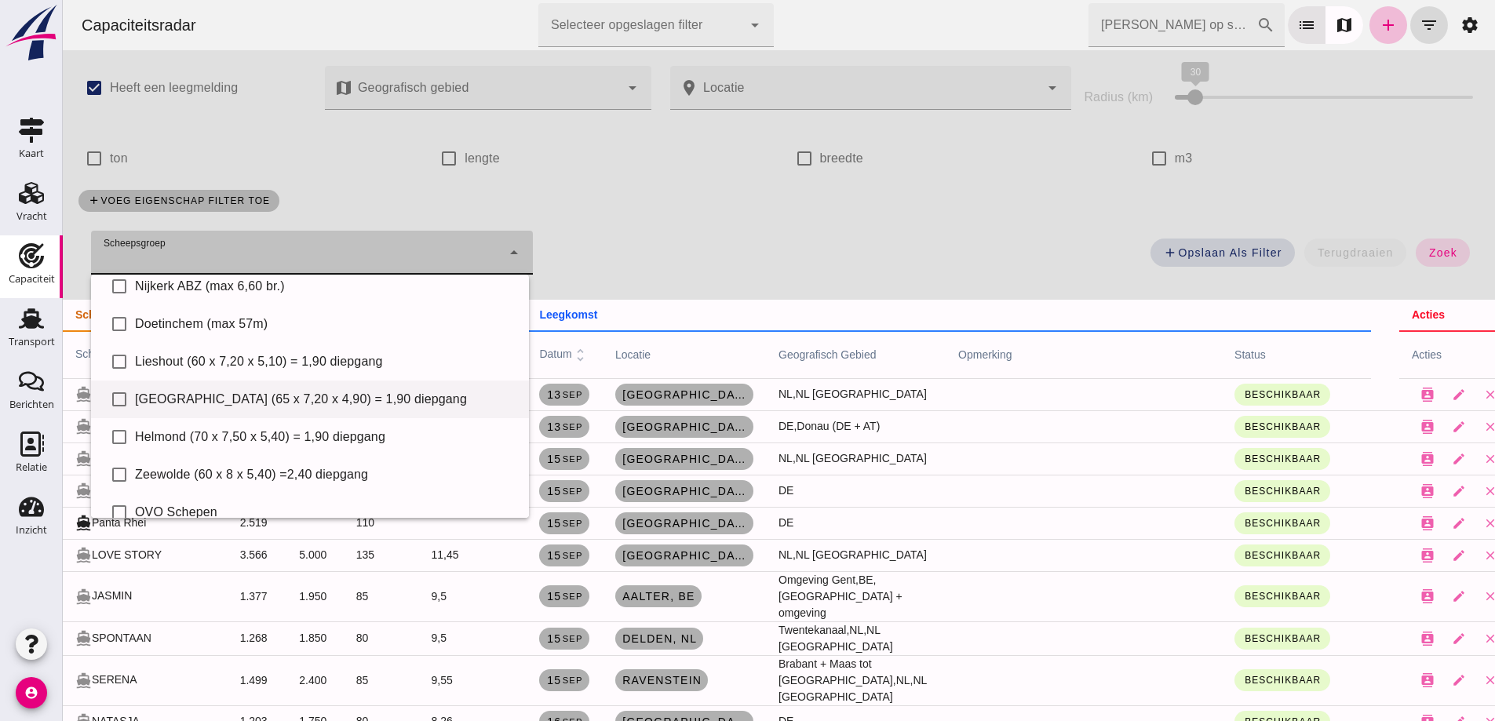
scroll to position [78, 0]
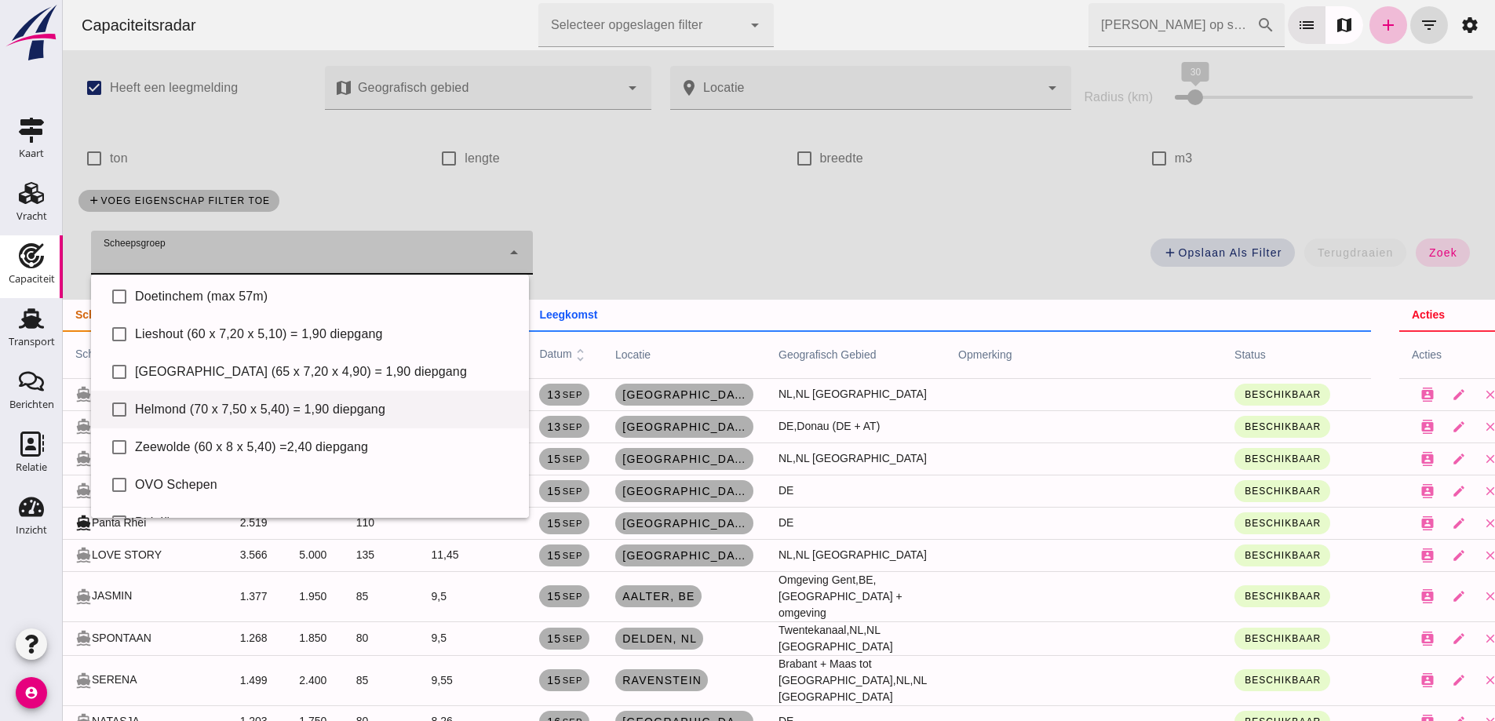
click at [228, 400] on div "Helmond (70 x 7,50 x 5,40) = 1,90 diepgang" at bounding box center [325, 409] width 381 height 19
type input "Helmond (70 x 7,50 x 5,40) = 1,90 diepgang"
checkbox input "true"
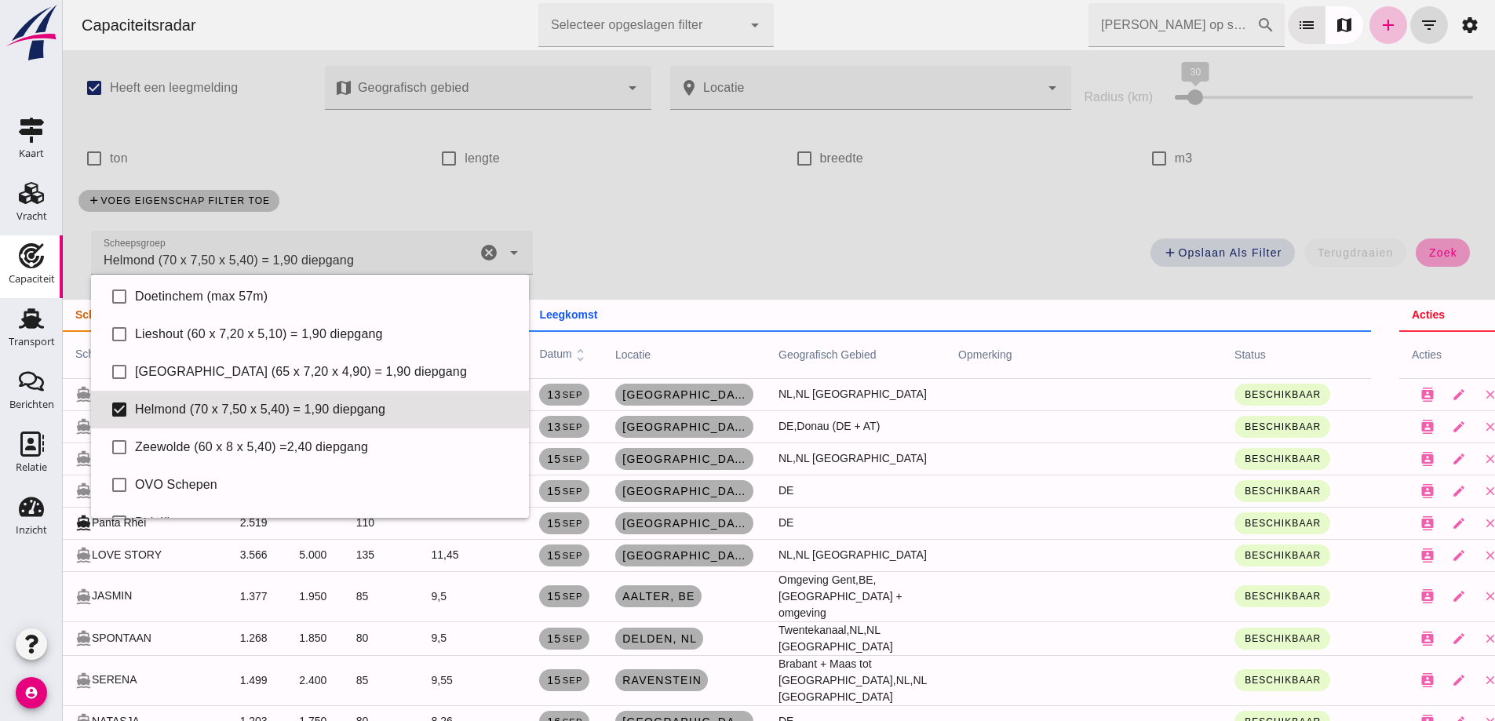
click at [1434, 257] on span "zoek" at bounding box center [1442, 252] width 29 height 13
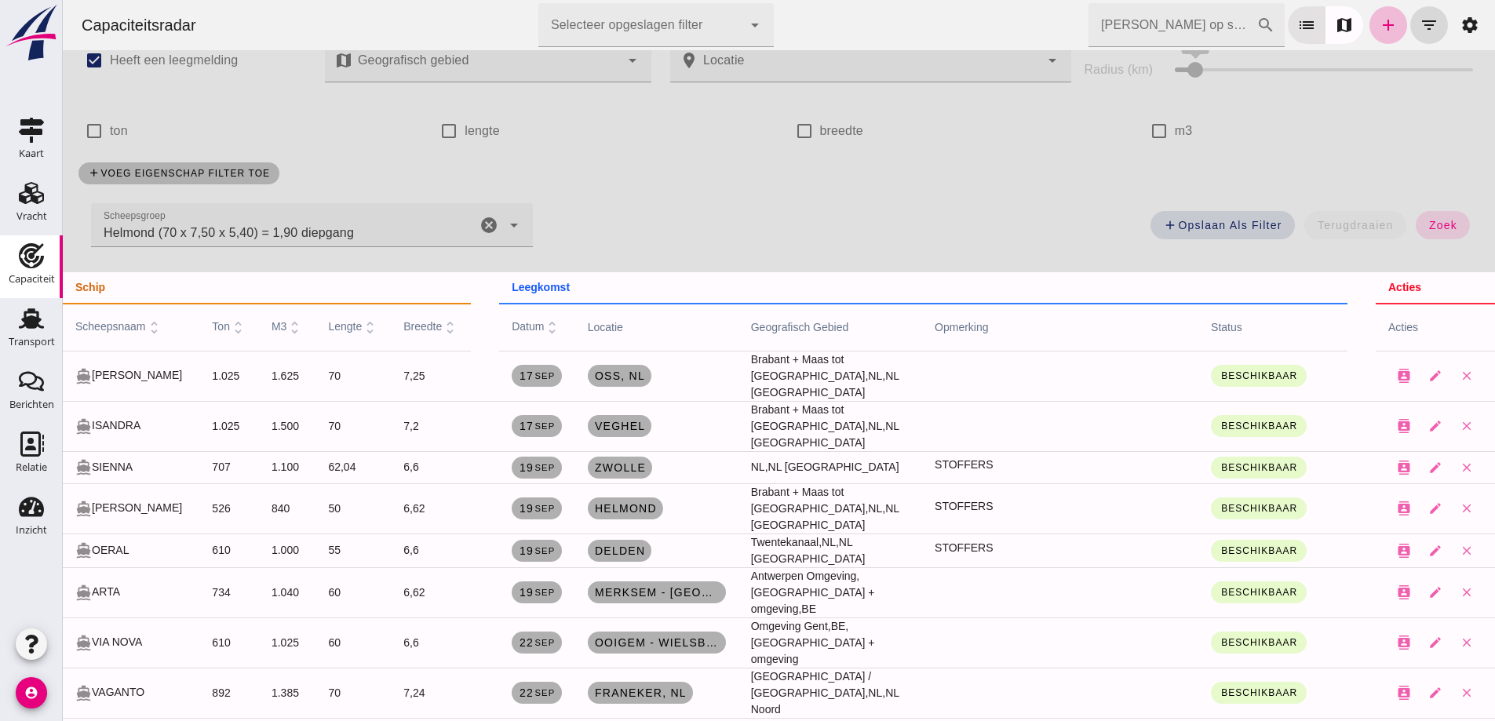
scroll to position [0, 0]
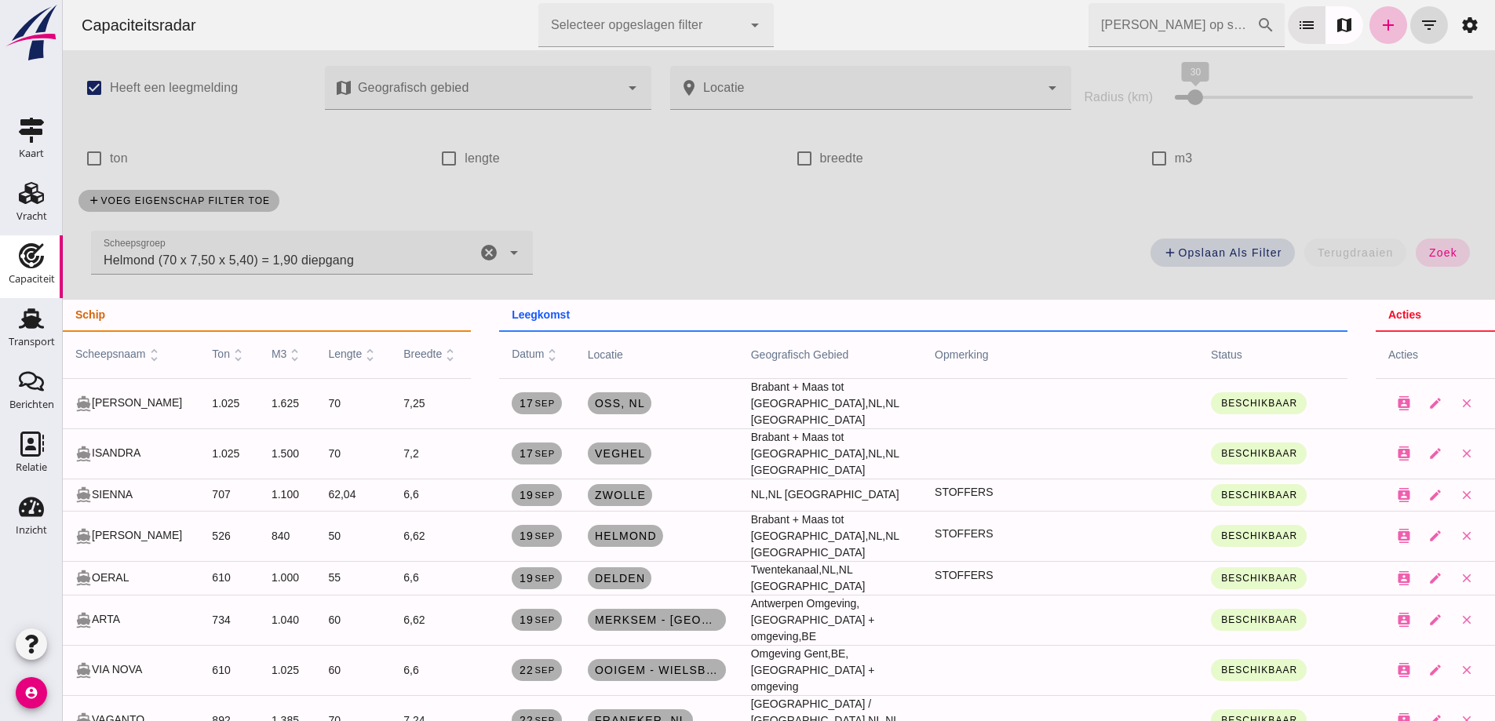
click at [487, 257] on icon "cancel" at bounding box center [489, 252] width 19 height 19
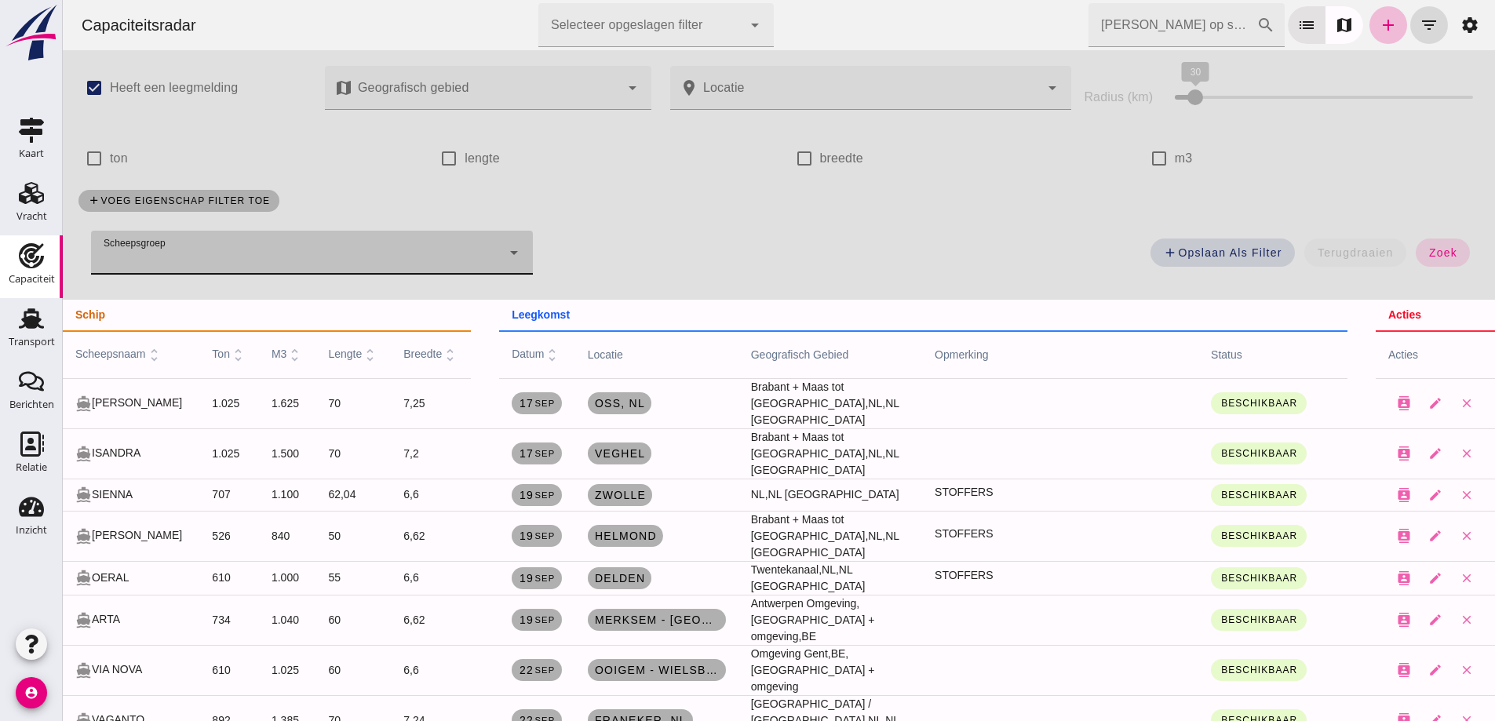
click at [485, 257] on div at bounding box center [293, 253] width 404 height 44
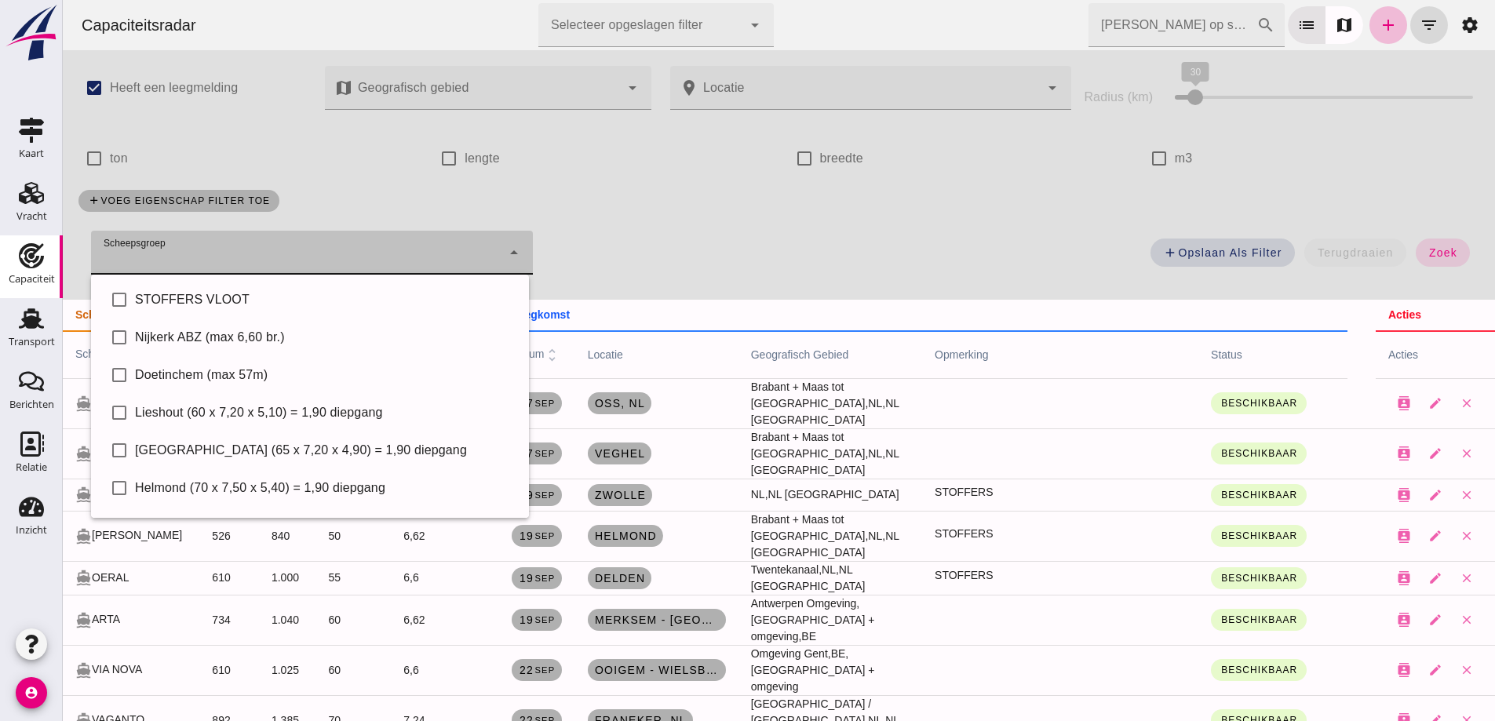
click at [707, 204] on div "add voeg eigenschap filter toe" at bounding box center [779, 201] width 1420 height 41
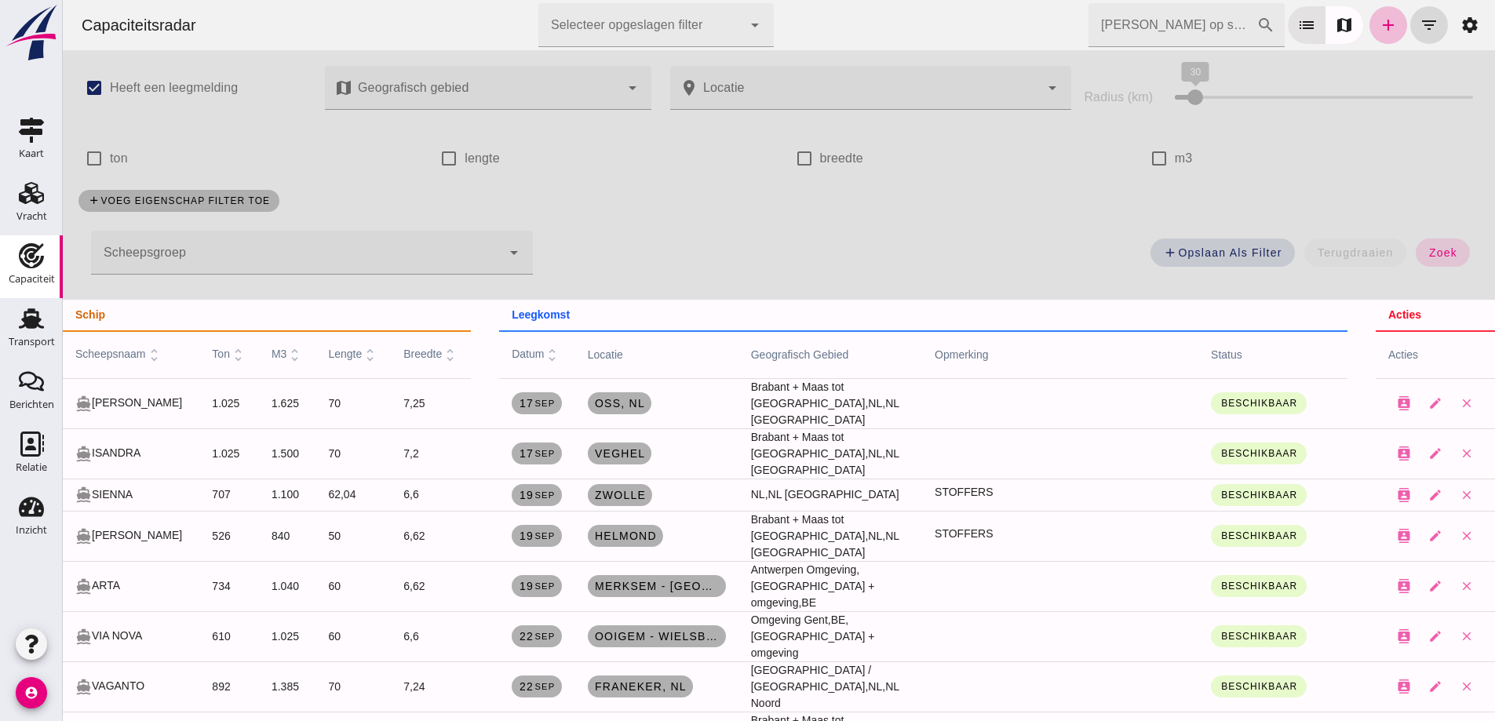
click at [3, 274] on link "Capaciteit Capaciteit" at bounding box center [31, 266] width 63 height 63
click at [228, 219] on div "add voeg eigenschap filter toe" at bounding box center [779, 201] width 1420 height 41
click at [223, 234] on div at bounding box center [296, 253] width 410 height 44
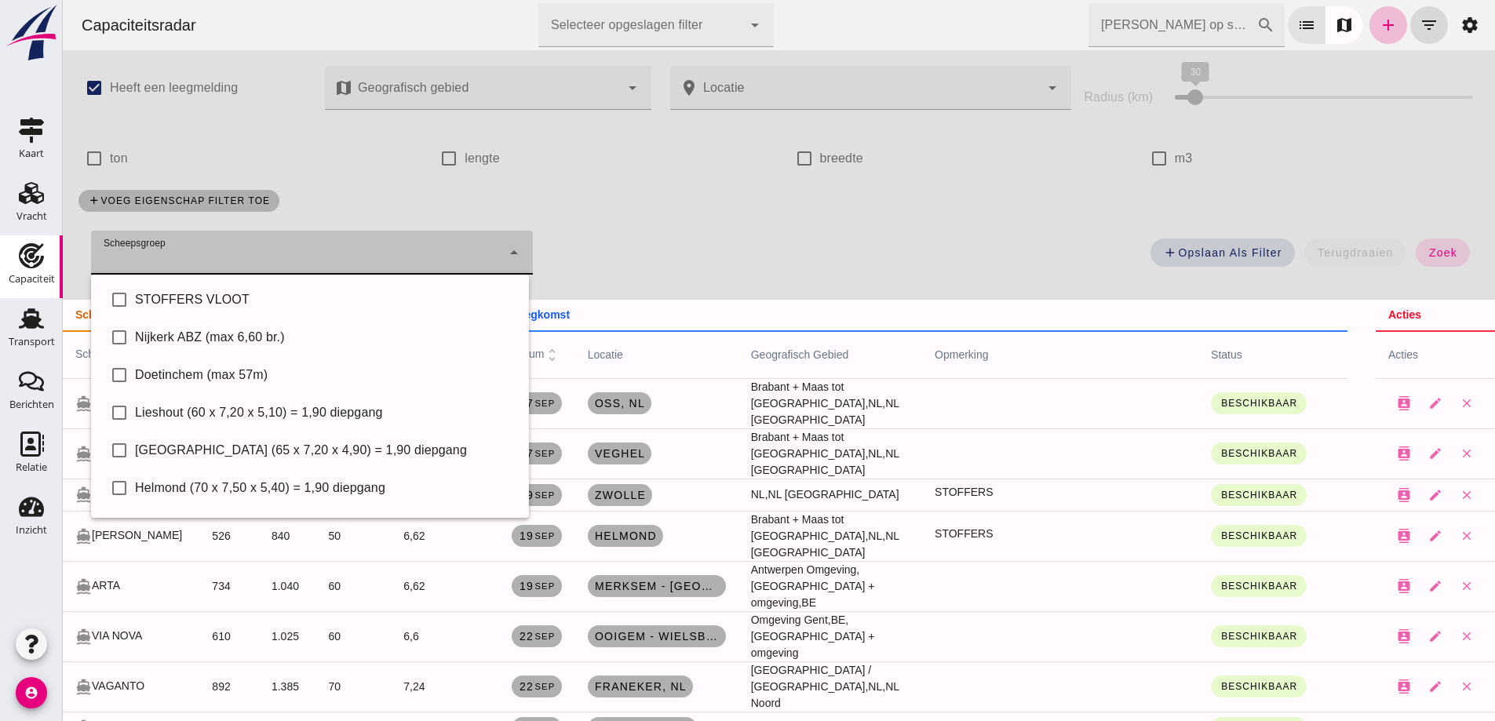
click at [226, 240] on div at bounding box center [296, 253] width 410 height 44
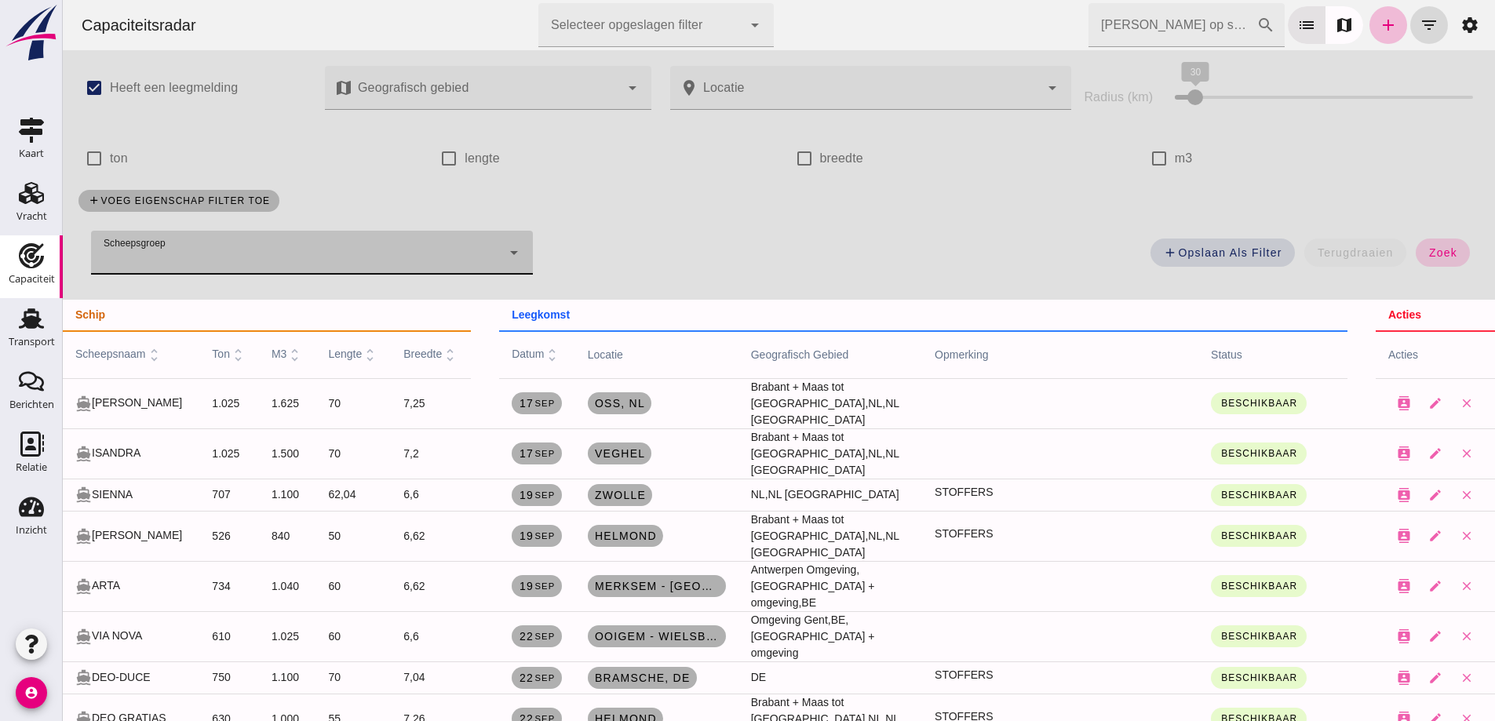
click at [1428, 246] on span "zoek" at bounding box center [1442, 252] width 29 height 13
click at [1131, 32] on input "Zoek op scheepsnaam" at bounding box center [1172, 25] width 168 height 44
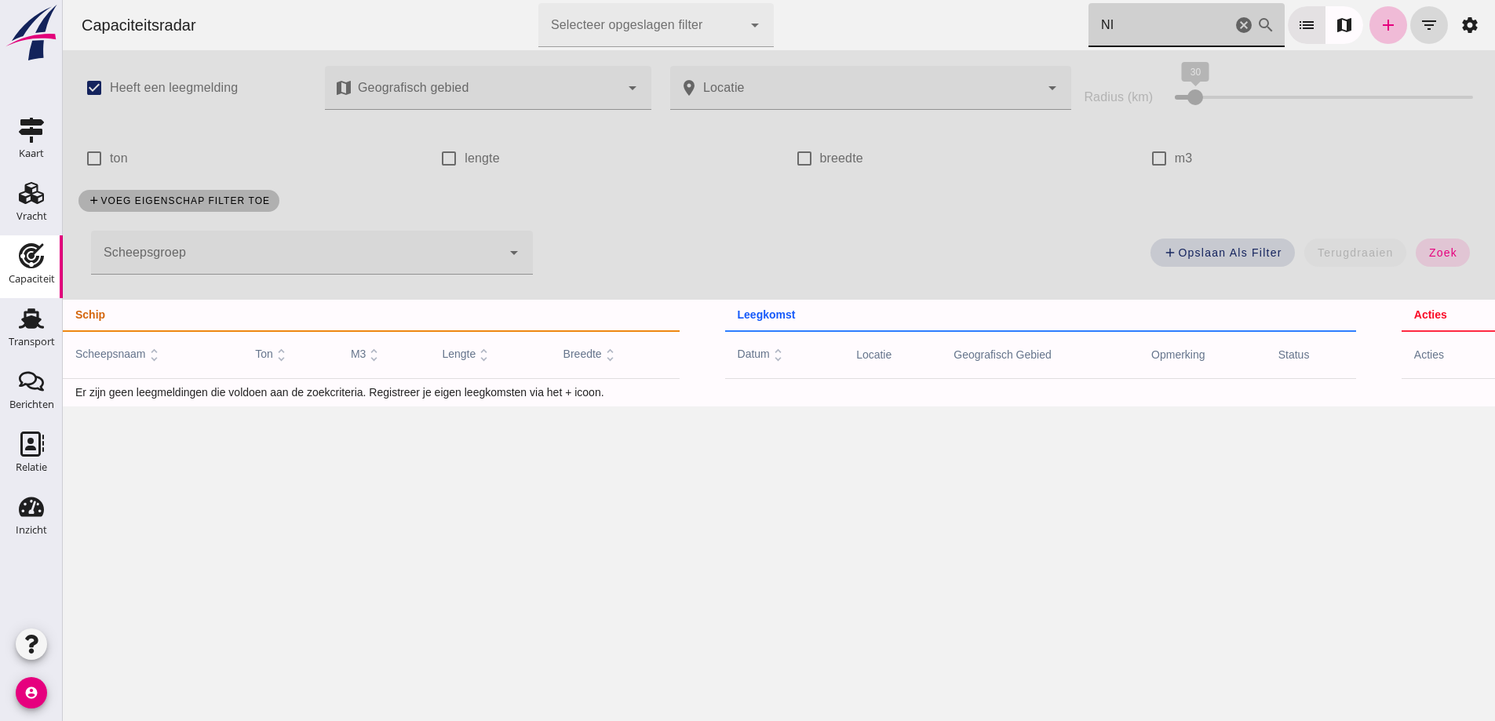
type input "N"
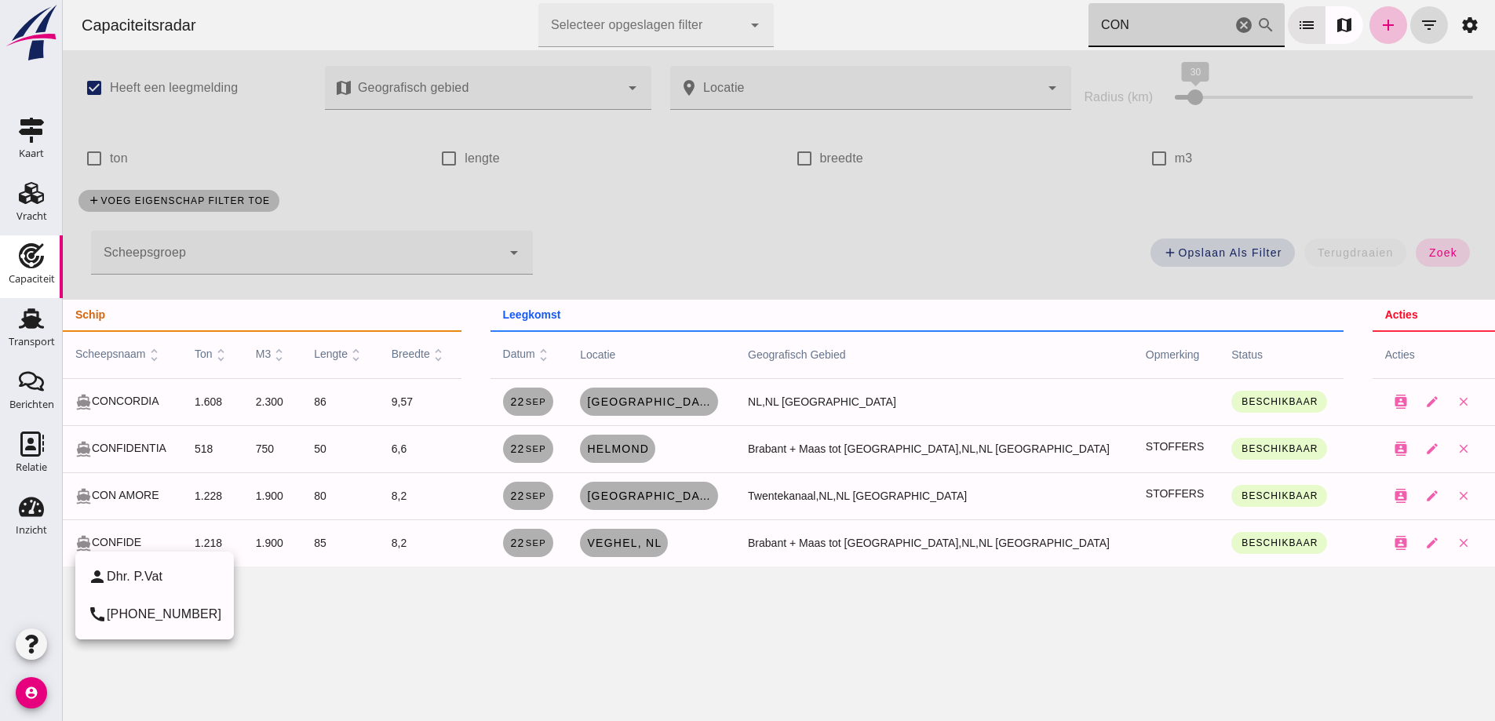
type input "CON"
click at [164, 542] on div "directions_boat CONFIDE" at bounding box center [122, 542] width 94 height 17
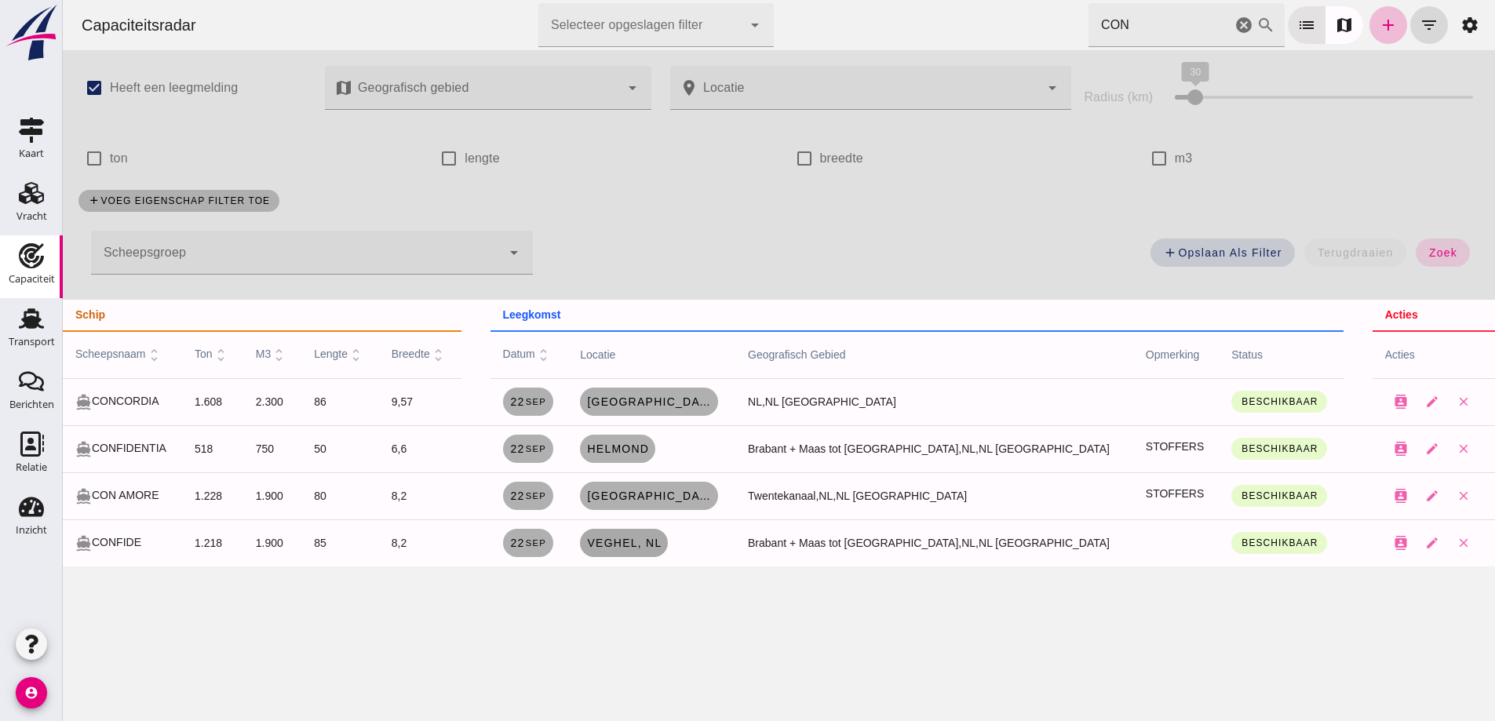
click at [643, 545] on link "Veghel, nl" at bounding box center [624, 543] width 88 height 28
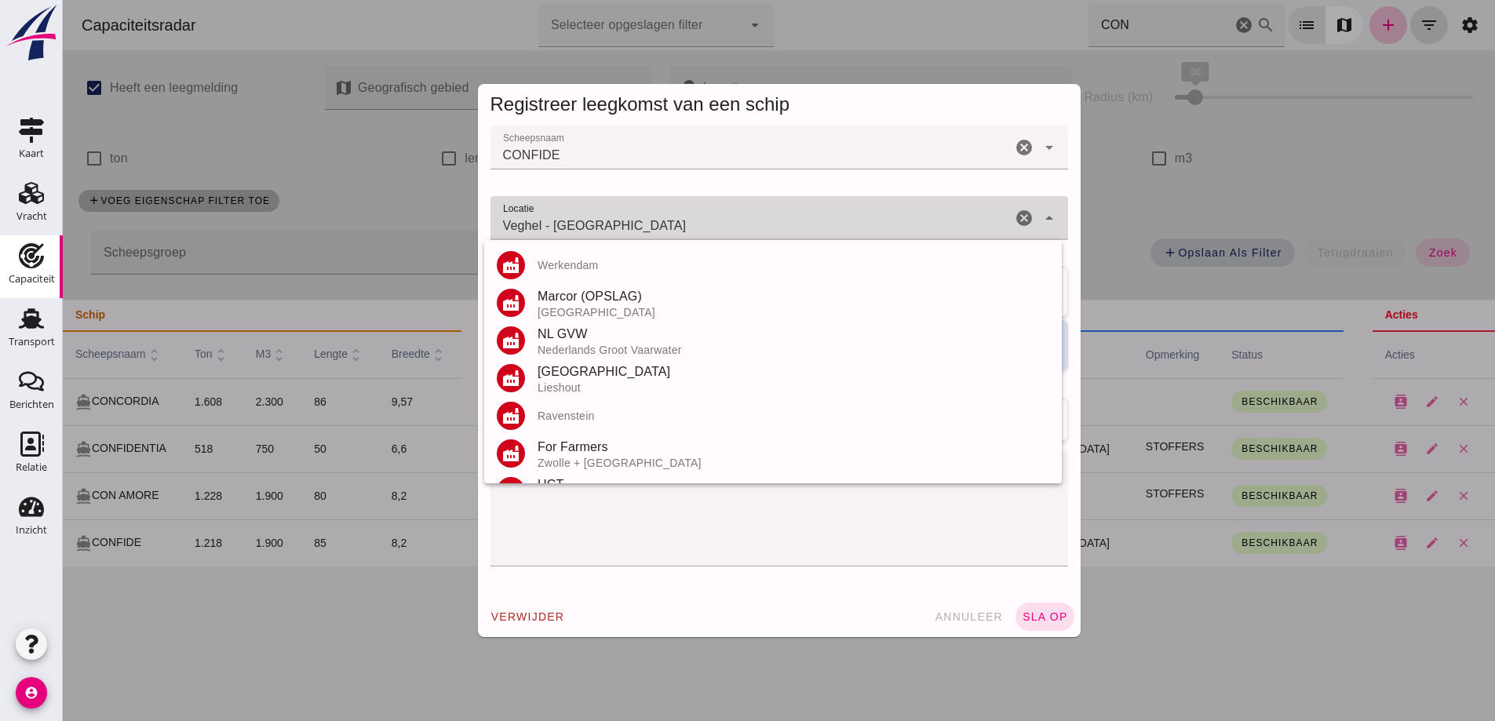
drag, startPoint x: 650, startPoint y: 227, endPoint x: 486, endPoint y: 202, distance: 165.8
click at [490, 202] on div "Veghel - Noord-Brabant Veghel - Noord-Brabant" at bounding box center [750, 218] width 521 height 44
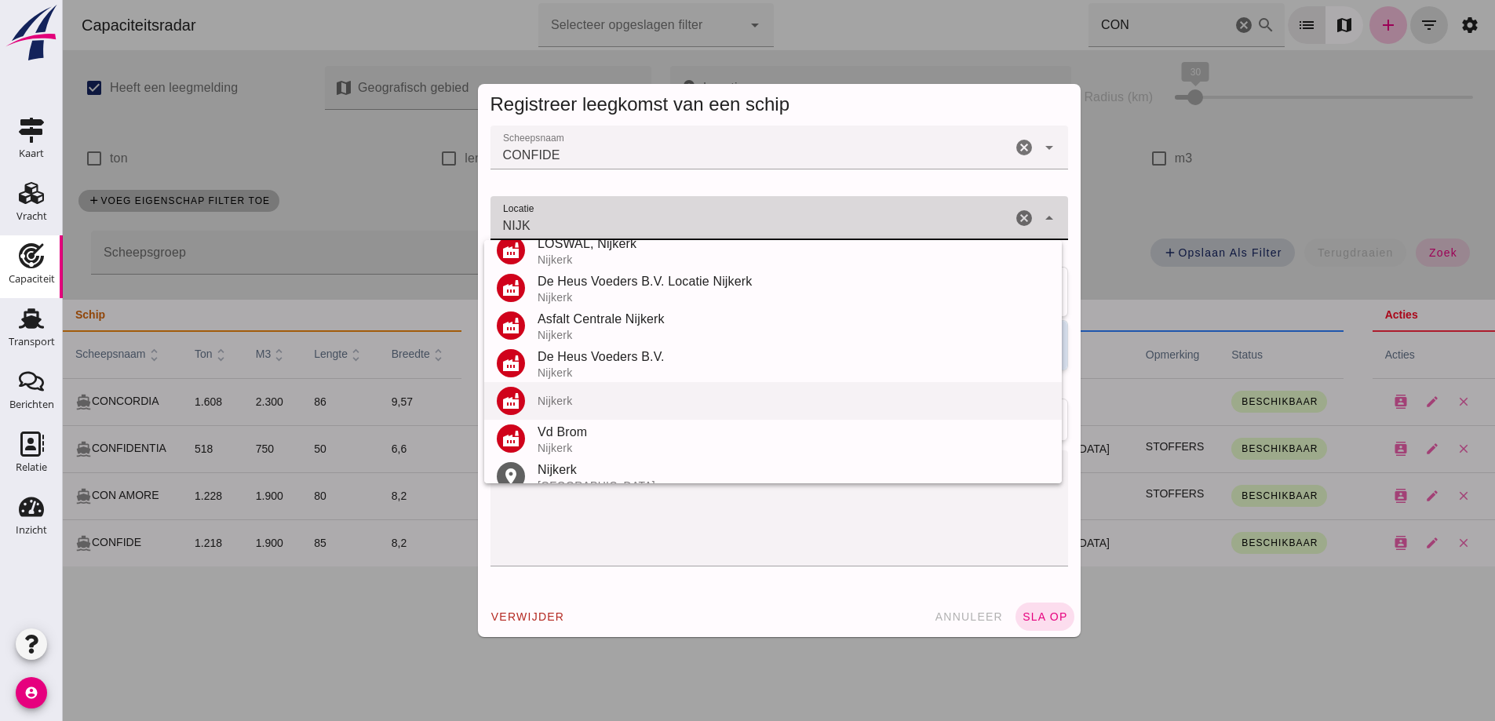
scroll to position [108, 0]
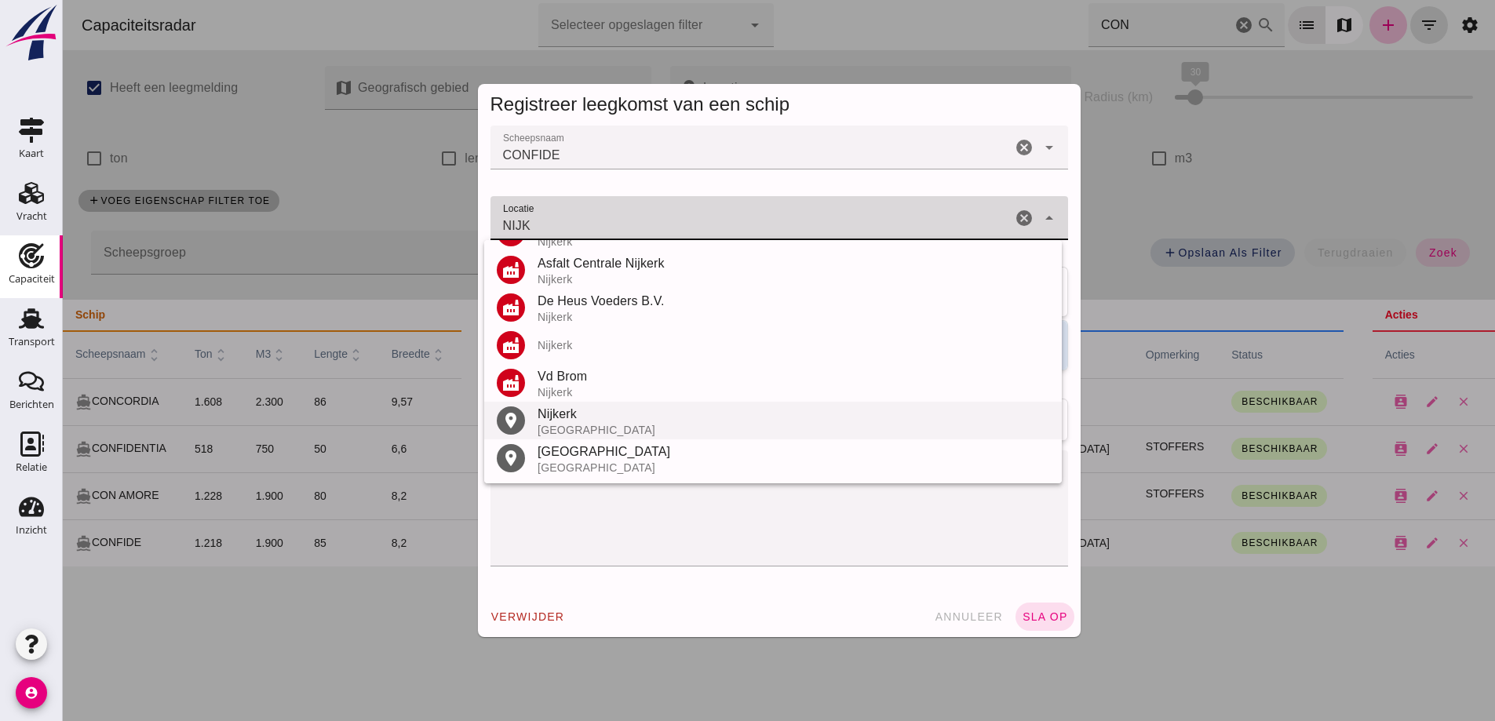
click at [569, 412] on div "Nijkerk" at bounding box center [794, 414] width 512 height 19
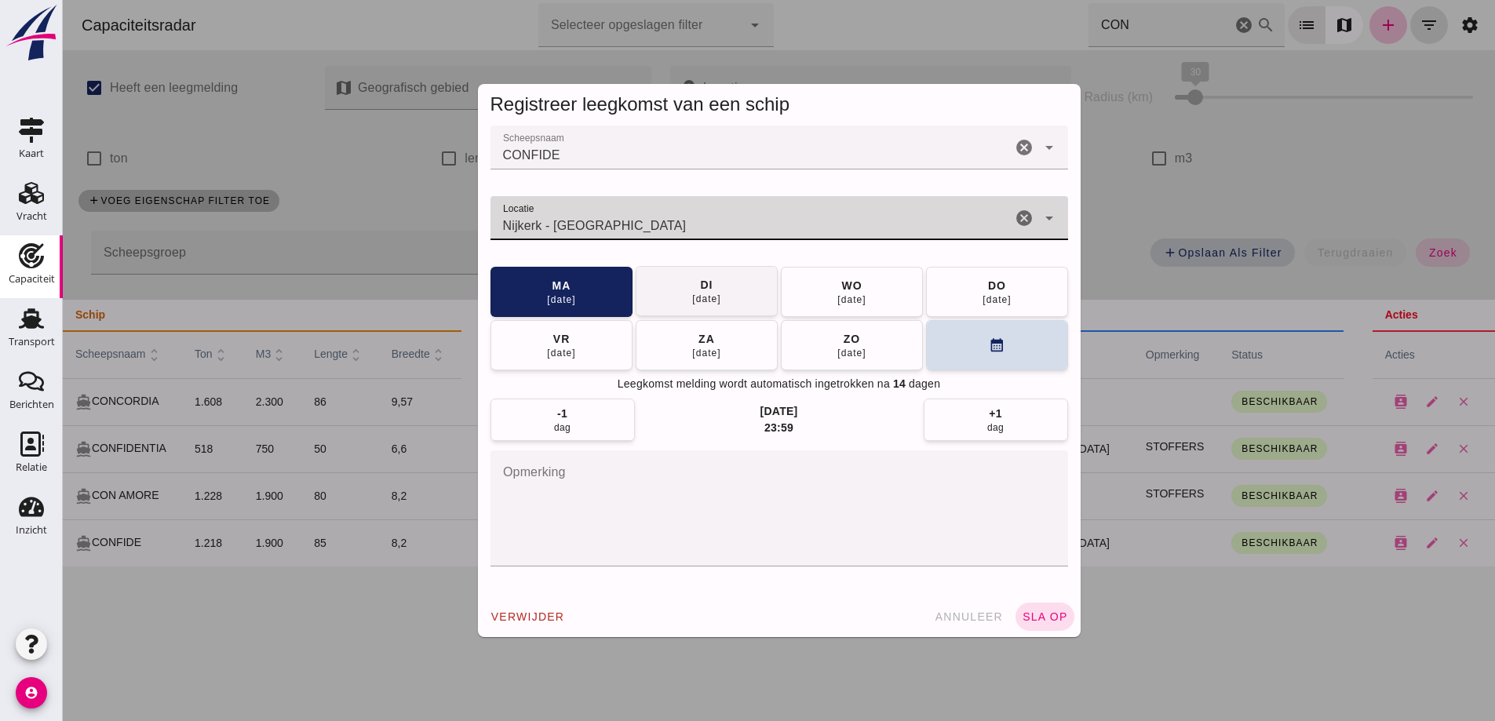
type input "Nijkerk - Gelderland"
click at [706, 277] on div "di" at bounding box center [705, 285] width 13 height 16
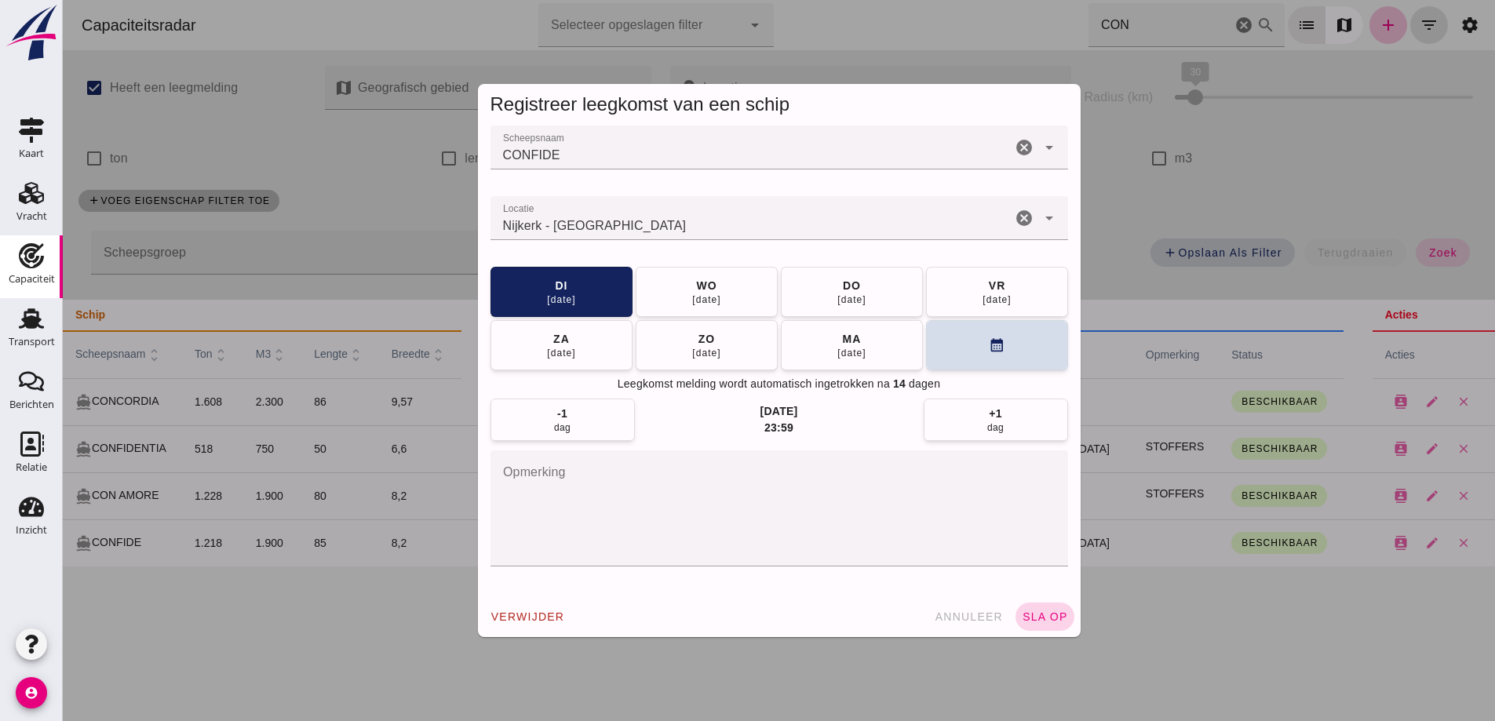
click at [1055, 617] on span "sla op" at bounding box center [1045, 617] width 46 height 13
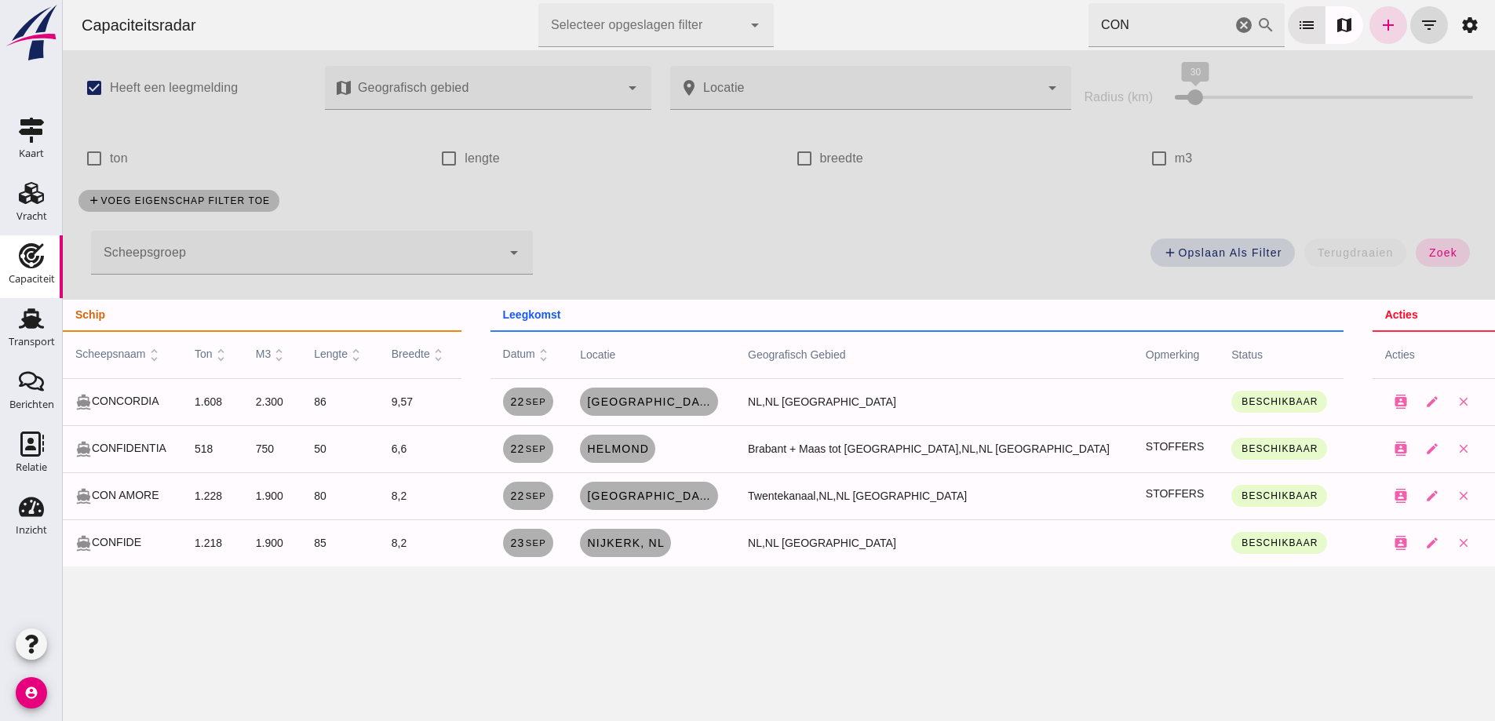
click at [1234, 29] on icon "cancel" at bounding box center [1243, 25] width 19 height 19
click at [1234, 23] on icon "cancel" at bounding box center [1243, 25] width 19 height 19
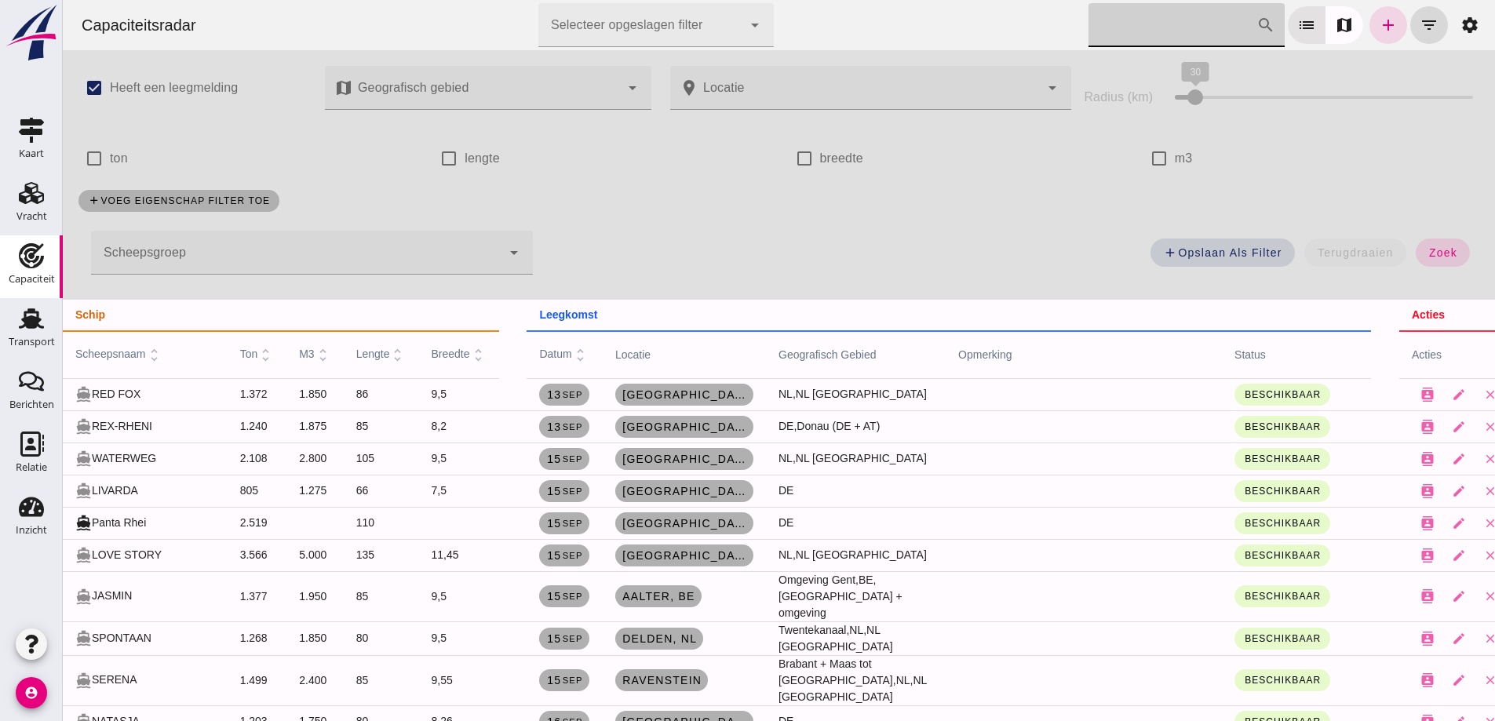
click at [1202, 11] on input "Zoek op scheepsnaam" at bounding box center [1172, 25] width 168 height 44
click at [1150, 159] on input "m3" at bounding box center [1158, 158] width 31 height 31
checkbox input "true"
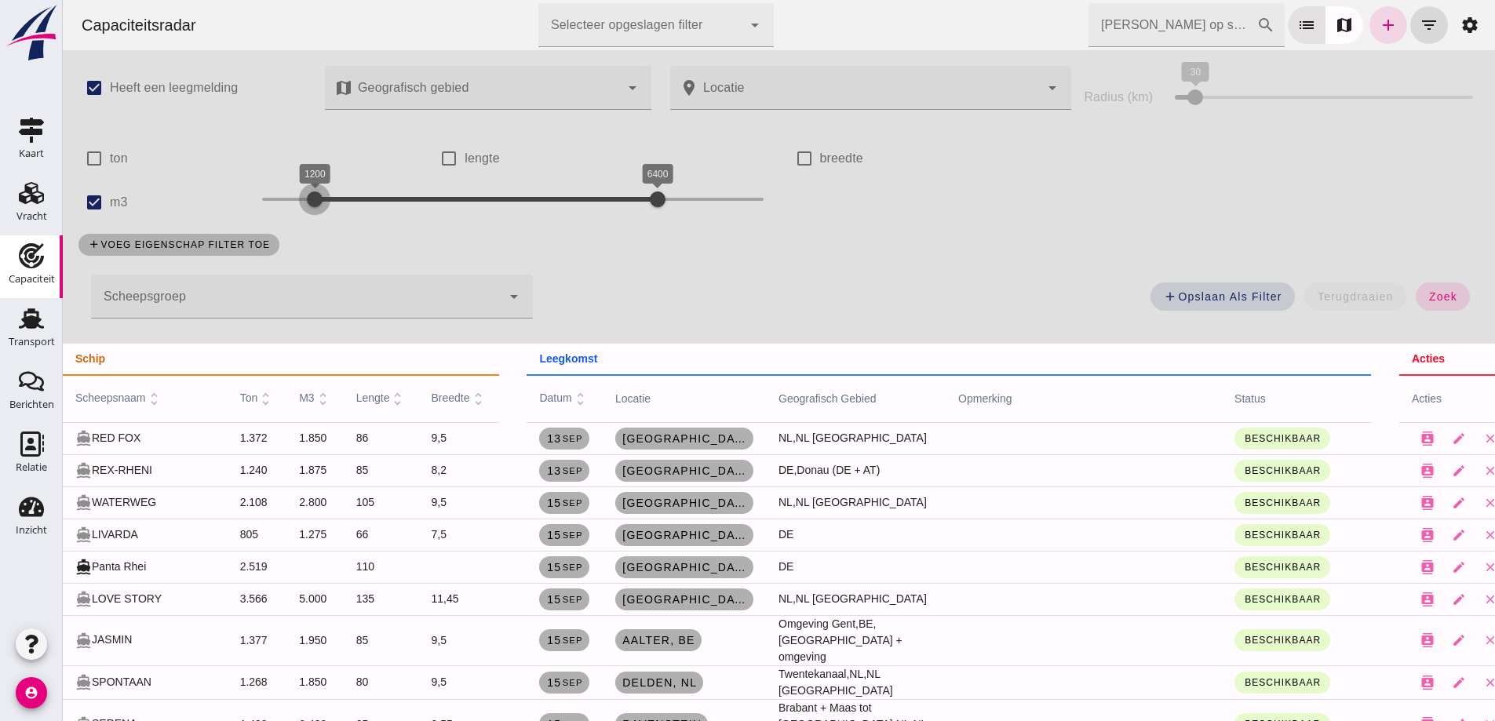
drag, startPoint x: 253, startPoint y: 193, endPoint x: 298, endPoint y: 201, distance: 46.2
click at [299, 201] on div at bounding box center [314, 199] width 31 height 31
drag, startPoint x: 647, startPoint y: 199, endPoint x: 509, endPoint y: 190, distance: 137.7
click at [502, 192] on div at bounding box center [512, 199] width 31 height 31
click at [1424, 283] on button "zoek" at bounding box center [1443, 297] width 54 height 28
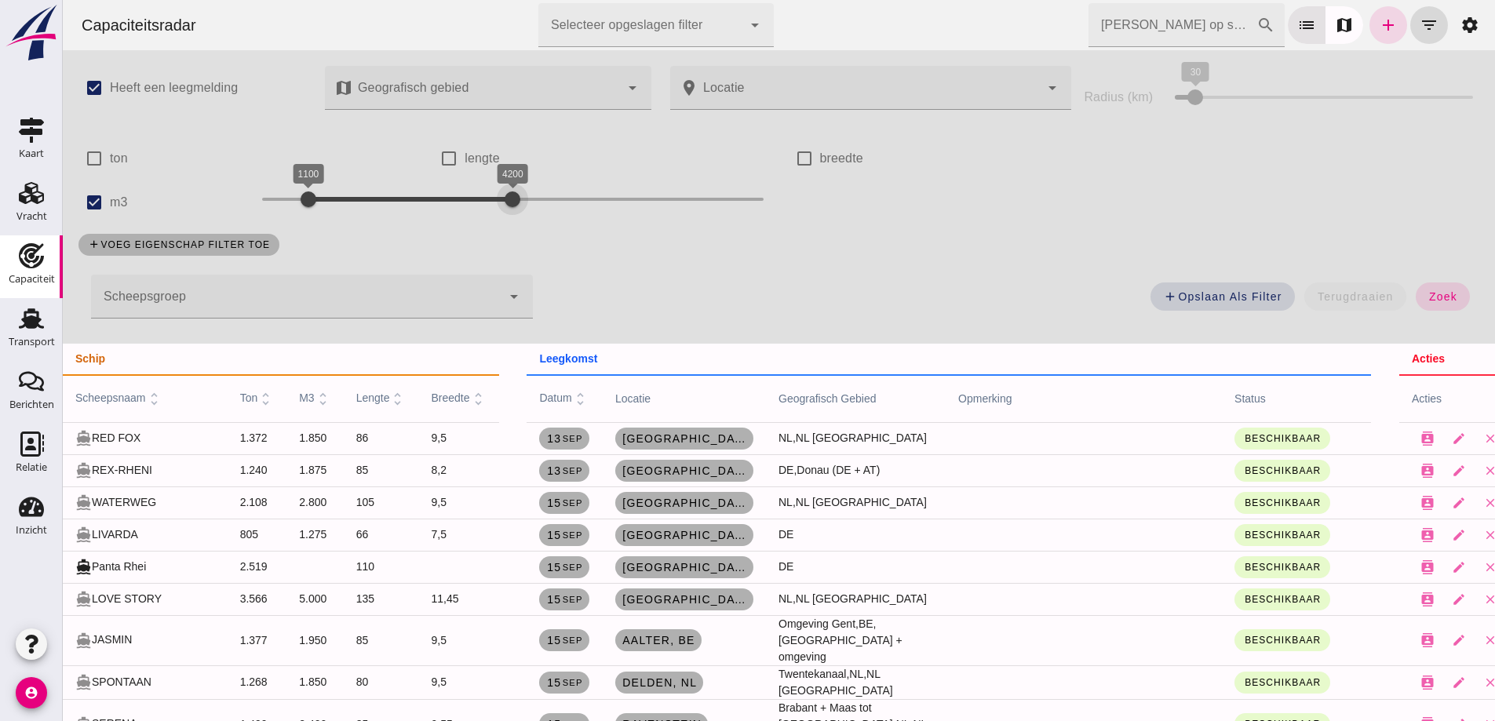
click at [1431, 298] on span "zoek" at bounding box center [1442, 296] width 29 height 13
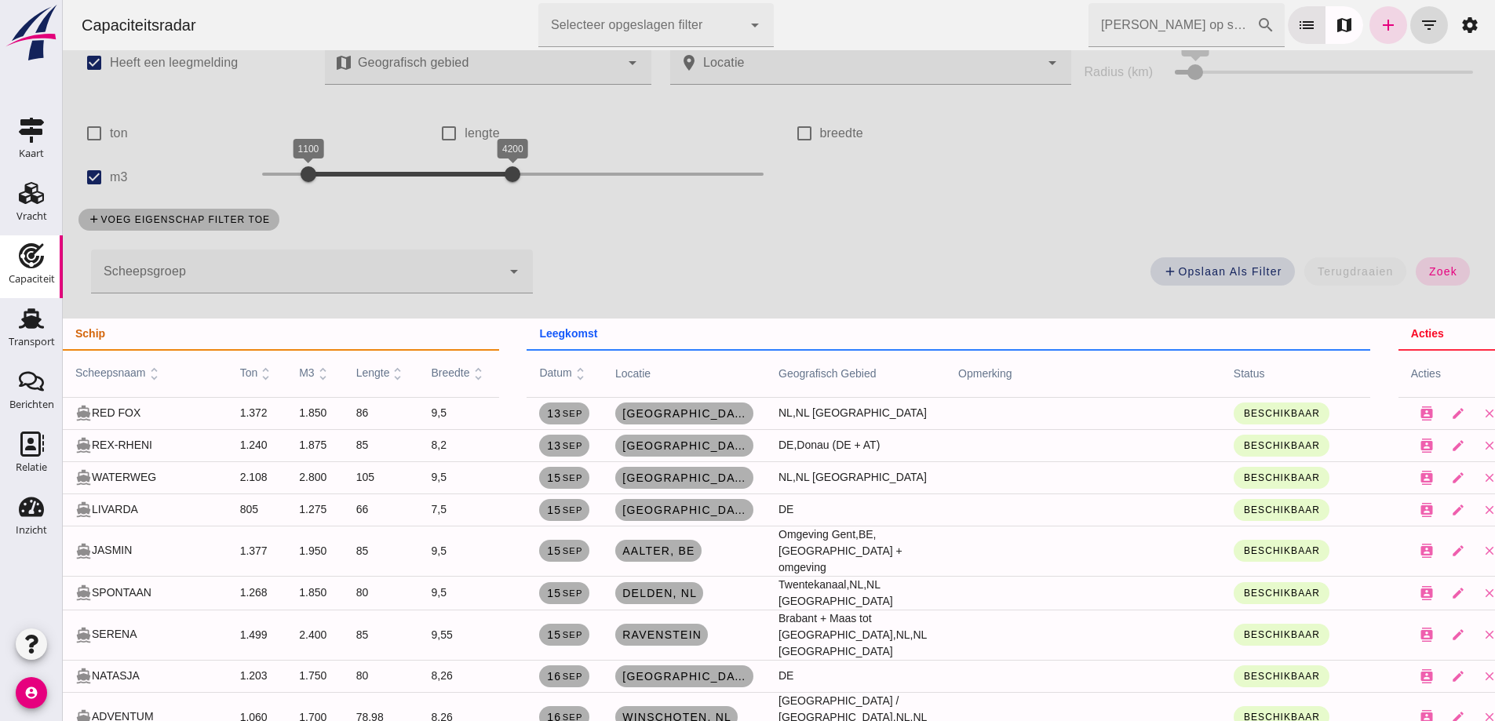
scroll to position [0, 0]
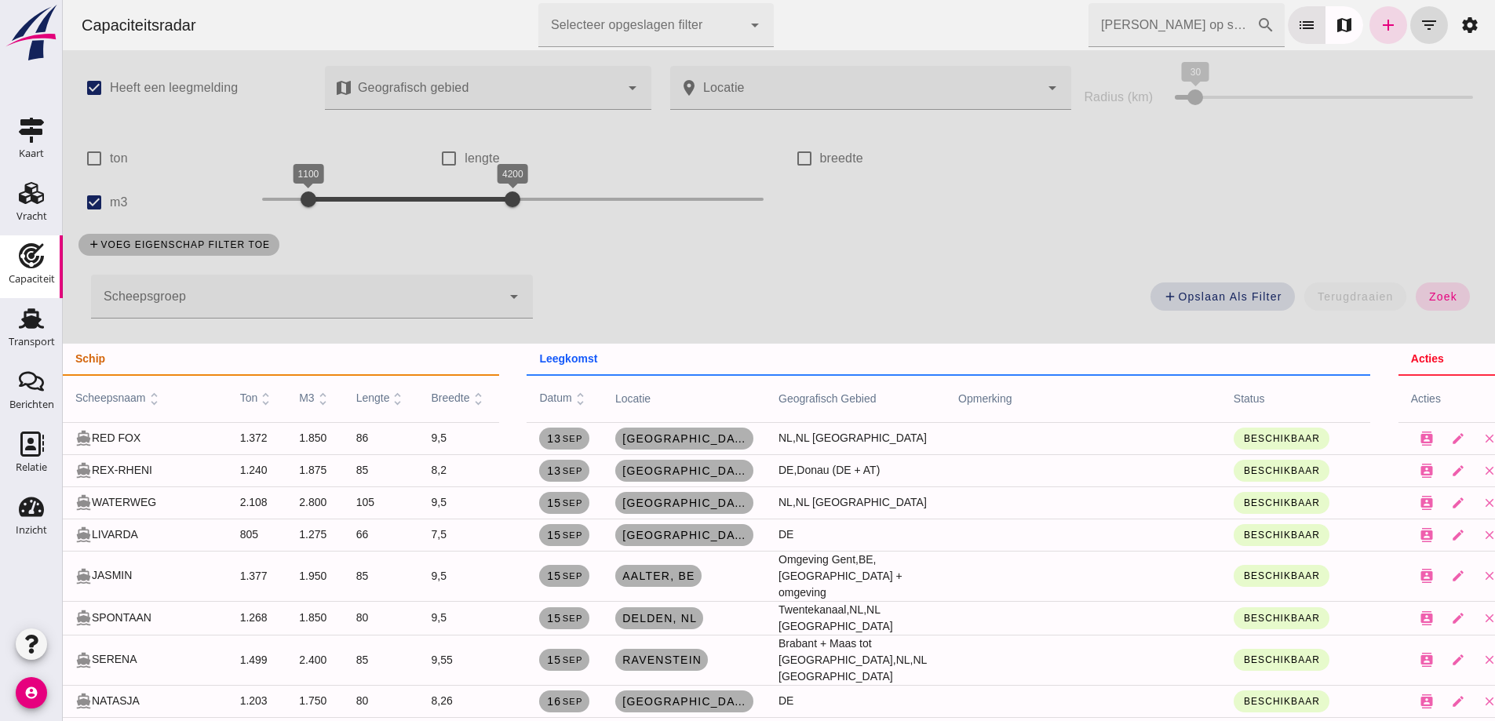
drag, startPoint x: 184, startPoint y: 275, endPoint x: 187, endPoint y: 317, distance: 41.7
click at [184, 275] on div at bounding box center [296, 297] width 410 height 44
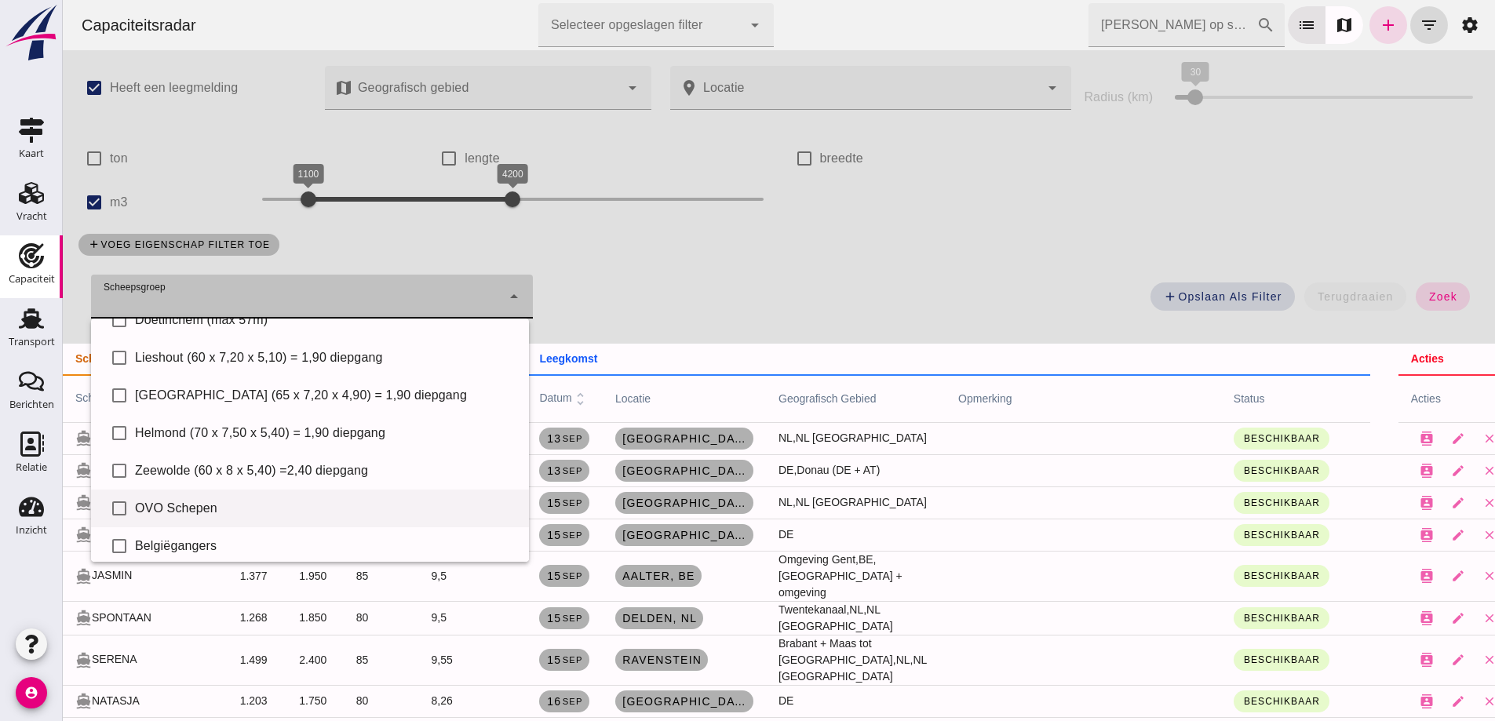
scroll to position [108, 0]
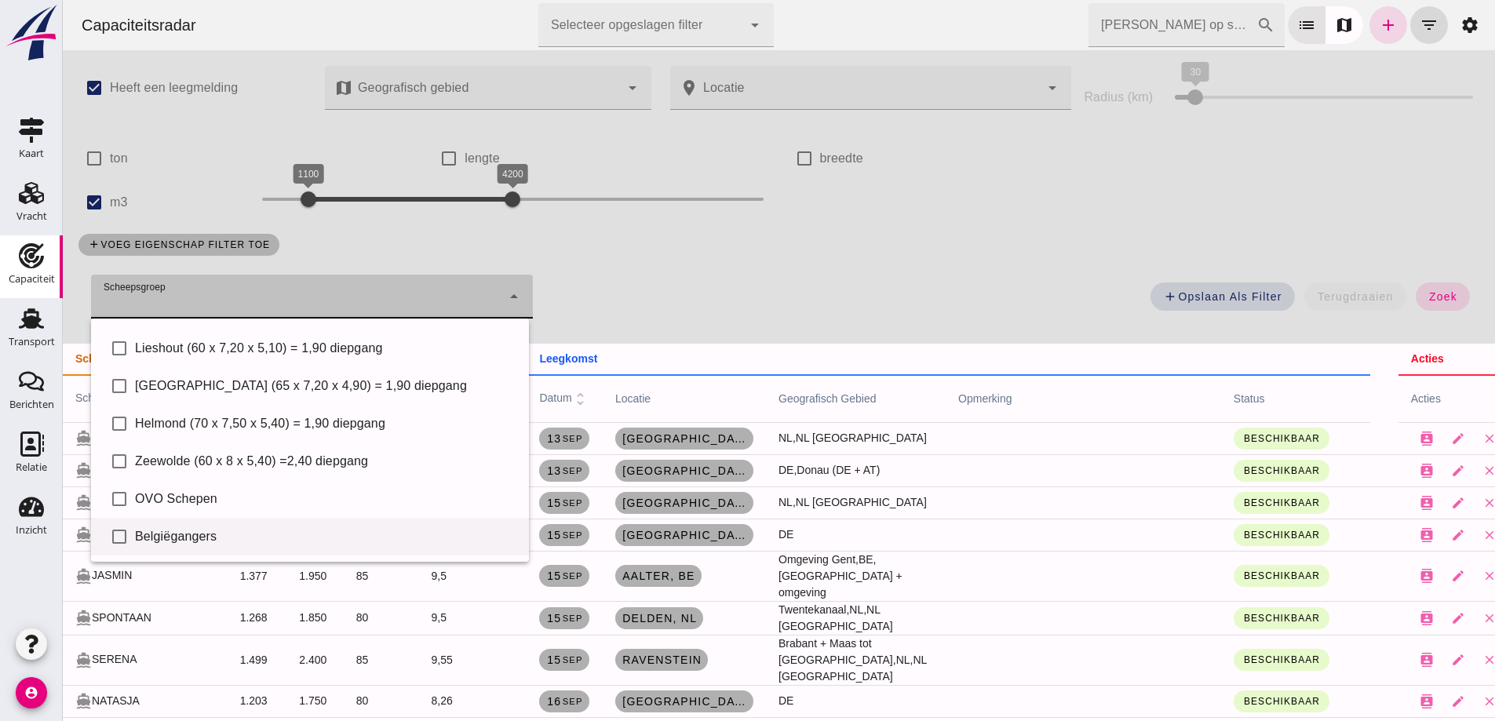
click at [217, 547] on div "check_box_outline_blank Belgiëgangers" at bounding box center [310, 537] width 438 height 38
type input "Belgiëgangers"
checkbox input "true"
click at [1437, 296] on span "zoek" at bounding box center [1442, 296] width 29 height 13
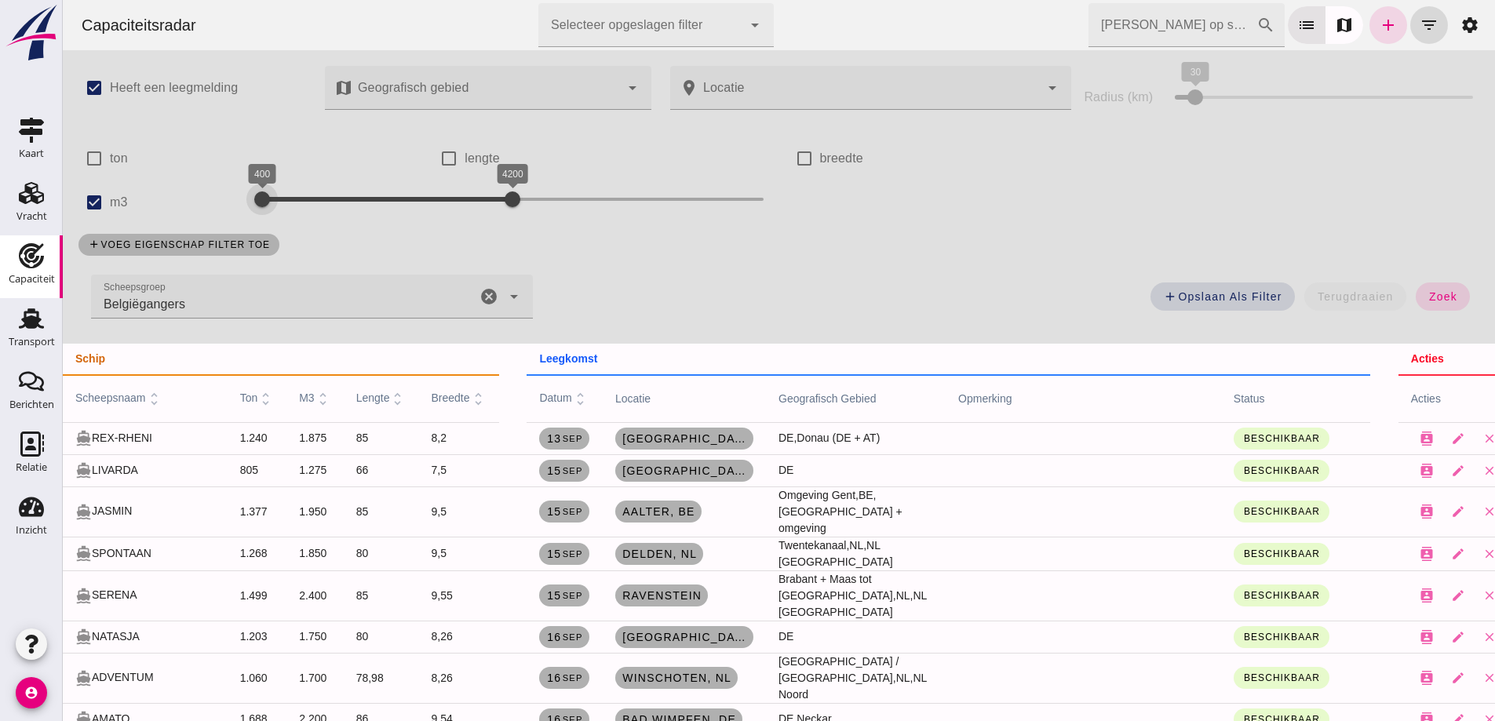
drag, startPoint x: 303, startPoint y: 205, endPoint x: 191, endPoint y: 179, distance: 114.4
click at [191, 179] on div "check_box Heeft een leegmelding map Geografisch gebied Geografisch gebied cance…" at bounding box center [779, 197] width 1432 height 294
click at [1441, 298] on span "zoek" at bounding box center [1442, 296] width 29 height 13
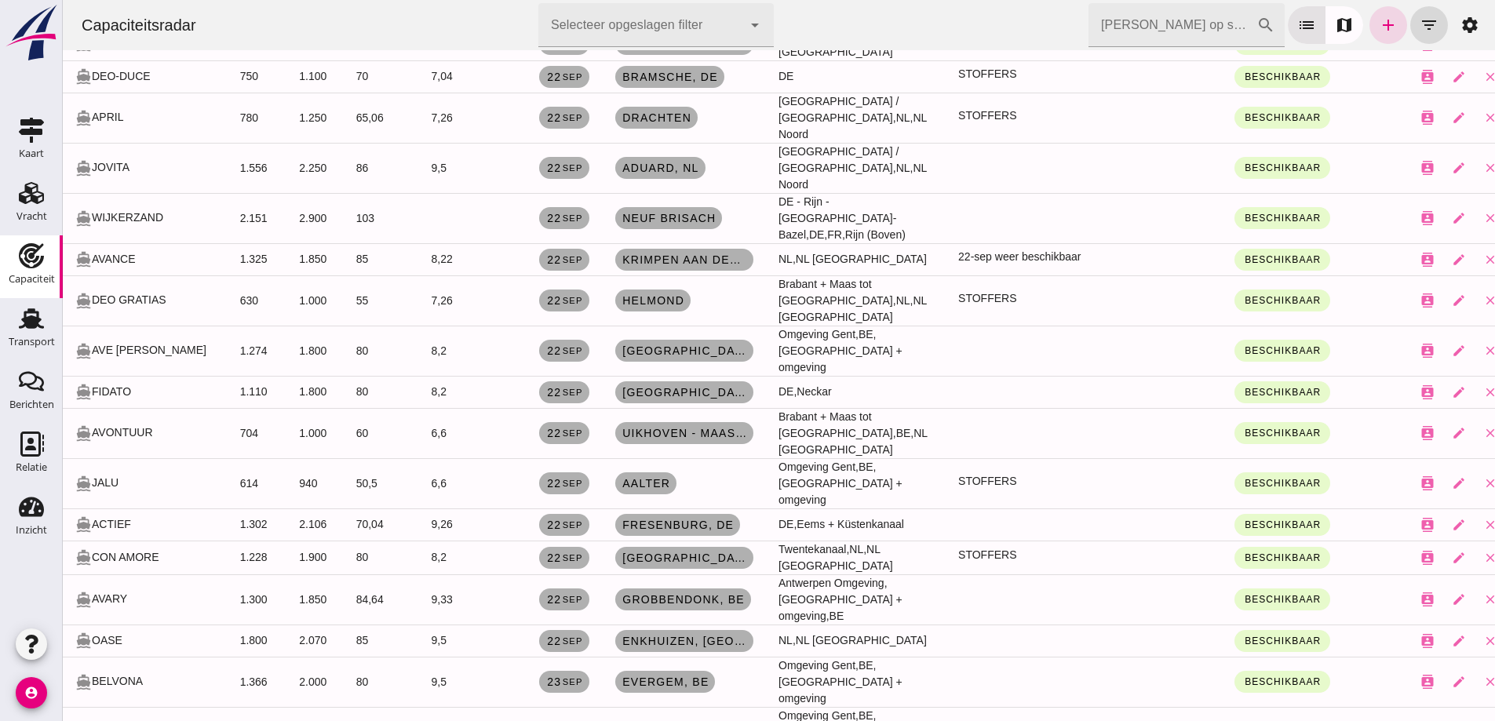
scroll to position [2040, 0]
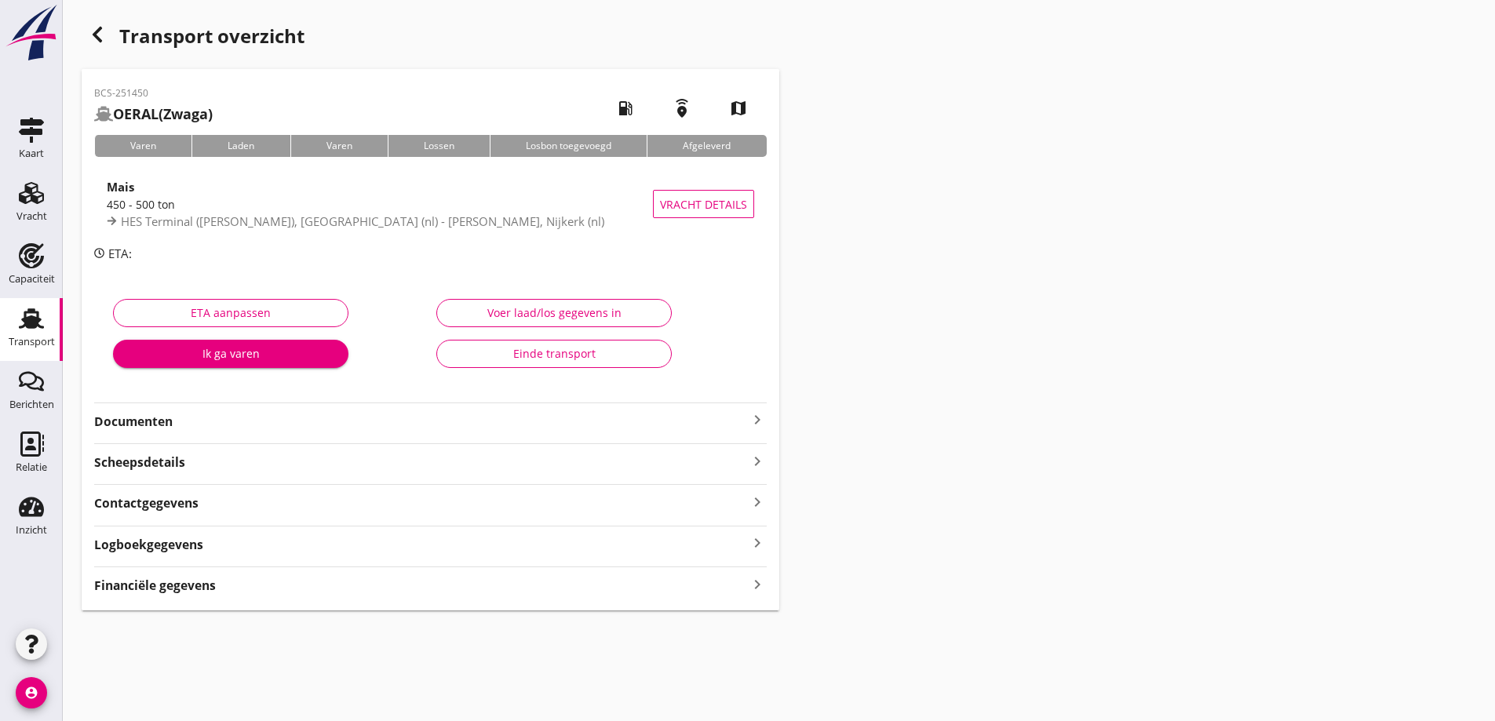
click at [340, 422] on strong "Documenten" at bounding box center [421, 422] width 654 height 18
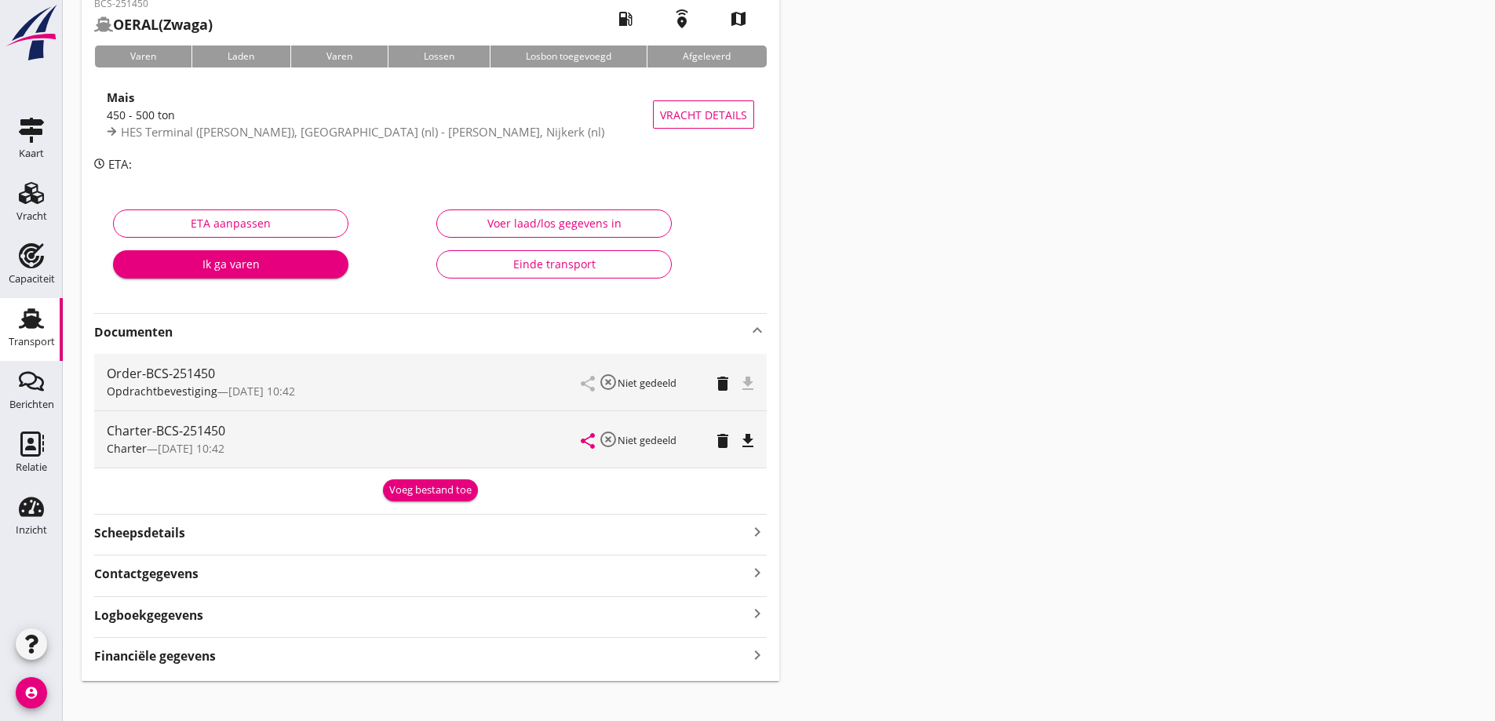
scroll to position [106, 0]
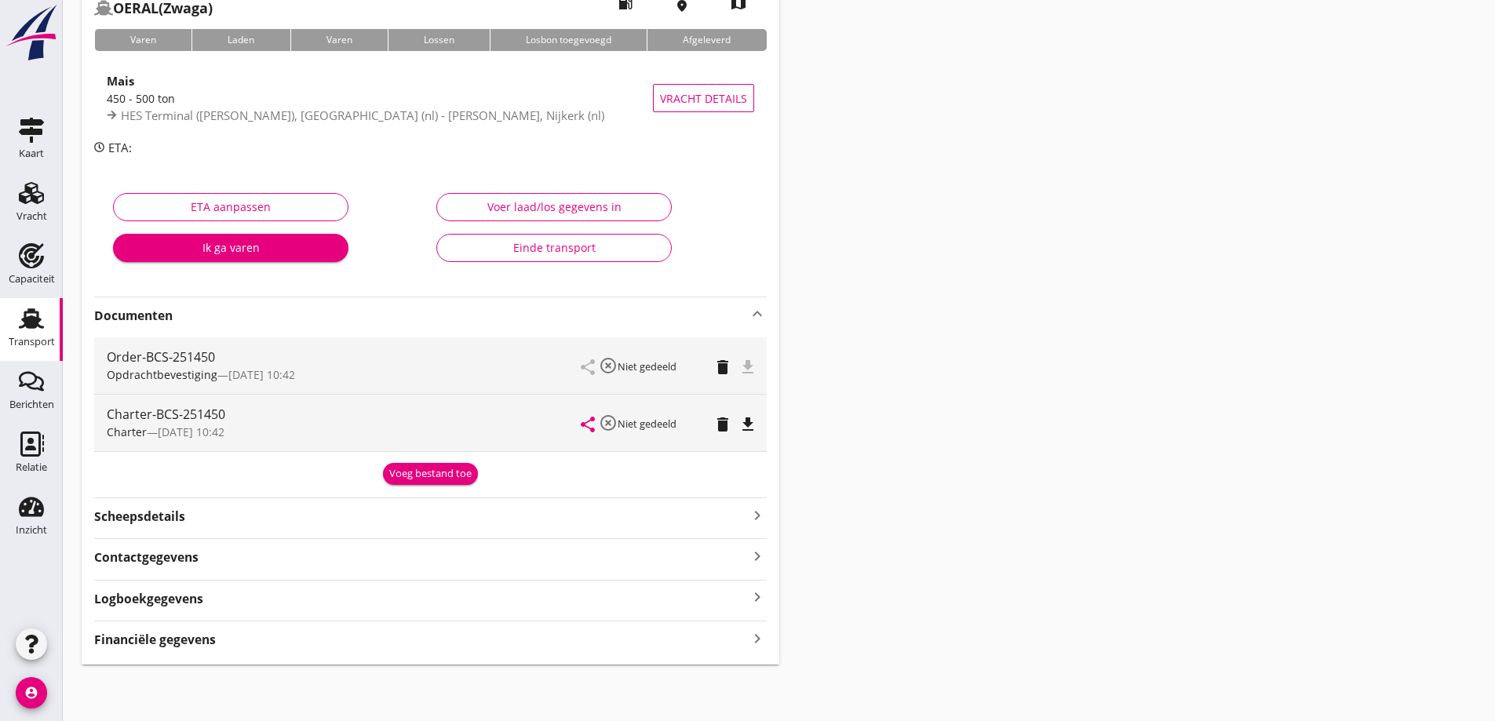
click at [745, 364] on div "file_download" at bounding box center [748, 365] width 13 height 19
click at [195, 384] on div "Order-BCS-251450 Opdrachtbevestiging — [DATE] 10:42" at bounding box center [344, 365] width 475 height 57
click at [194, 372] on span "Opdrachtbevestiging" at bounding box center [162, 374] width 111 height 15
click at [199, 369] on span "Opdrachtbevestiging" at bounding box center [162, 374] width 111 height 15
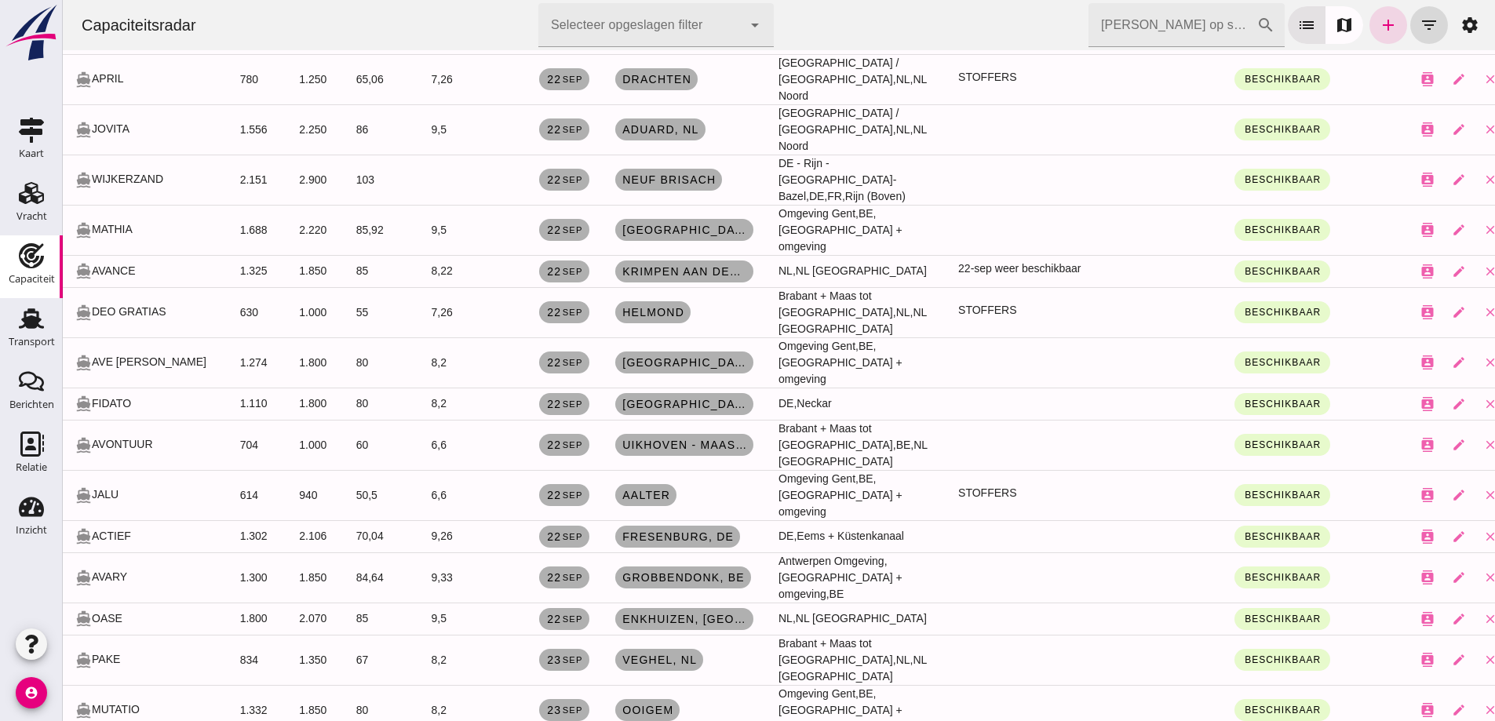
scroll to position [2021, 0]
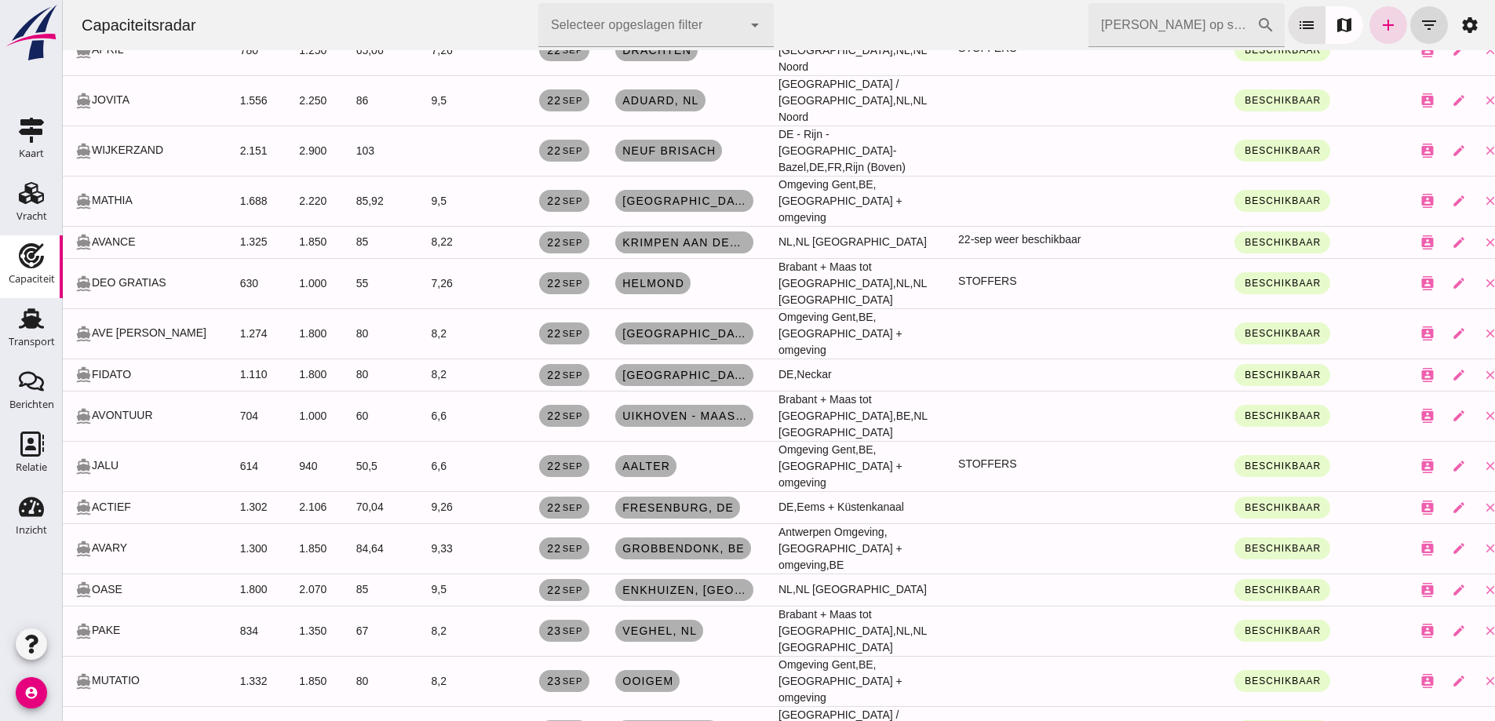
click at [1149, 391] on td at bounding box center [1084, 416] width 276 height 50
